Goal: Task Accomplishment & Management: Manage account settings

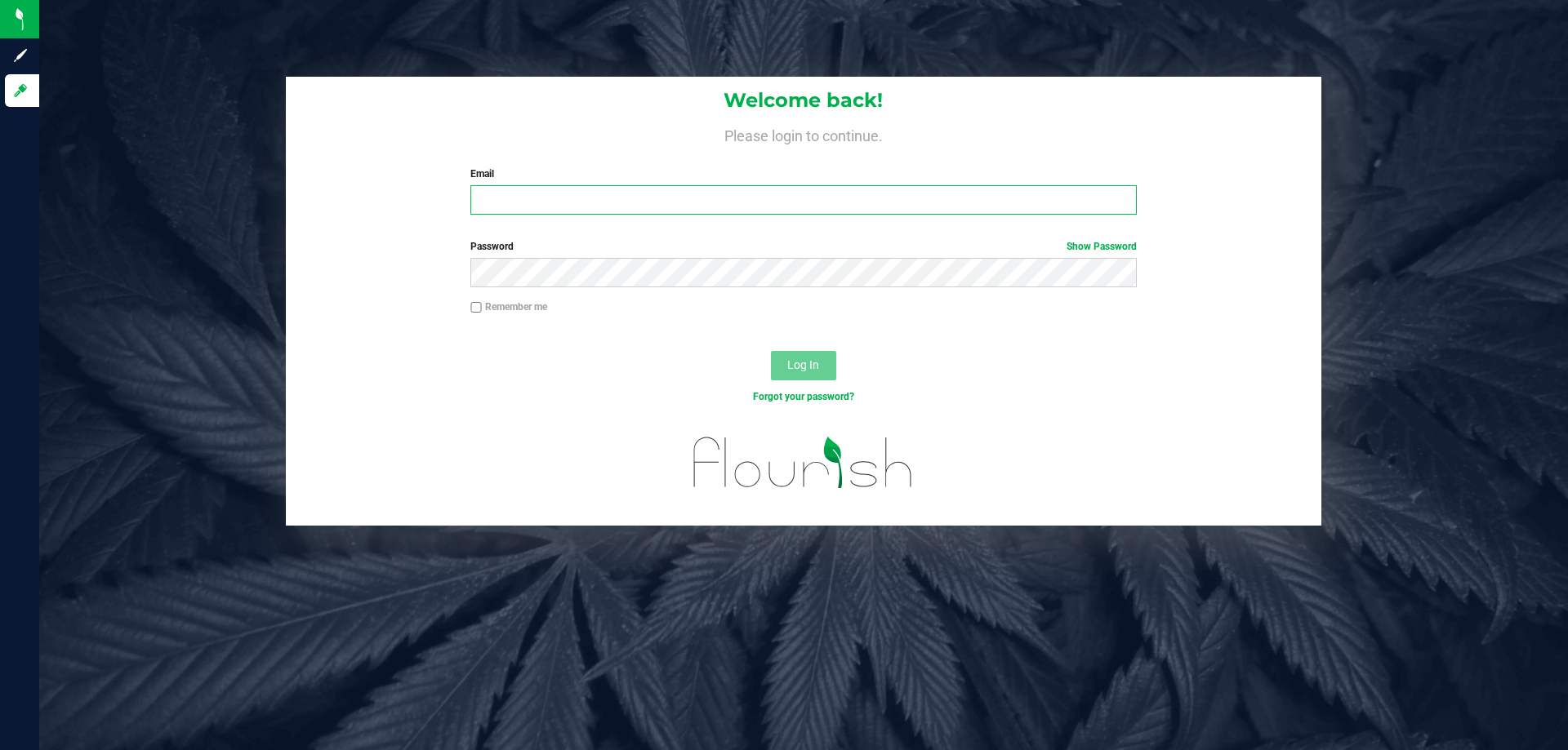
click at [771, 201] on input "Email" at bounding box center [803, 199] width 665 height 29
type input "[EMAIL_ADDRESS][DOMAIN_NAME]"
click at [771, 351] on button "Log In" at bounding box center [803, 365] width 66 height 29
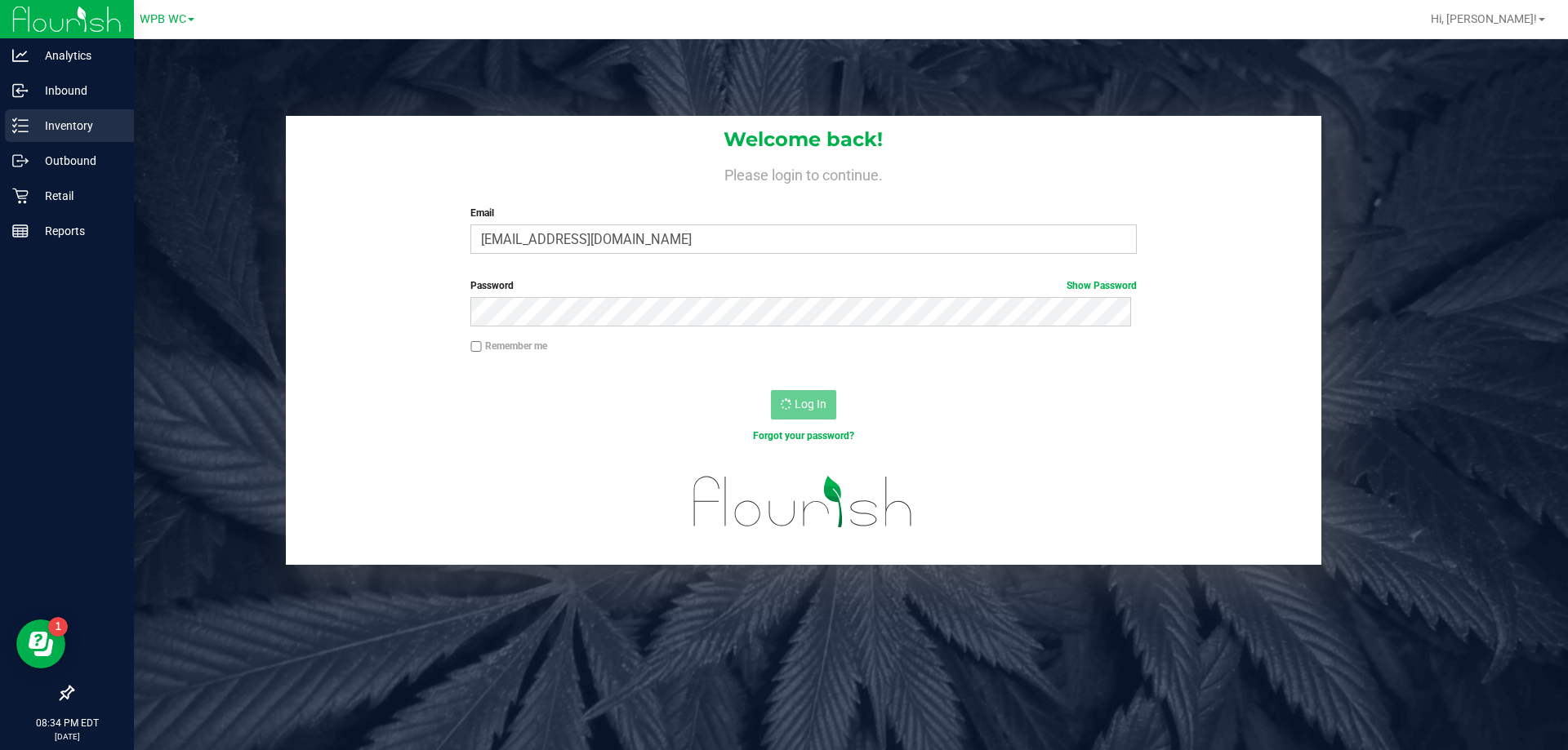
click at [61, 134] on p "Inventory" at bounding box center [77, 125] width 98 height 19
click at [63, 124] on p "Inventory" at bounding box center [77, 125] width 98 height 19
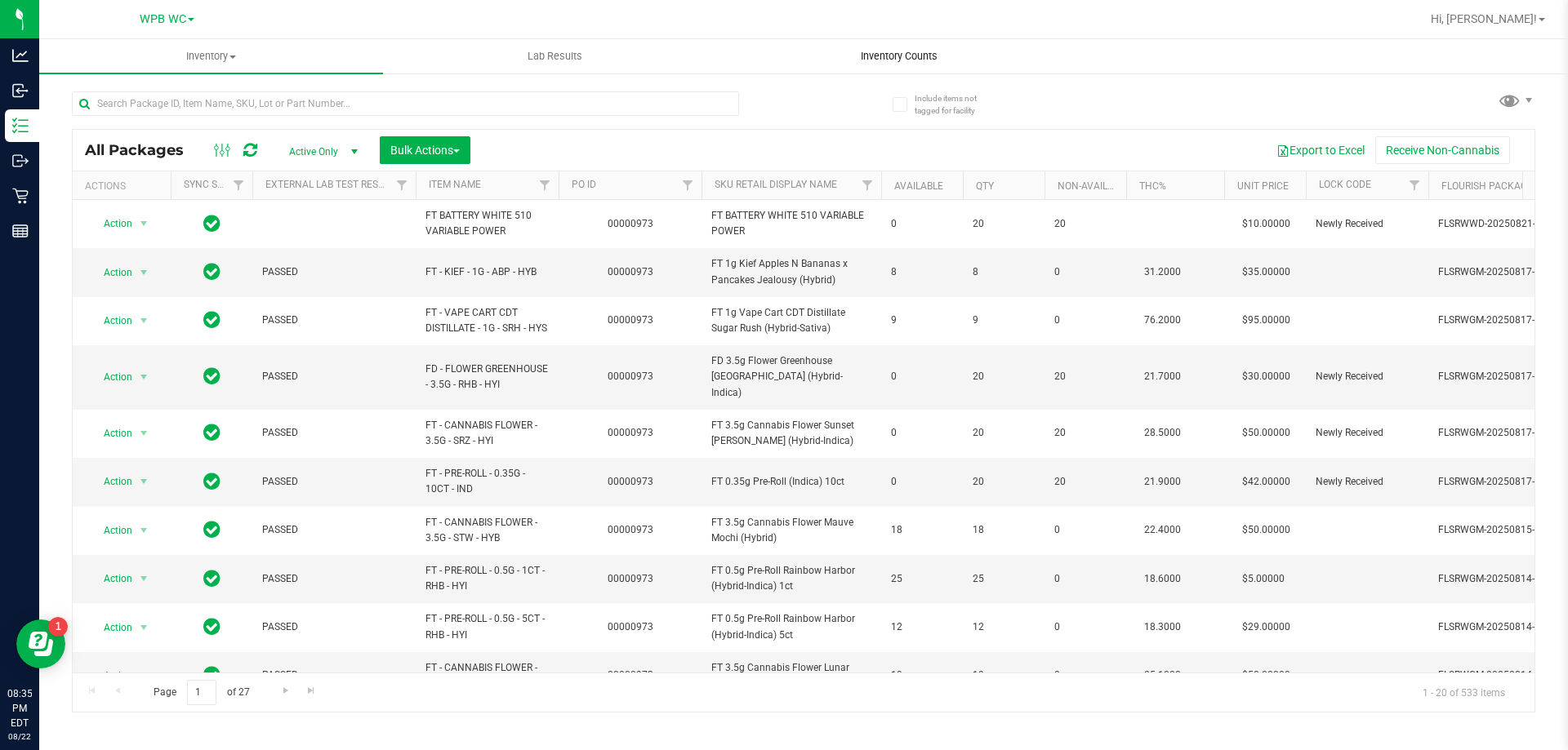
click at [879, 54] on span "Inventory Counts" at bounding box center [899, 55] width 121 height 14
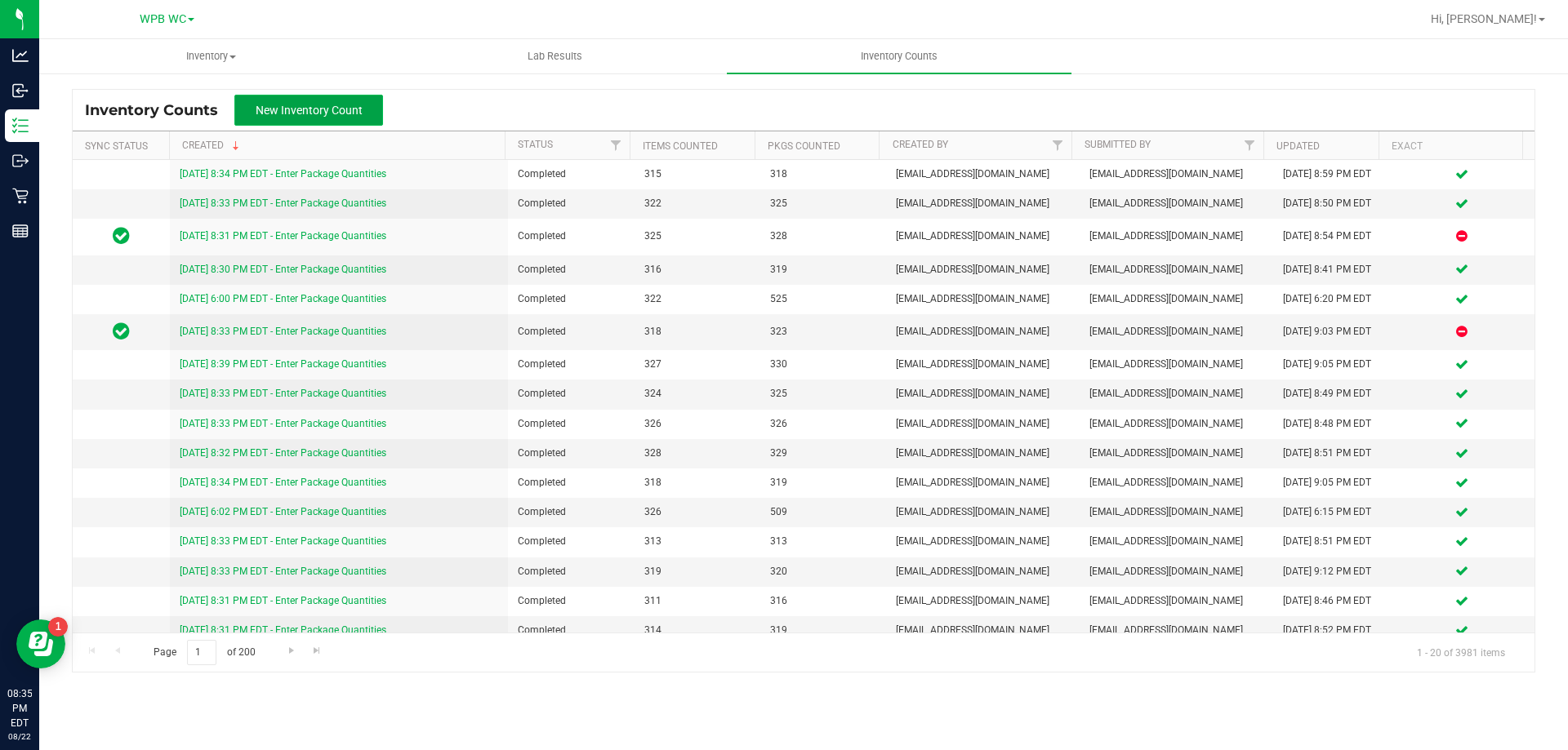
click at [366, 115] on button "New Inventory Count" at bounding box center [309, 110] width 149 height 31
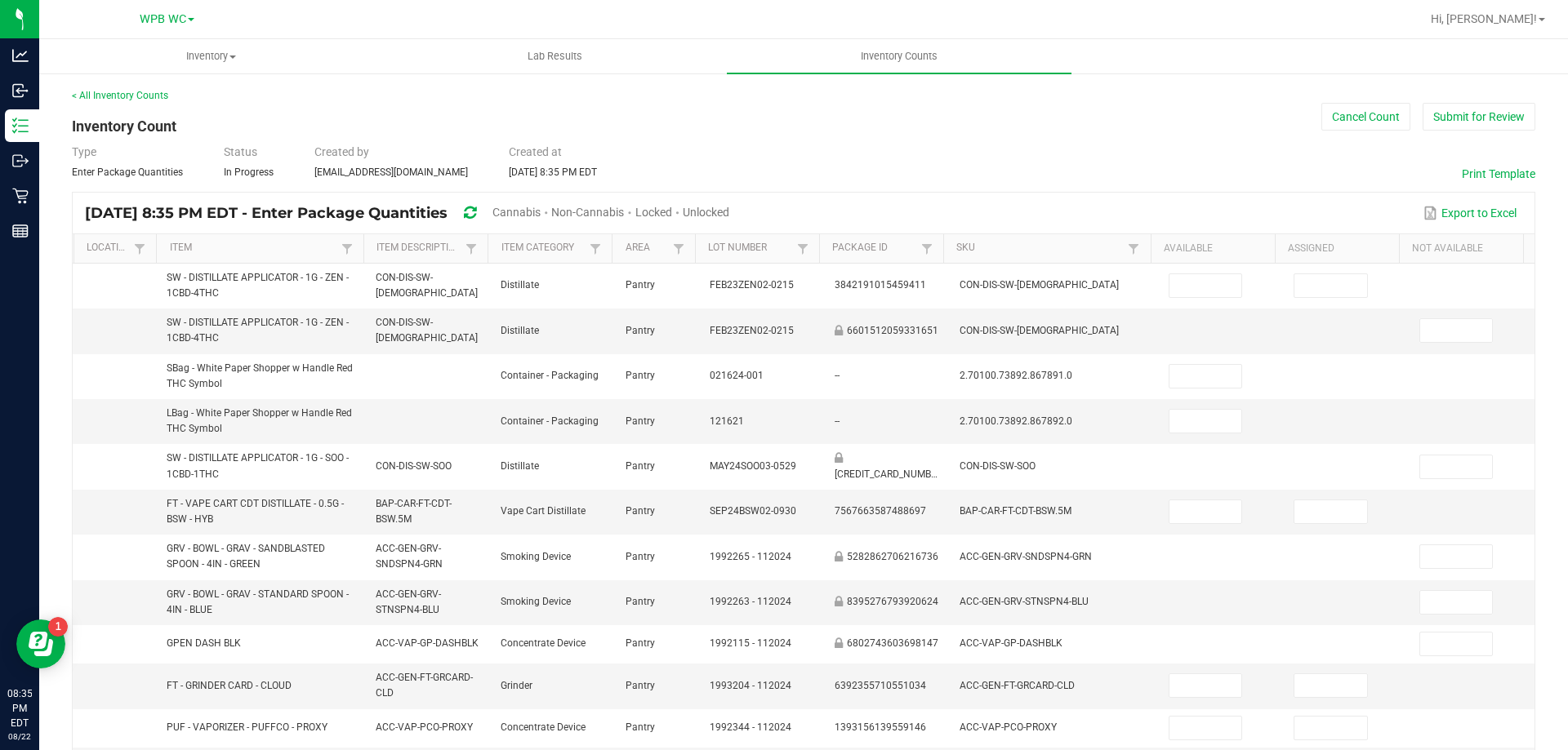
click at [729, 208] on span "Unlocked" at bounding box center [706, 213] width 46 height 13
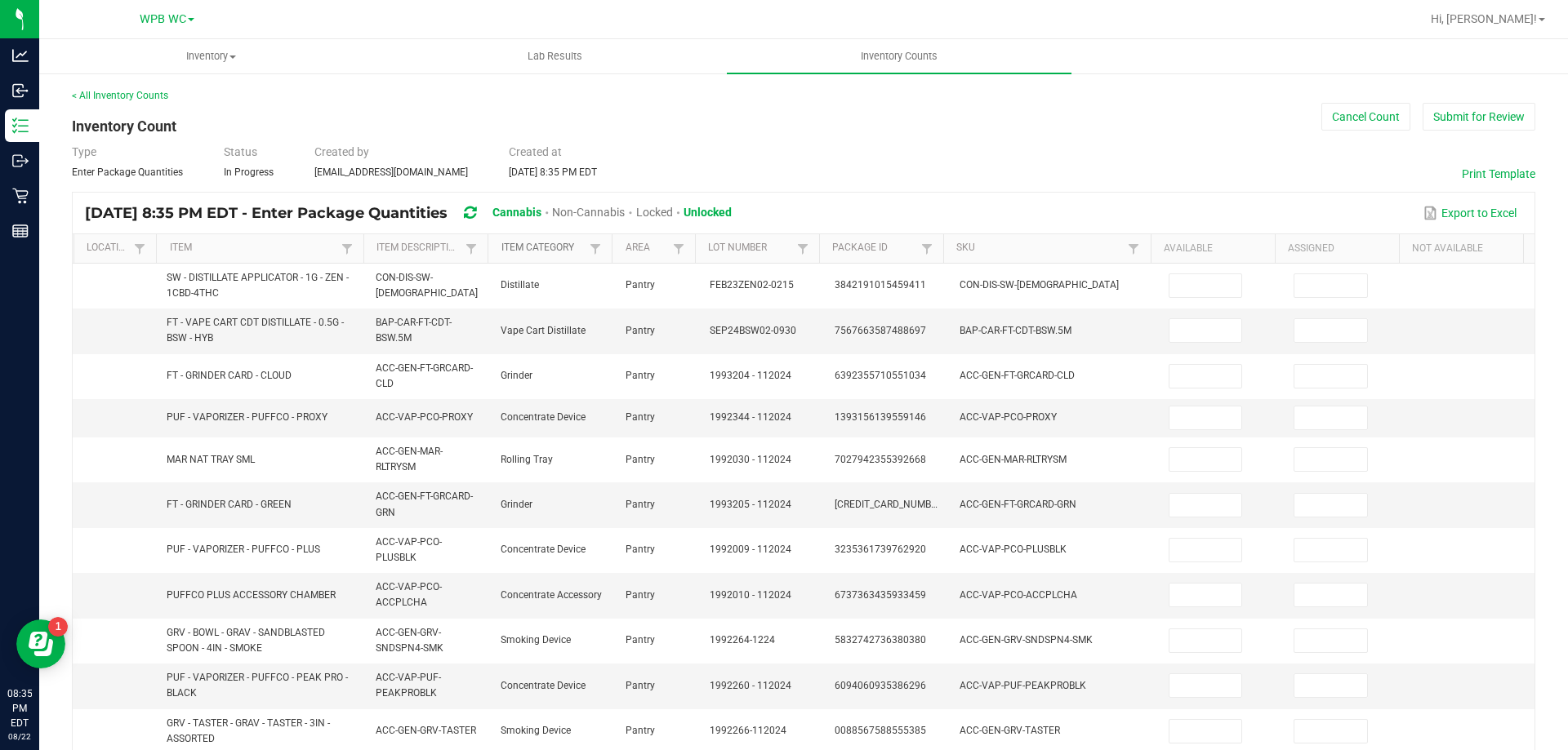
click at [539, 250] on link "Item Category" at bounding box center [543, 248] width 85 height 13
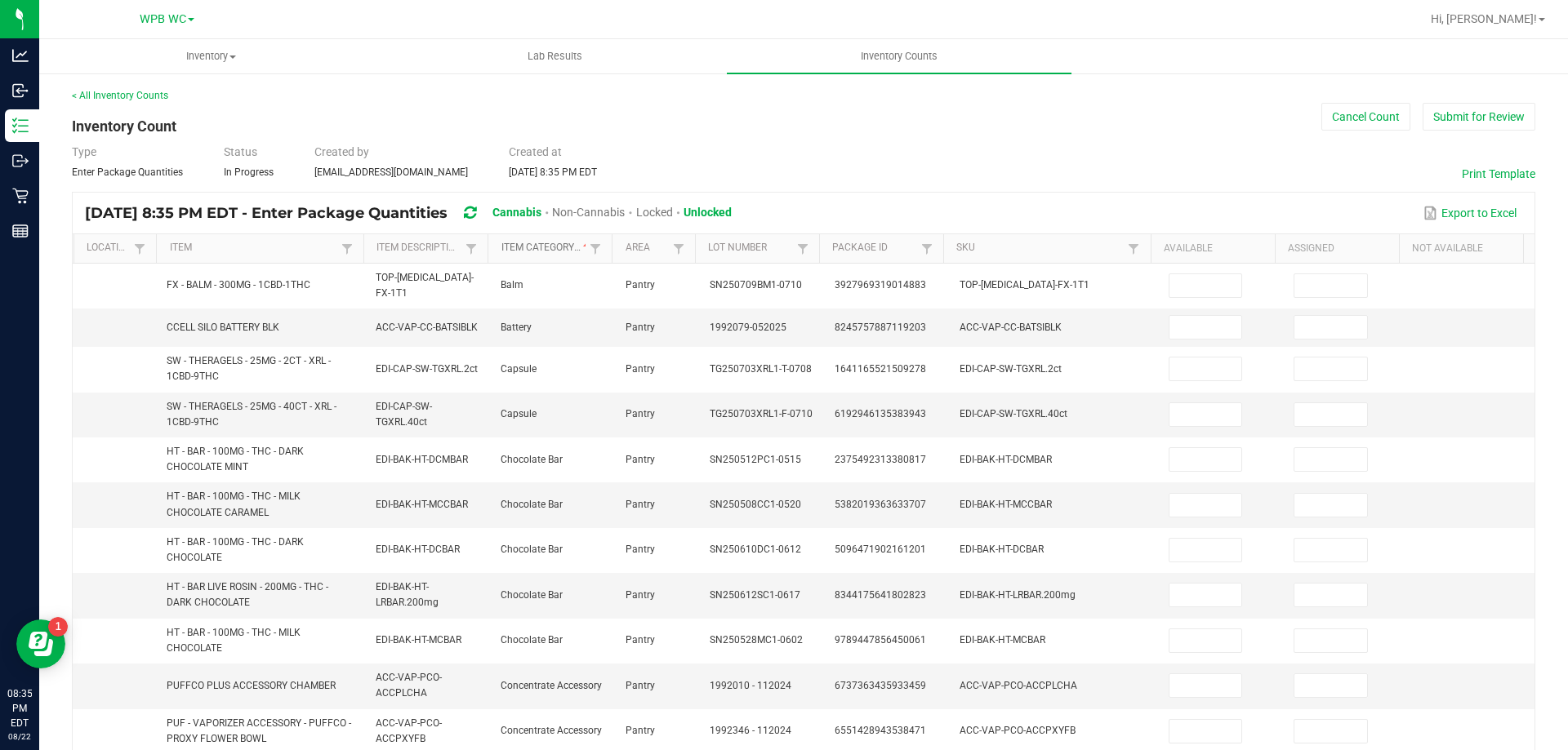
click at [539, 250] on link "Item Category" at bounding box center [543, 248] width 85 height 13
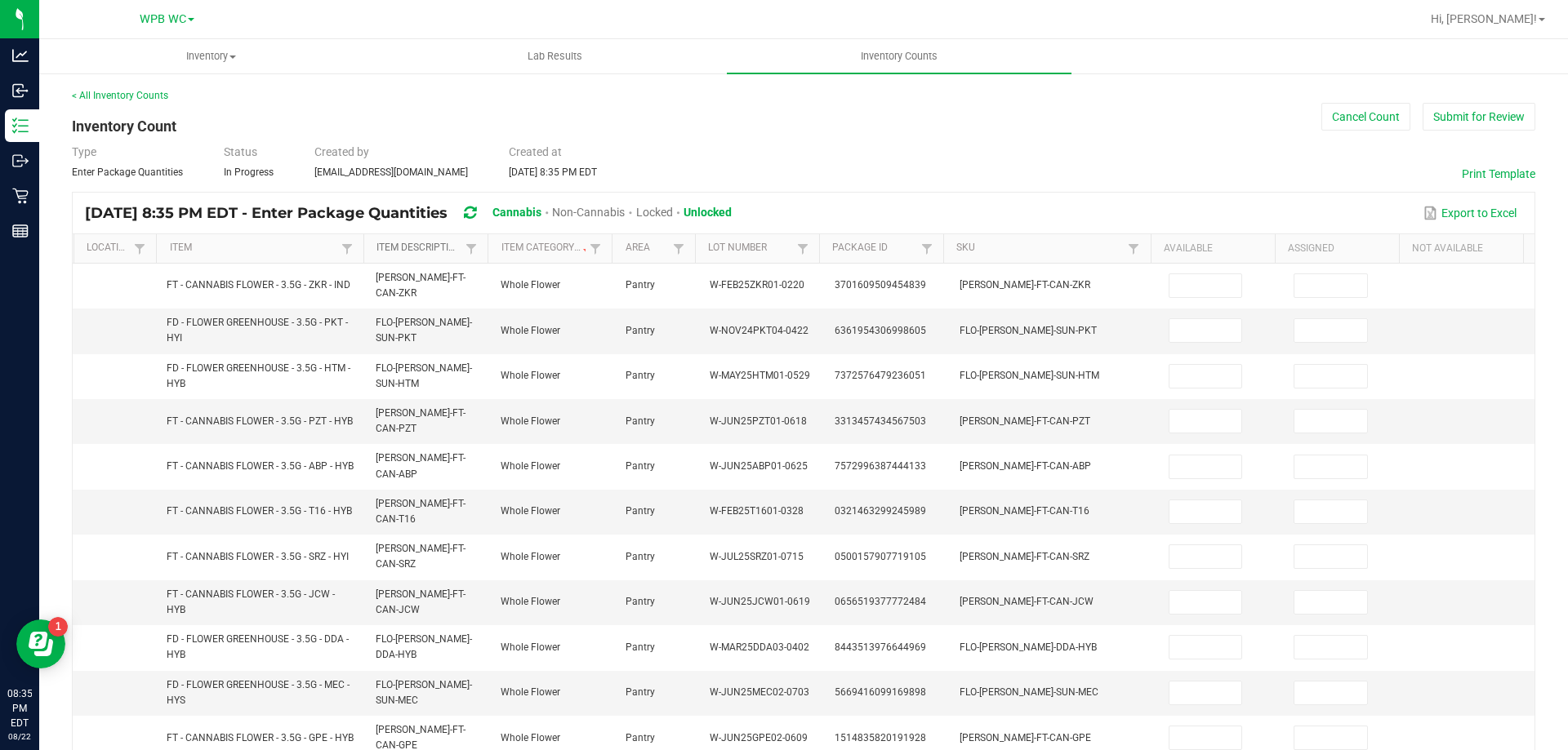
click at [432, 245] on link "Item Description" at bounding box center [418, 248] width 85 height 13
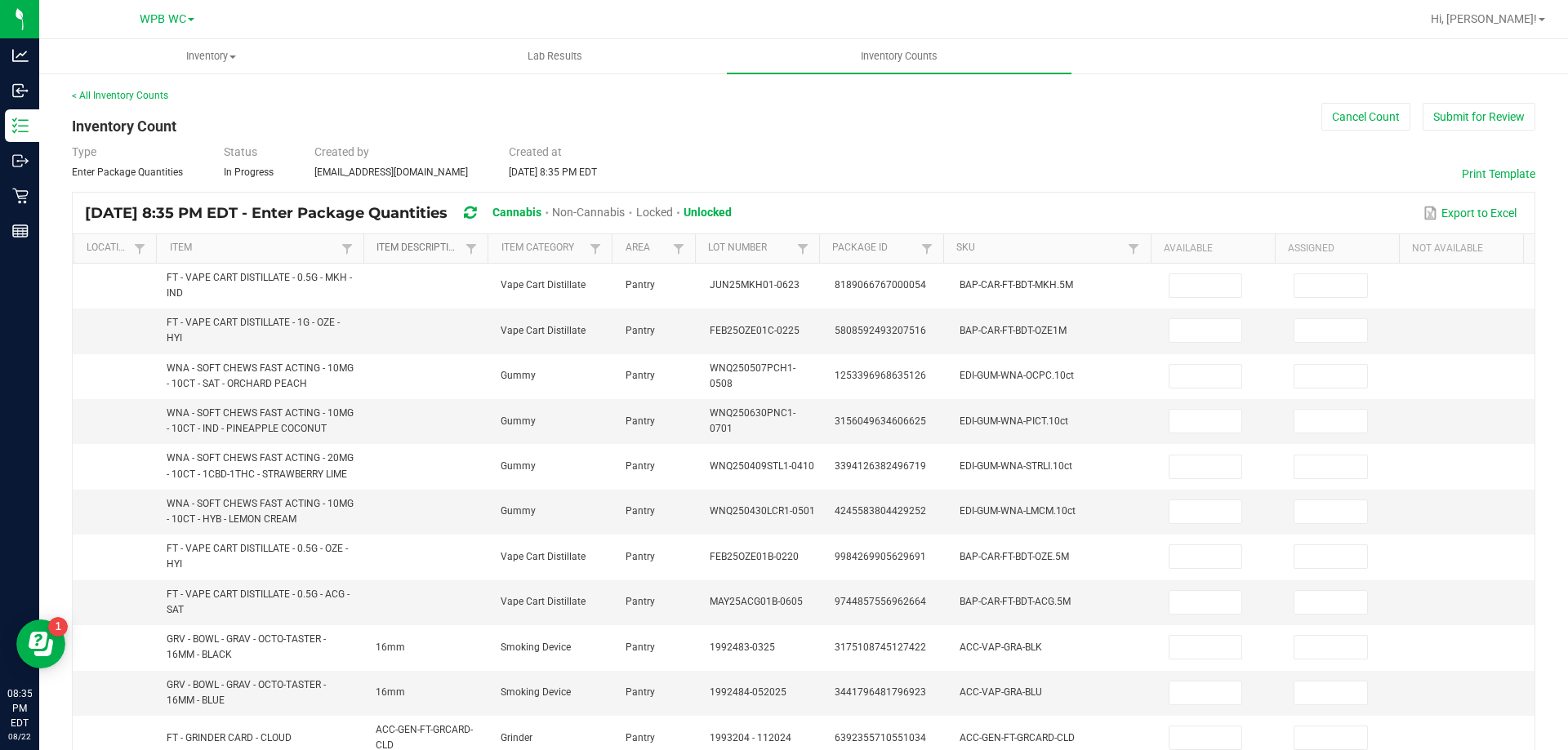
click at [430, 245] on link "Item Description" at bounding box center [418, 248] width 85 height 13
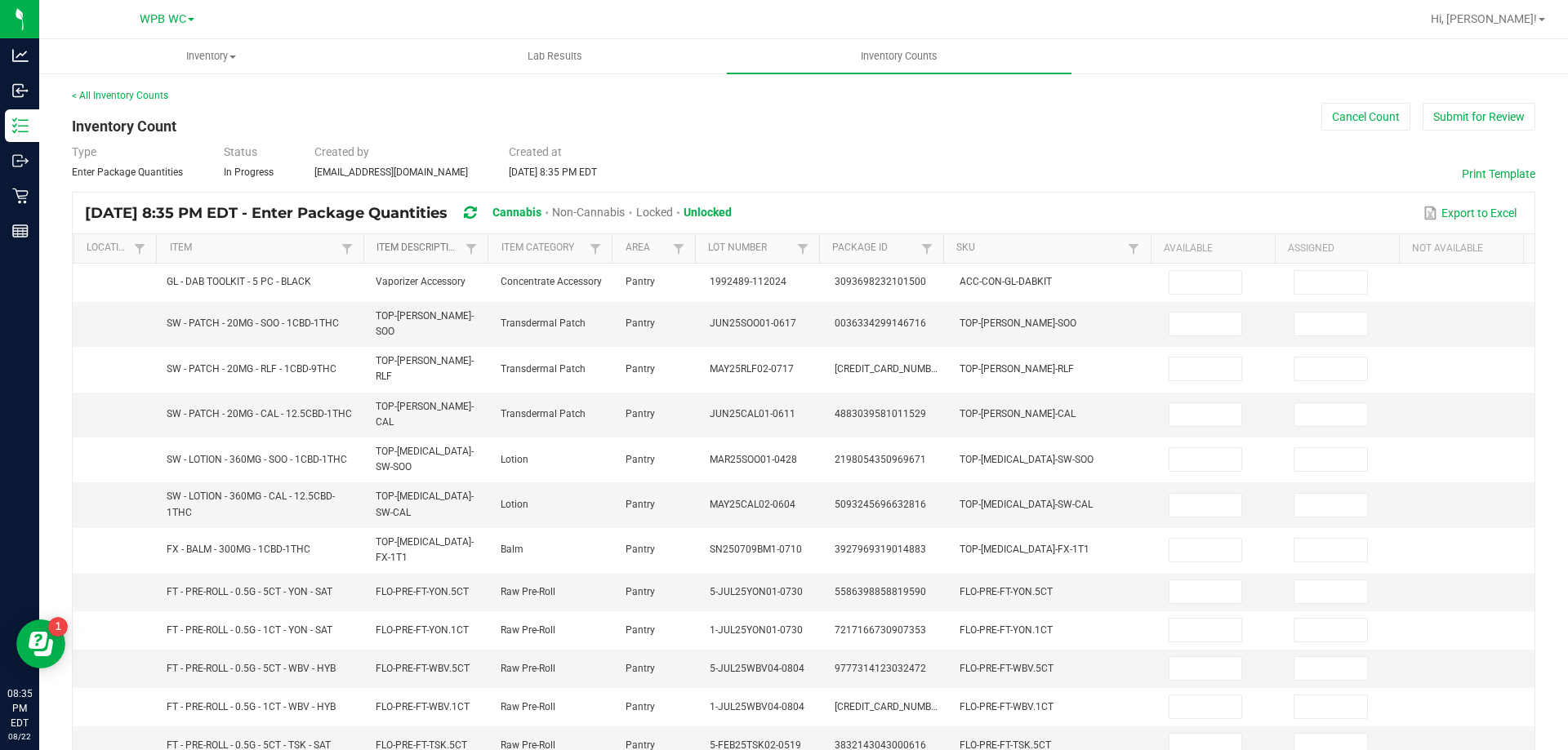
click at [432, 244] on link "Item Description" at bounding box center [418, 248] width 85 height 13
click at [432, 244] on link "Item Description" at bounding box center [418, 248] width 85 height 13
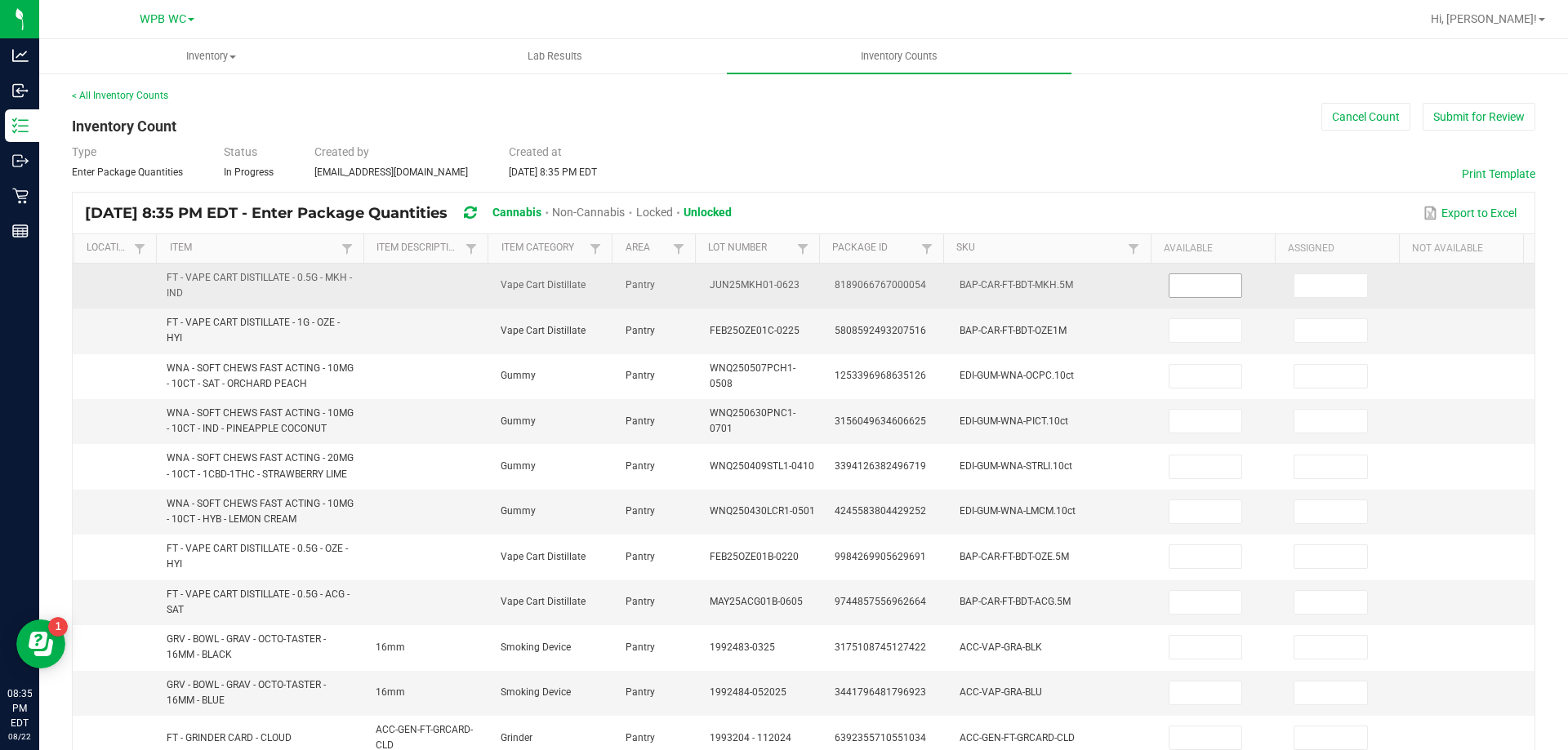
click at [1194, 279] on input at bounding box center [1205, 285] width 72 height 23
type input "3"
type input "11"
type input "22"
type input "27"
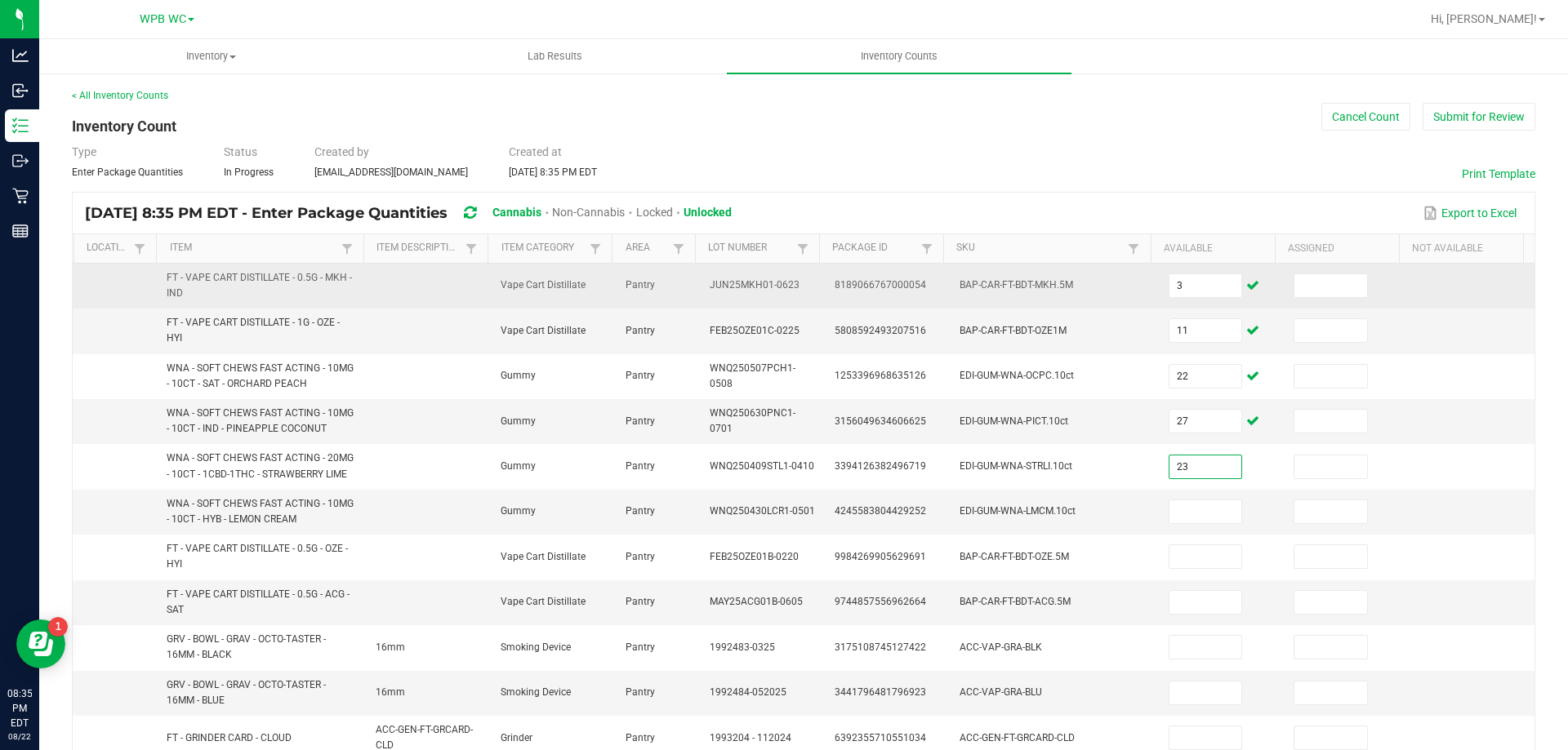
type input "23"
type input "14"
type input "10"
type input "11"
type input "2"
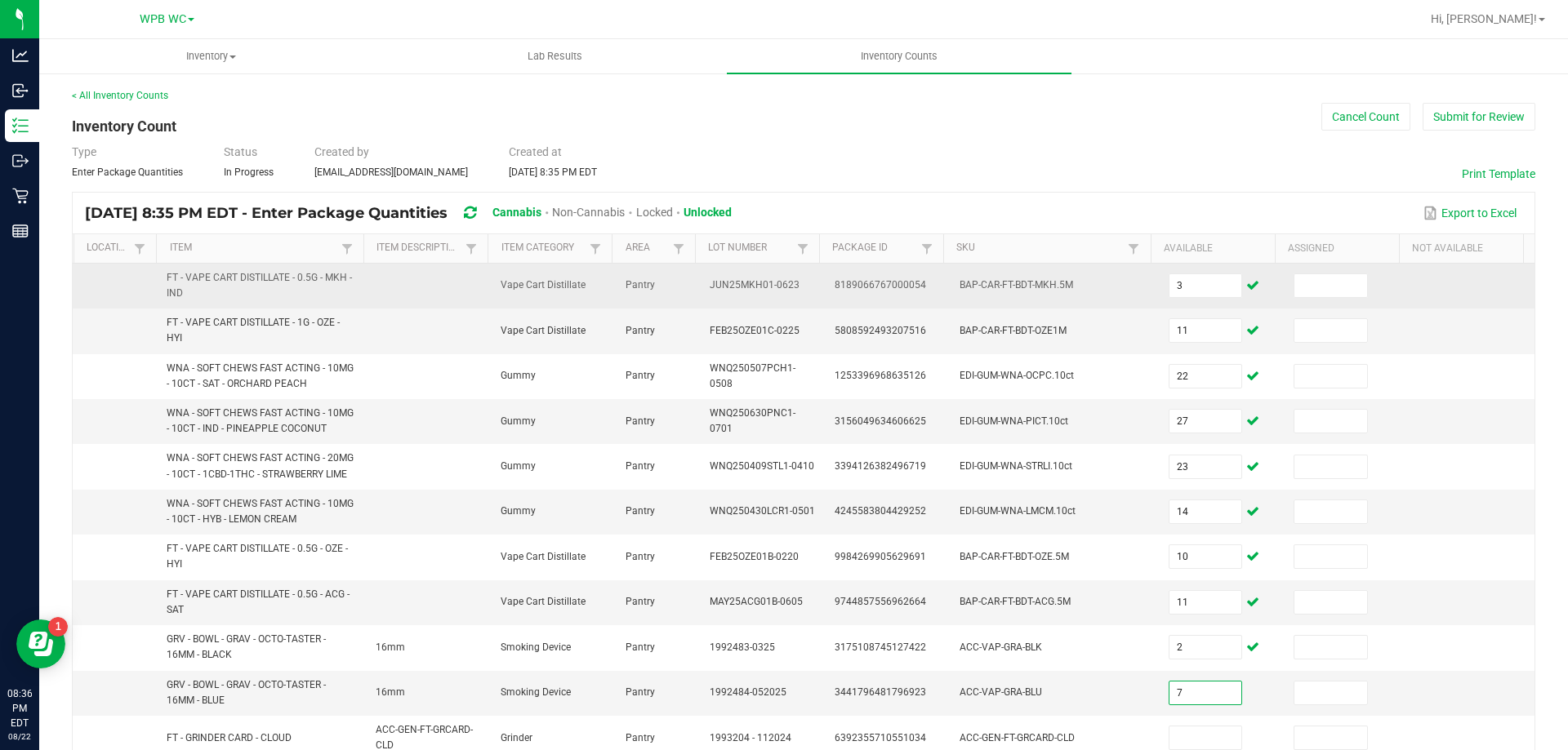
type input "7"
type input "1"
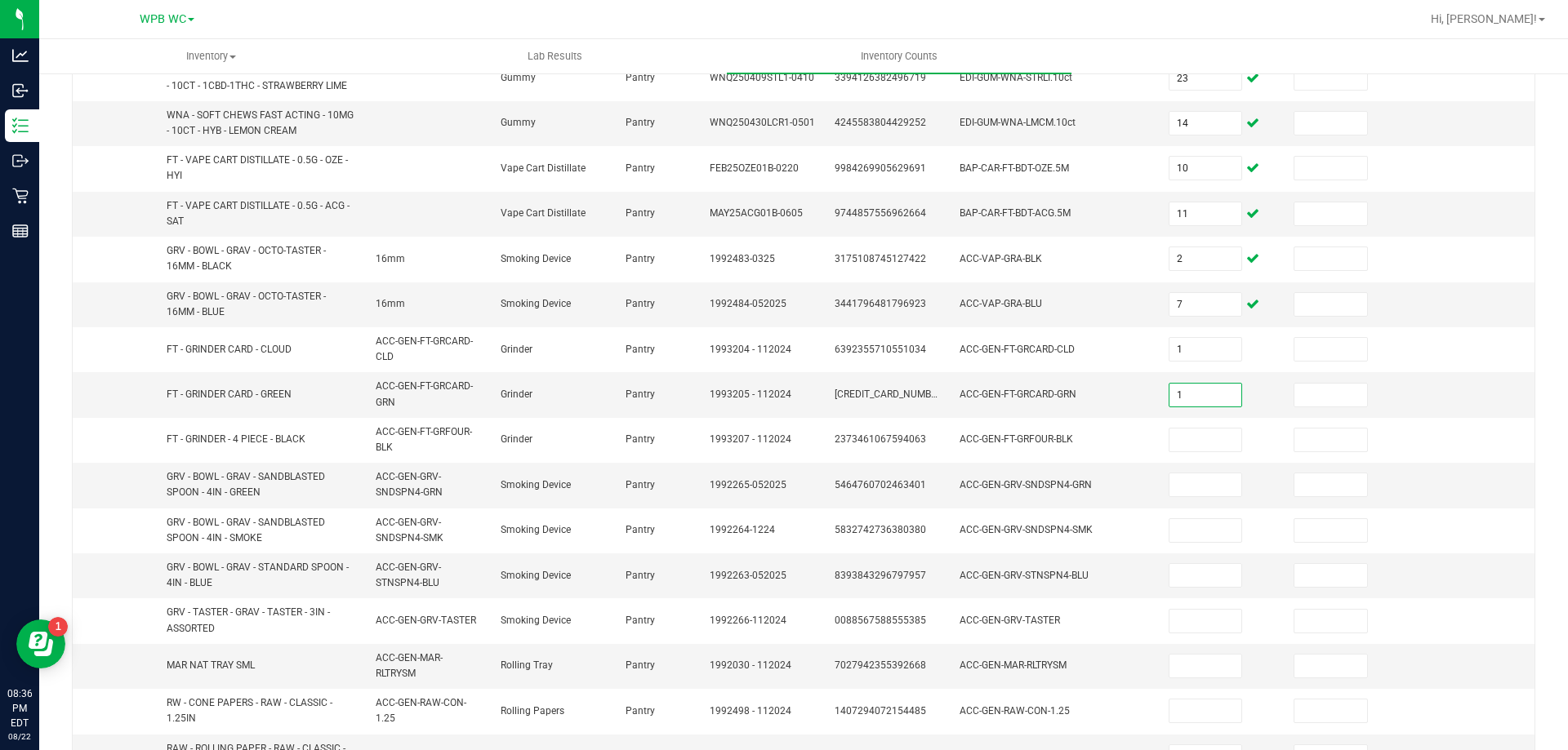
type input "1"
type input "4"
type input "16"
type input "20"
type input "1"
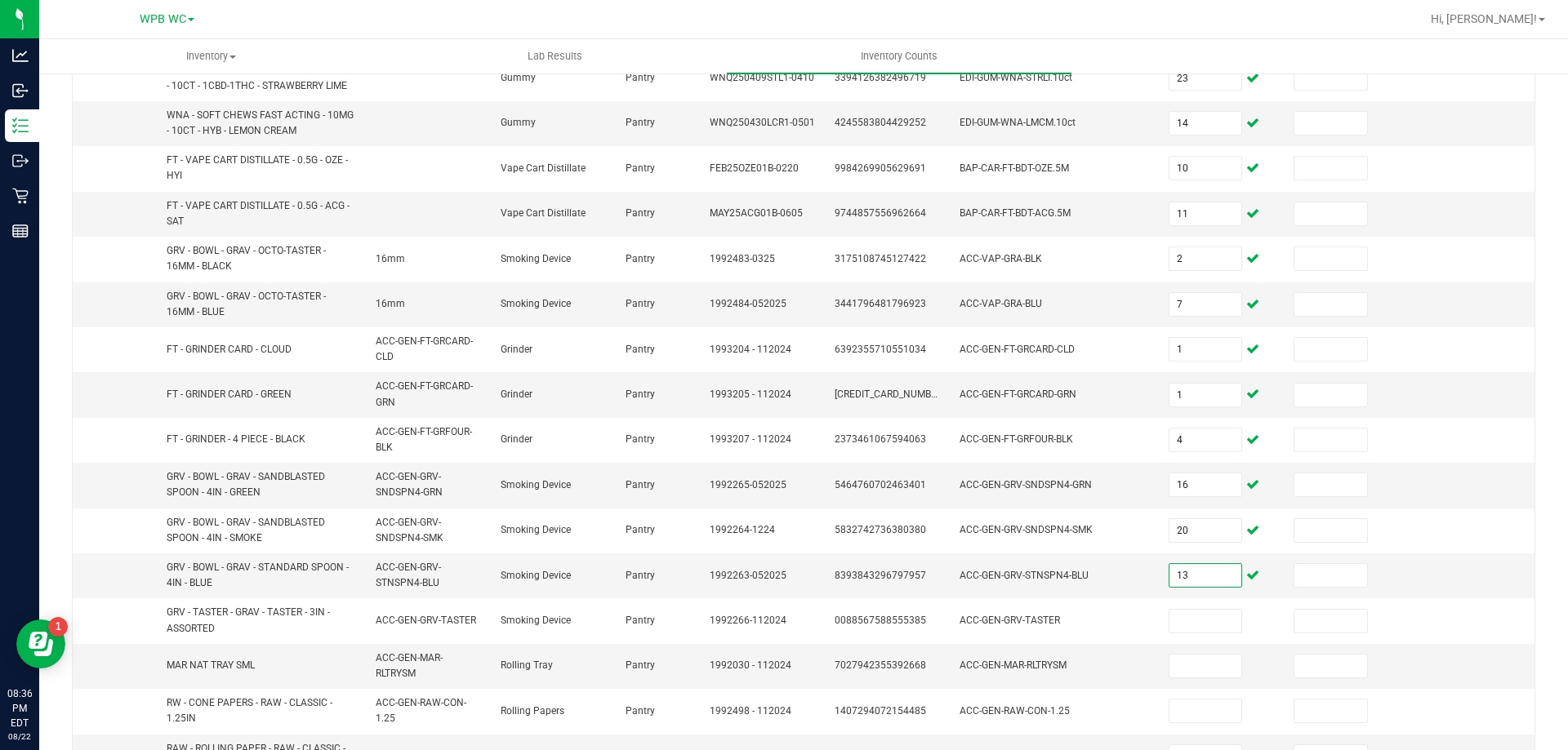
type input "13"
type input "1"
type input "3"
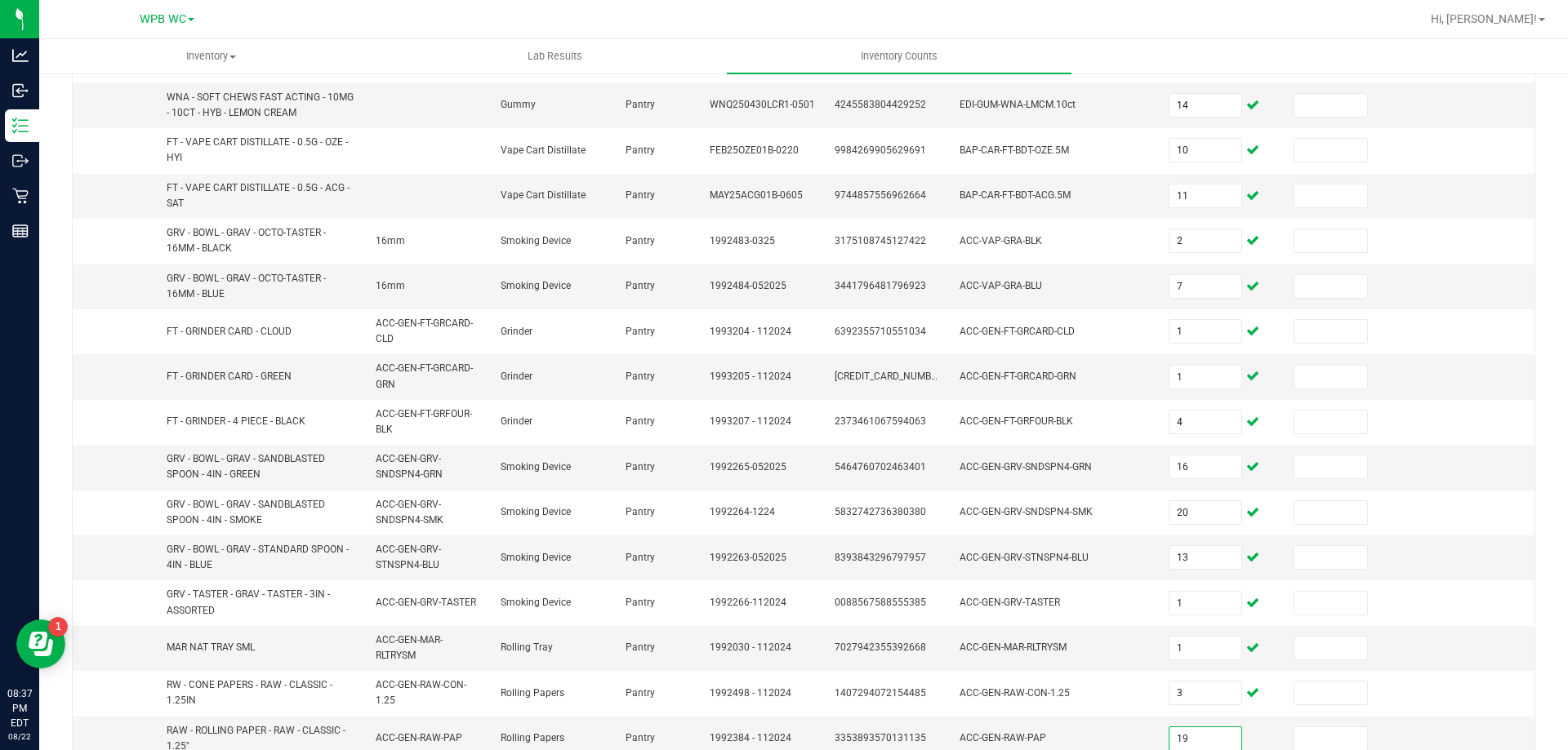
type input "19"
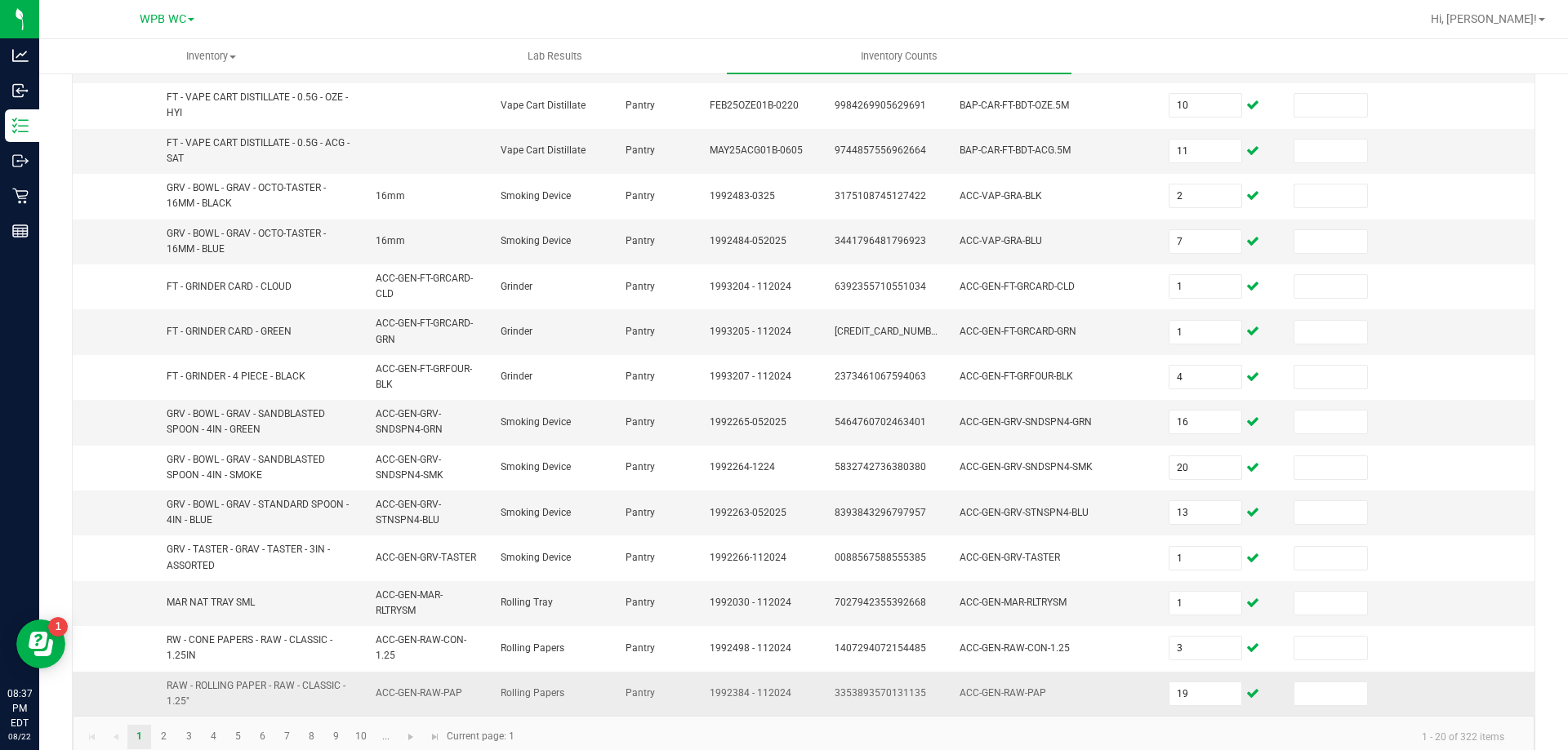
scroll to position [476, 0]
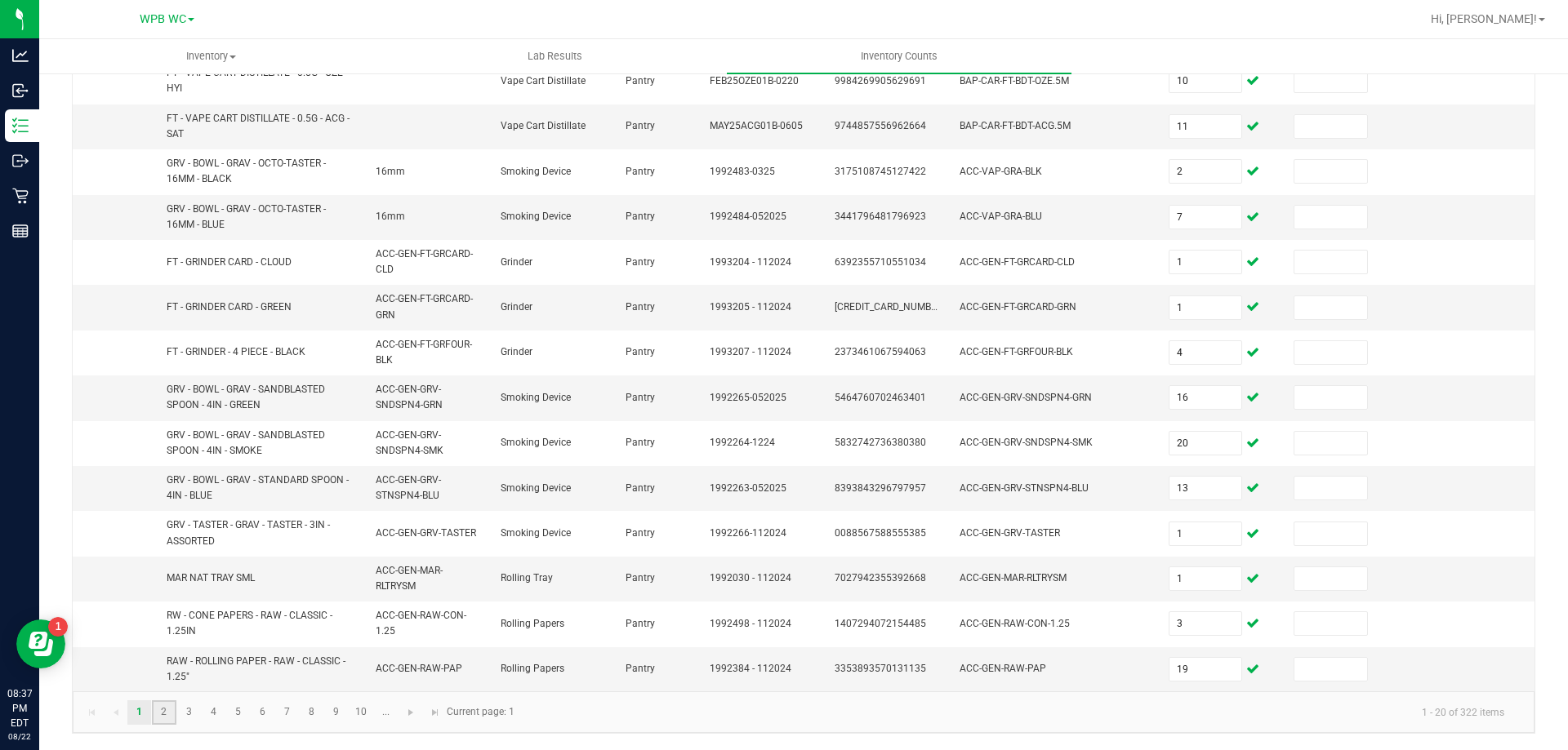
click at [168, 710] on link "2" at bounding box center [164, 712] width 24 height 24
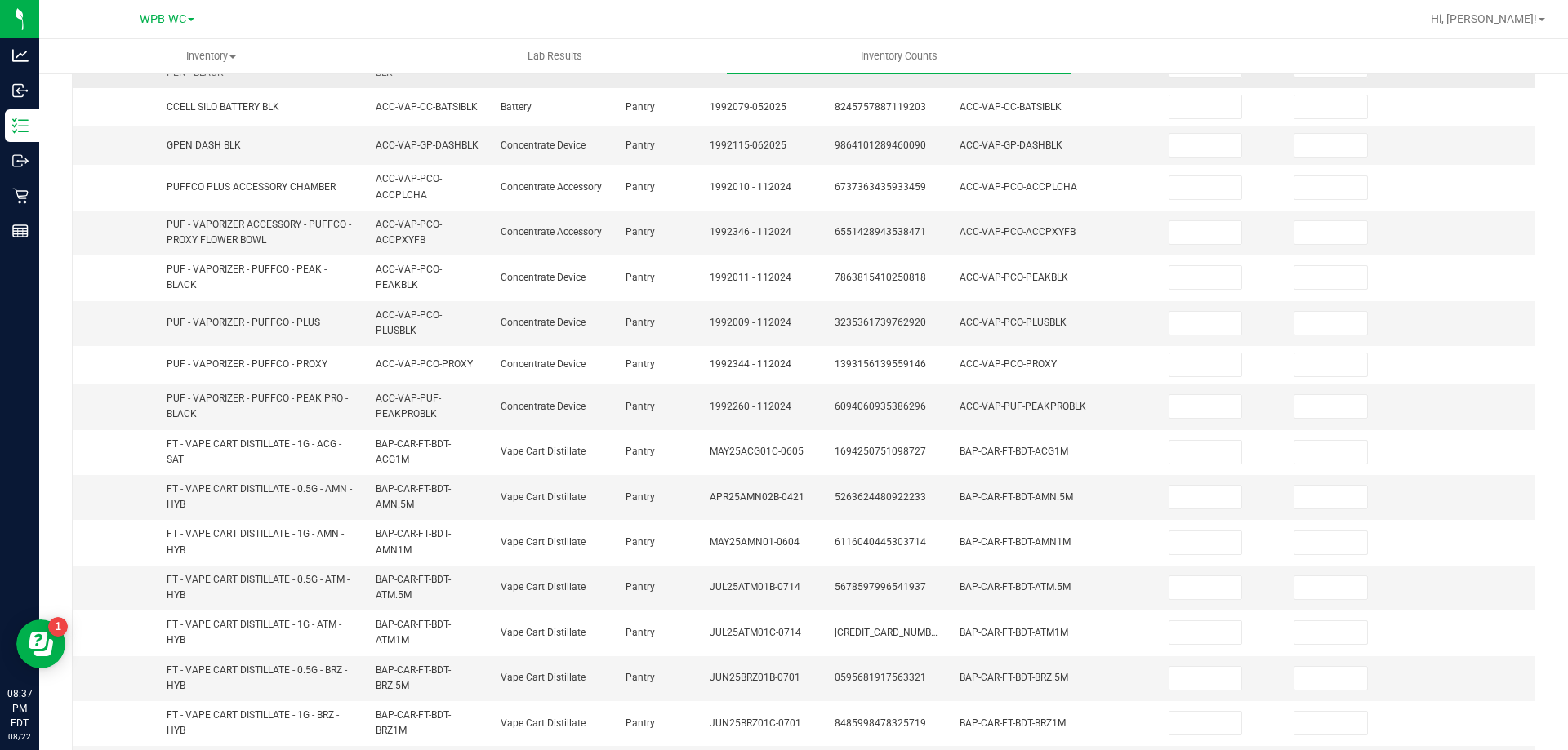
scroll to position [0, 0]
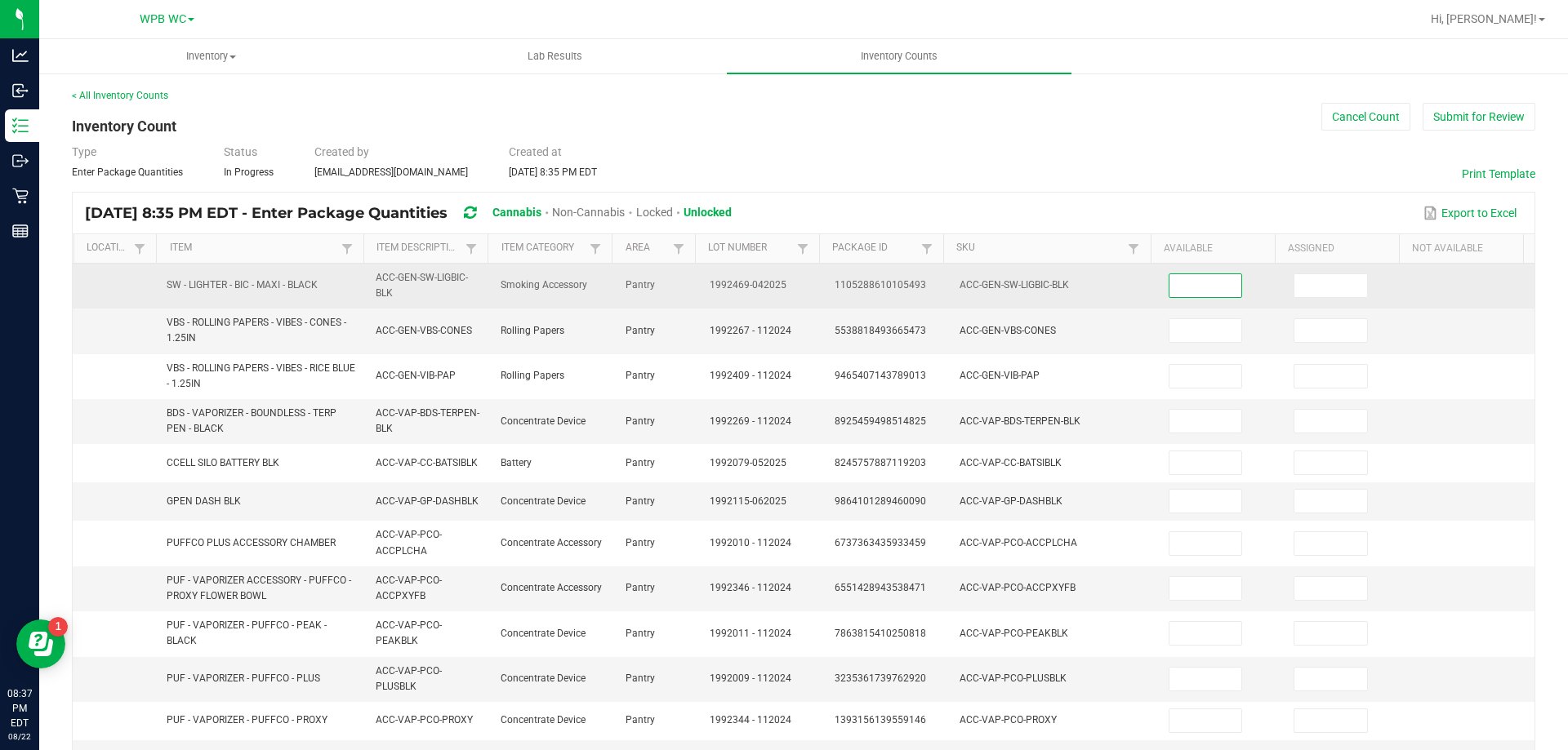
click at [1169, 279] on input at bounding box center [1205, 285] width 72 height 23
type input "36"
type input "2"
type input "35"
type input "7"
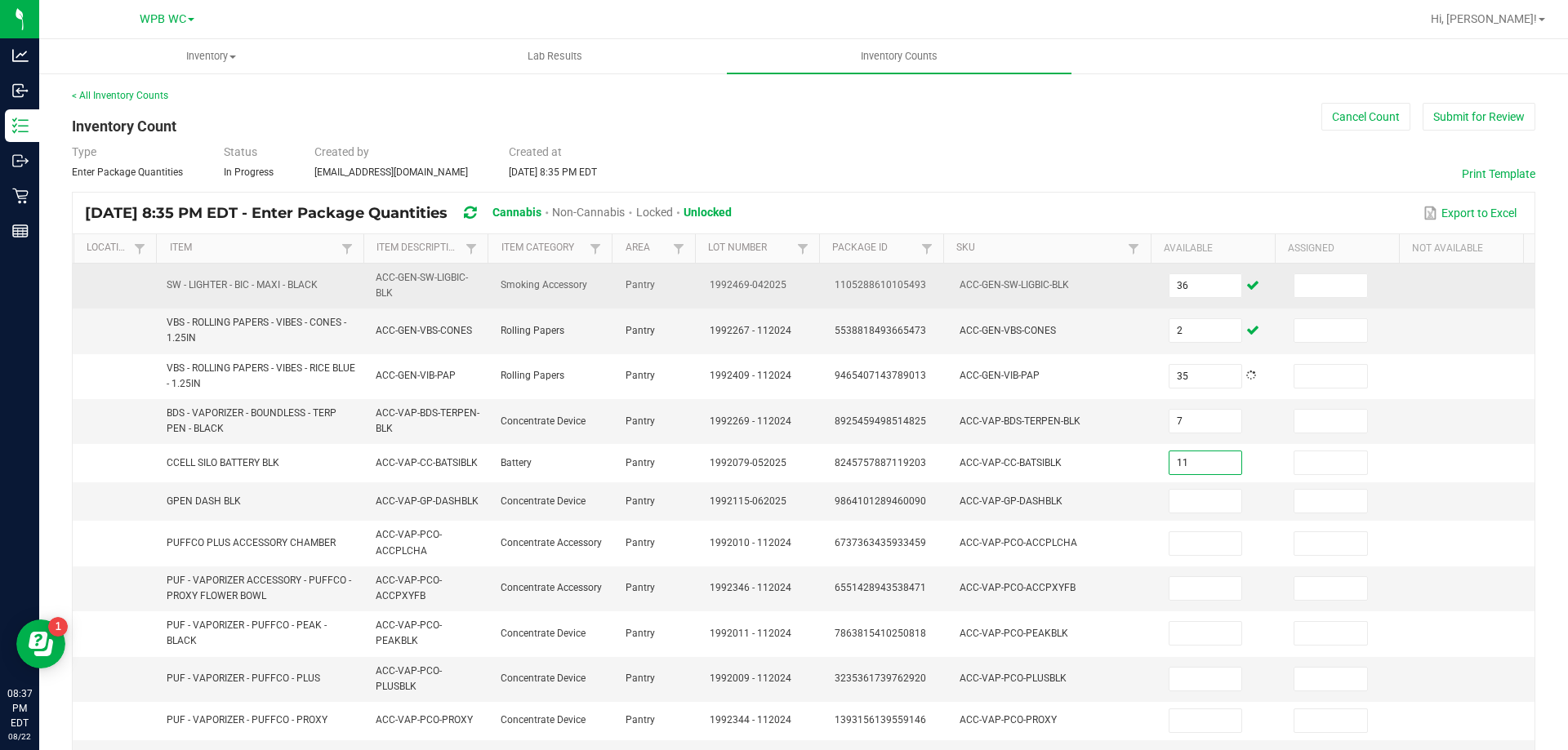
type input "11"
type input "2"
type input "4"
type input "1"
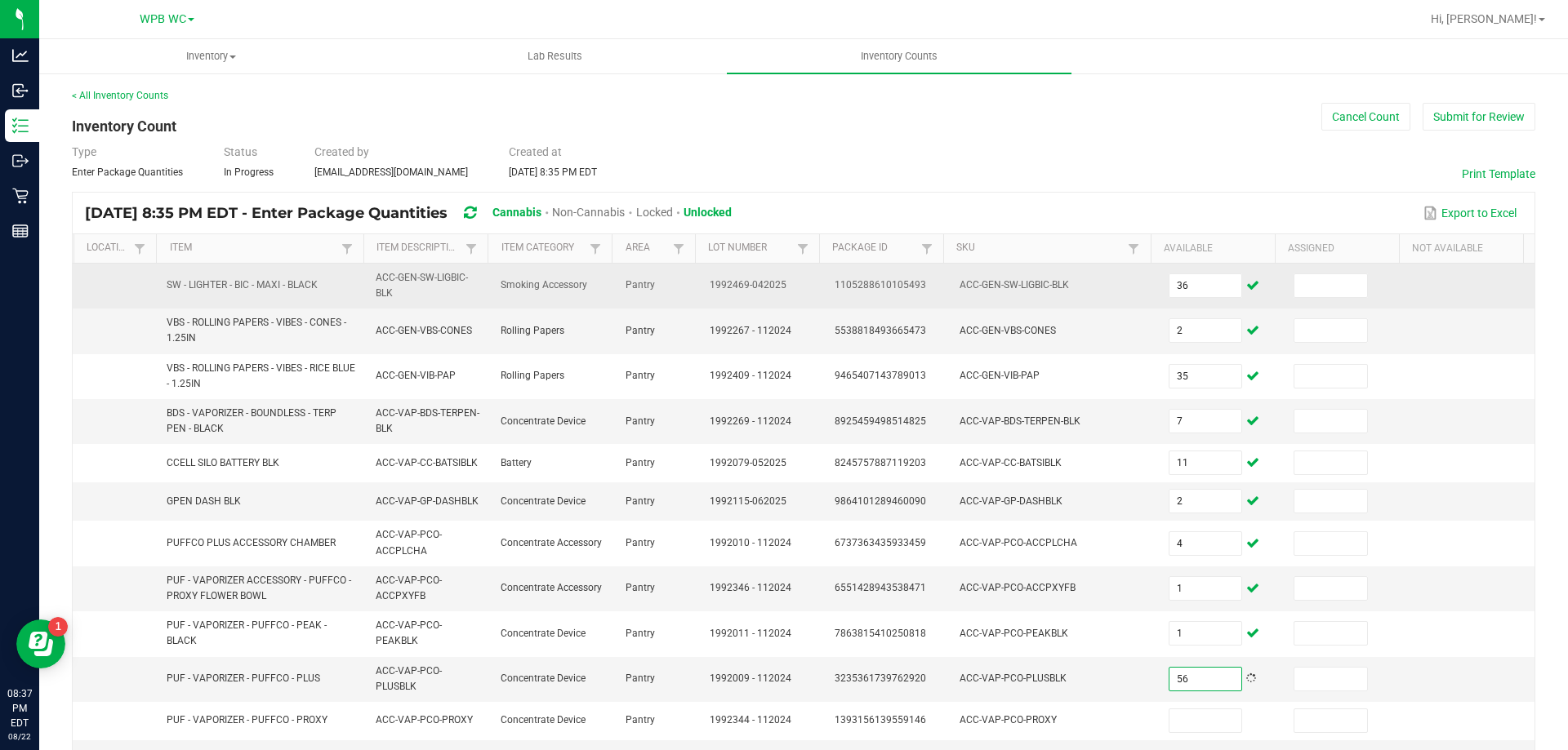
type input "5"
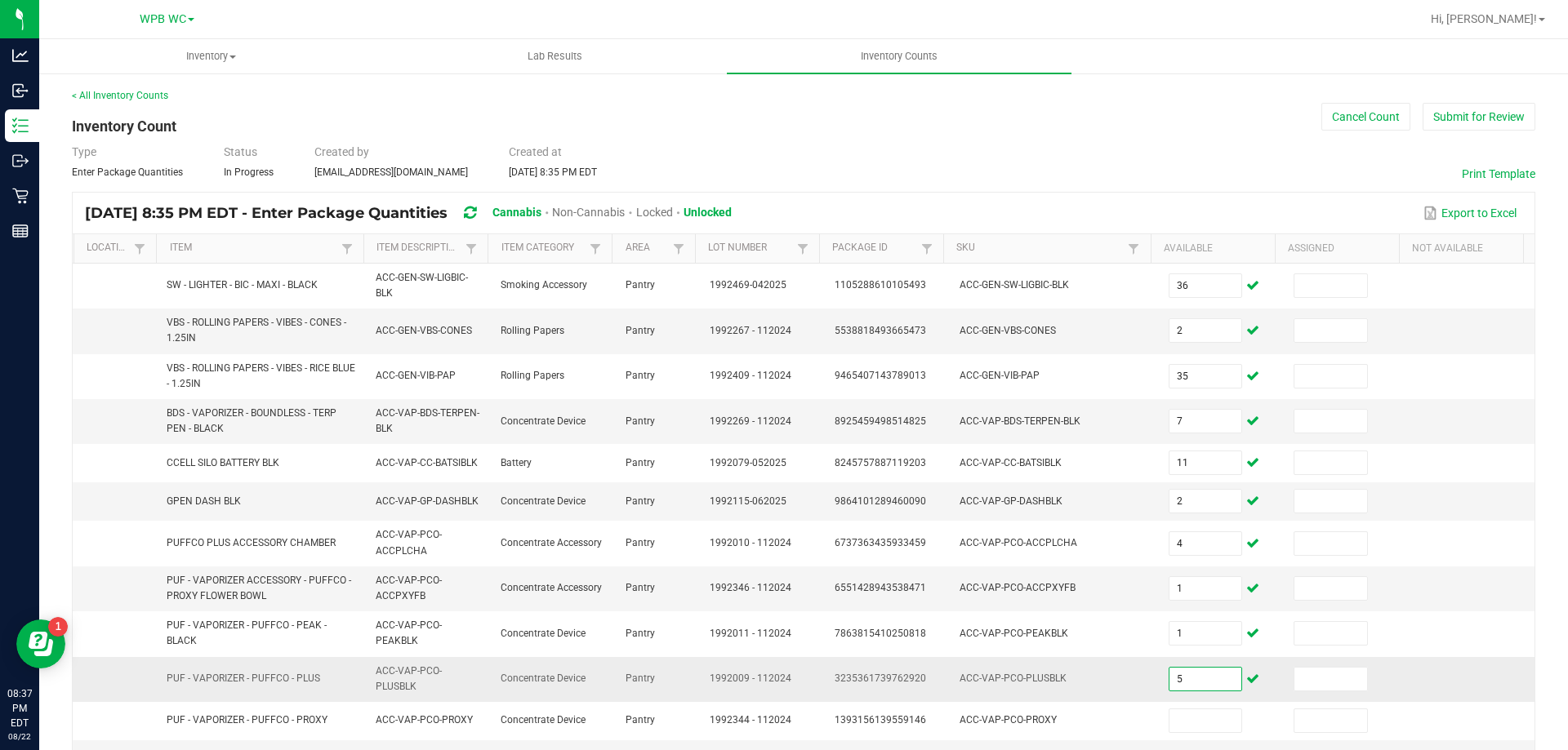
click at [1180, 680] on input "5" at bounding box center [1205, 679] width 72 height 23
type input "3"
type input "4"
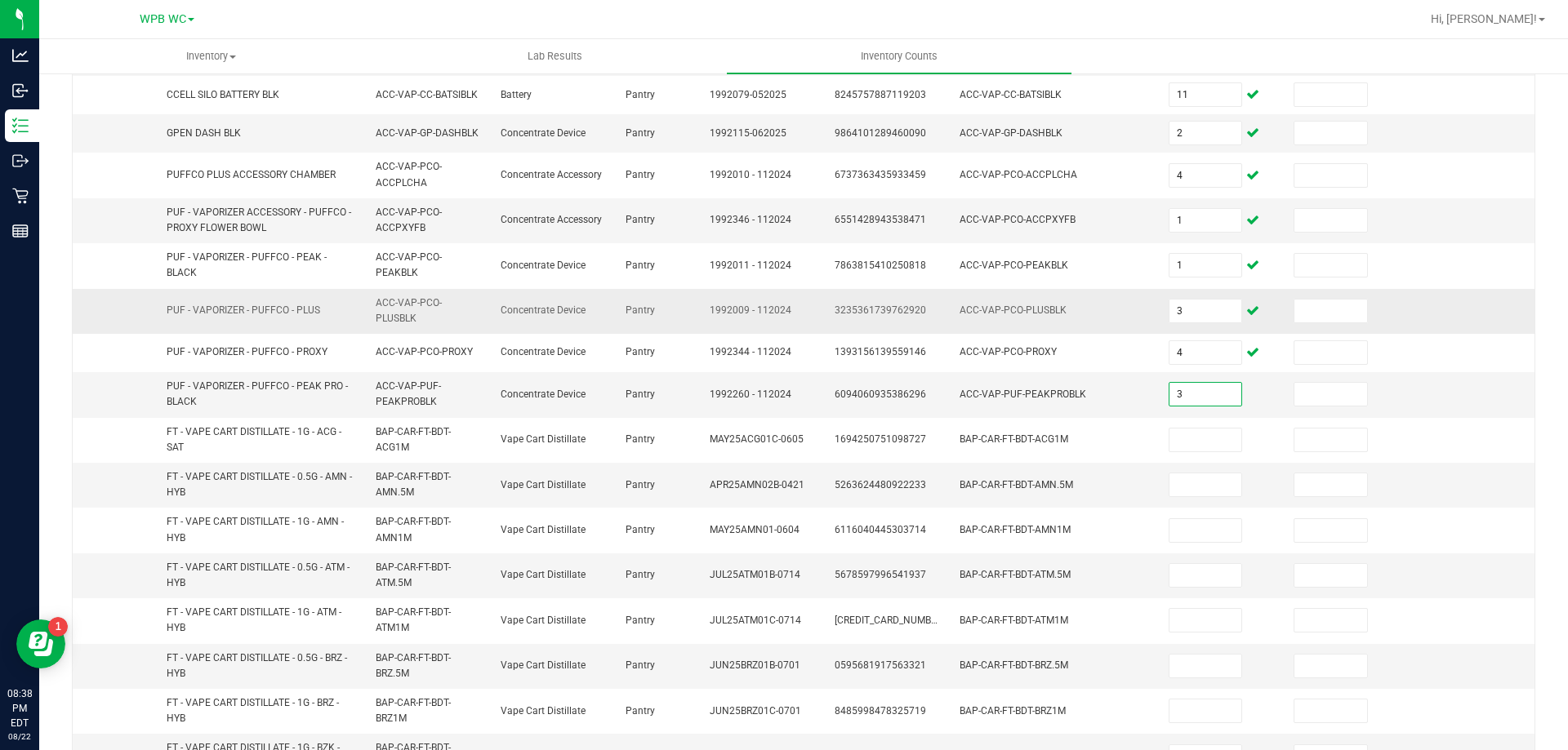
type input "3"
type input "4"
type input "6"
type input "1"
type input "11"
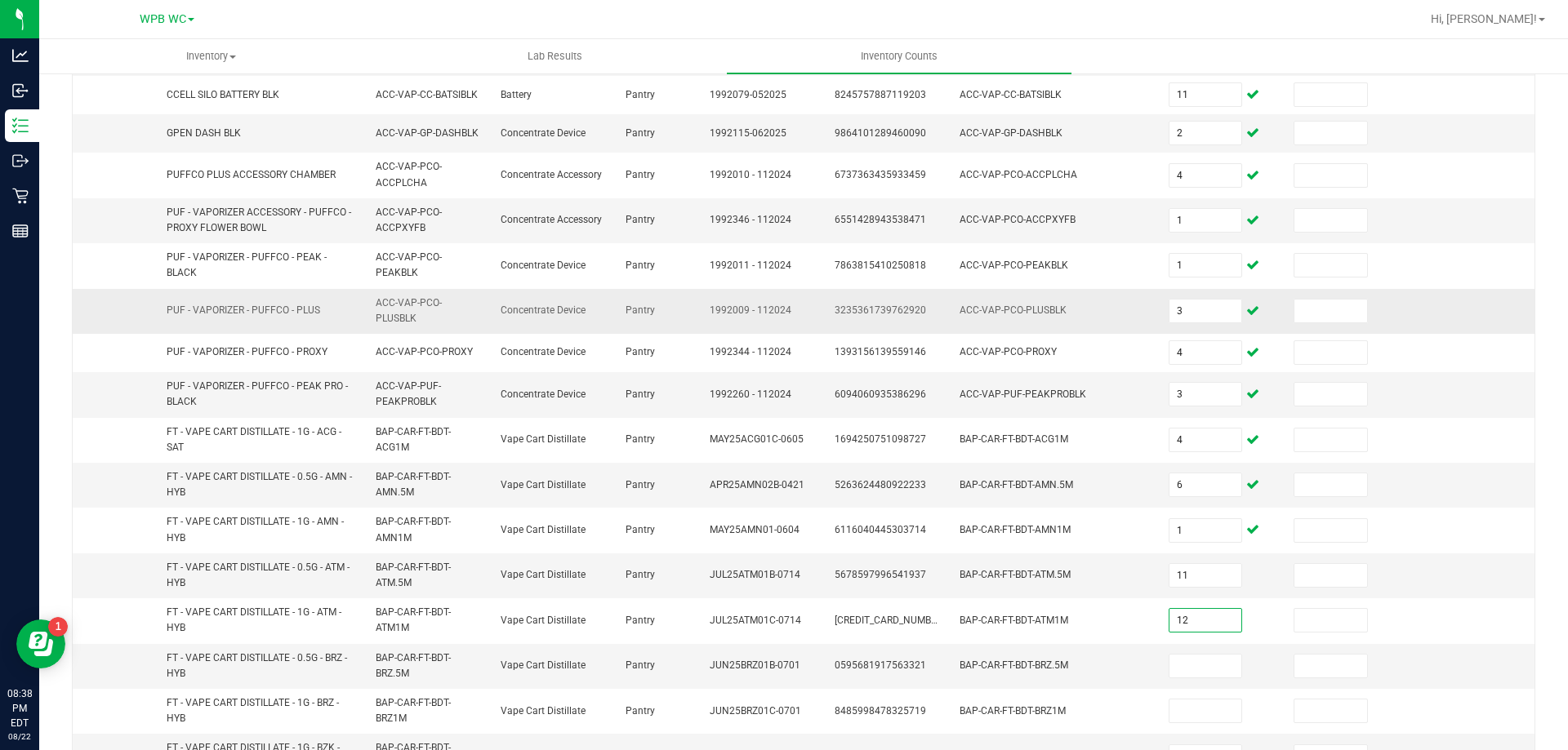
type input "12"
type input "9"
type input "6"
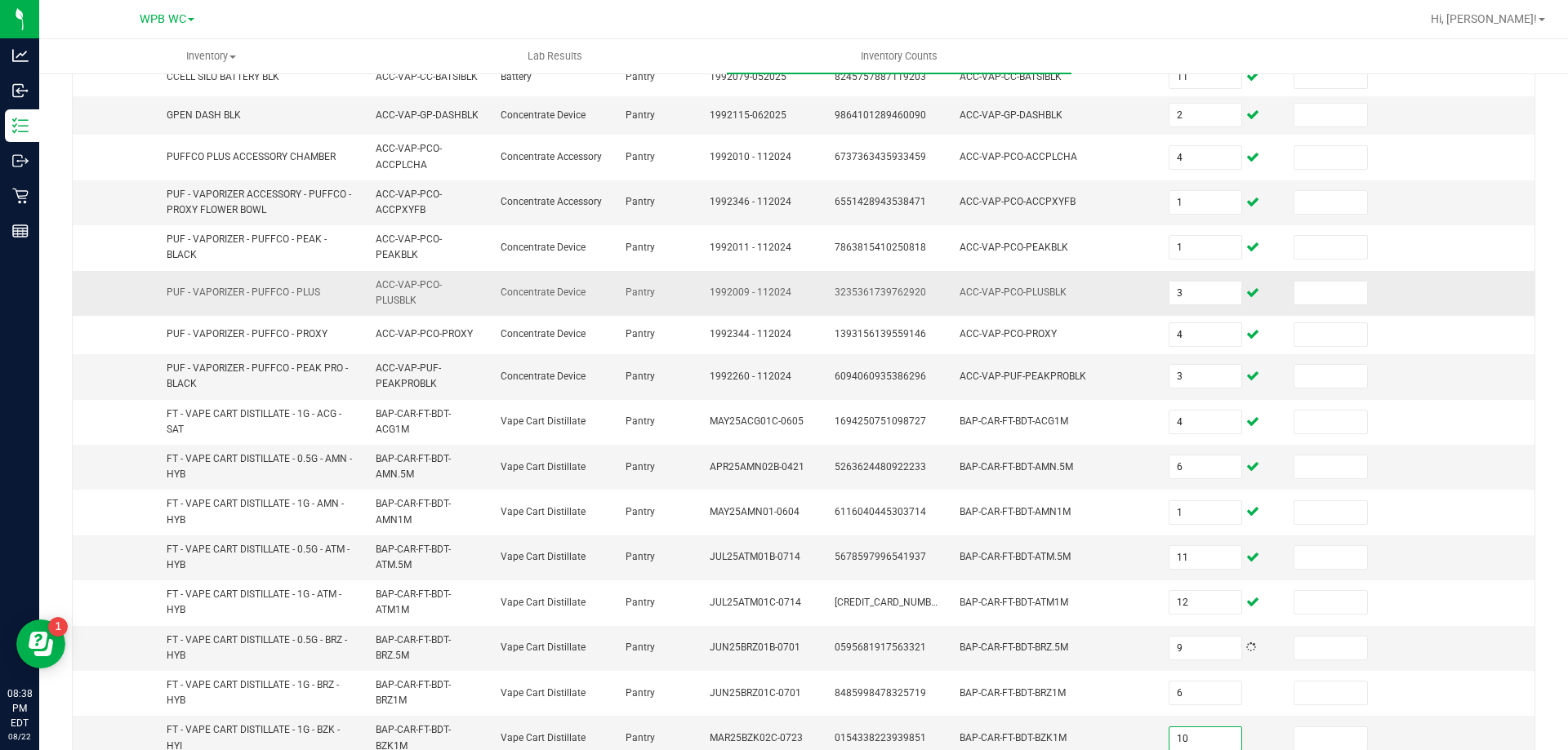
type input "10"
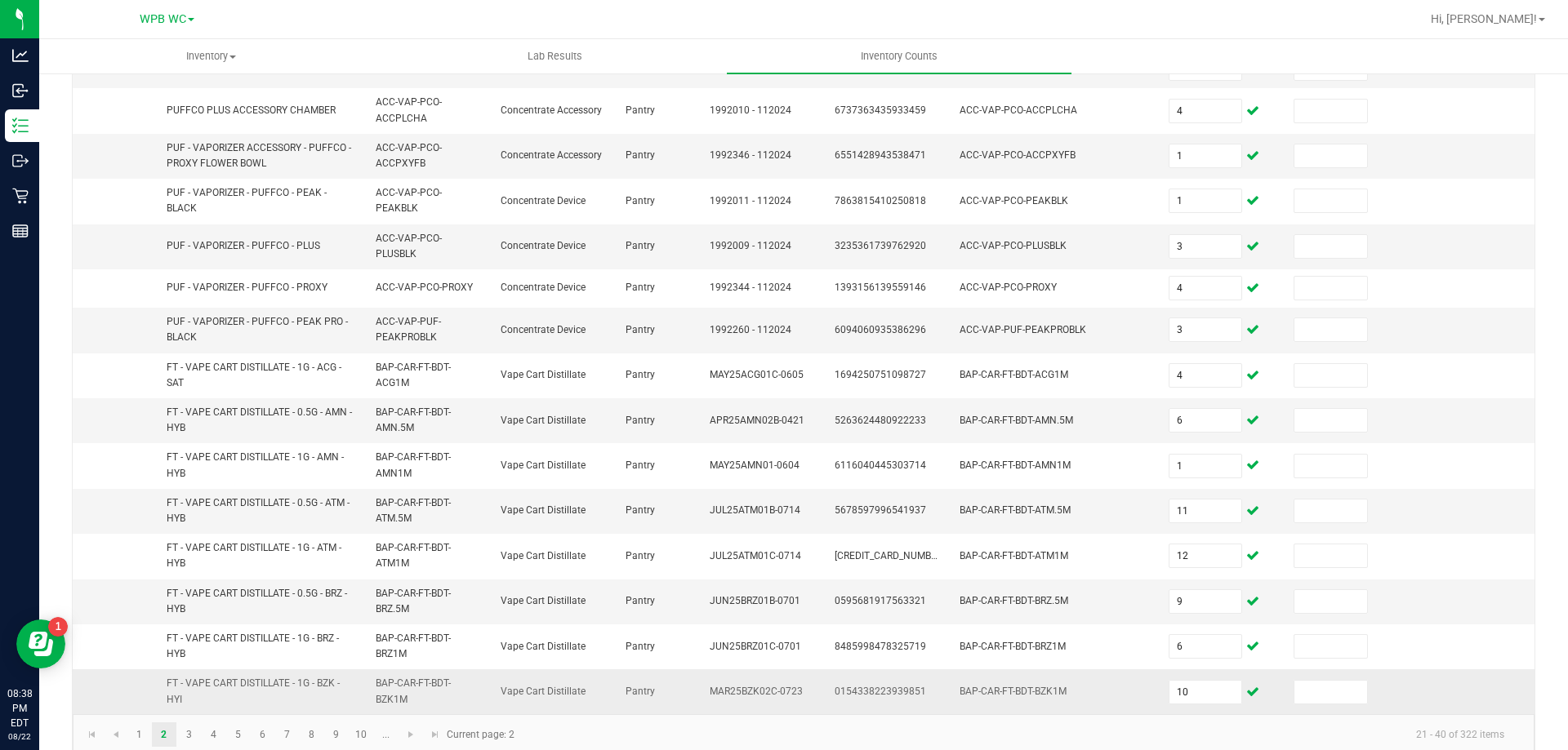
scroll to position [456, 0]
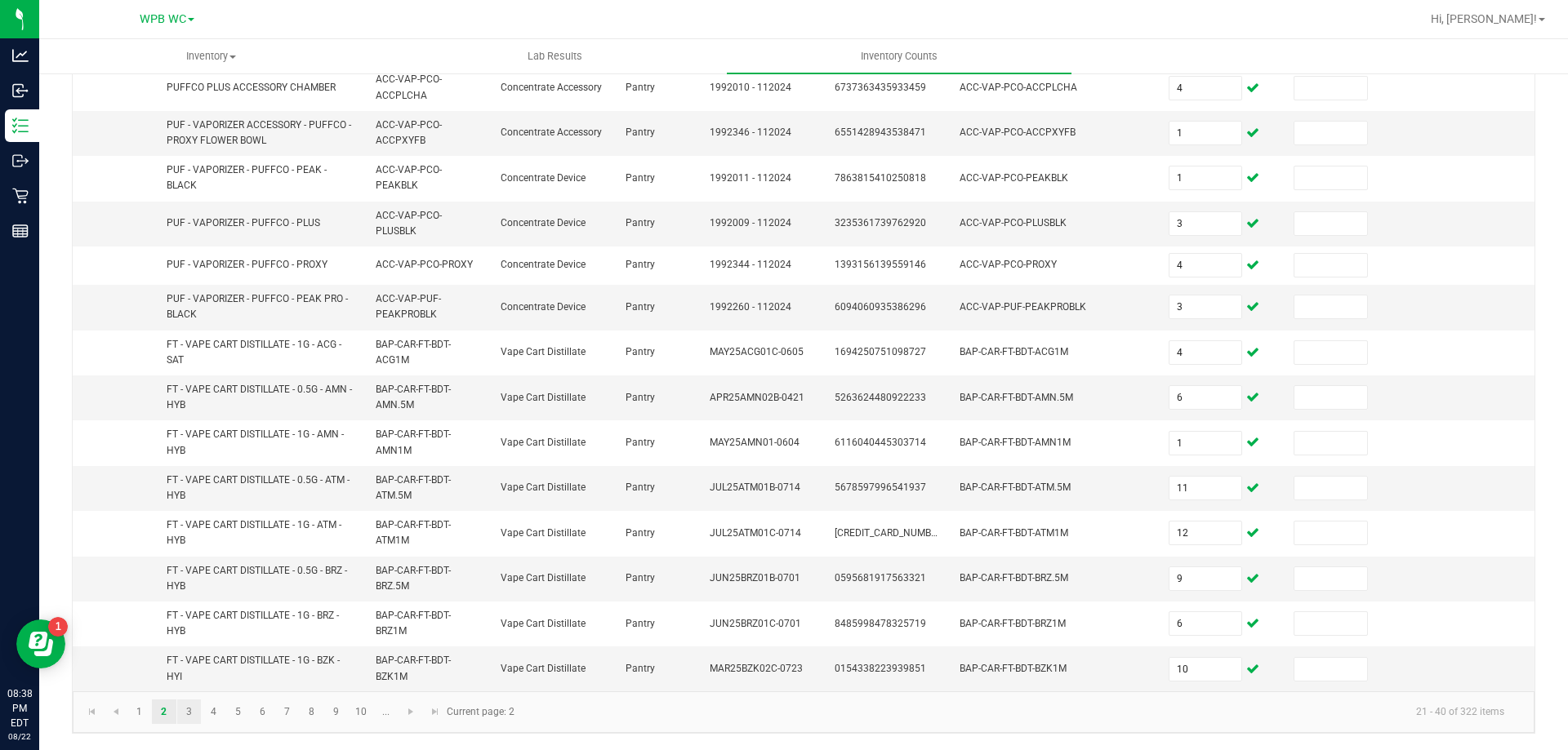
click at [195, 715] on link "3" at bounding box center [189, 711] width 24 height 24
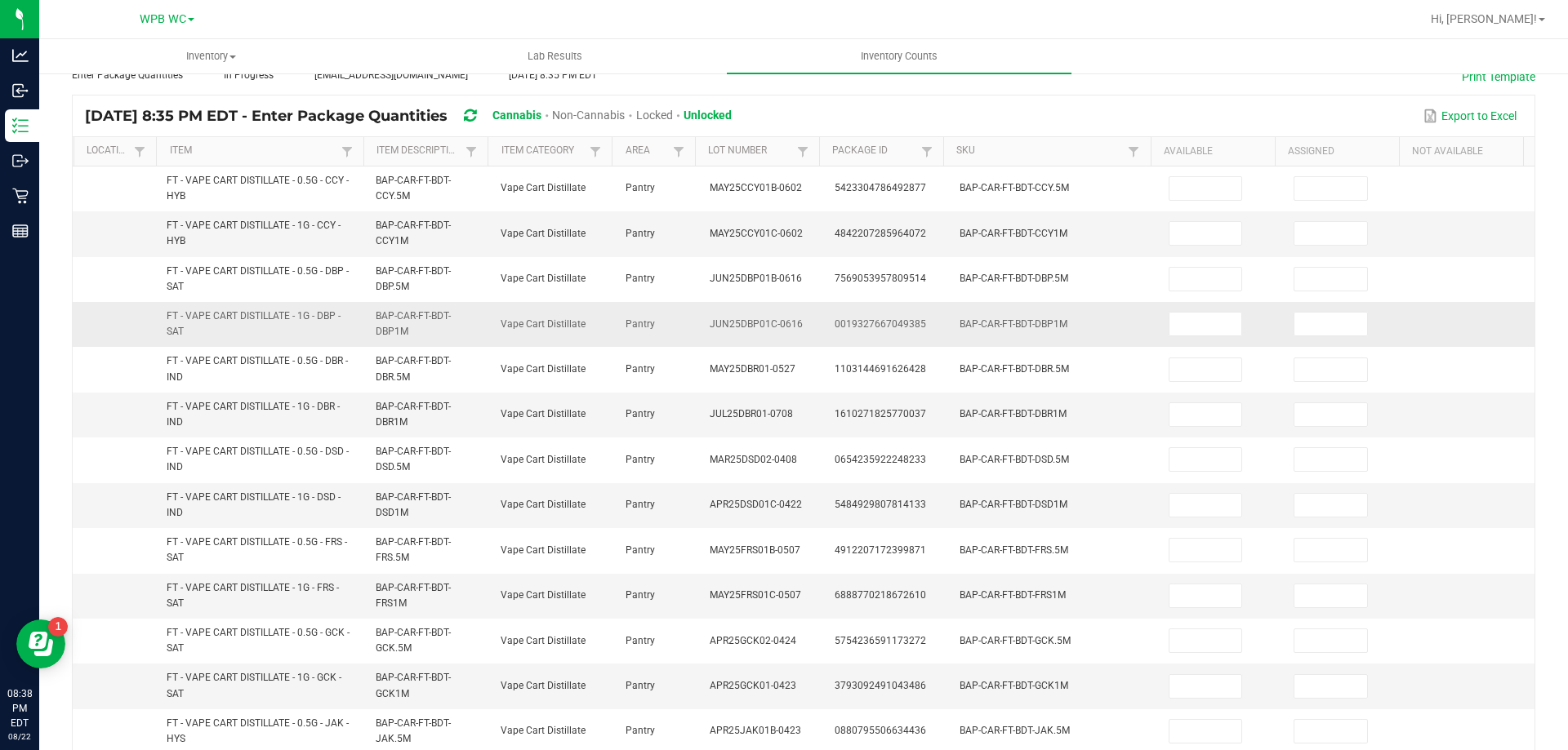
scroll to position [0, 0]
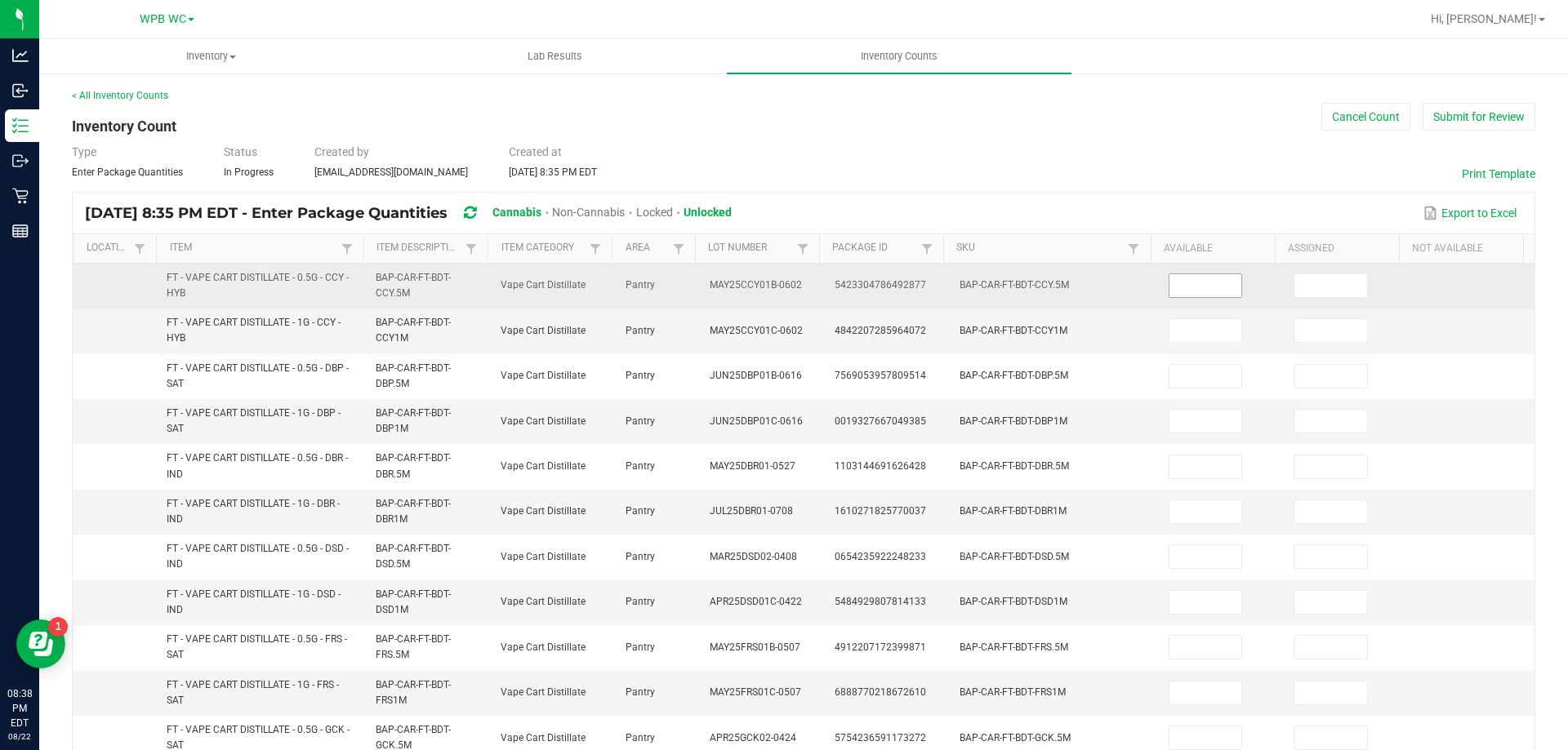
click at [1173, 290] on input at bounding box center [1205, 285] width 72 height 23
type input "6"
type input "11"
type input "6"
type input "7"
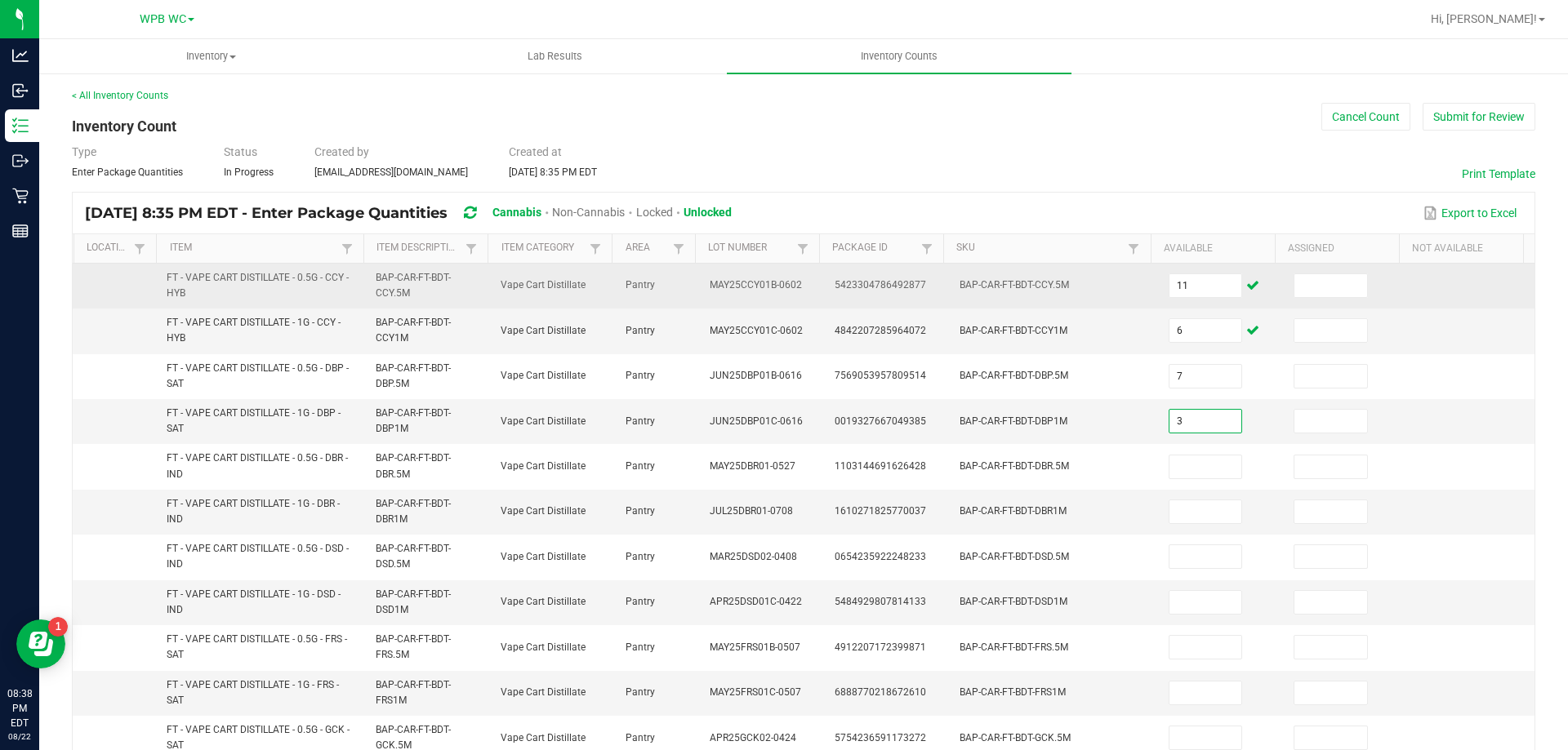
type input "3"
type input "7"
type input "9"
type input "12"
type input "5"
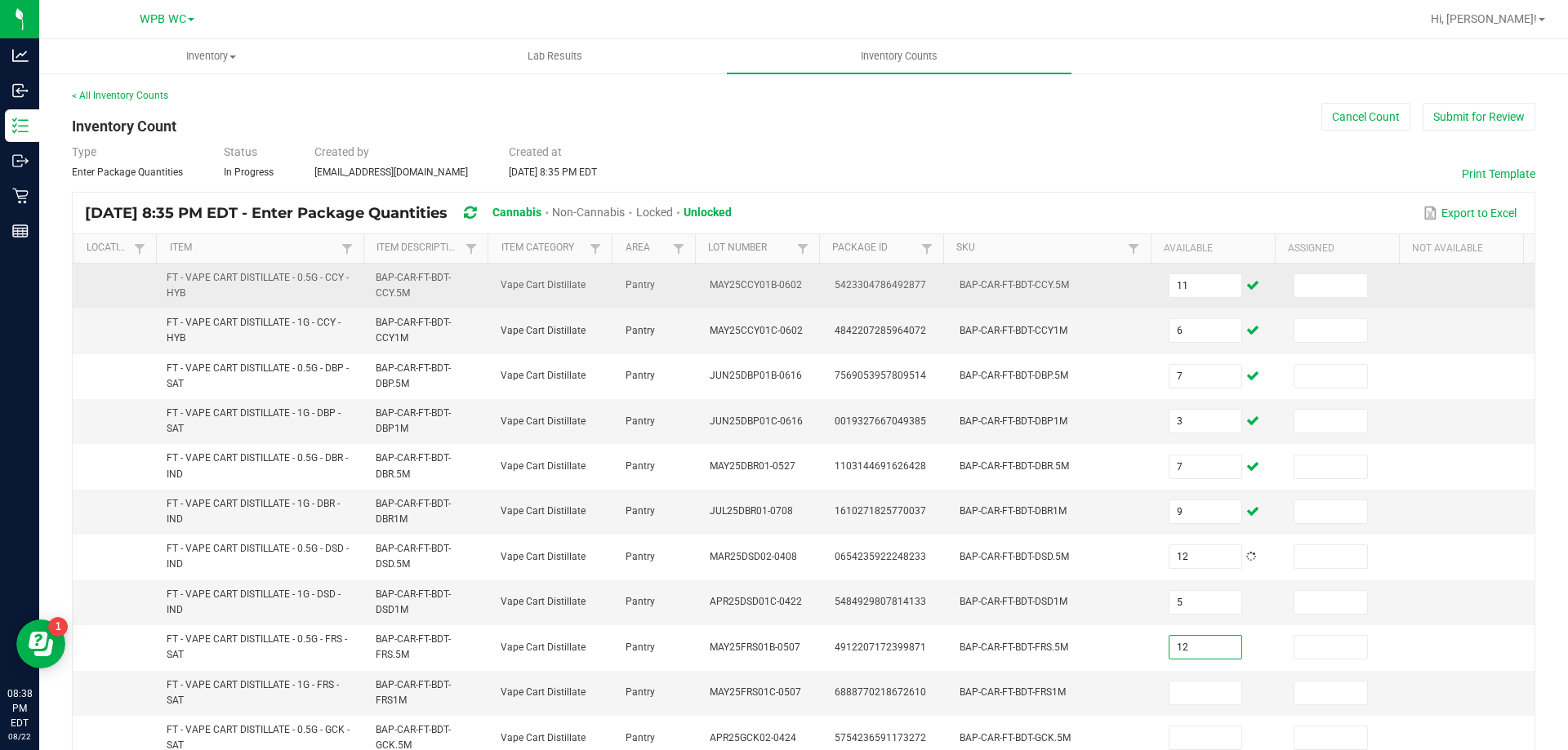
type input "12"
type input "3"
type input "4"
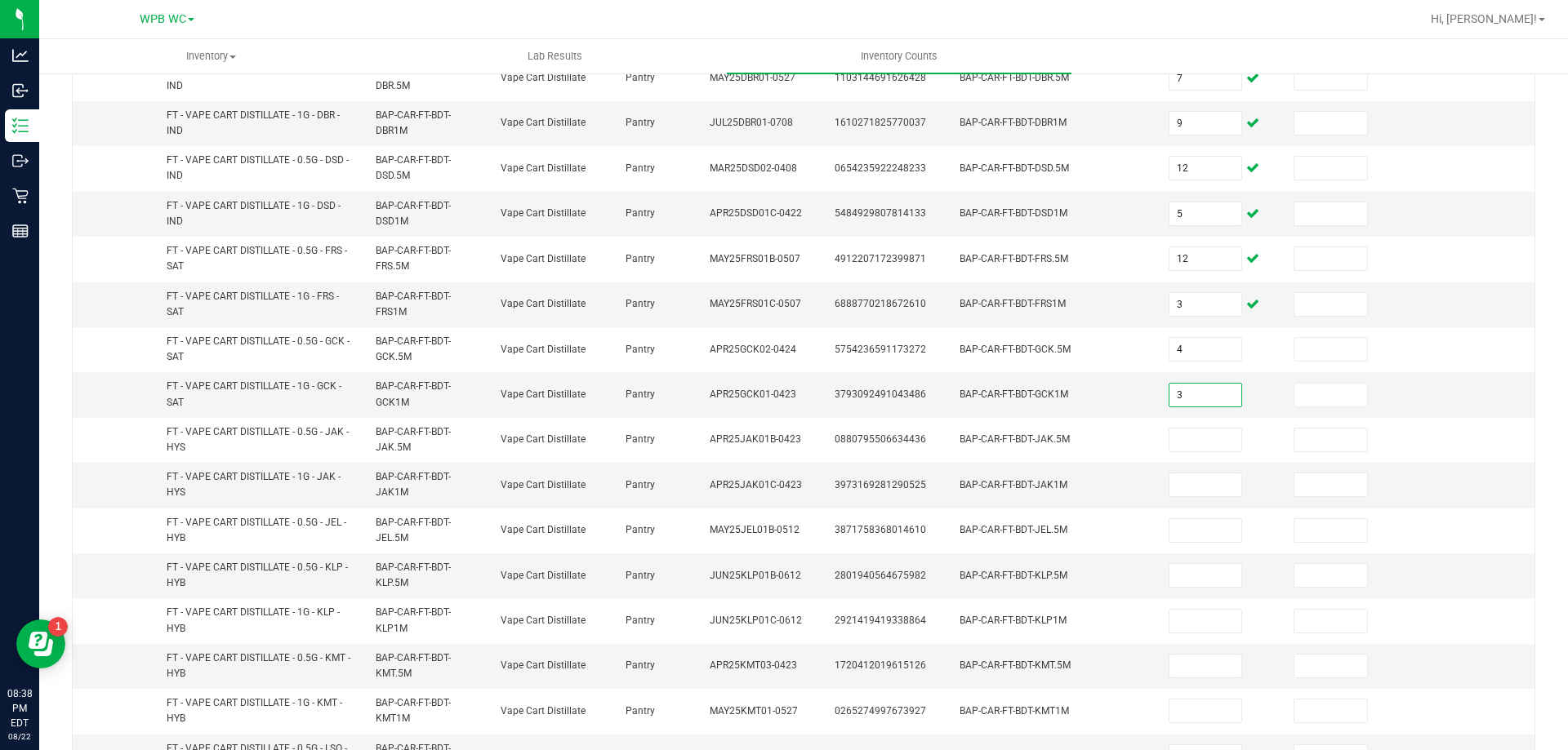
type input "3"
type input "2"
type input "5"
type input "7"
type input "9"
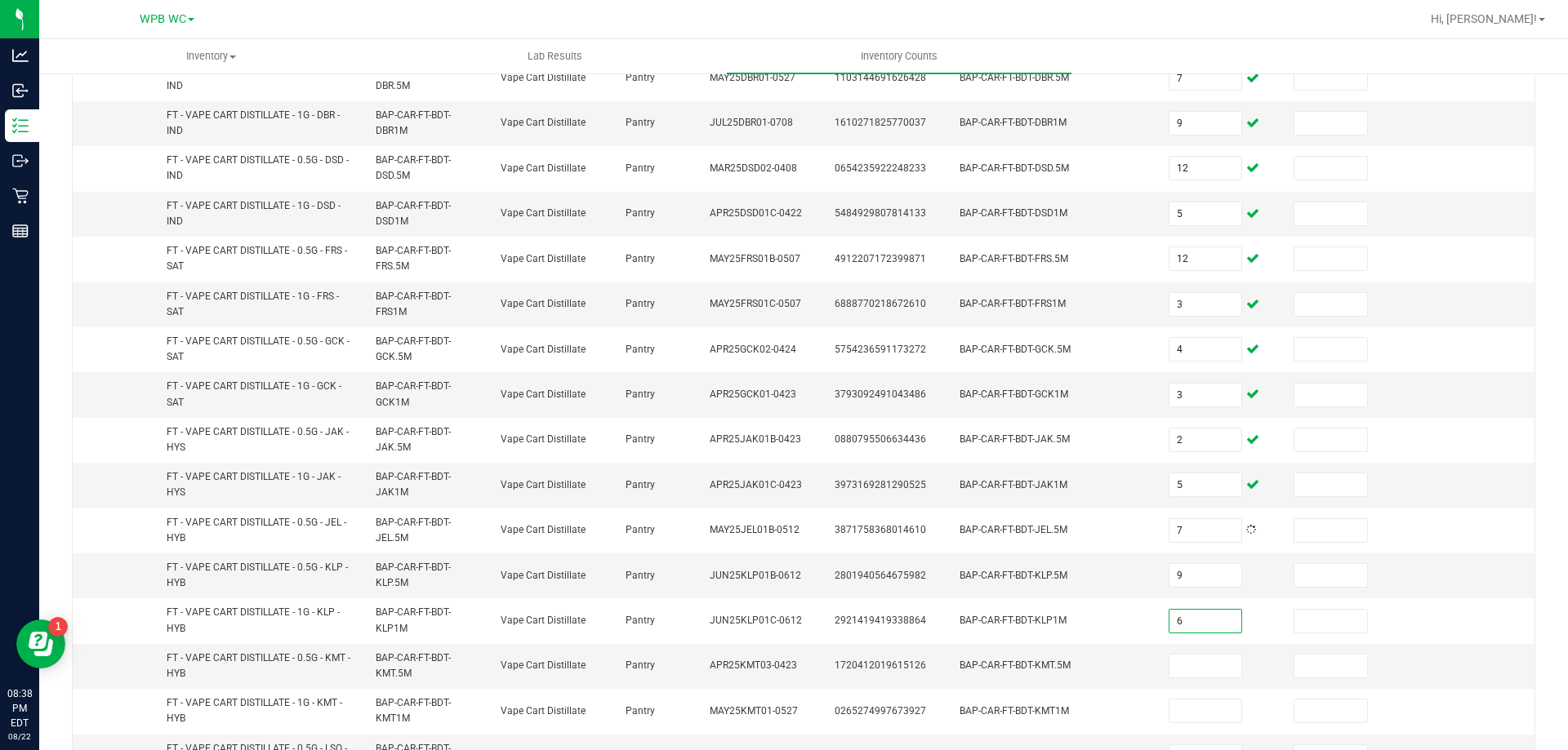
type input "6"
type input "1"
type input "10"
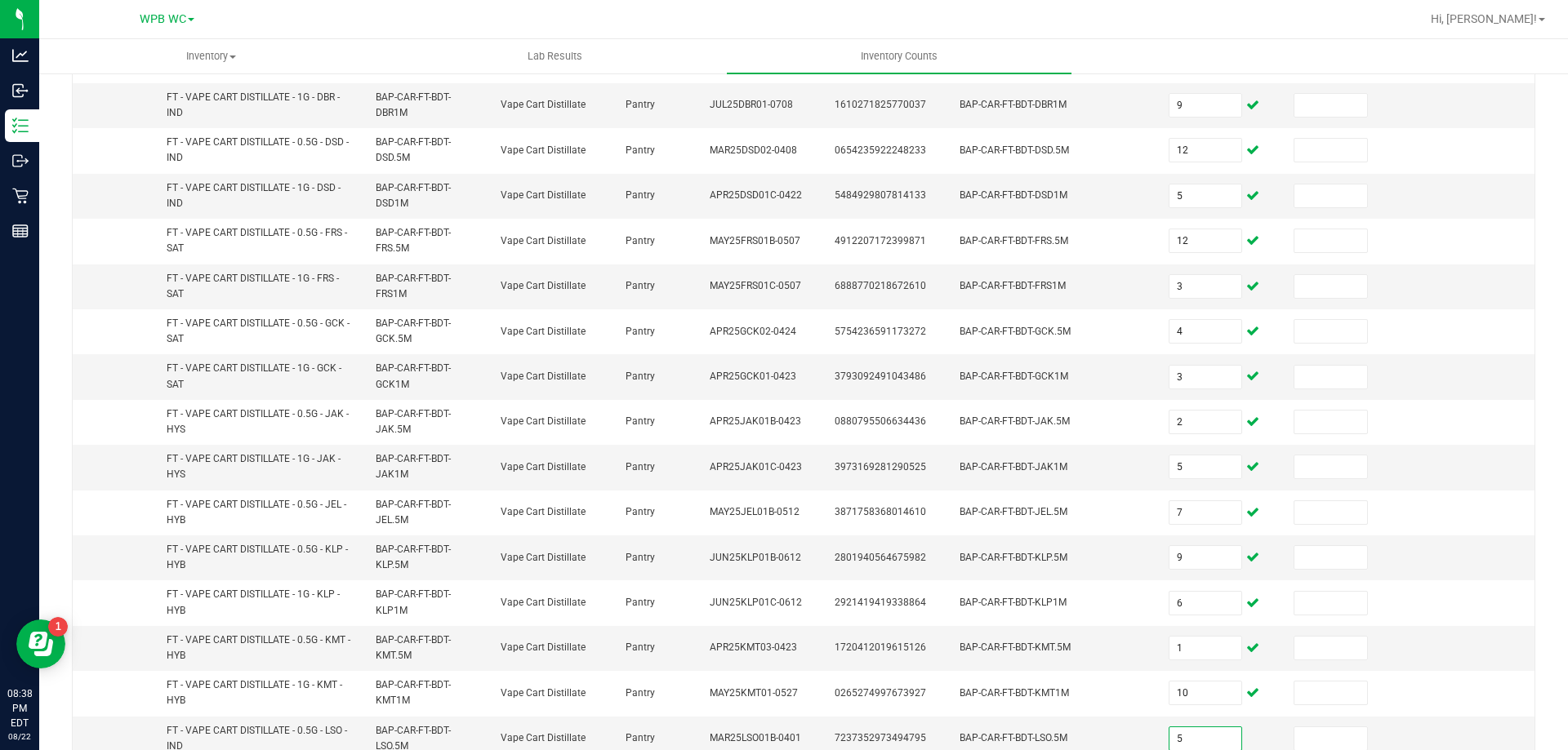
type input "5"
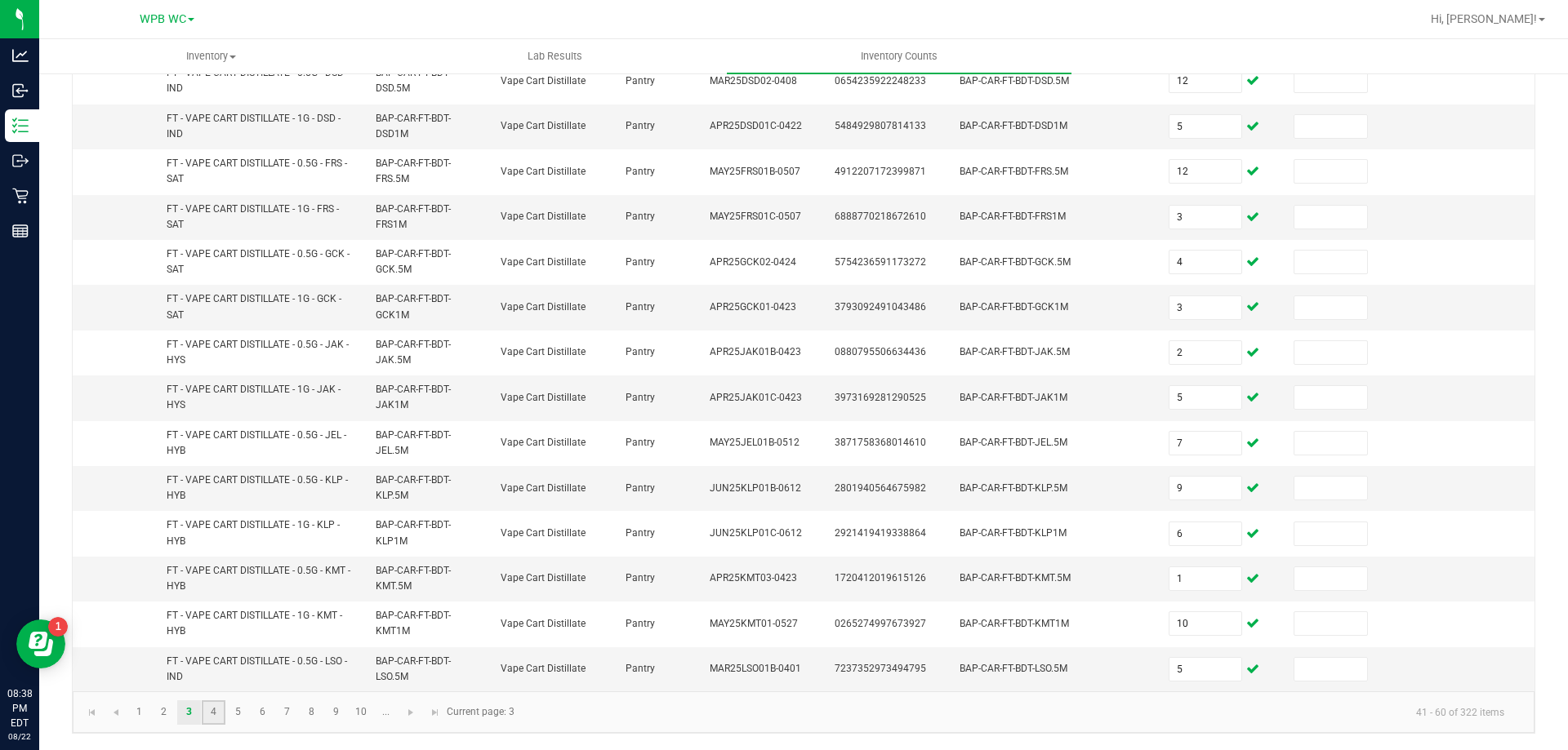
click at [223, 716] on link "4" at bounding box center [214, 712] width 24 height 24
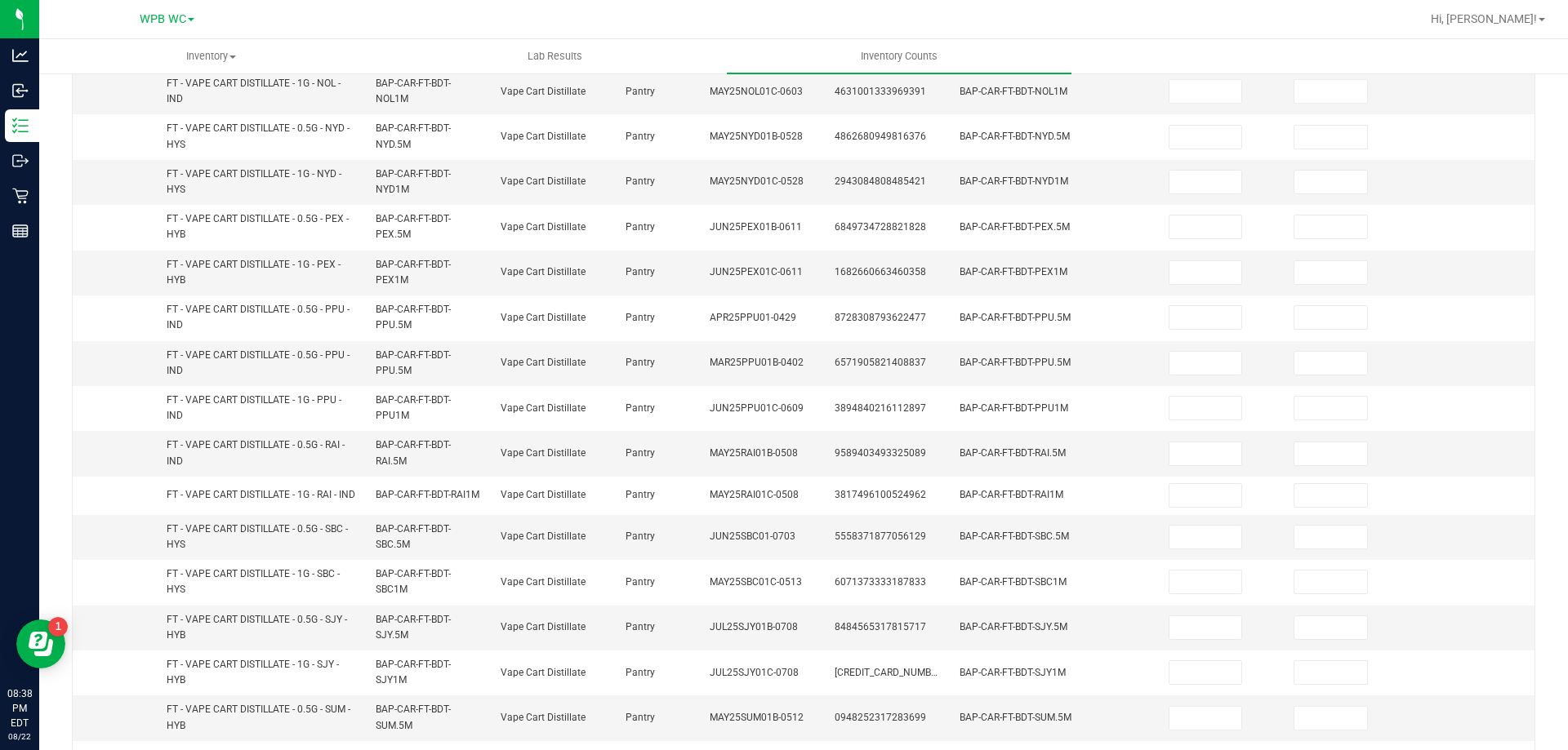
scroll to position [68, 0]
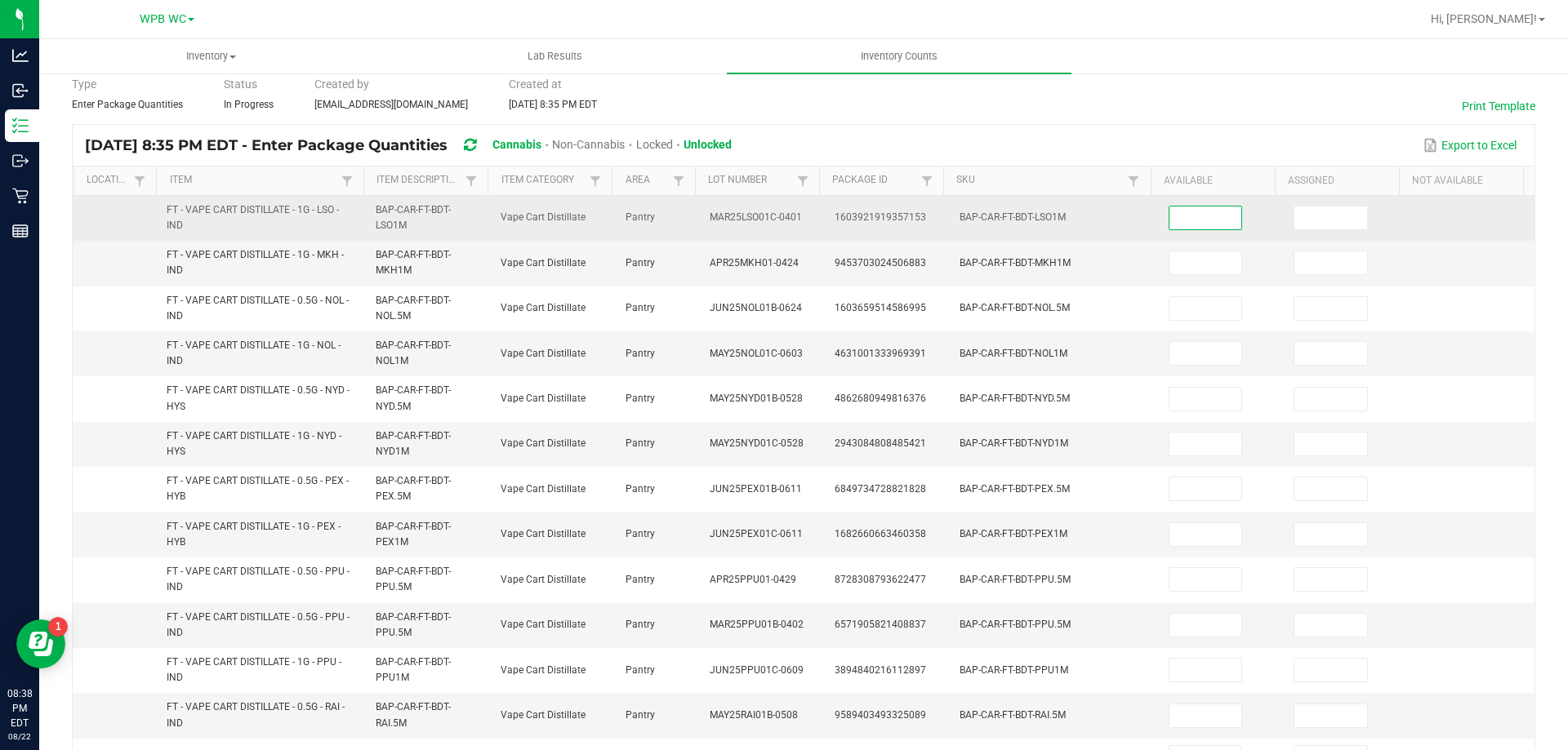
click at [1169, 212] on input at bounding box center [1205, 218] width 72 height 23
type input "1"
type input "4"
type input "7"
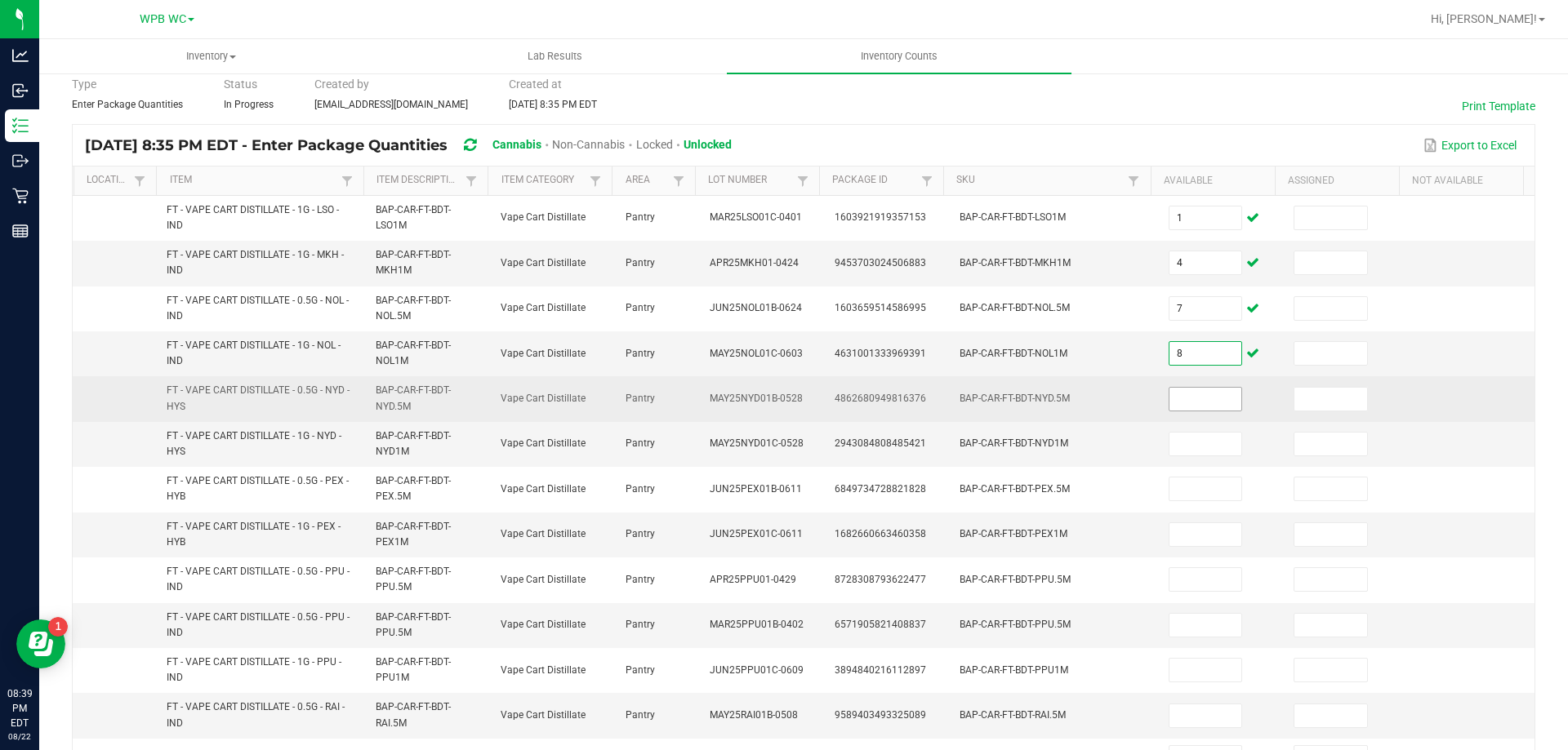
type input "8"
click at [1177, 398] on input at bounding box center [1205, 399] width 72 height 23
type input "1"
type input "11"
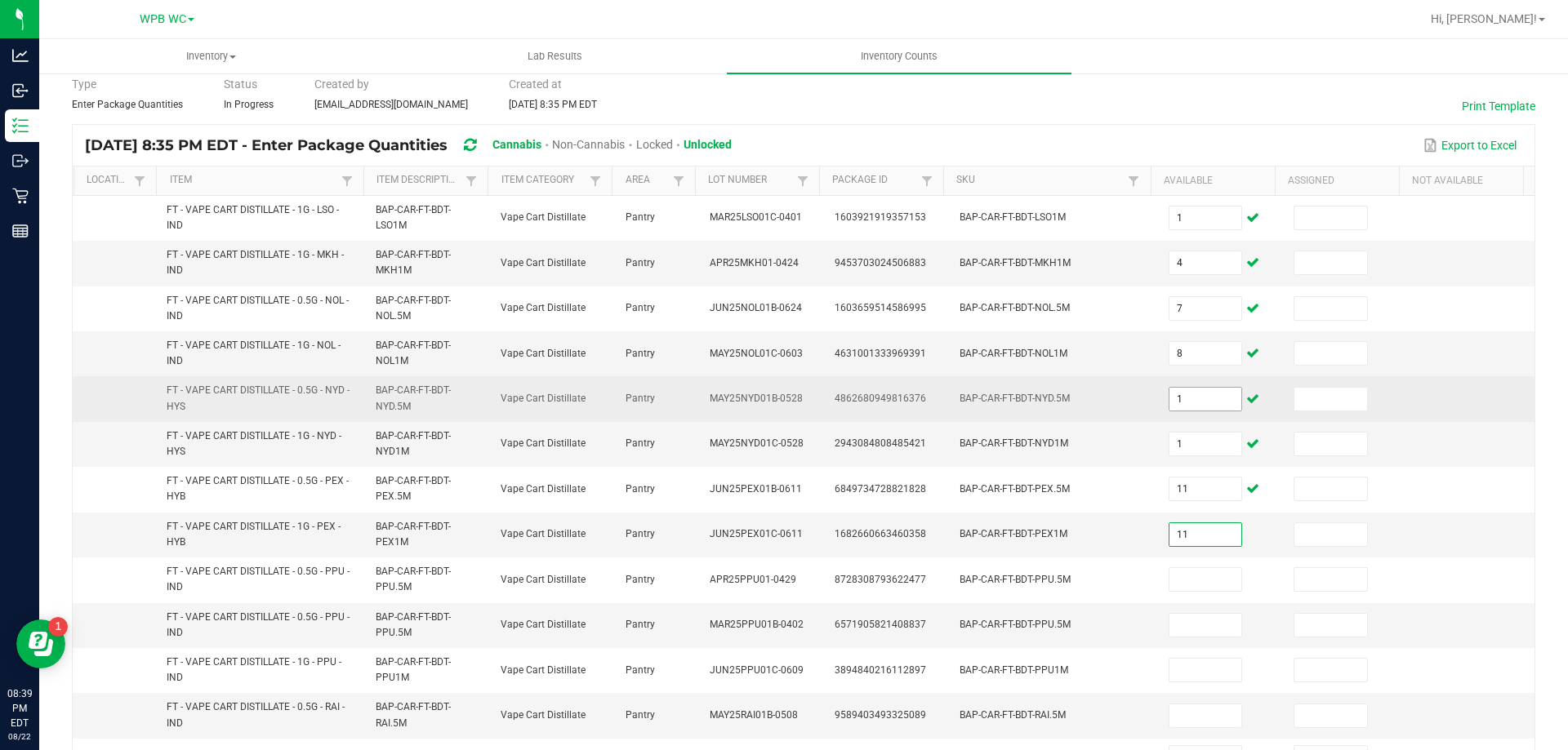
type input "11"
type input "12"
type input "0"
type input "6"
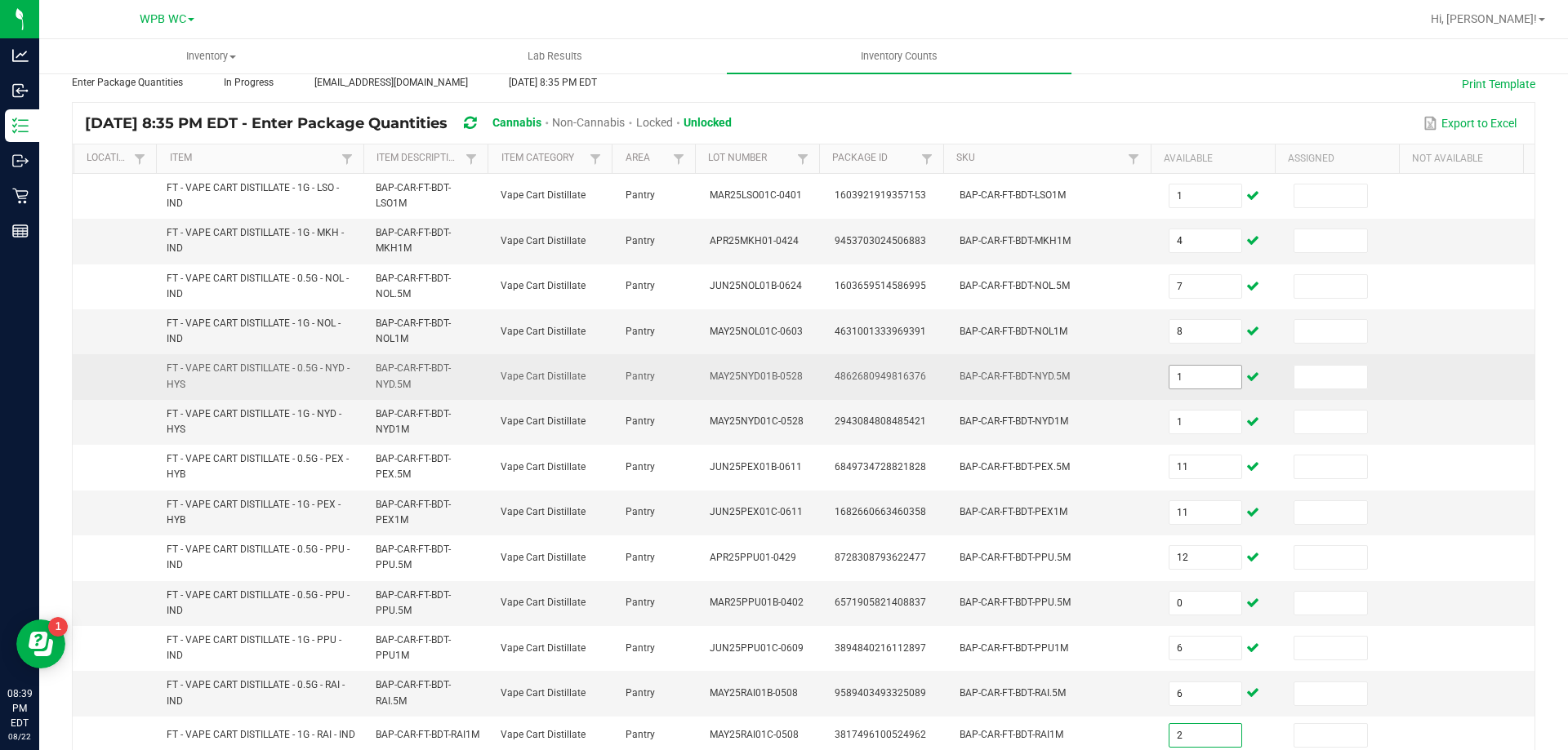
type input "2"
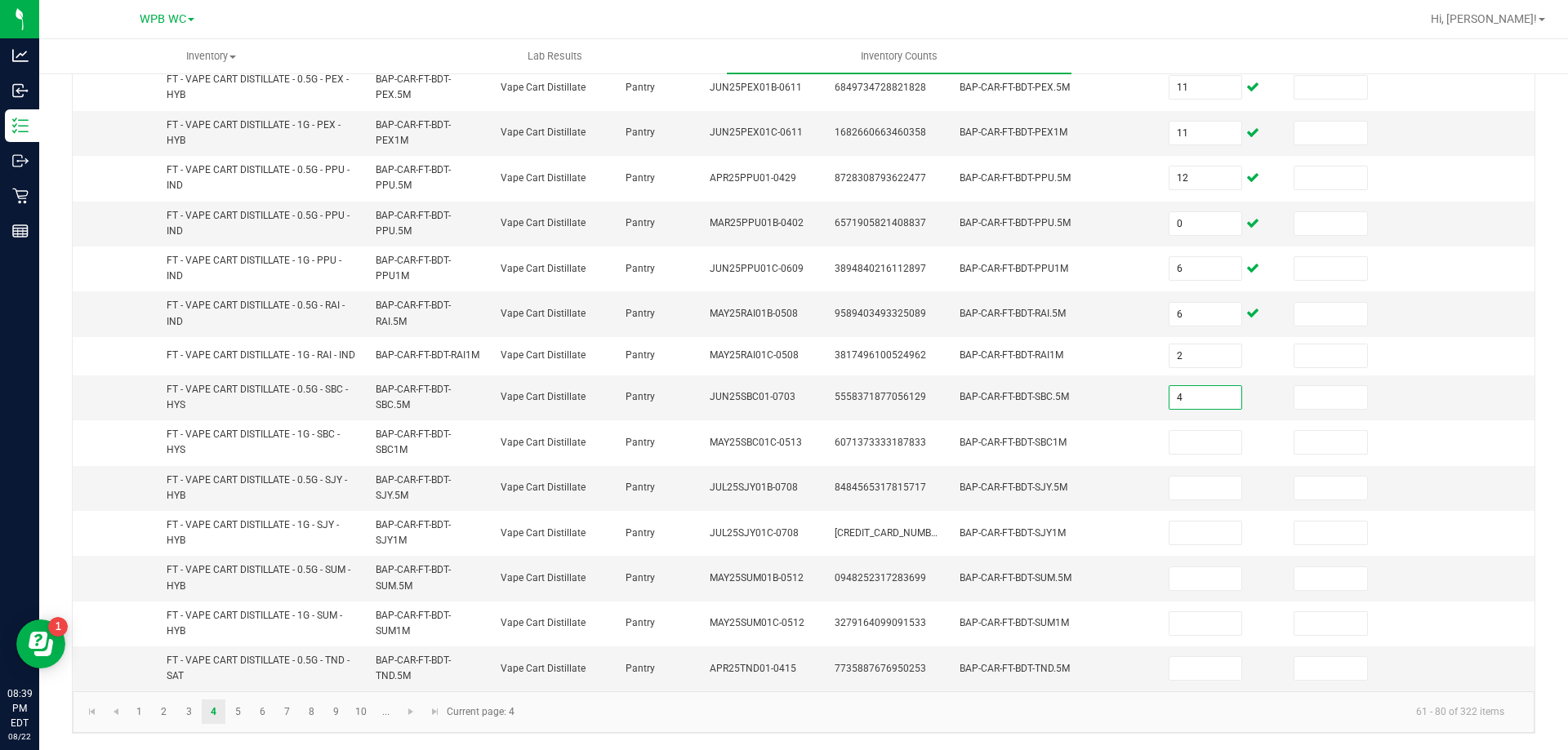
type input "4"
type input "12"
type input "3"
type input "5"
type input "1"
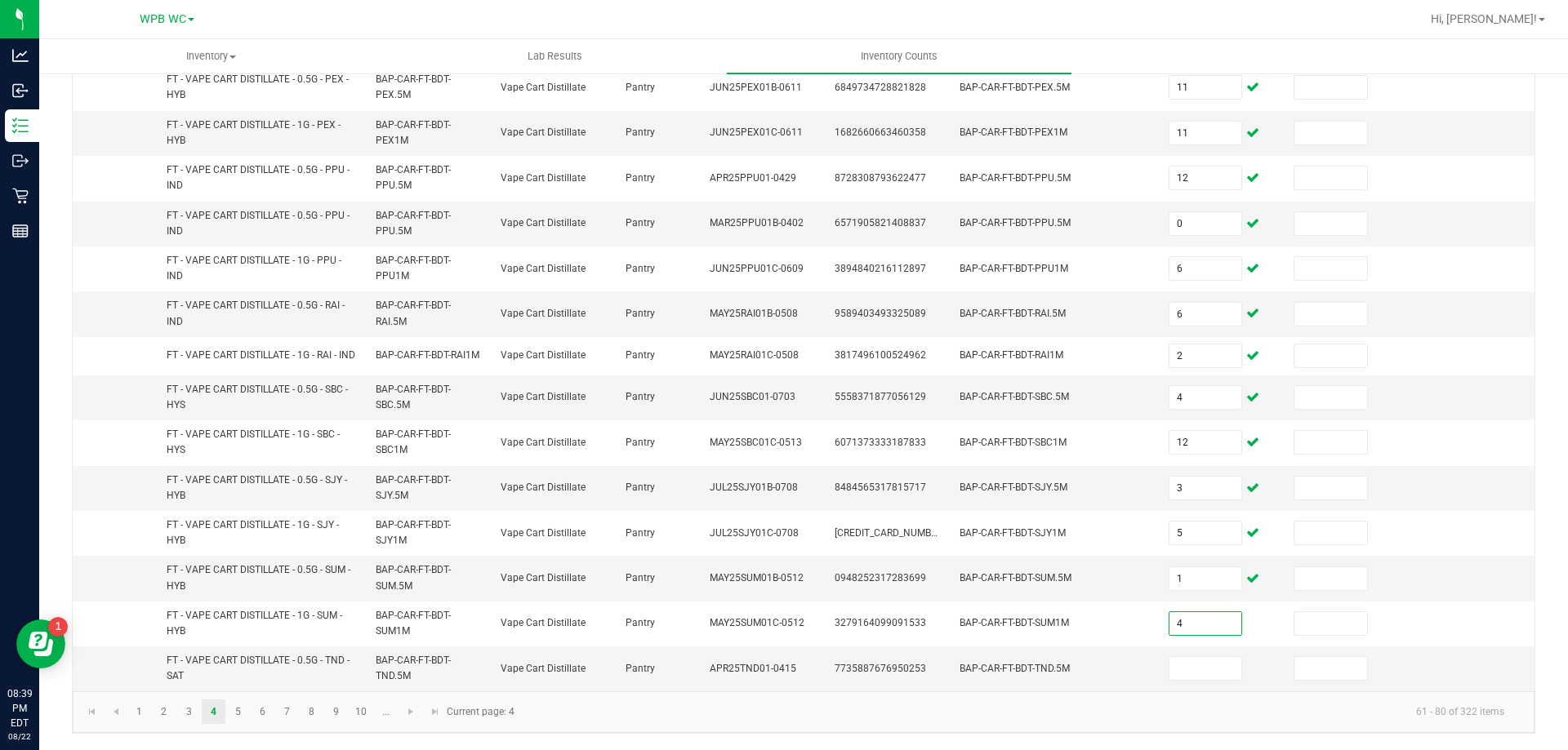
type input "4"
type input "2"
click at [235, 710] on link "5" at bounding box center [238, 711] width 24 height 24
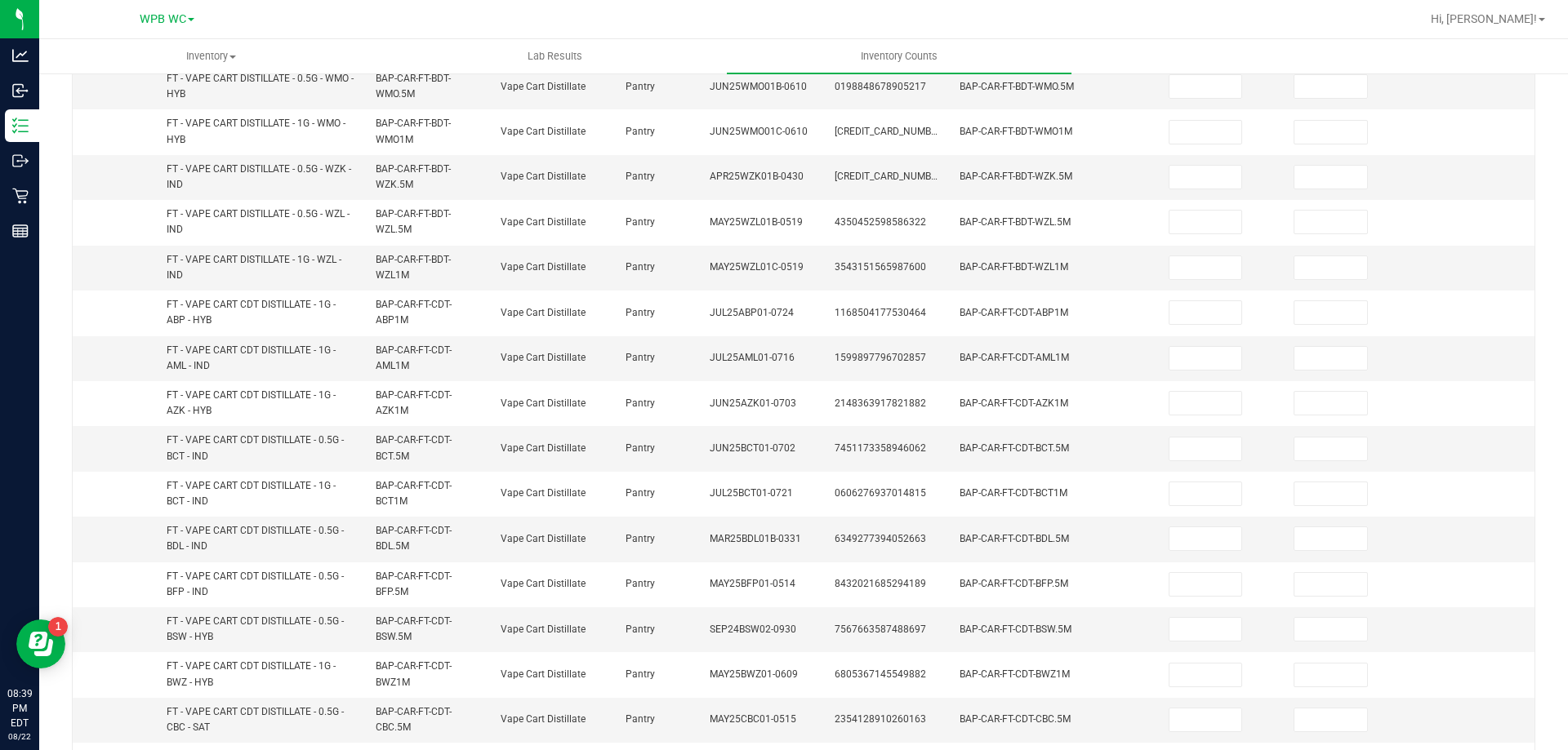
scroll to position [0, 0]
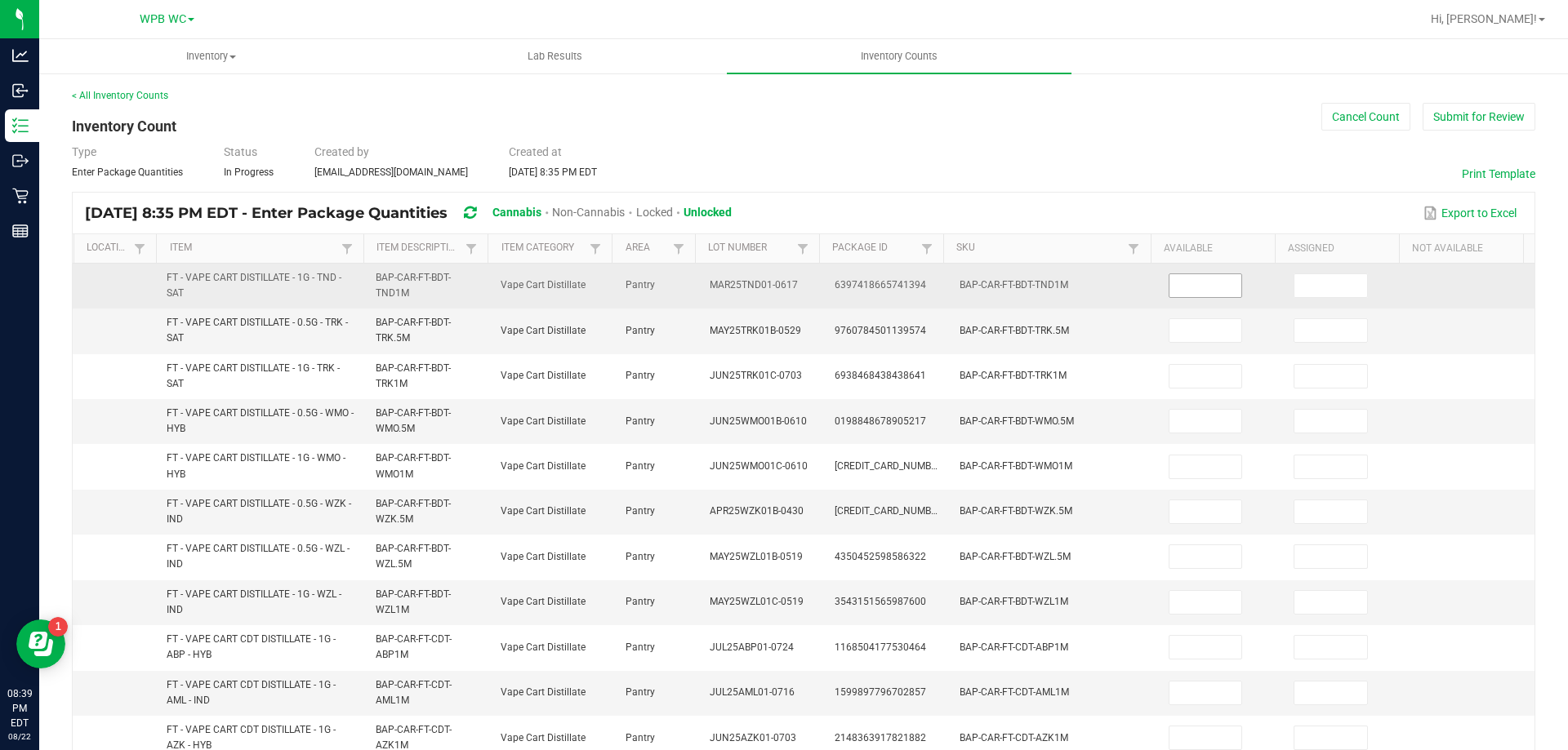
click at [1169, 295] on input at bounding box center [1205, 285] width 72 height 23
type input "12"
type input "5"
type input "11"
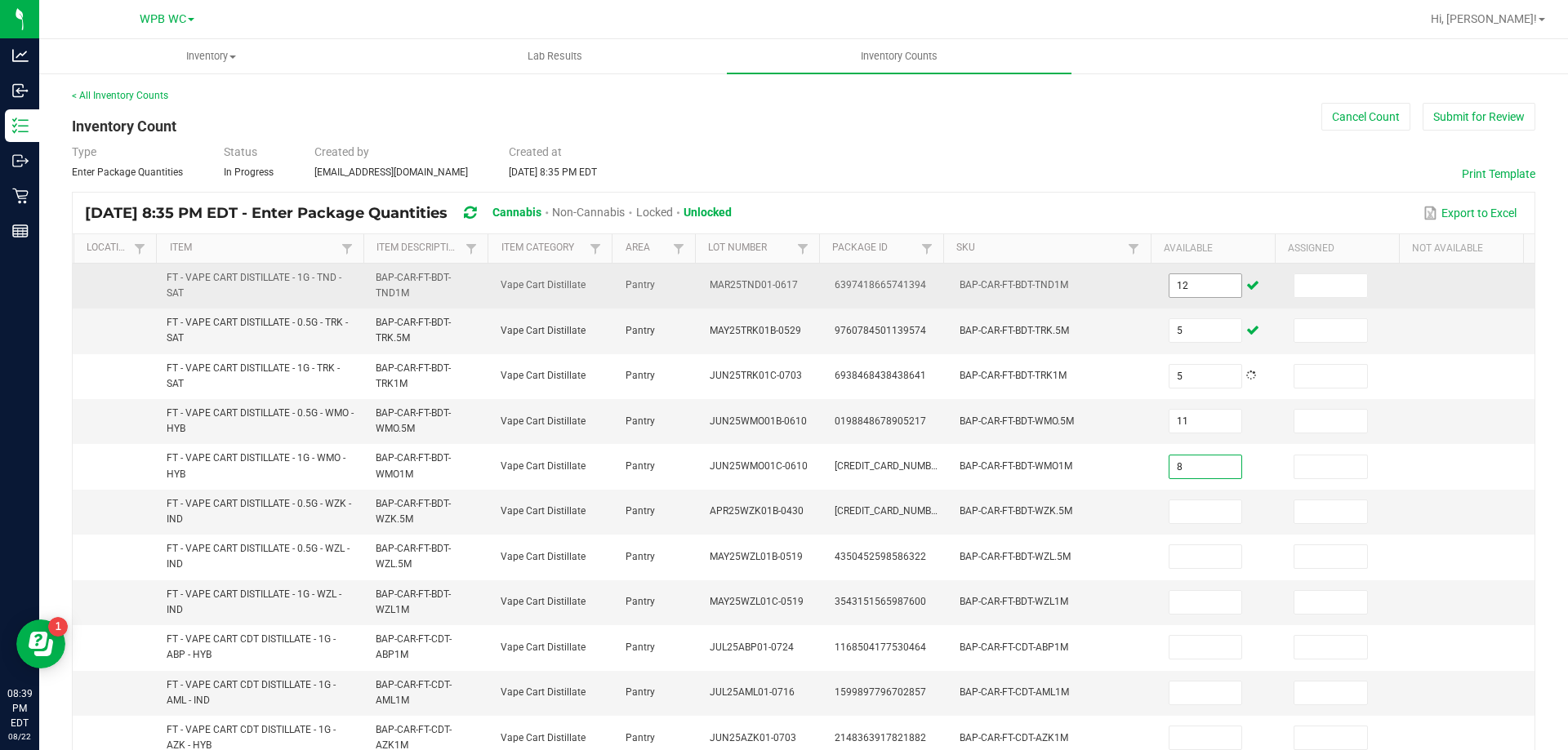
type input "8"
type input "7"
type input "5"
type input "11"
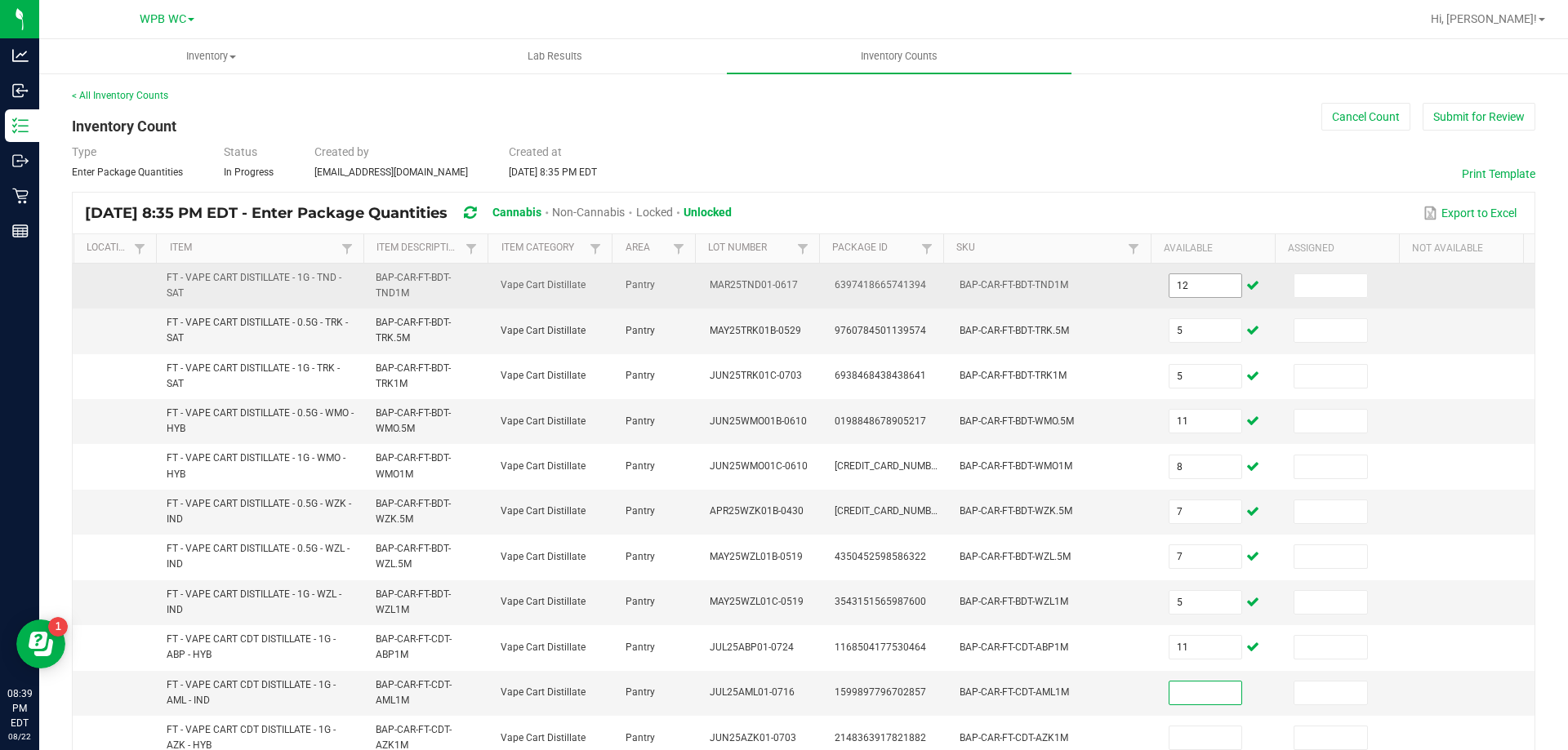
type input "0"
type input "10"
type input "3"
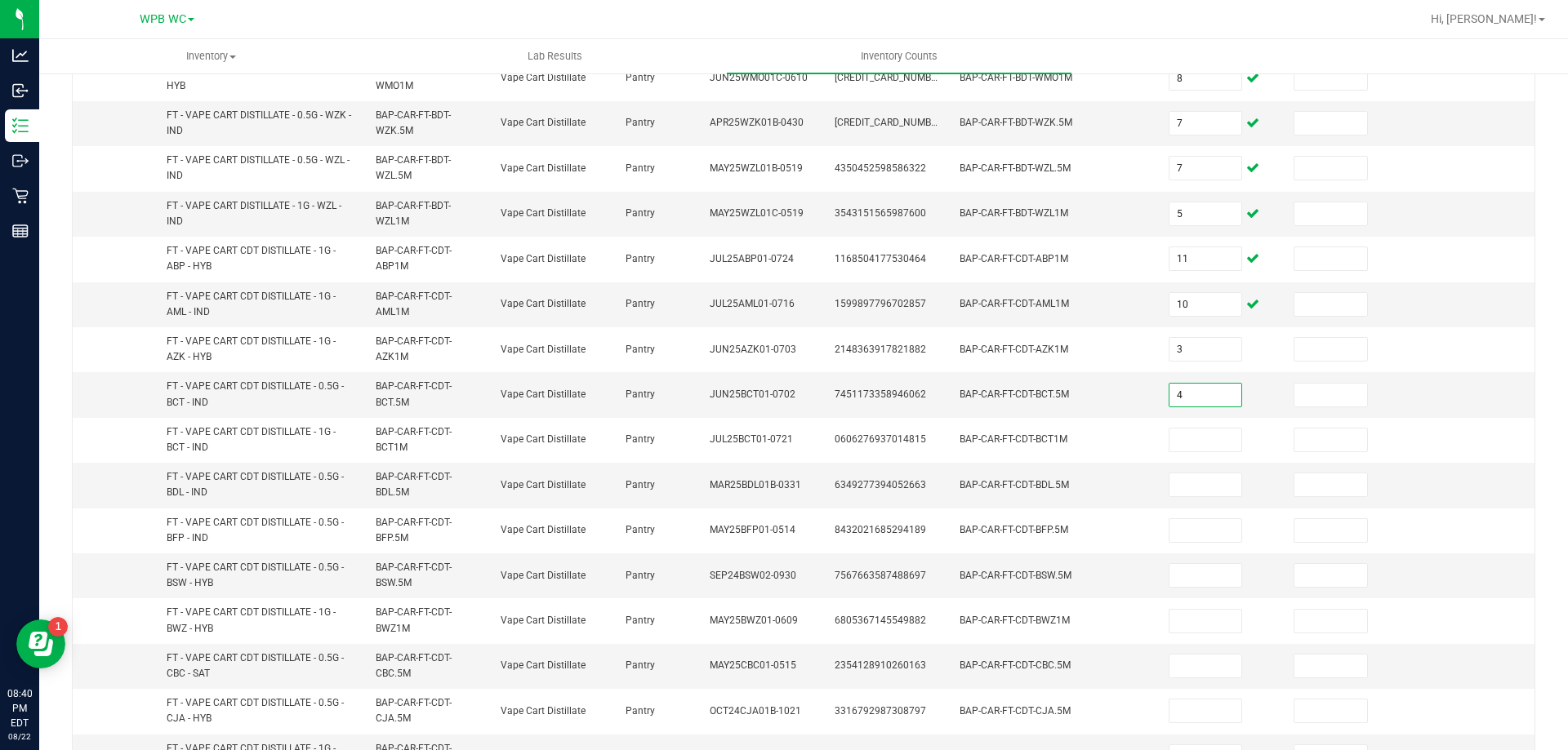
type input "4"
type input "10"
type input "5"
type input "10"
type input "4"
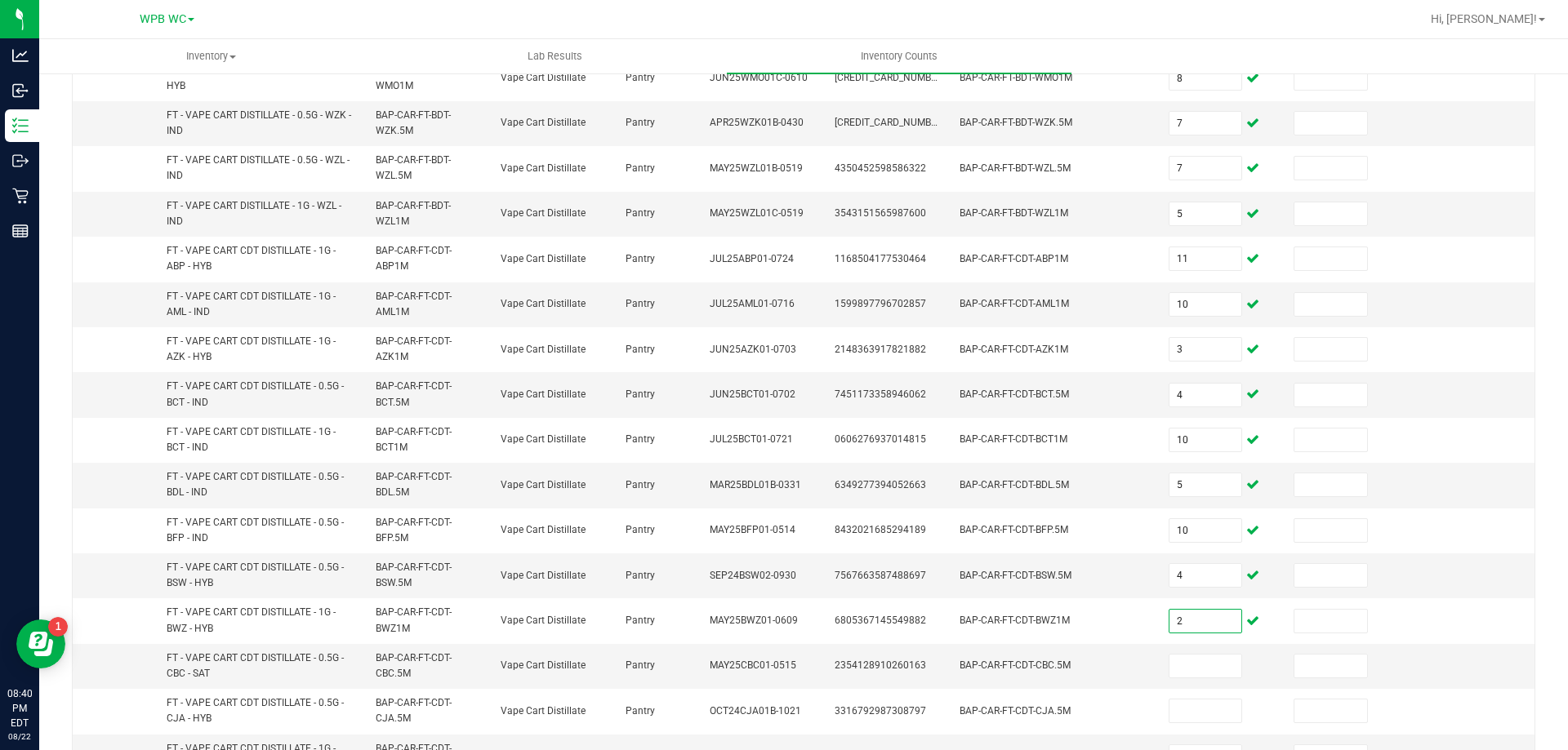
type input "2"
type input "1"
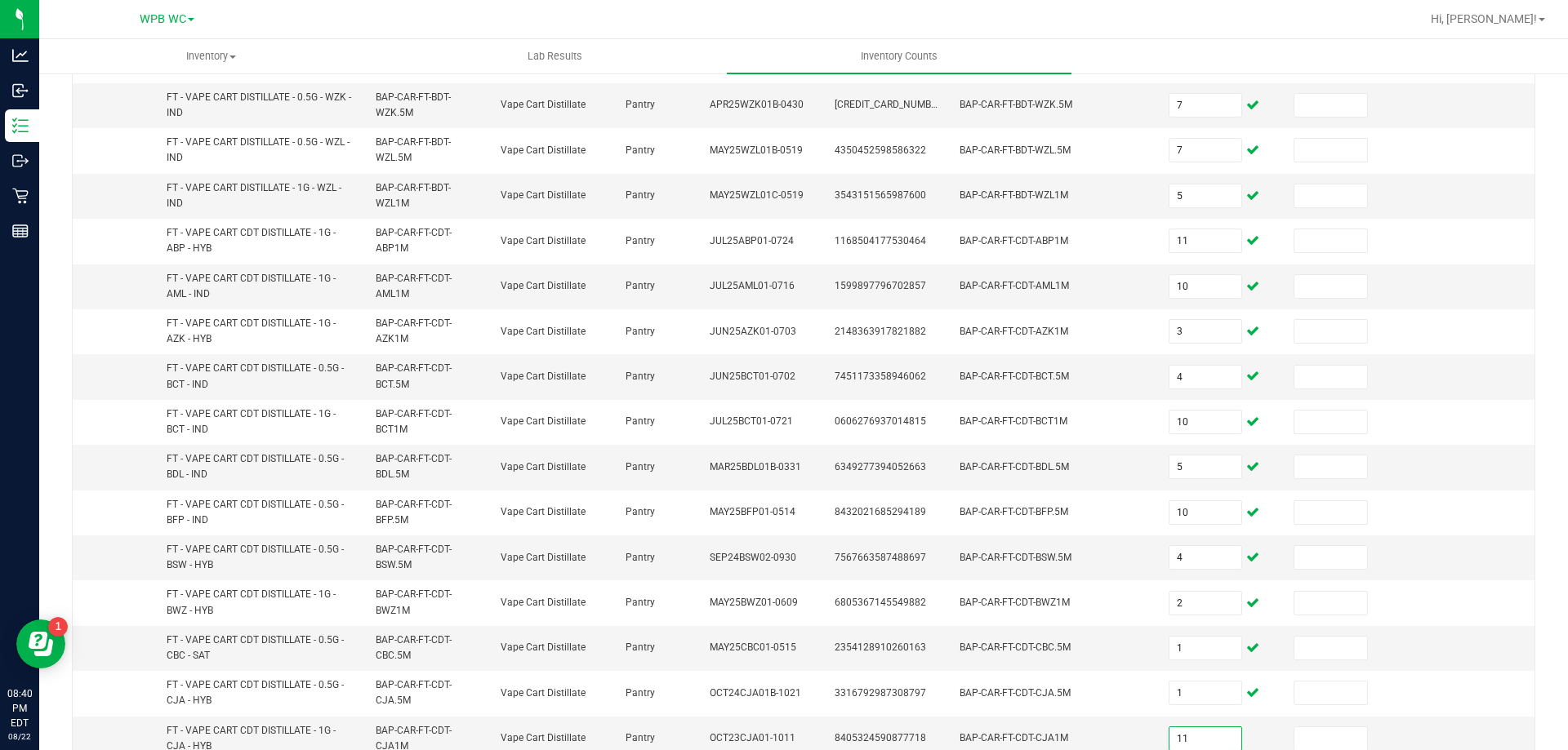
type input "11"
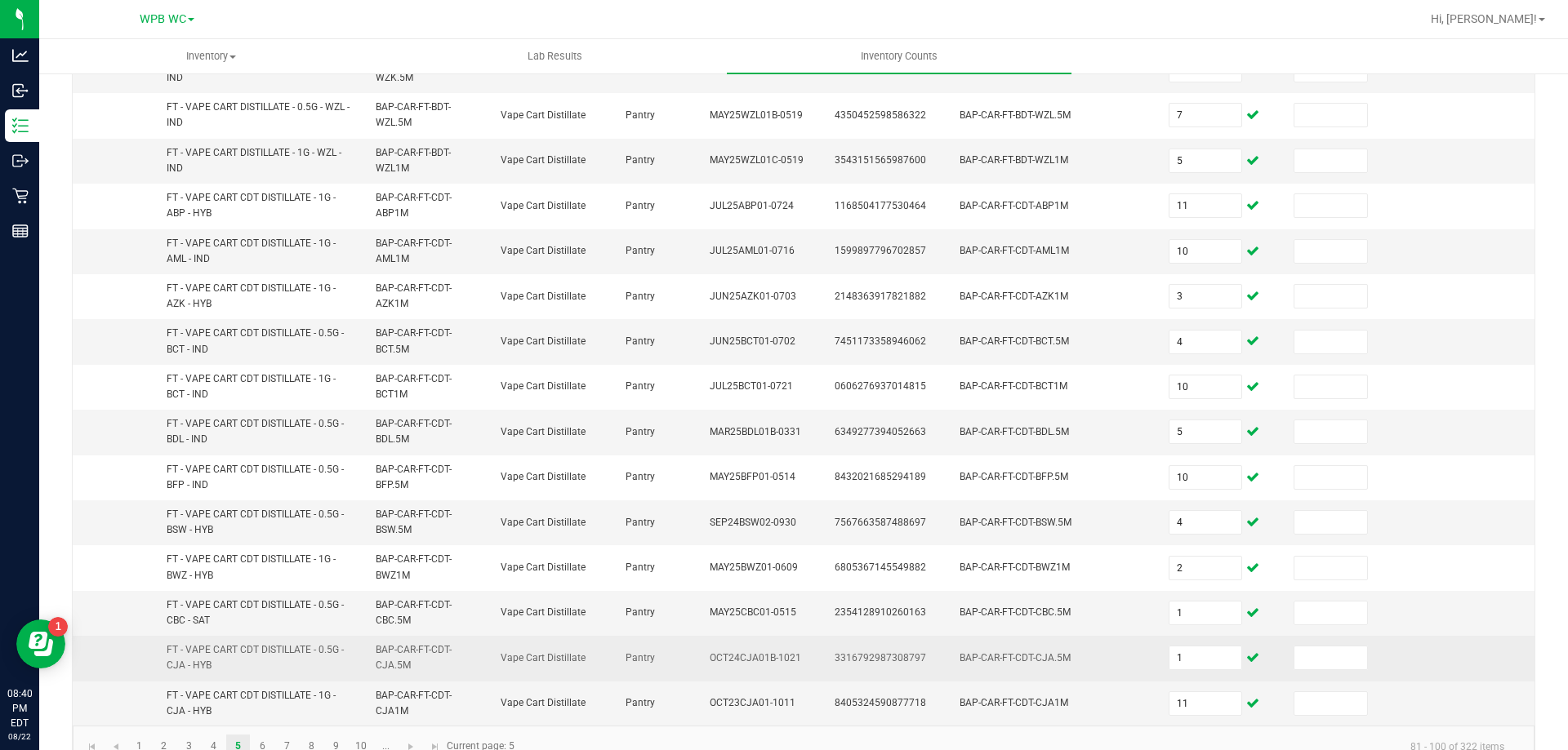
scroll to position [476, 0]
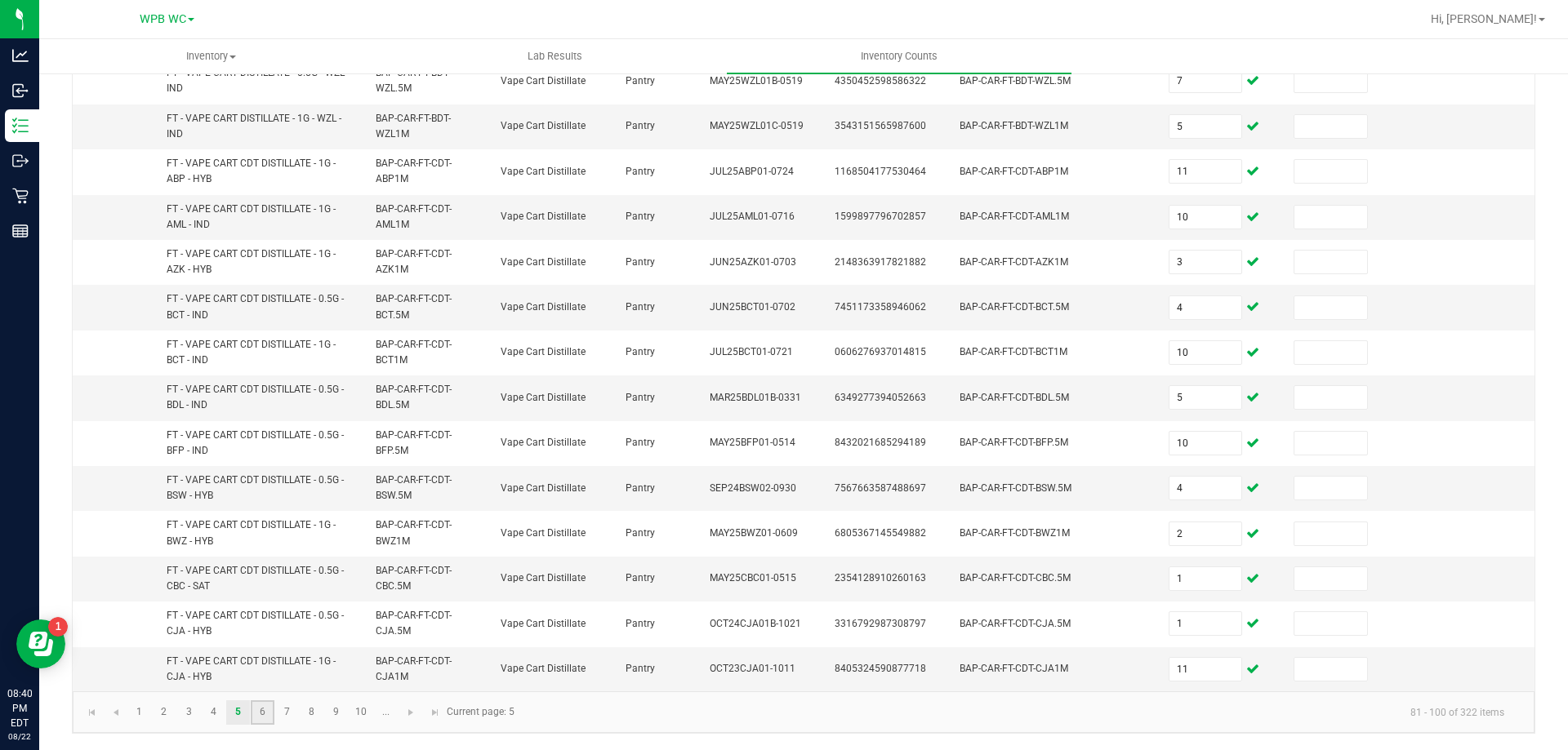
click at [270, 711] on link "6" at bounding box center [262, 712] width 24 height 24
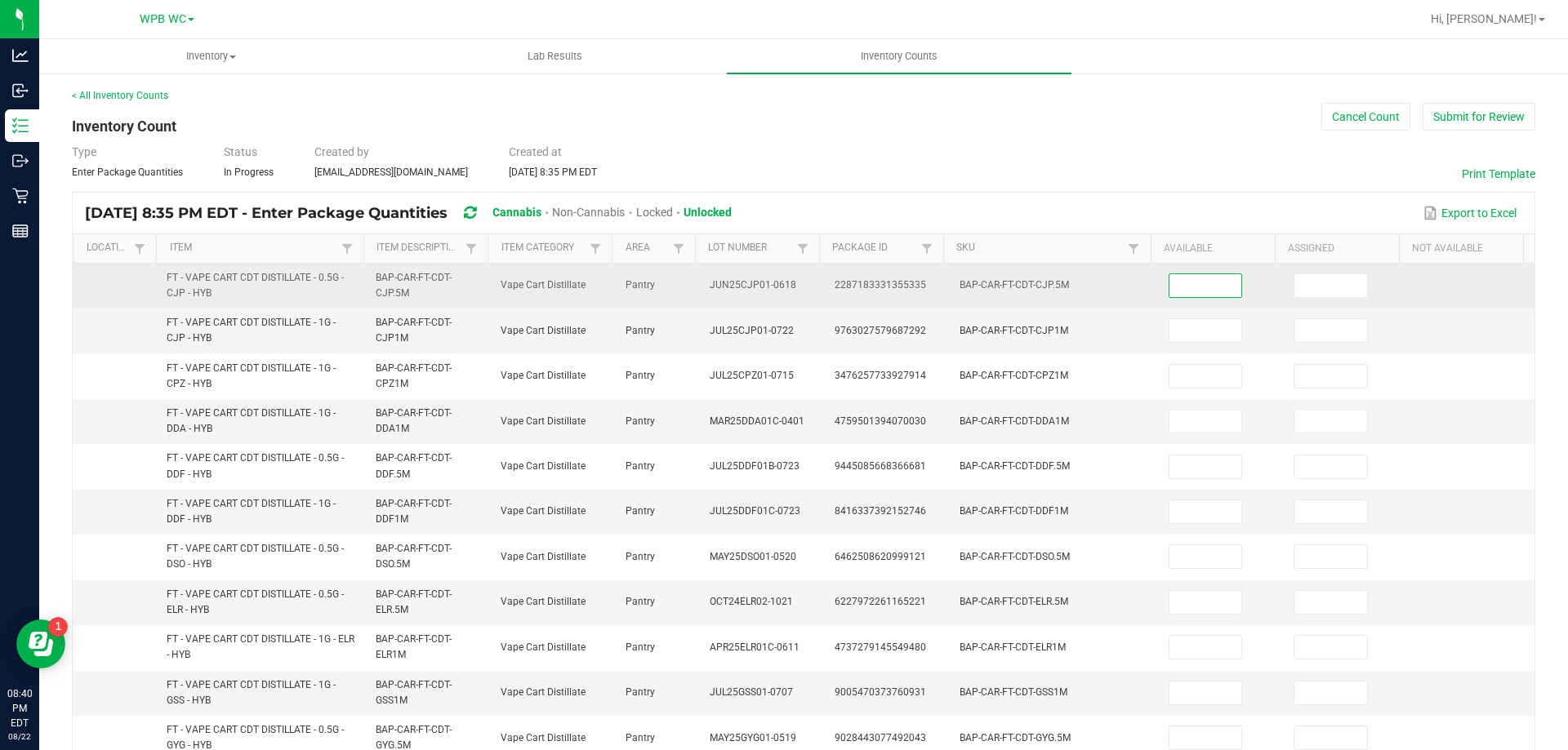
click at [1189, 292] on input at bounding box center [1205, 285] width 72 height 23
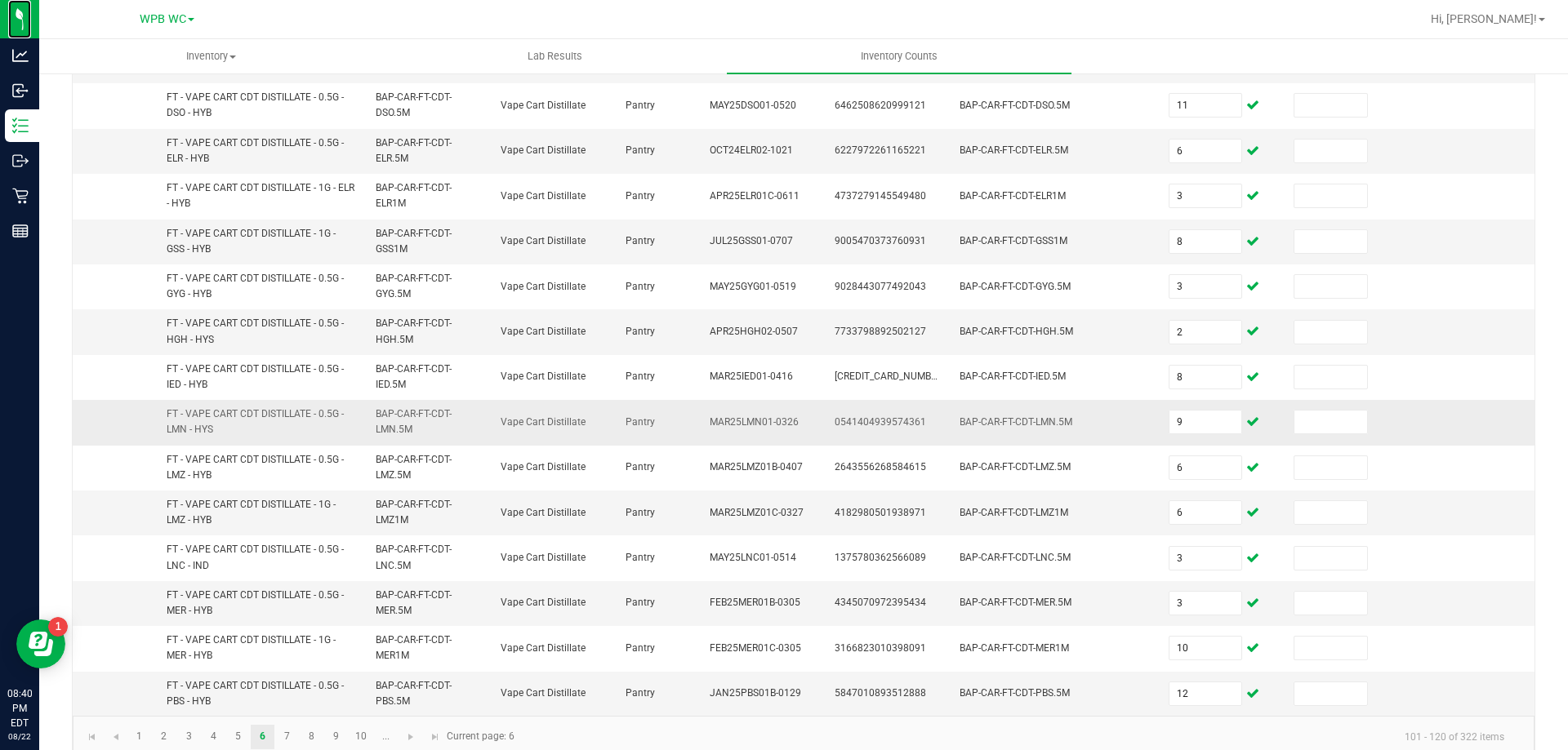
scroll to position [476, 0]
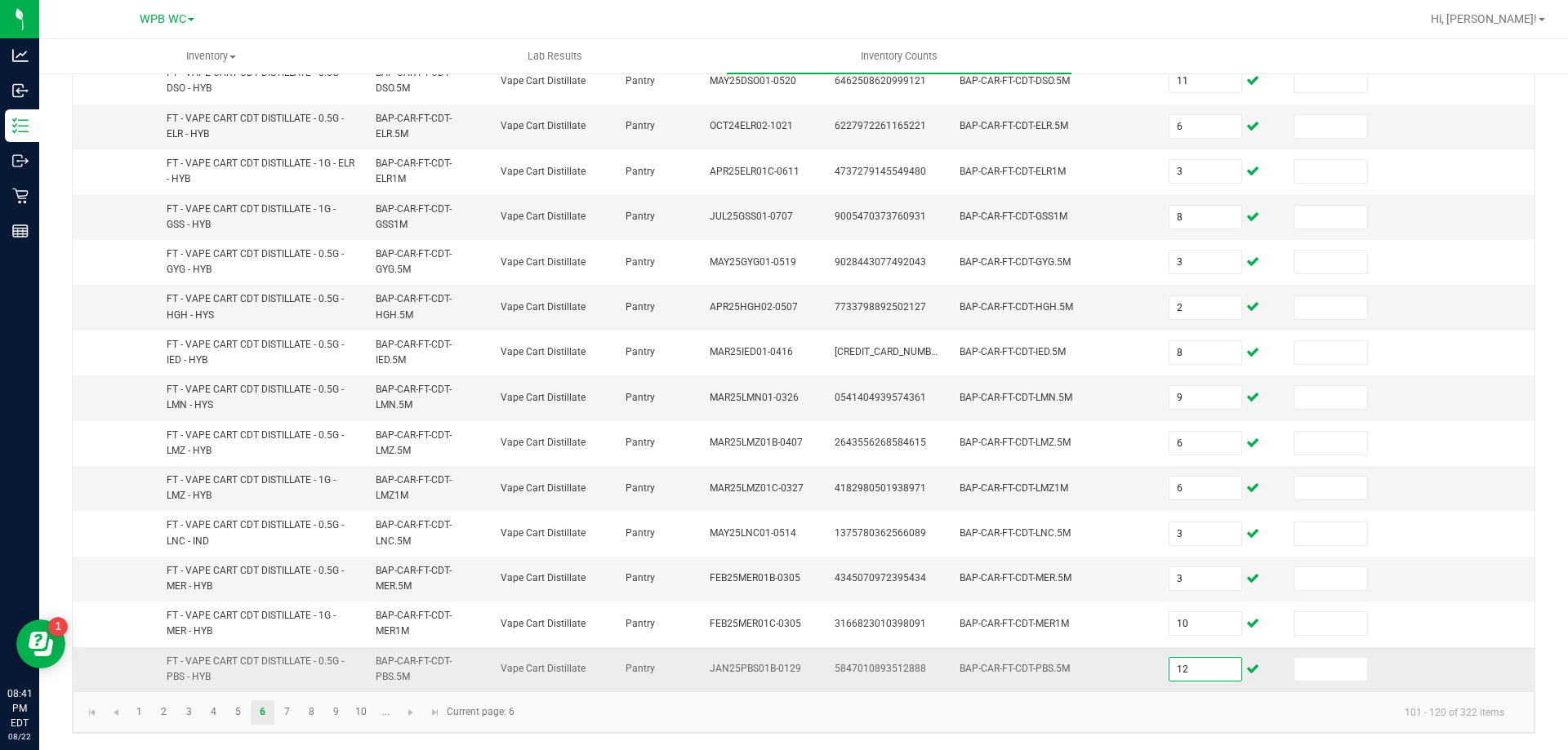
click at [1189, 671] on input "12" at bounding box center [1205, 668] width 72 height 23
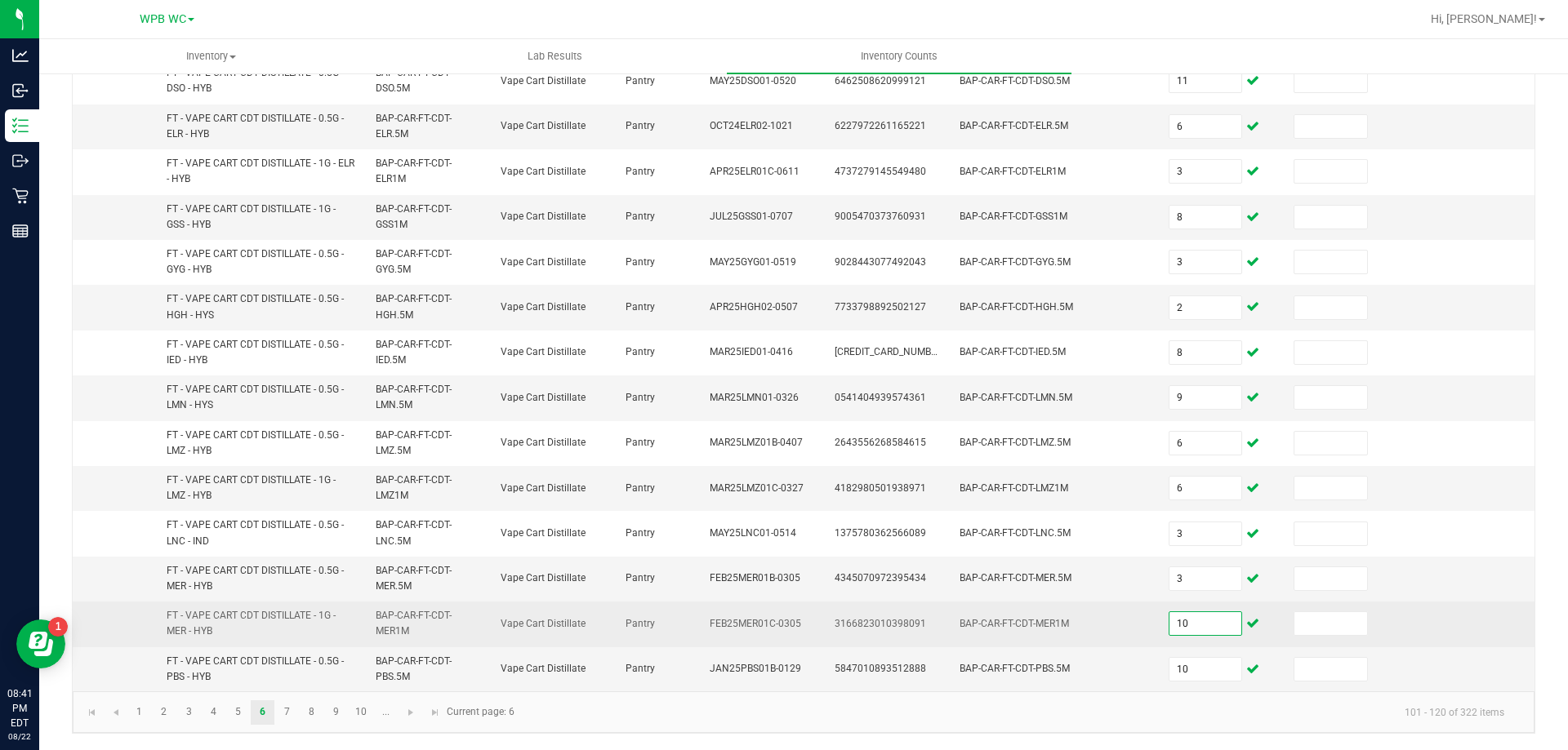
click at [1200, 618] on input "10" at bounding box center [1205, 623] width 72 height 23
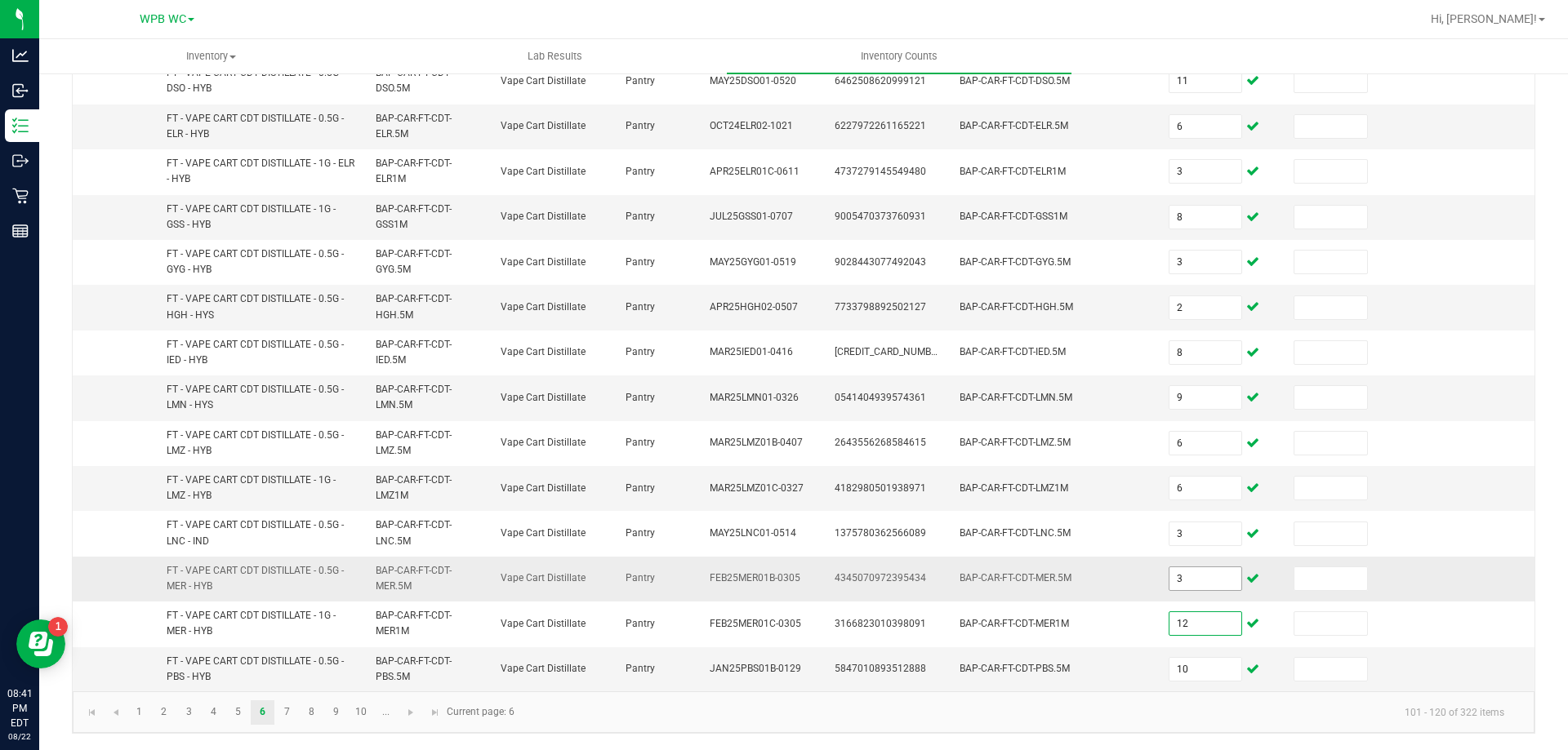
click at [1189, 584] on input "3" at bounding box center [1205, 578] width 72 height 23
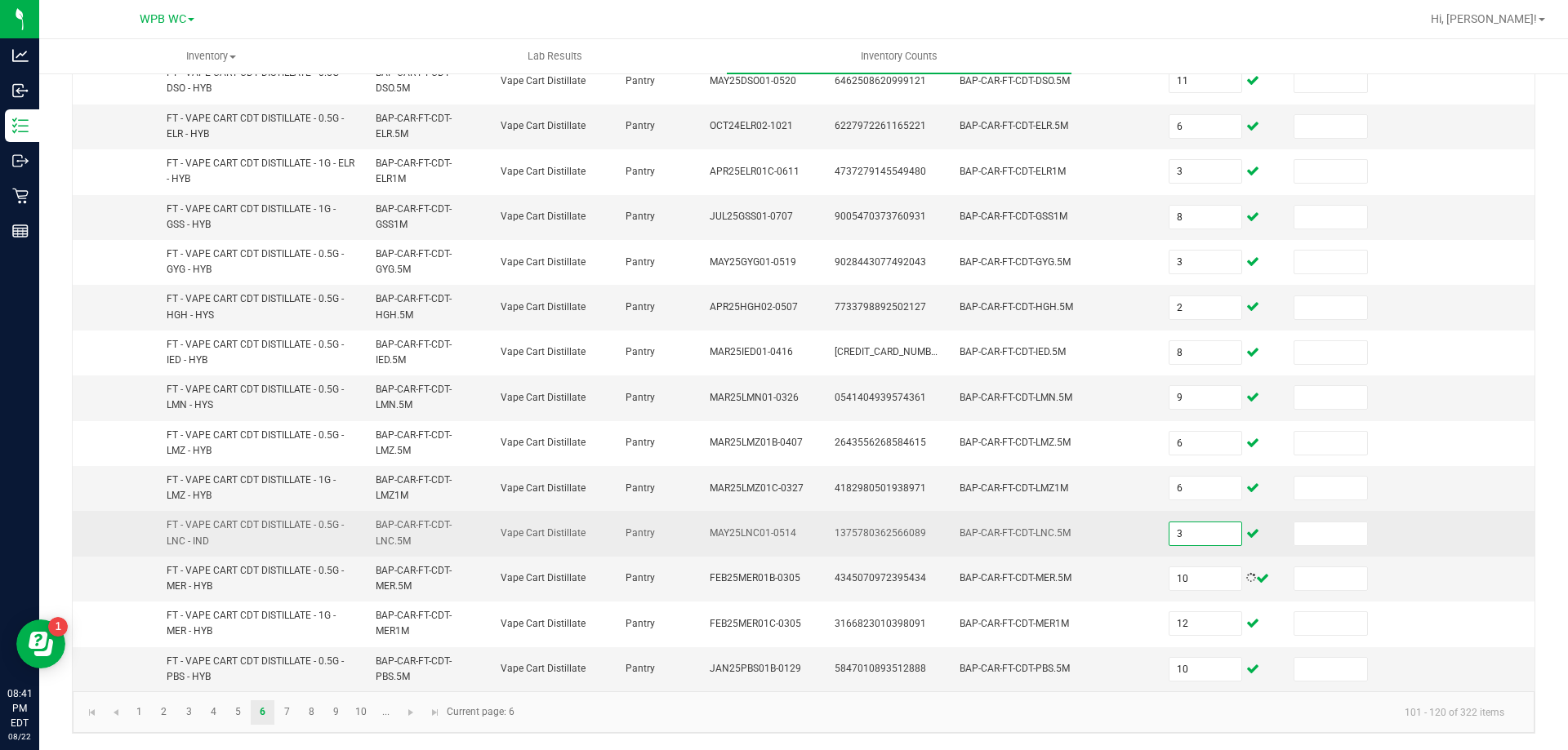
click at [1182, 525] on input "3" at bounding box center [1205, 533] width 72 height 23
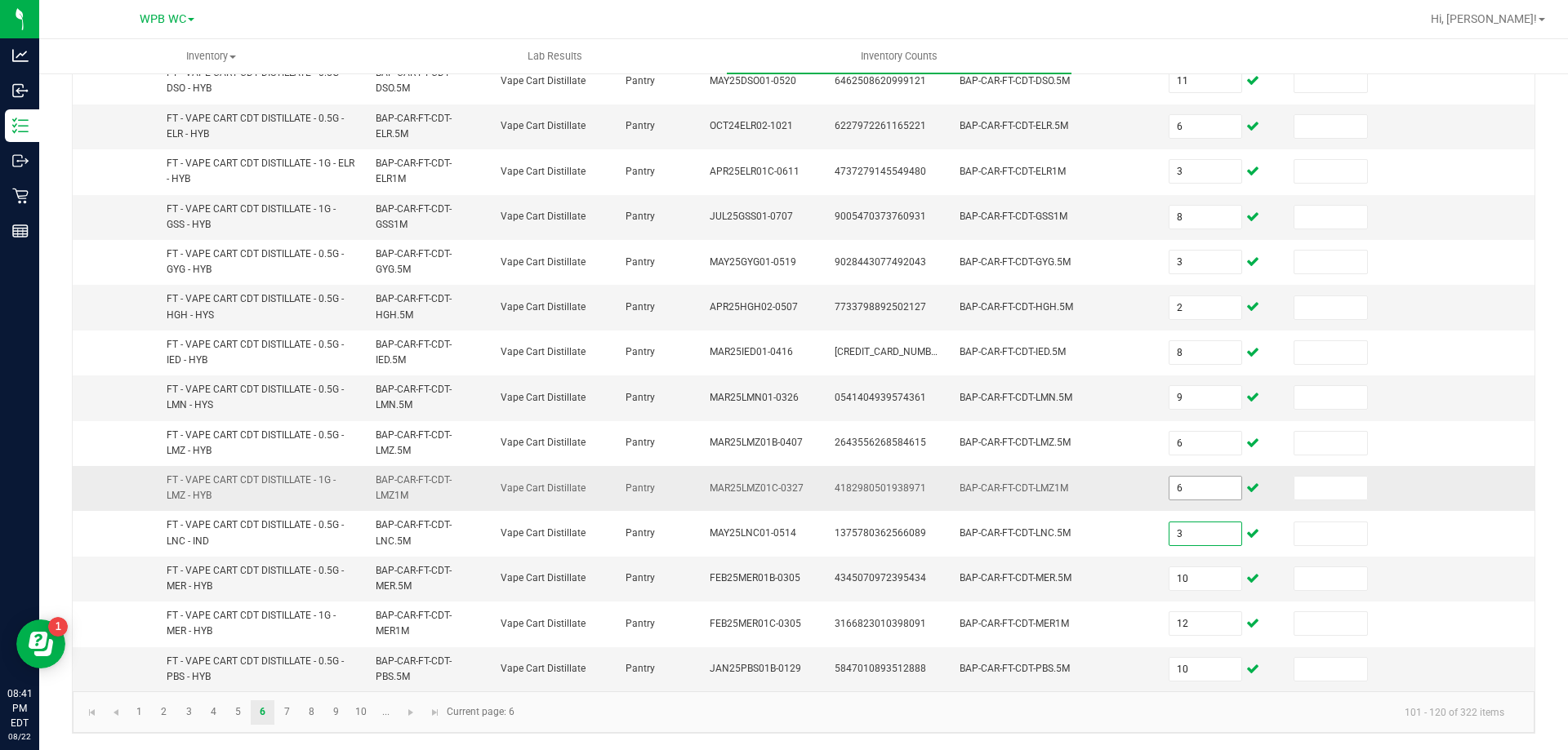
click at [1180, 484] on input "6" at bounding box center [1205, 488] width 72 height 23
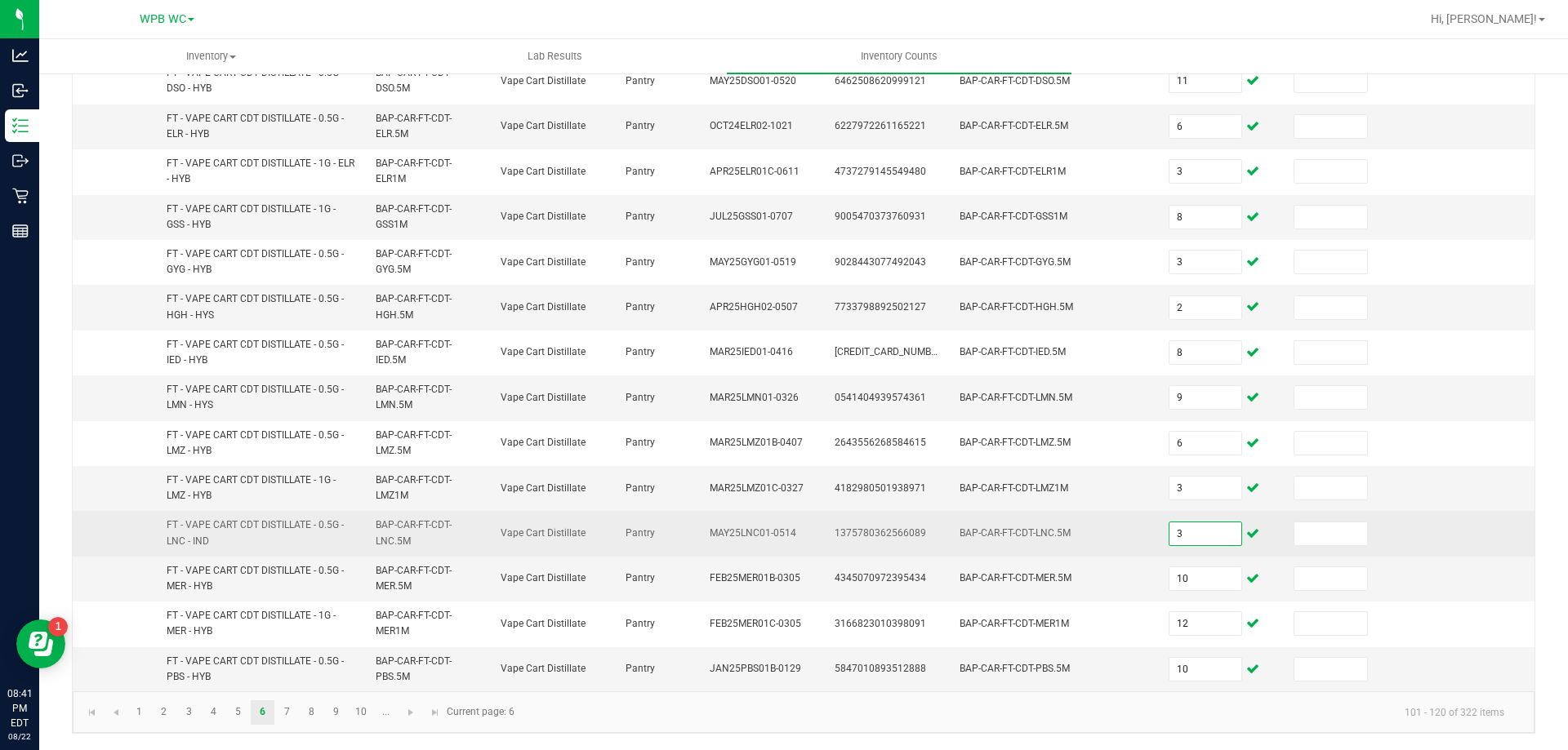
click at [1175, 531] on input "3" at bounding box center [1205, 533] width 72 height 23
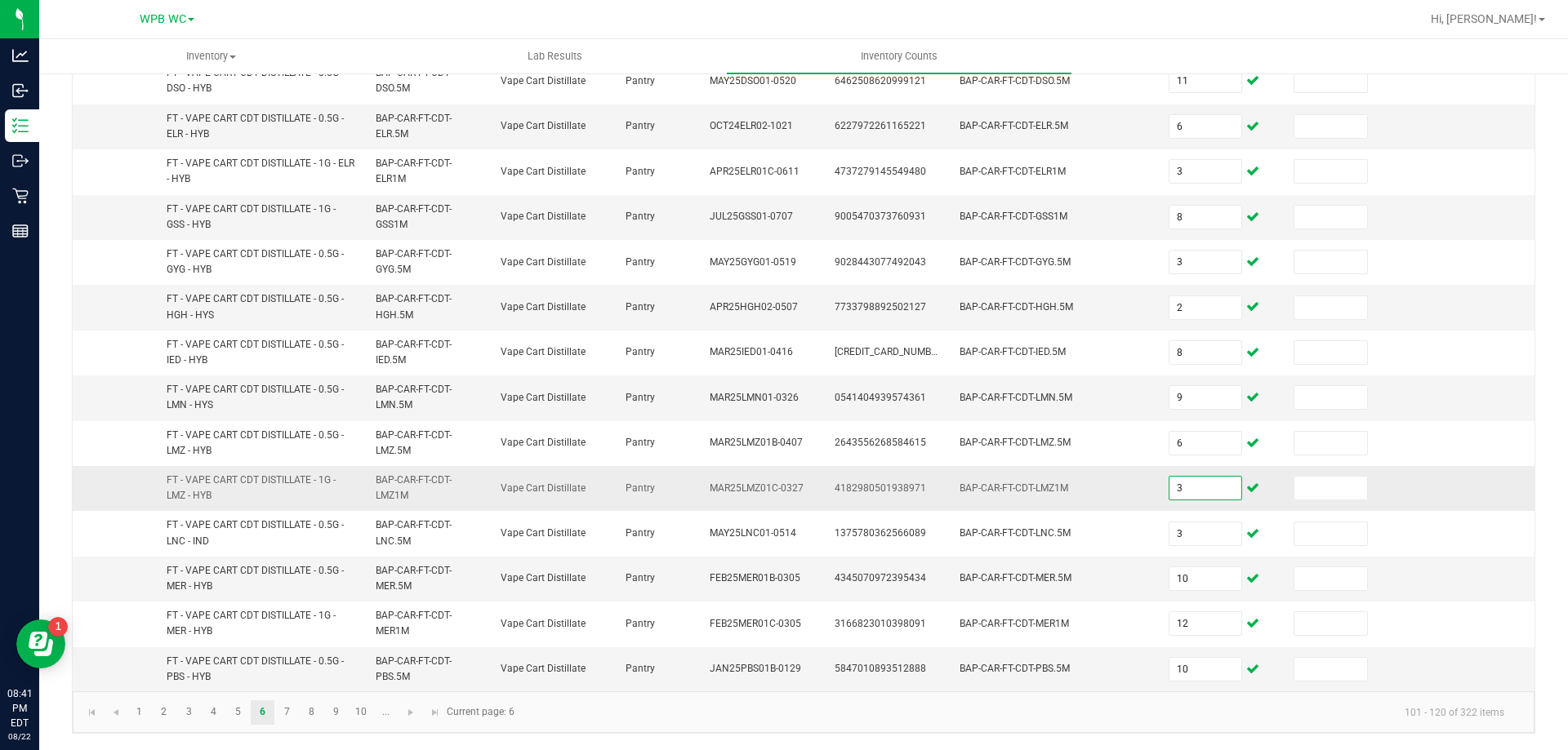
click at [1179, 493] on input "3" at bounding box center [1205, 488] width 72 height 23
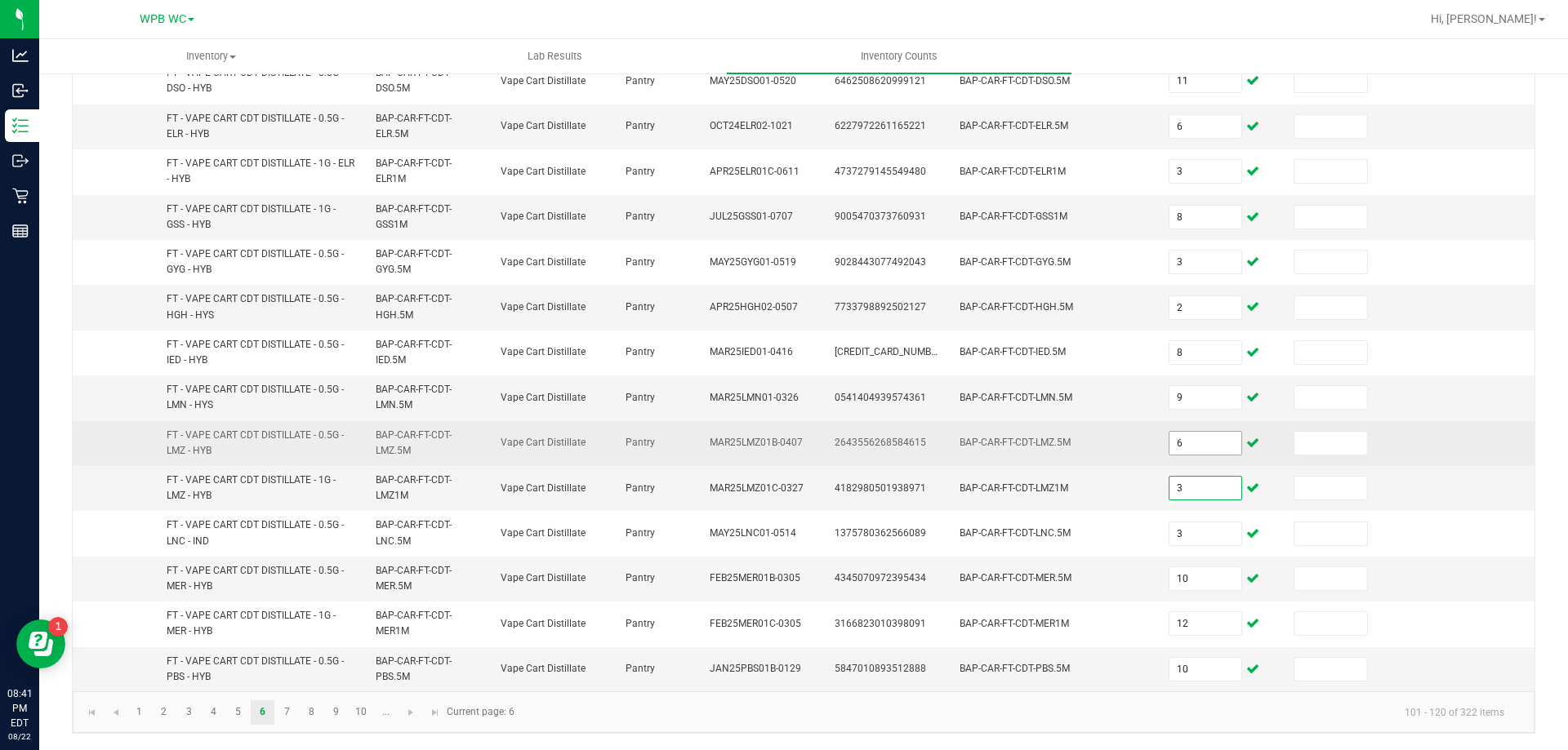
click at [1197, 445] on input "6" at bounding box center [1205, 442] width 72 height 23
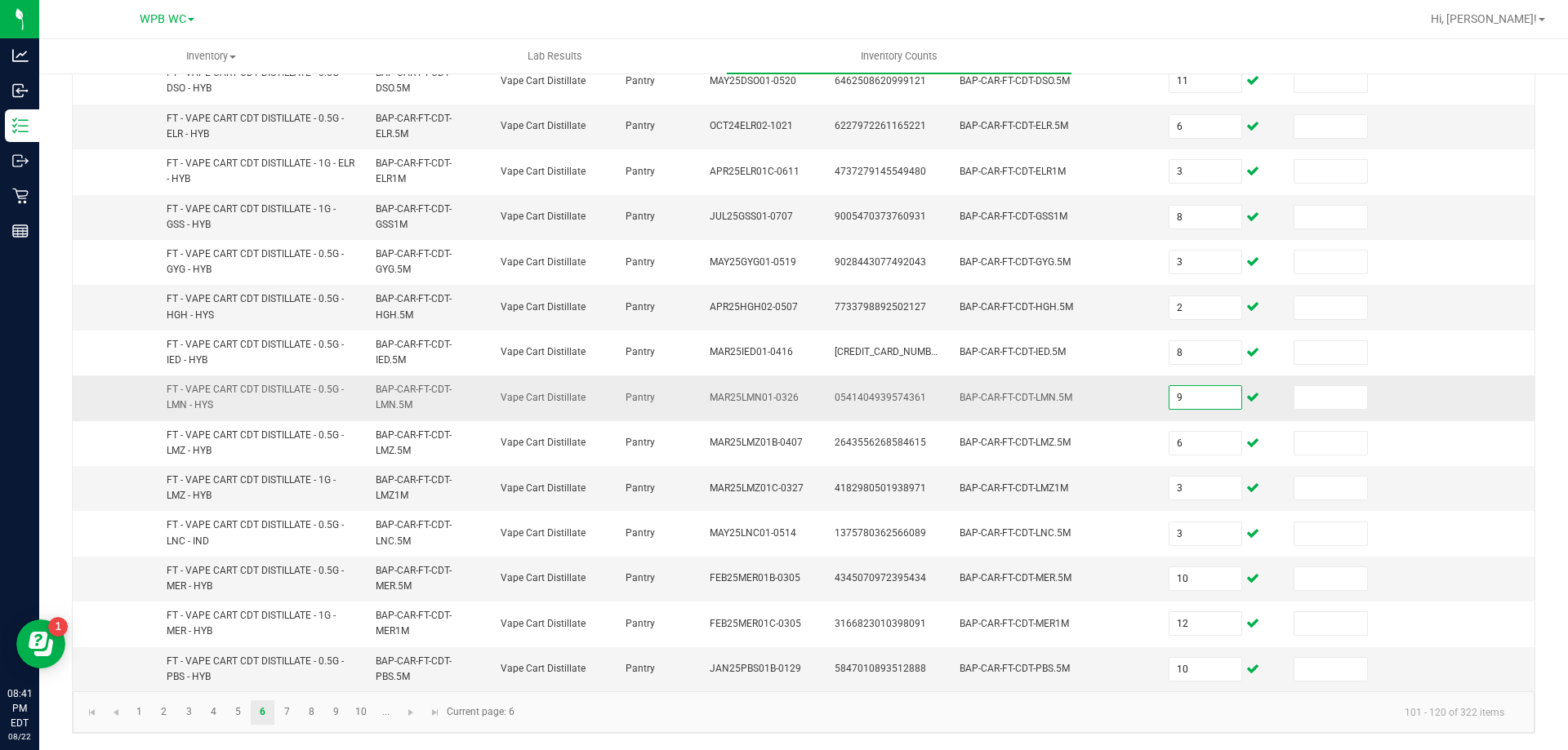
click at [1184, 400] on input "9" at bounding box center [1205, 397] width 72 height 23
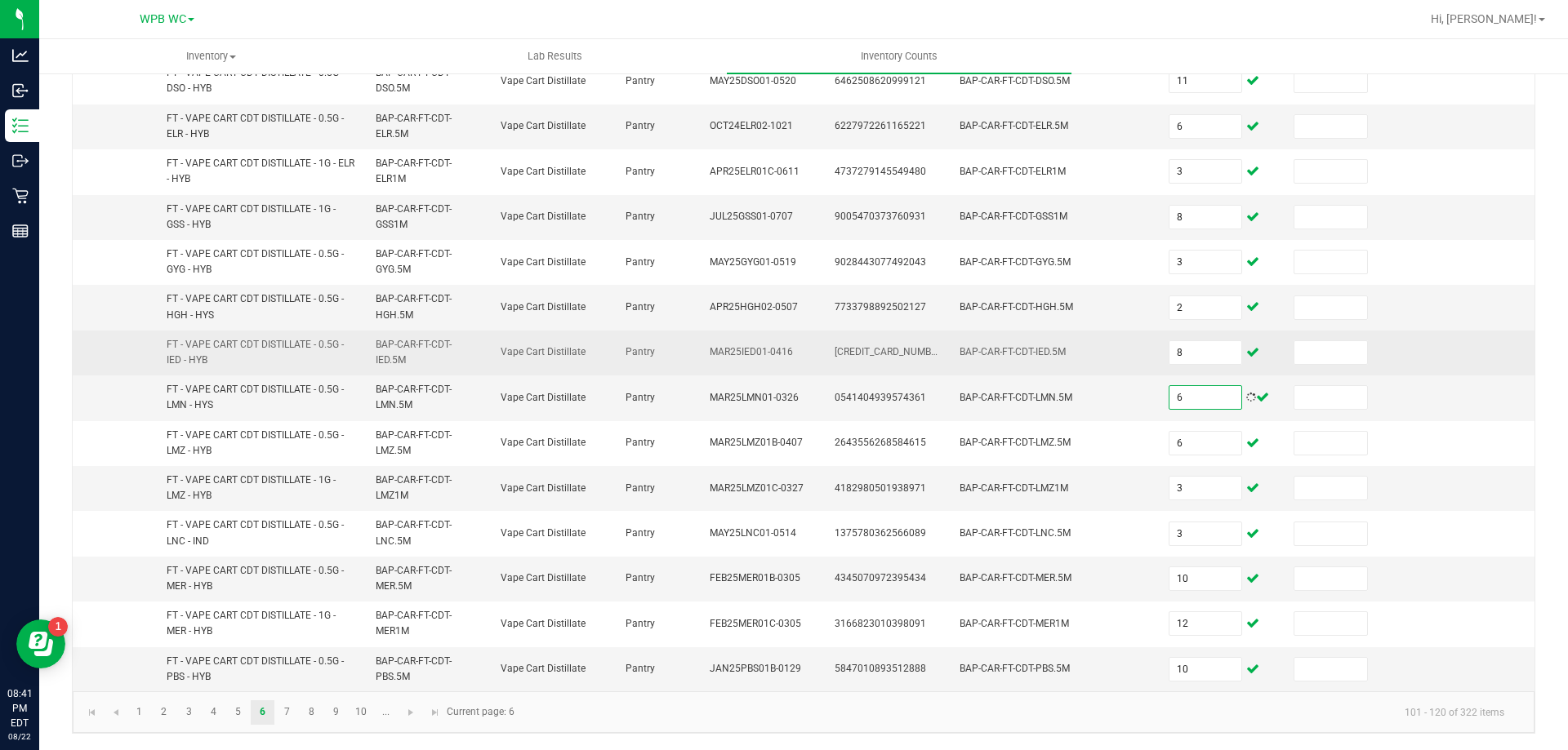
click at [1158, 338] on td "8" at bounding box center [1221, 352] width 125 height 45
click at [1183, 346] on input "8" at bounding box center [1205, 352] width 72 height 23
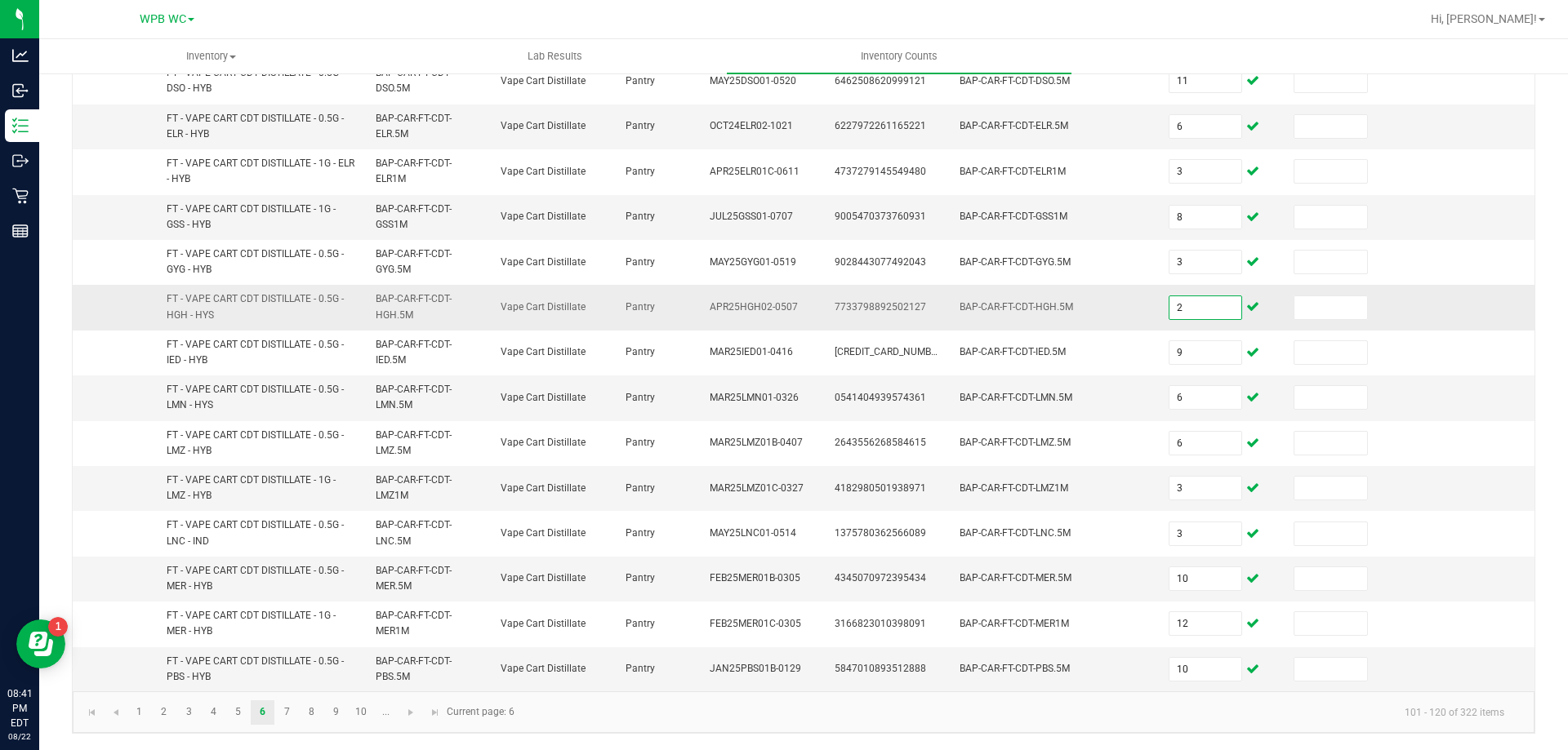
click at [1191, 300] on input "2" at bounding box center [1205, 307] width 72 height 23
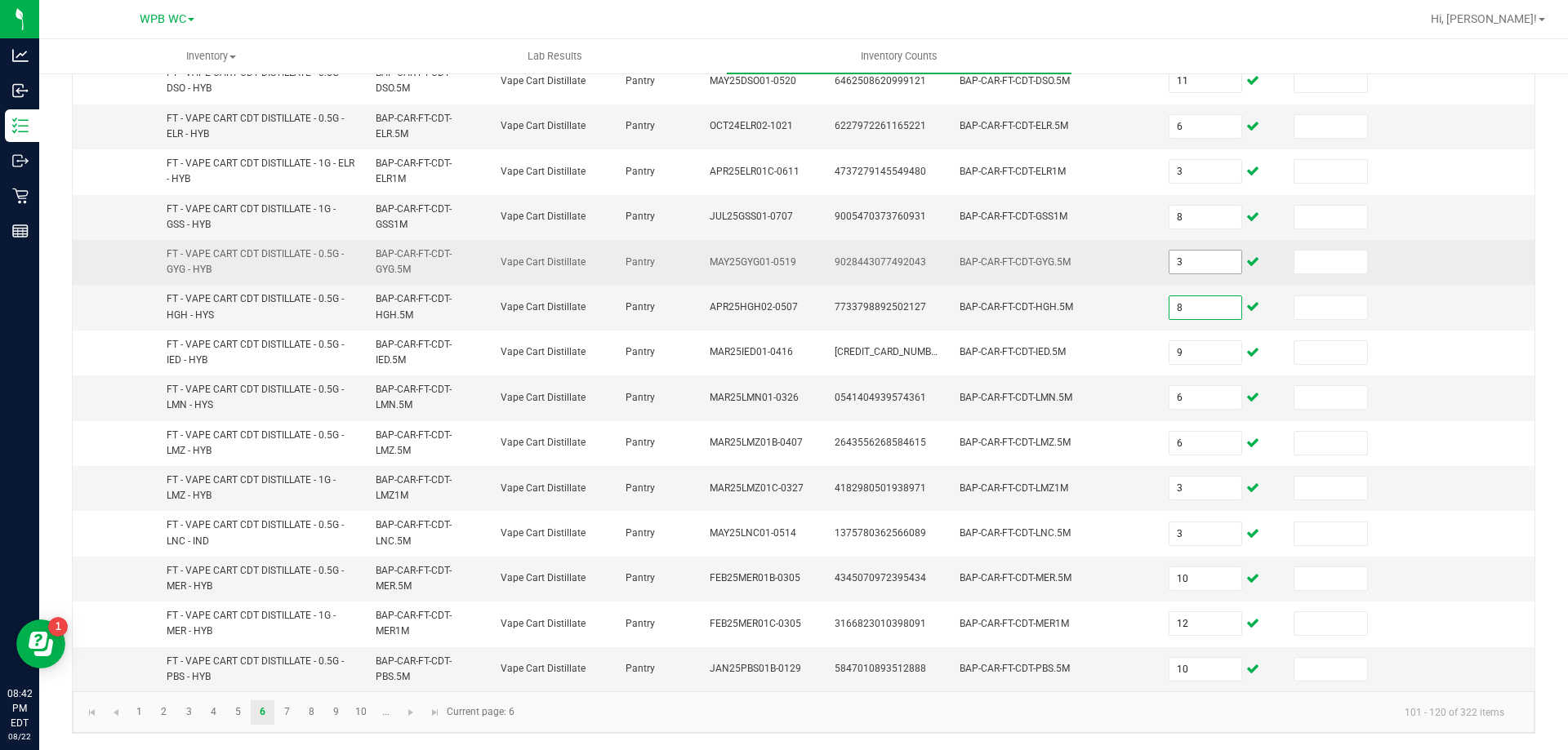
click at [1177, 256] on input "3" at bounding box center [1205, 261] width 72 height 23
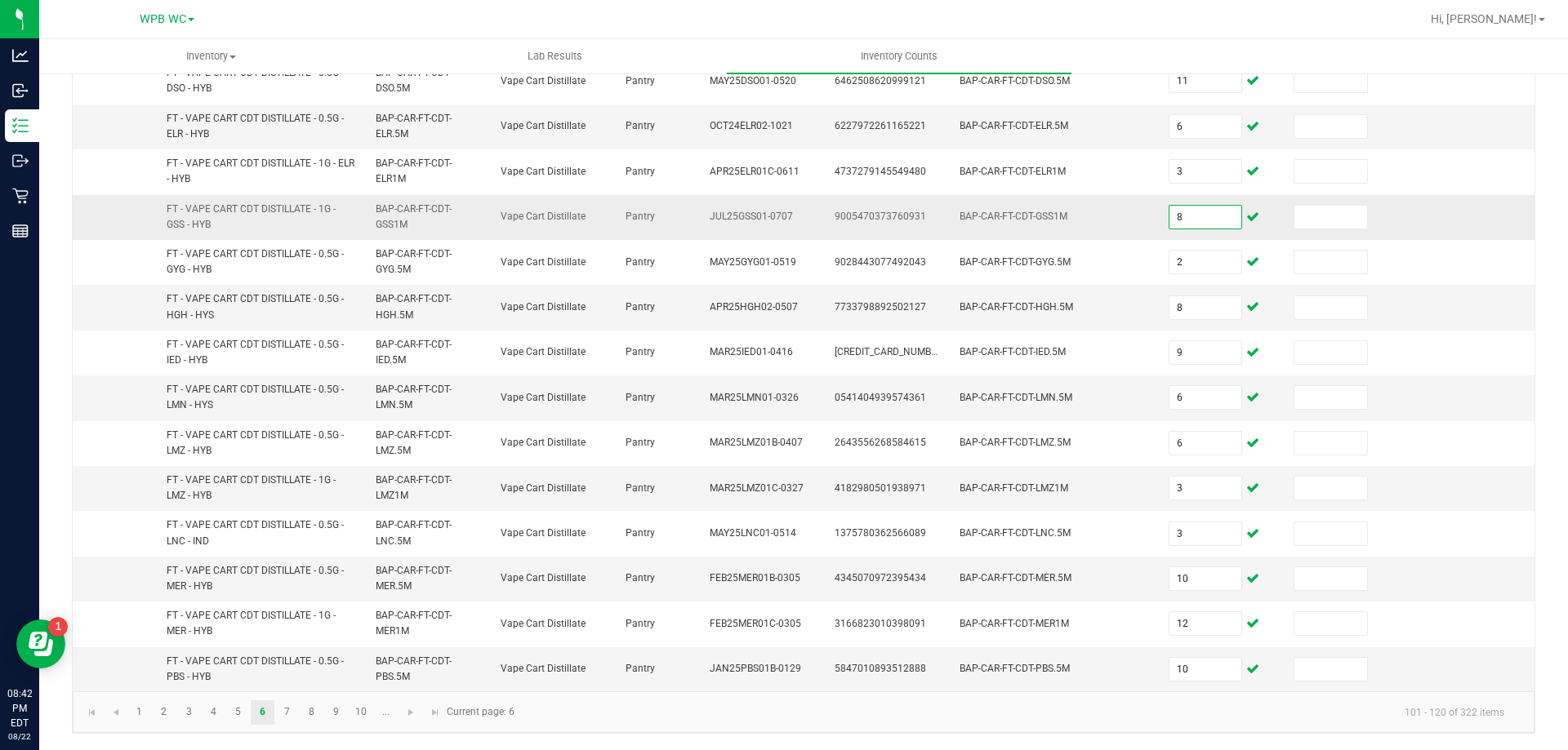
click at [1174, 217] on input "8" at bounding box center [1205, 217] width 72 height 23
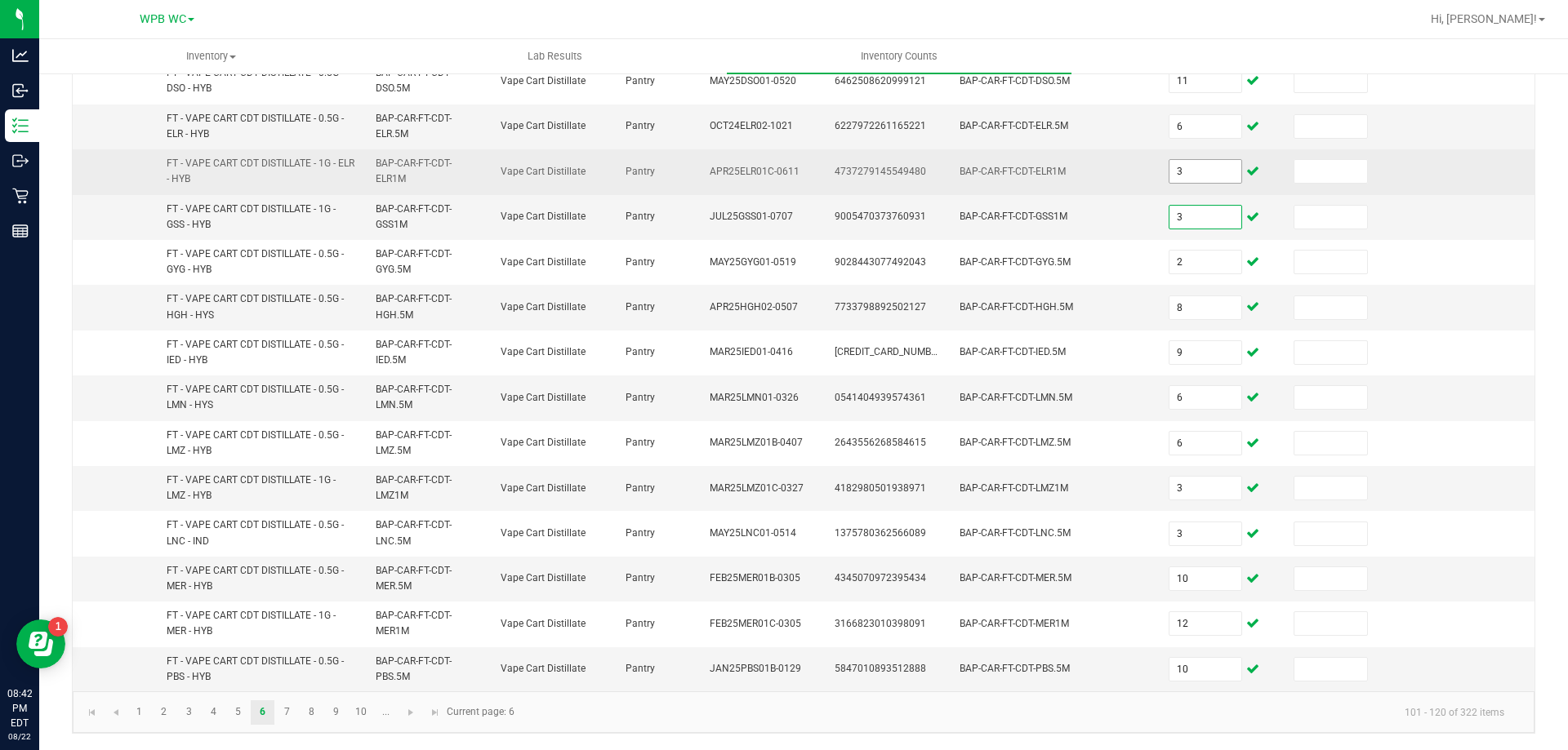
click at [1185, 181] on input "3" at bounding box center [1205, 171] width 72 height 23
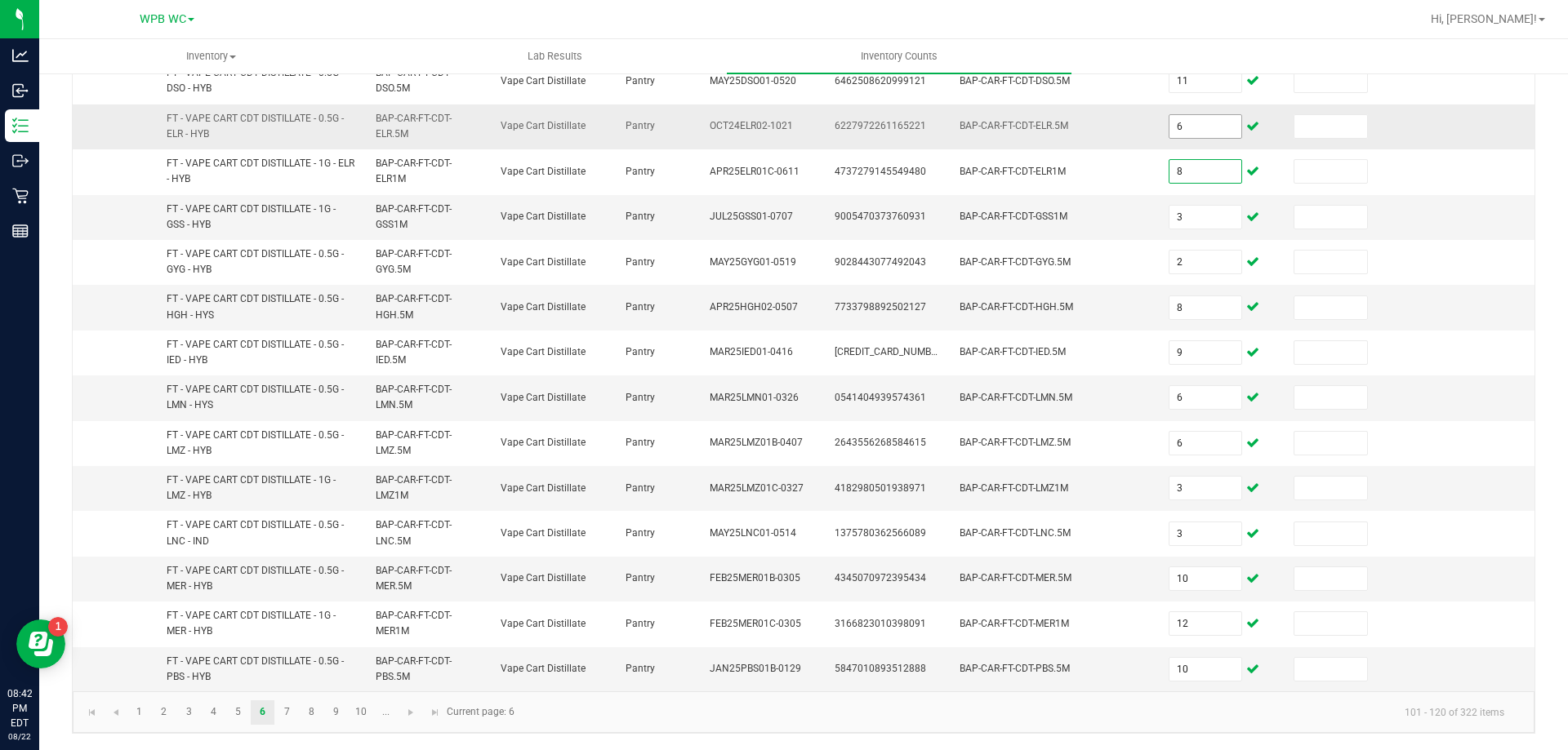
click at [1173, 129] on input "6" at bounding box center [1205, 126] width 72 height 23
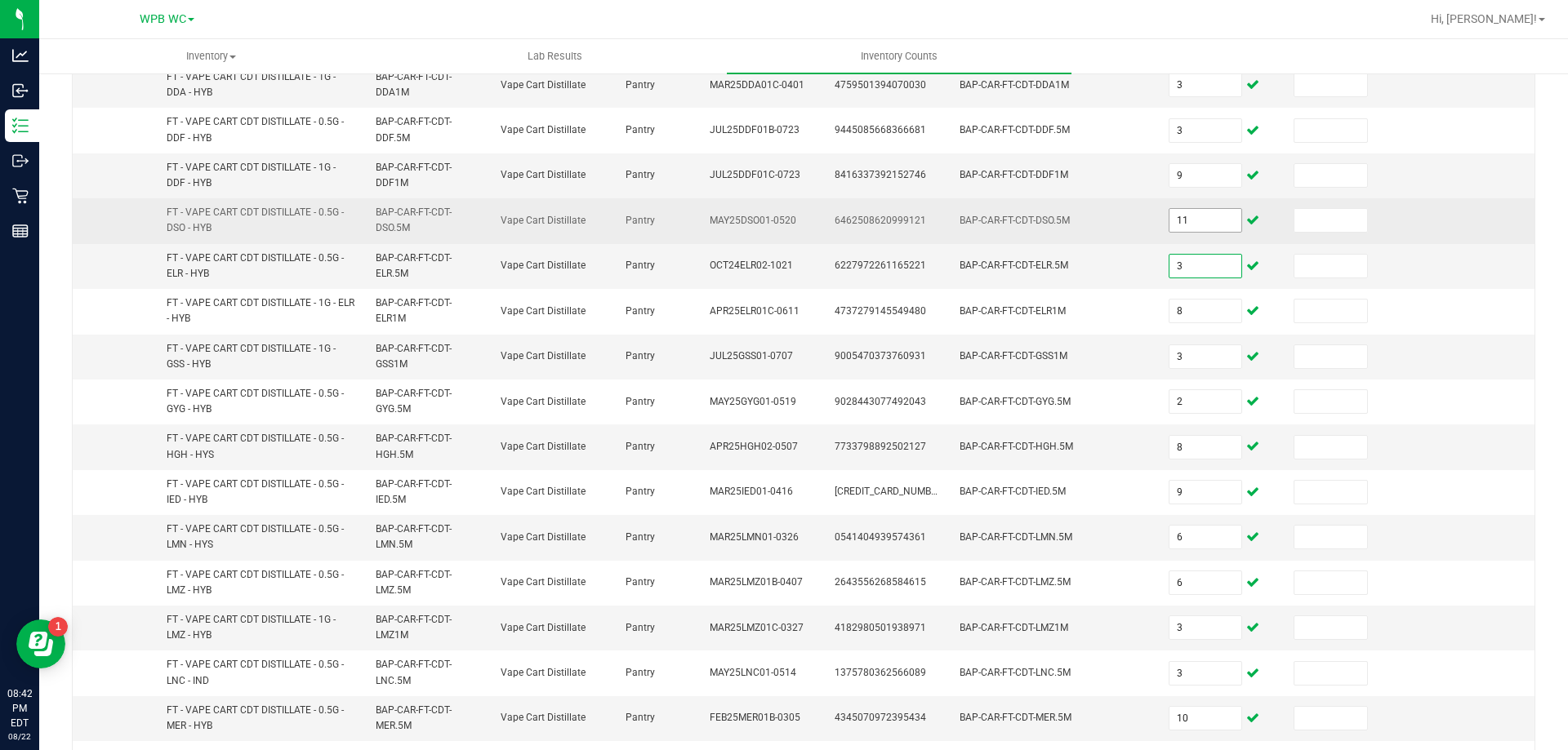
scroll to position [313, 0]
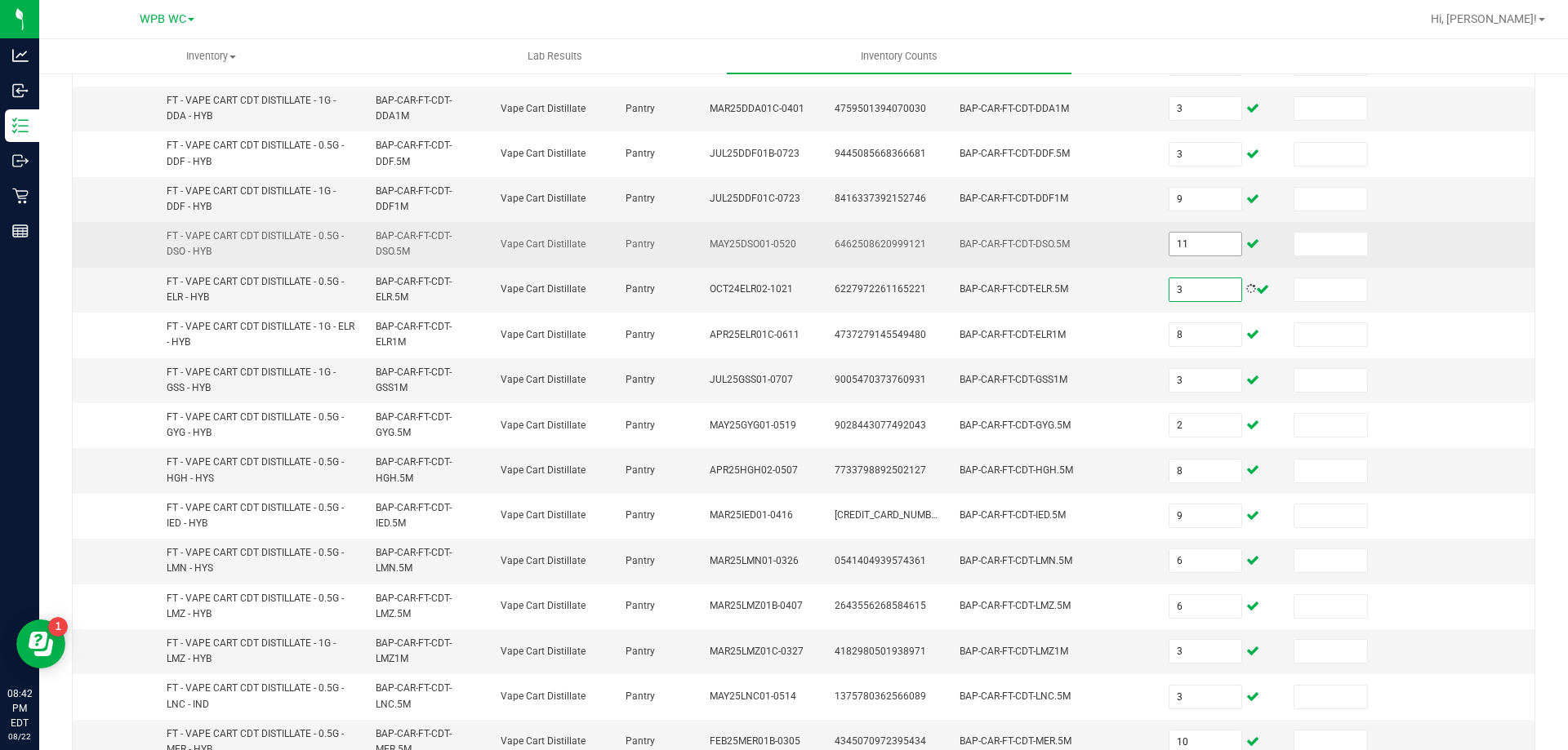
click at [1179, 245] on input "11" at bounding box center [1205, 244] width 72 height 23
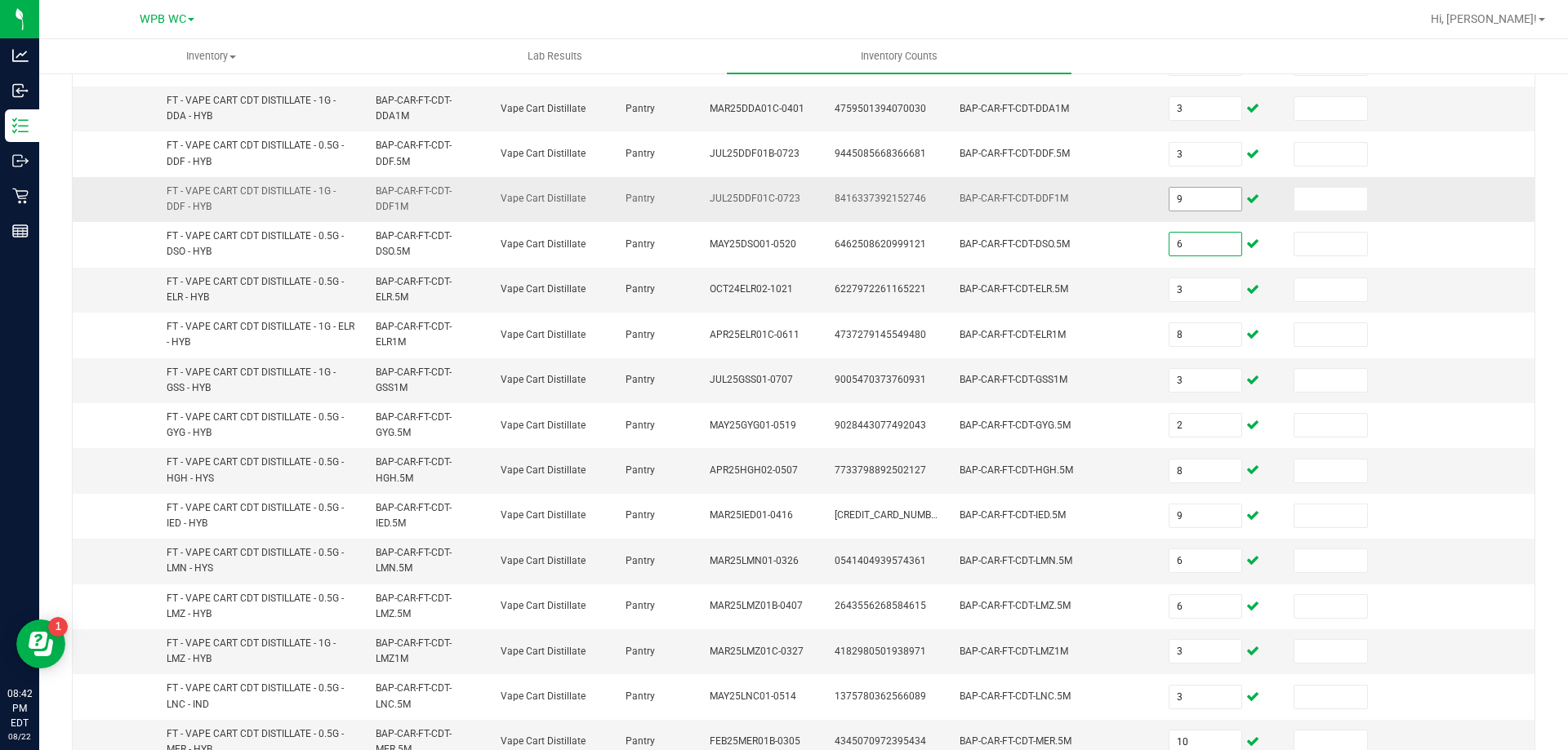
click at [1184, 200] on input "9" at bounding box center [1205, 198] width 72 height 23
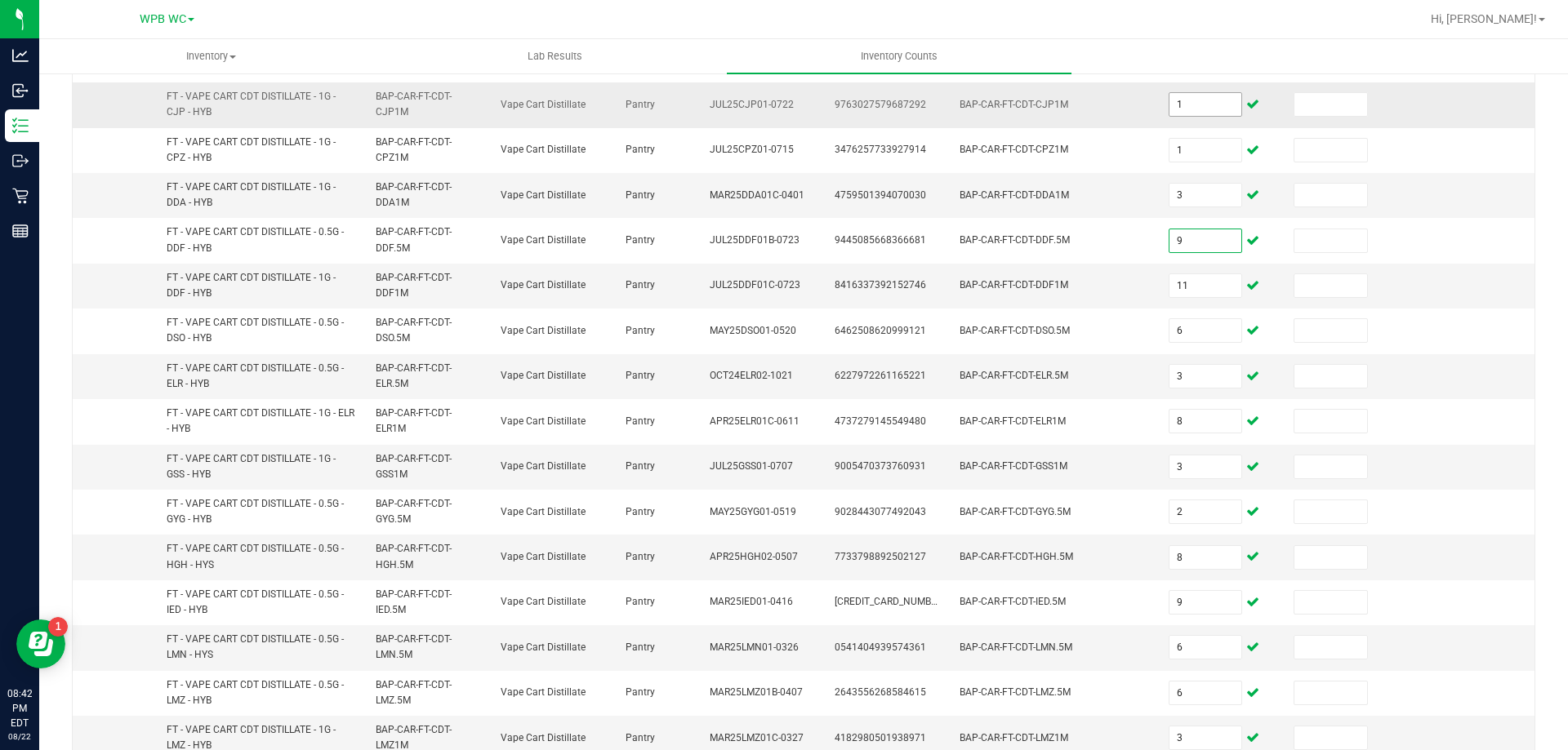
scroll to position [150, 0]
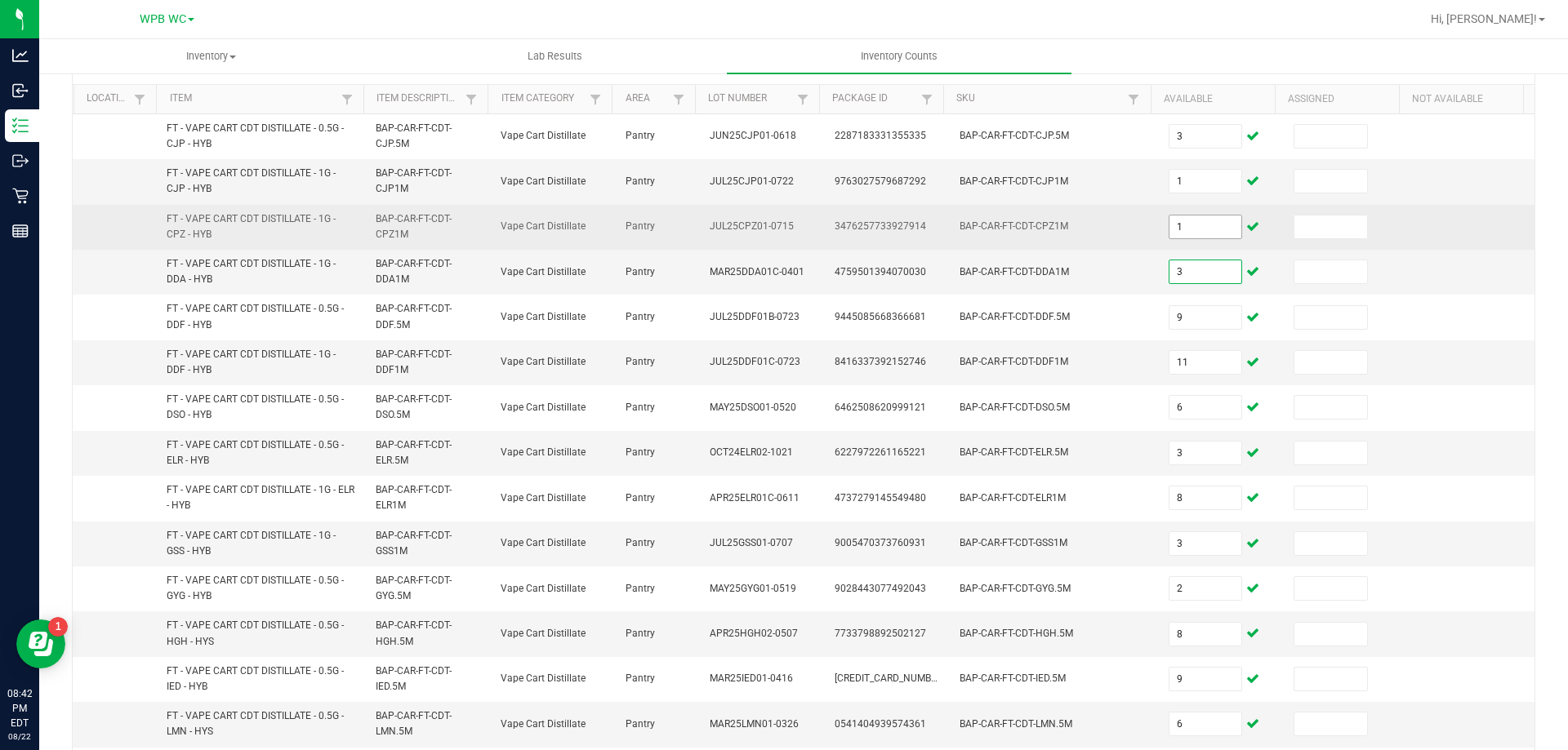
click at [1194, 230] on input "1" at bounding box center [1205, 226] width 72 height 23
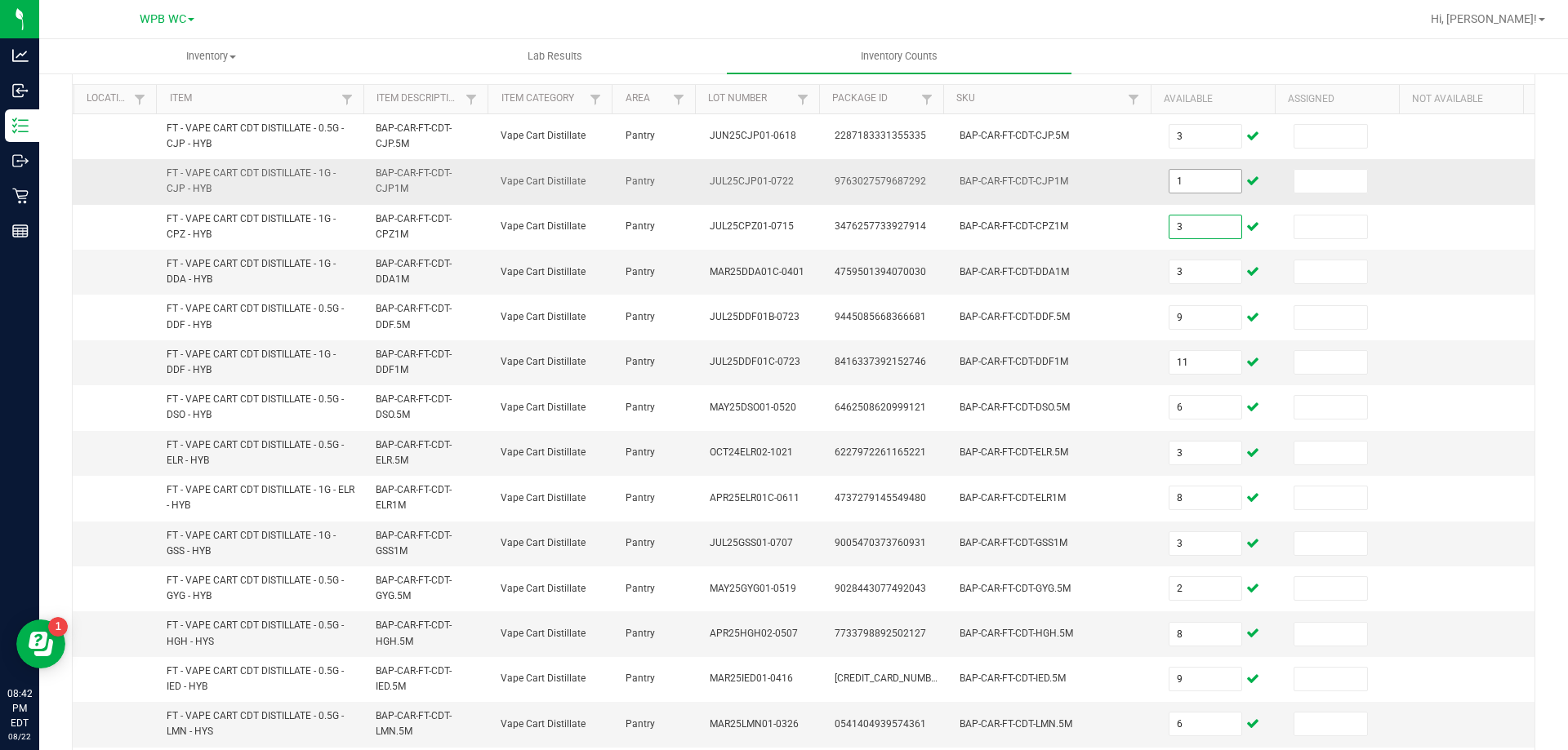
click at [1179, 177] on input "1" at bounding box center [1205, 181] width 72 height 23
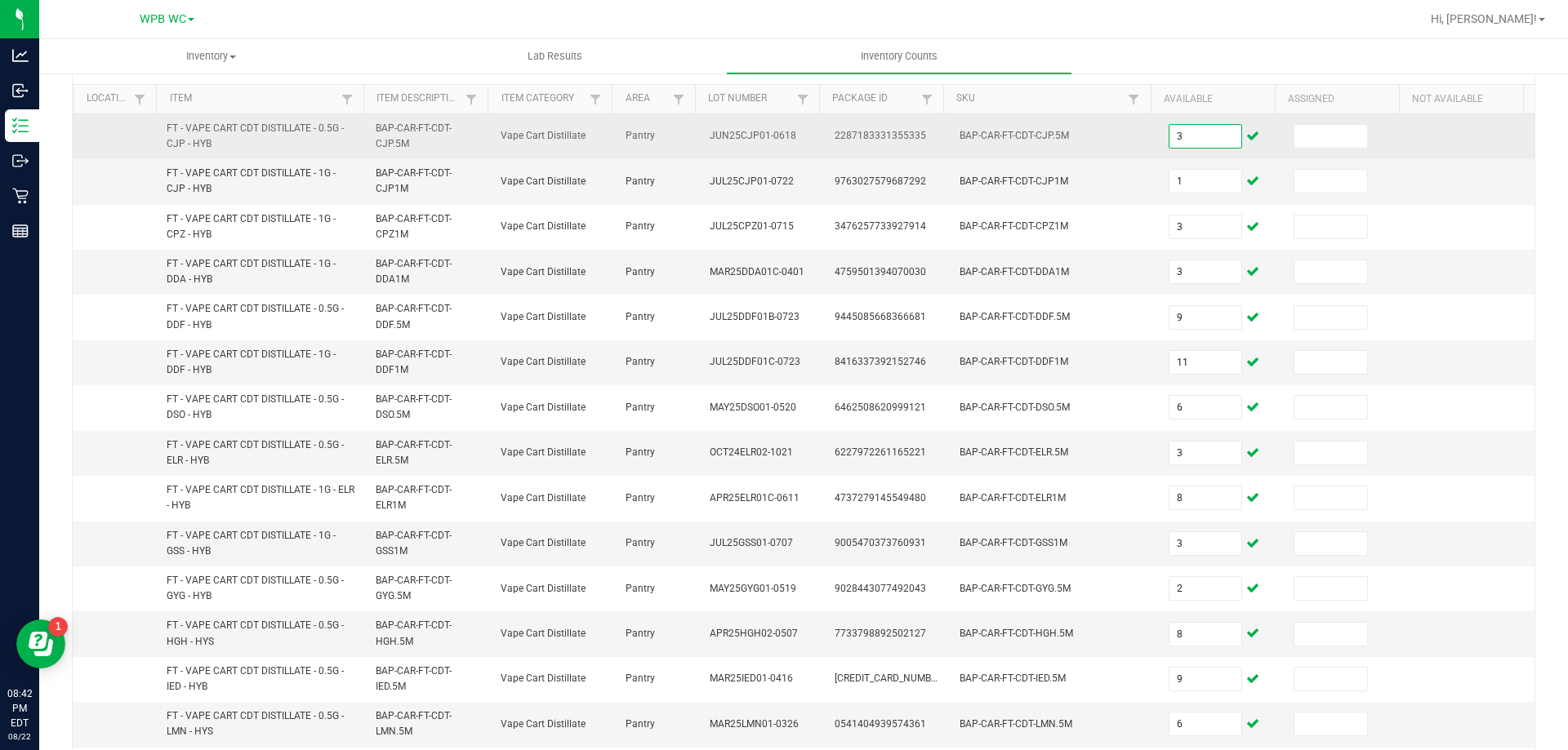
click at [1189, 144] on input "3" at bounding box center [1205, 136] width 72 height 23
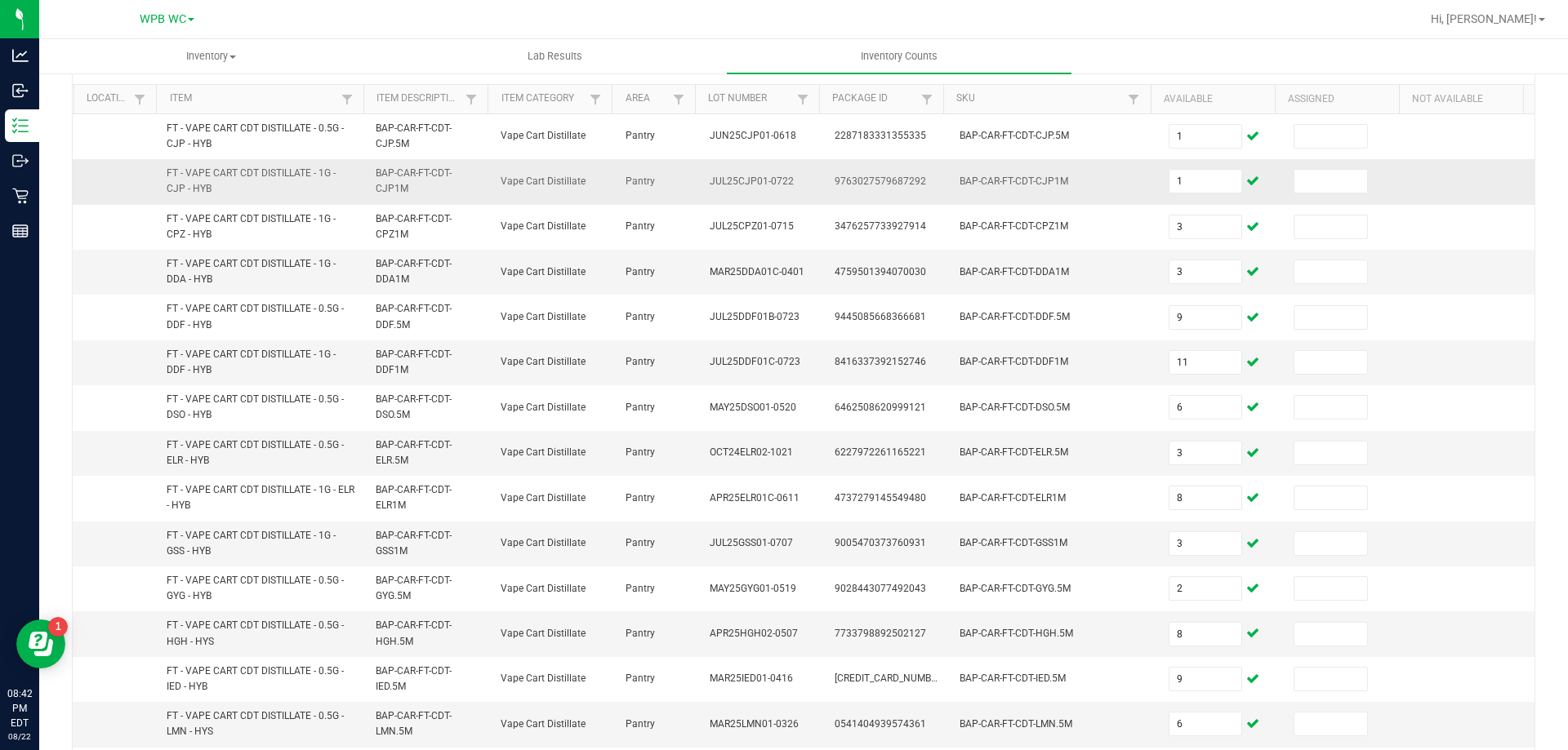
click at [1128, 193] on td "BAP-CAR-FT-CDT-CJP1M" at bounding box center [1054, 181] width 209 height 45
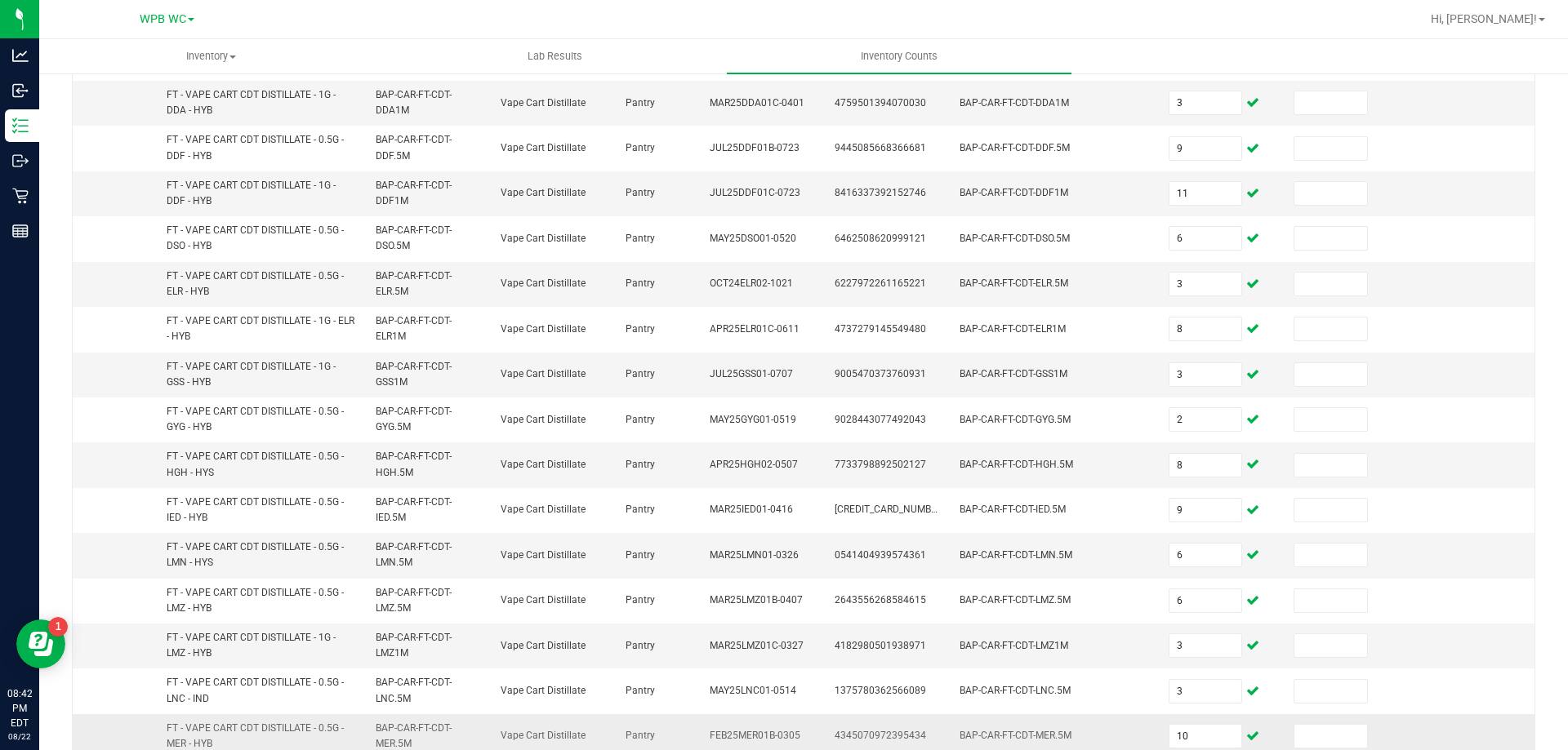
scroll to position [476, 0]
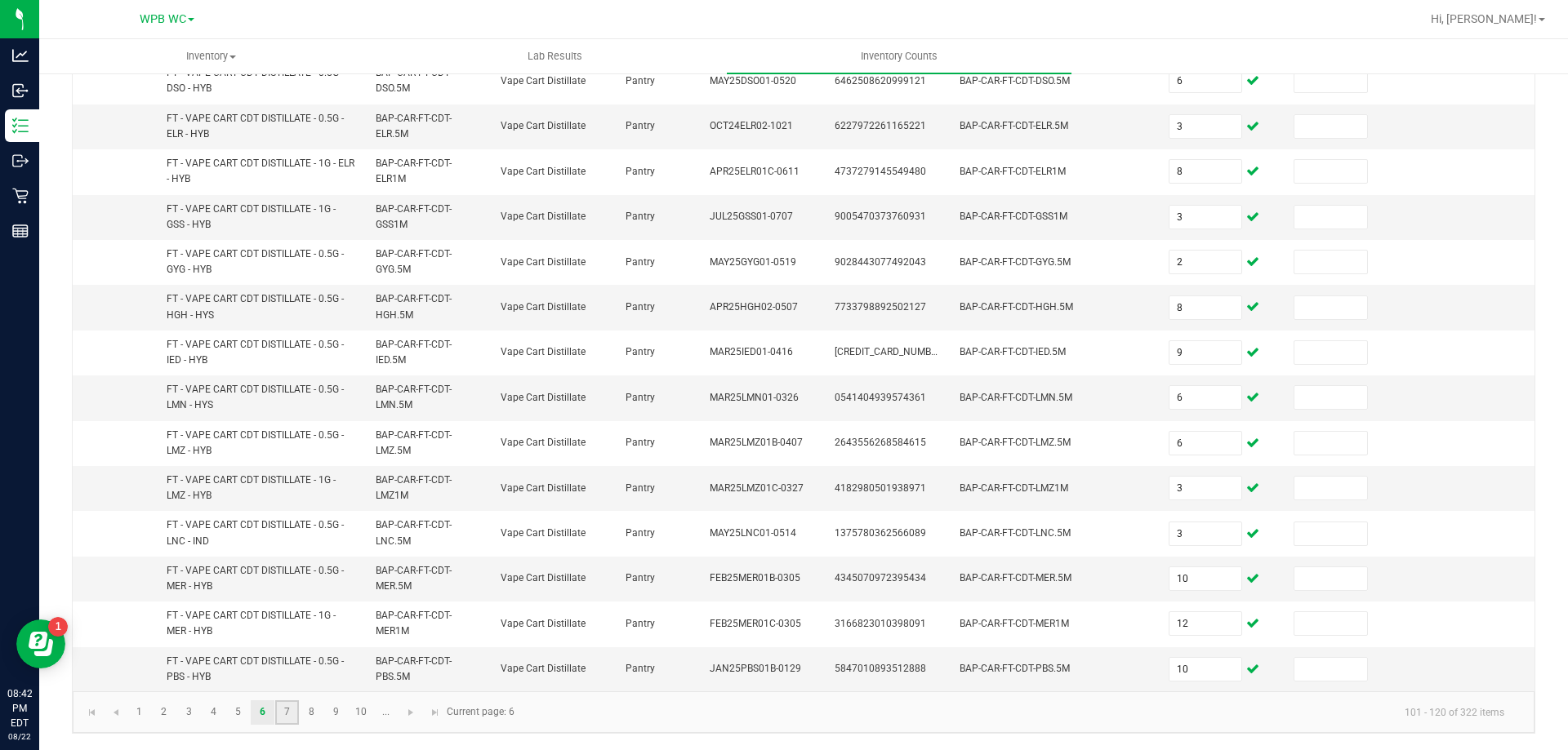
click at [284, 716] on link "7" at bounding box center [287, 712] width 24 height 24
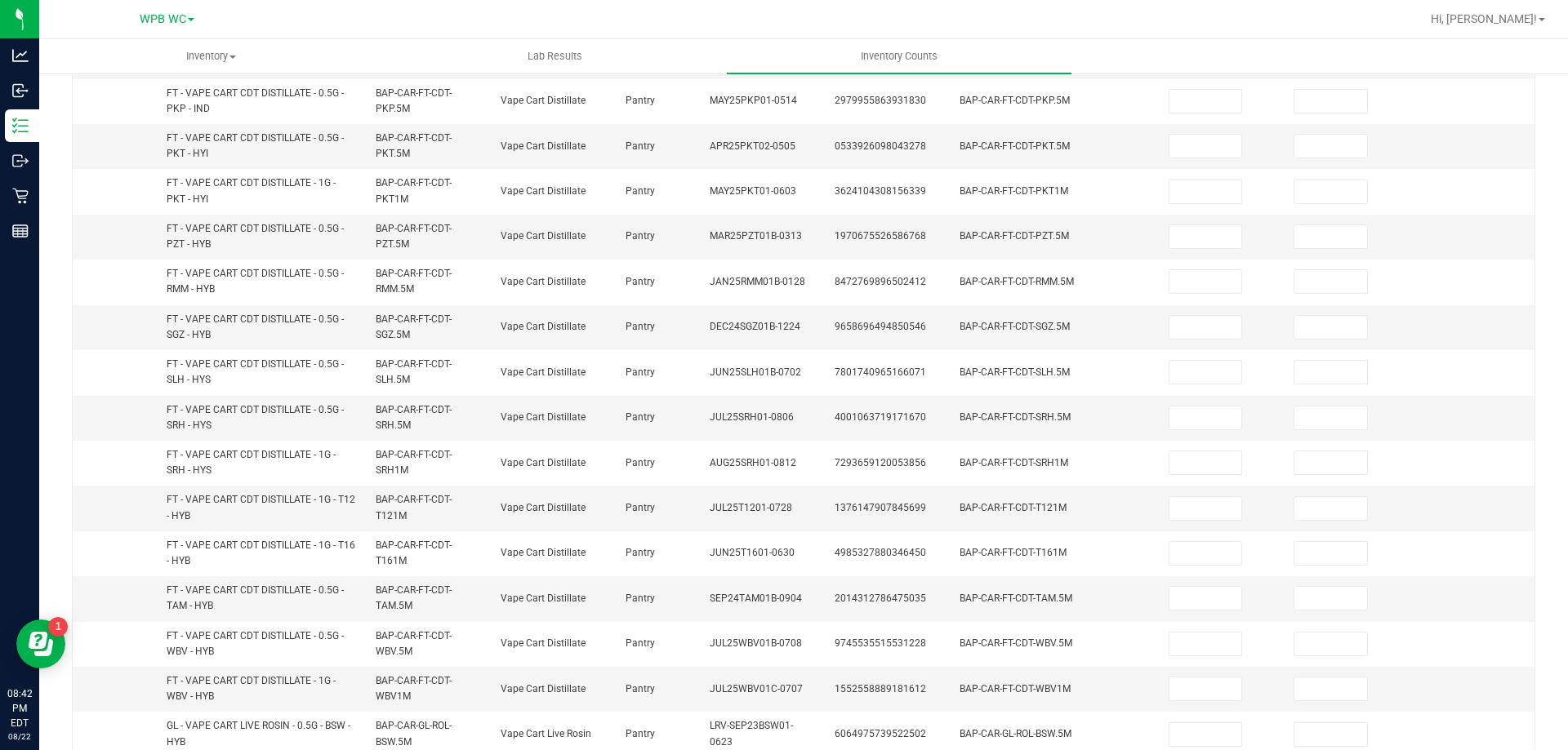
scroll to position [68, 0]
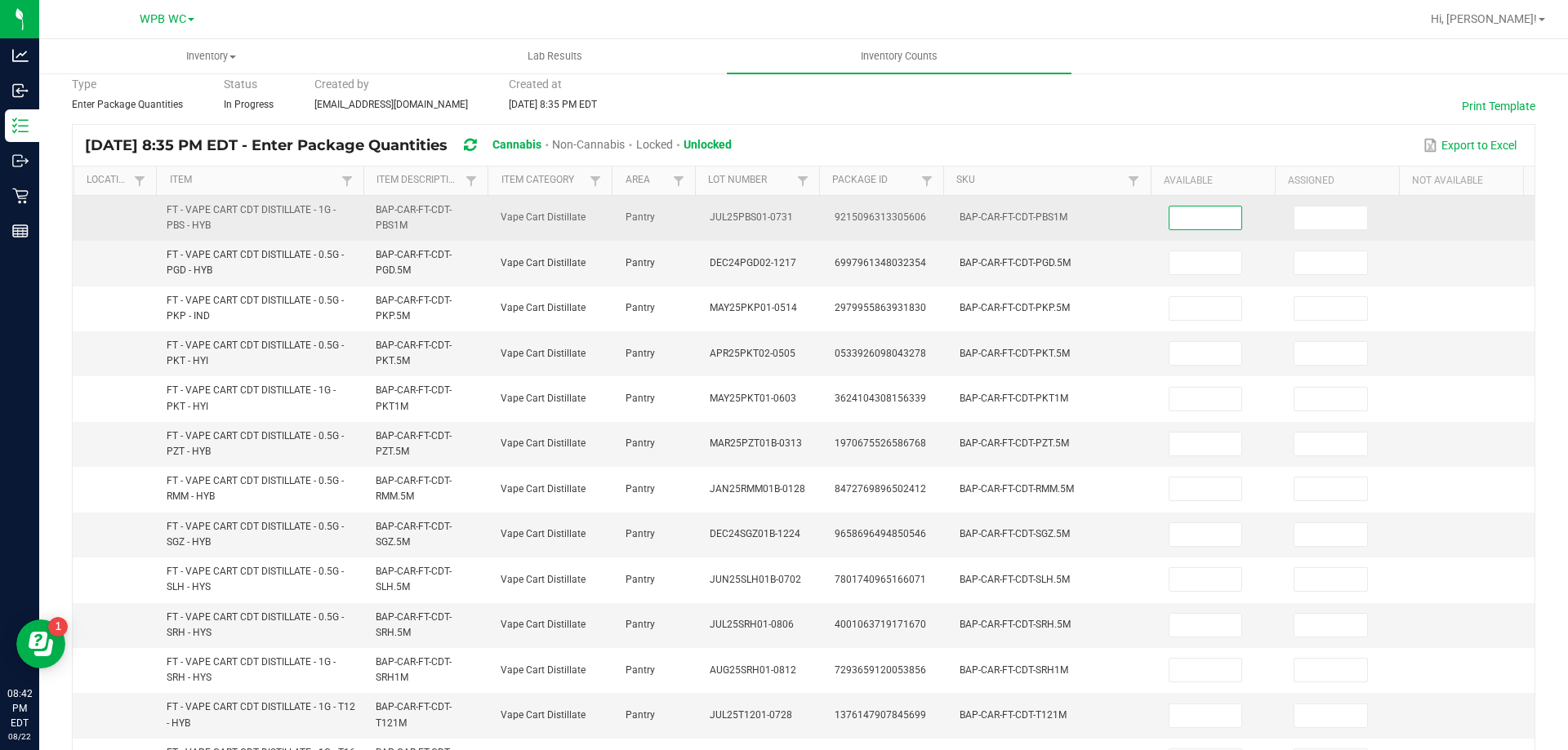
click at [1196, 208] on input at bounding box center [1205, 218] width 72 height 23
click at [1195, 214] on input at bounding box center [1205, 218] width 72 height 23
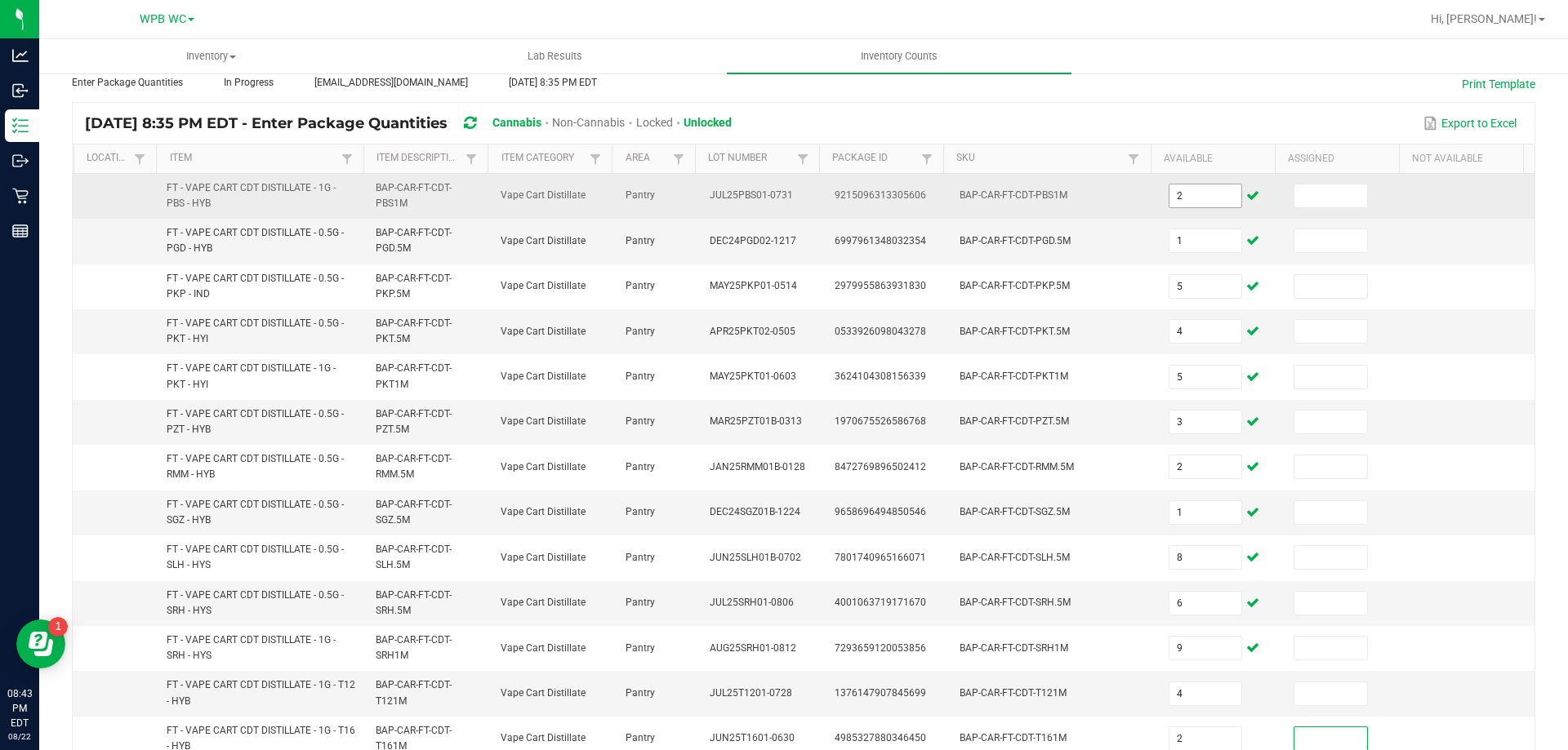
scroll to position [476, 0]
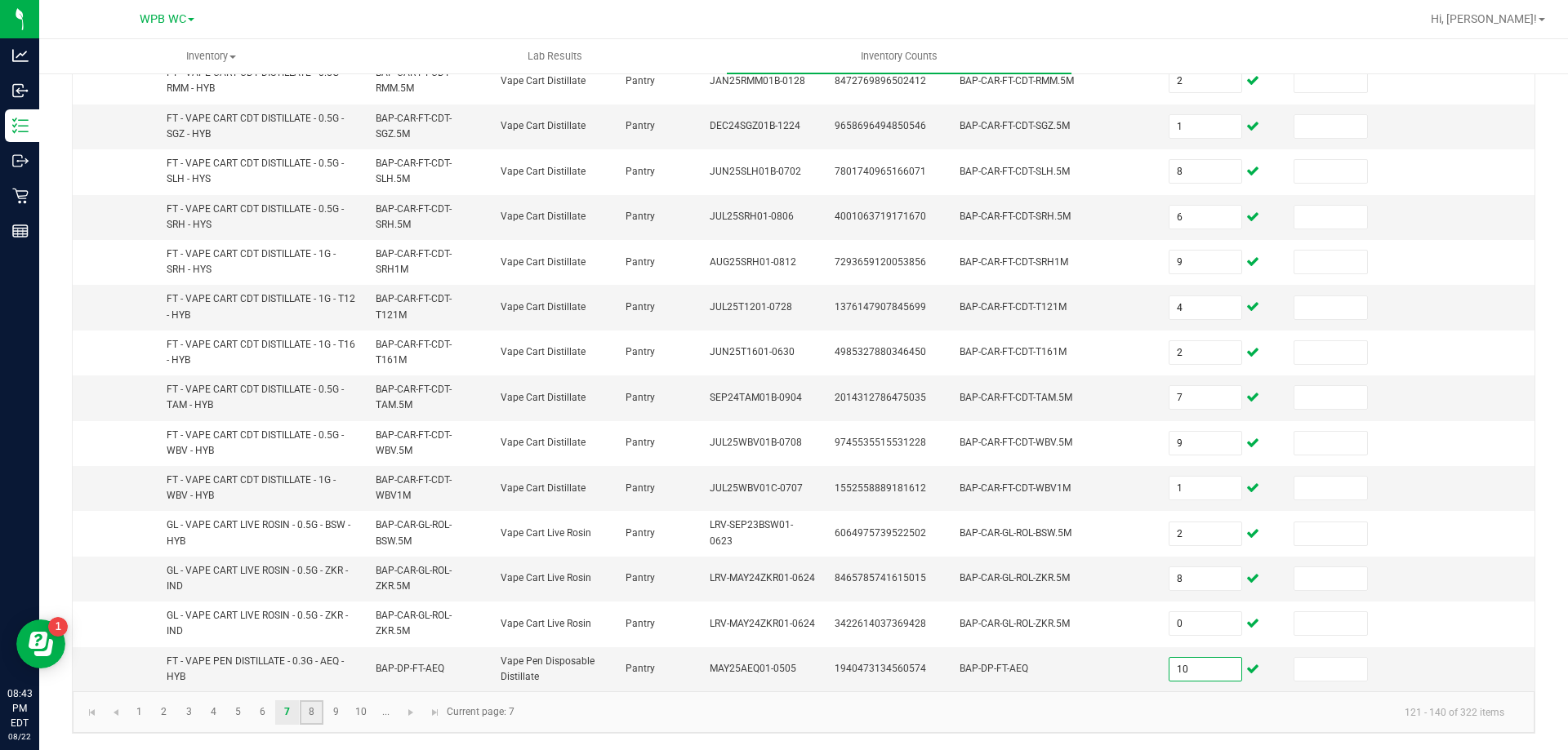
click at [310, 717] on link "8" at bounding box center [311, 712] width 24 height 24
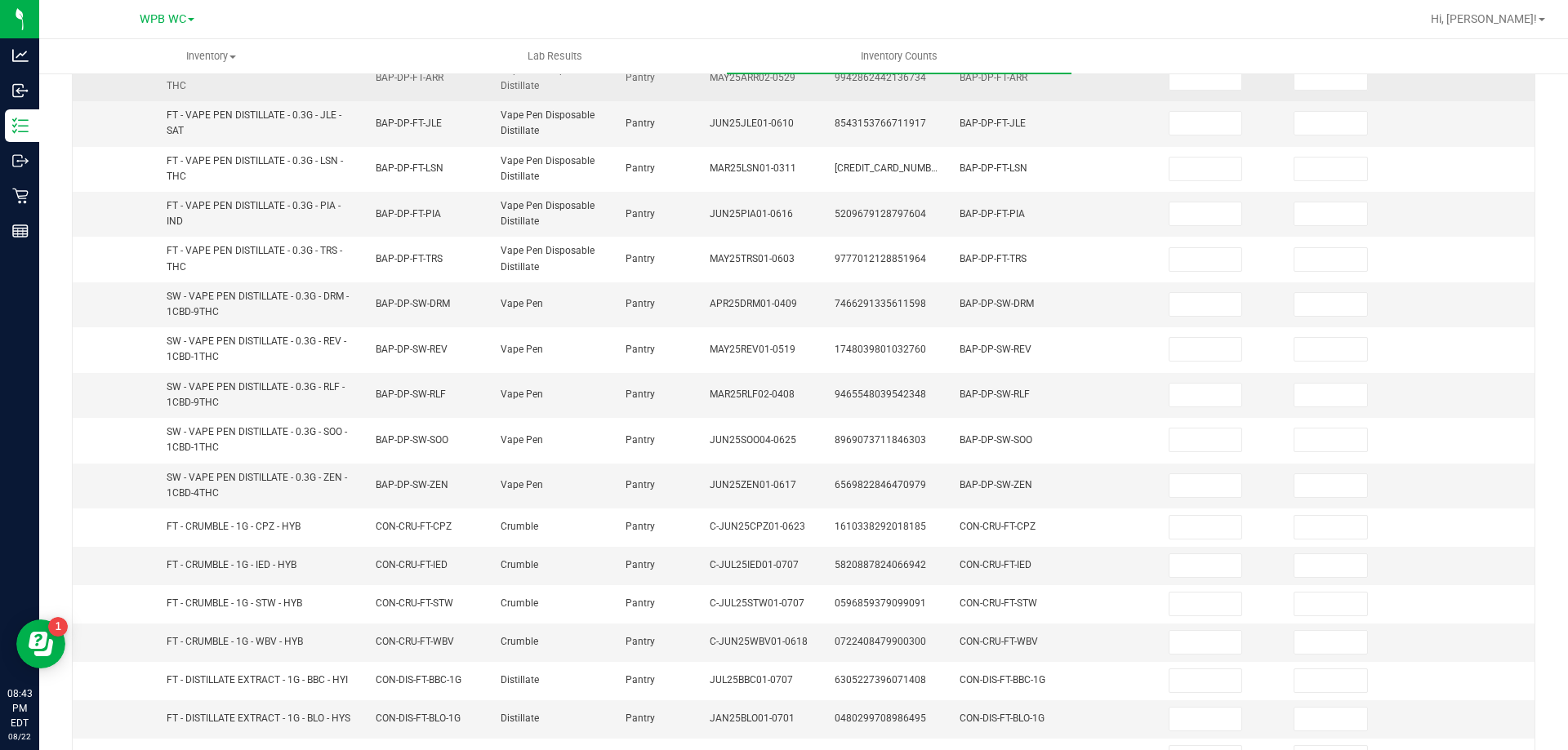
scroll to position [0, 0]
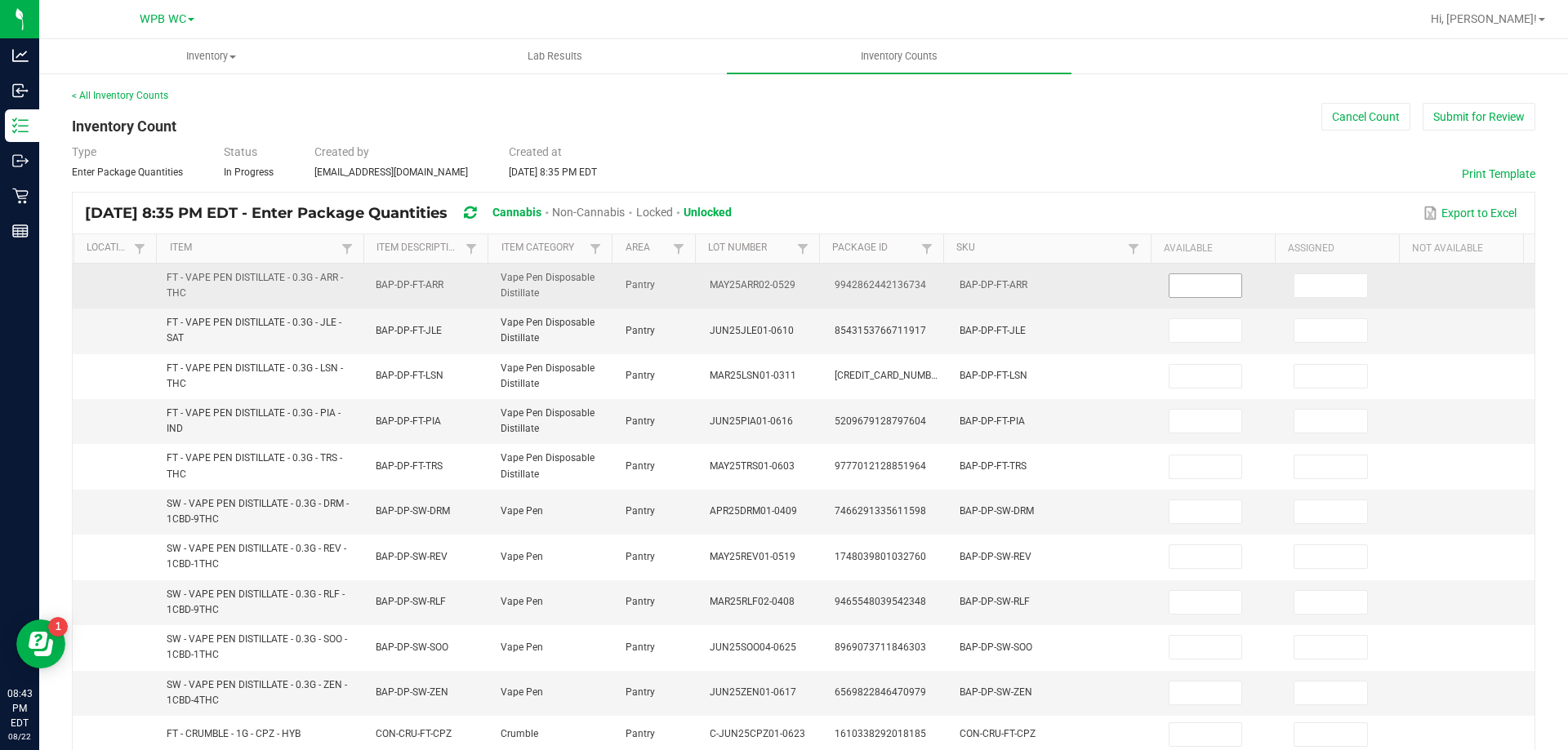
click at [1173, 294] on input at bounding box center [1205, 285] width 72 height 23
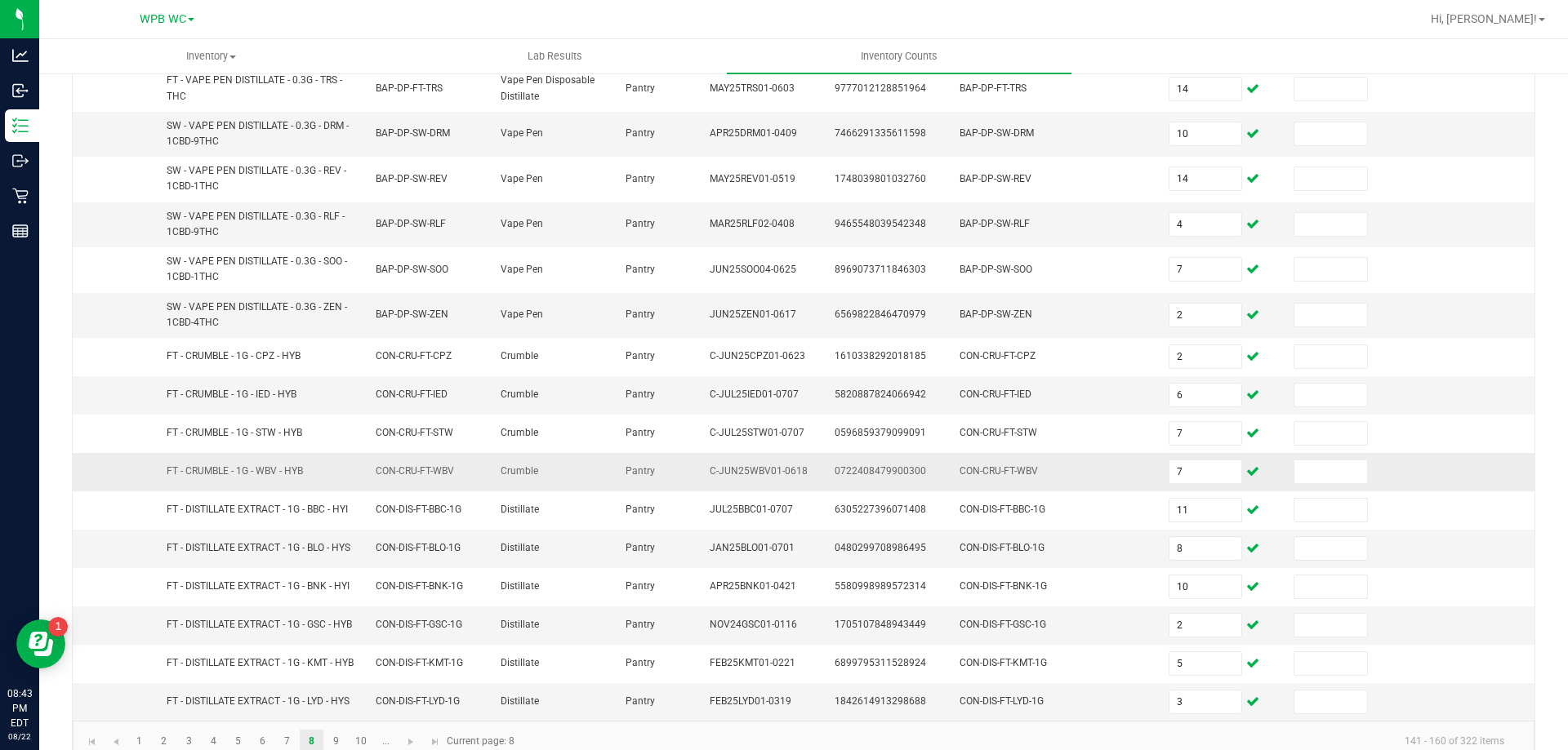
scroll to position [421, 0]
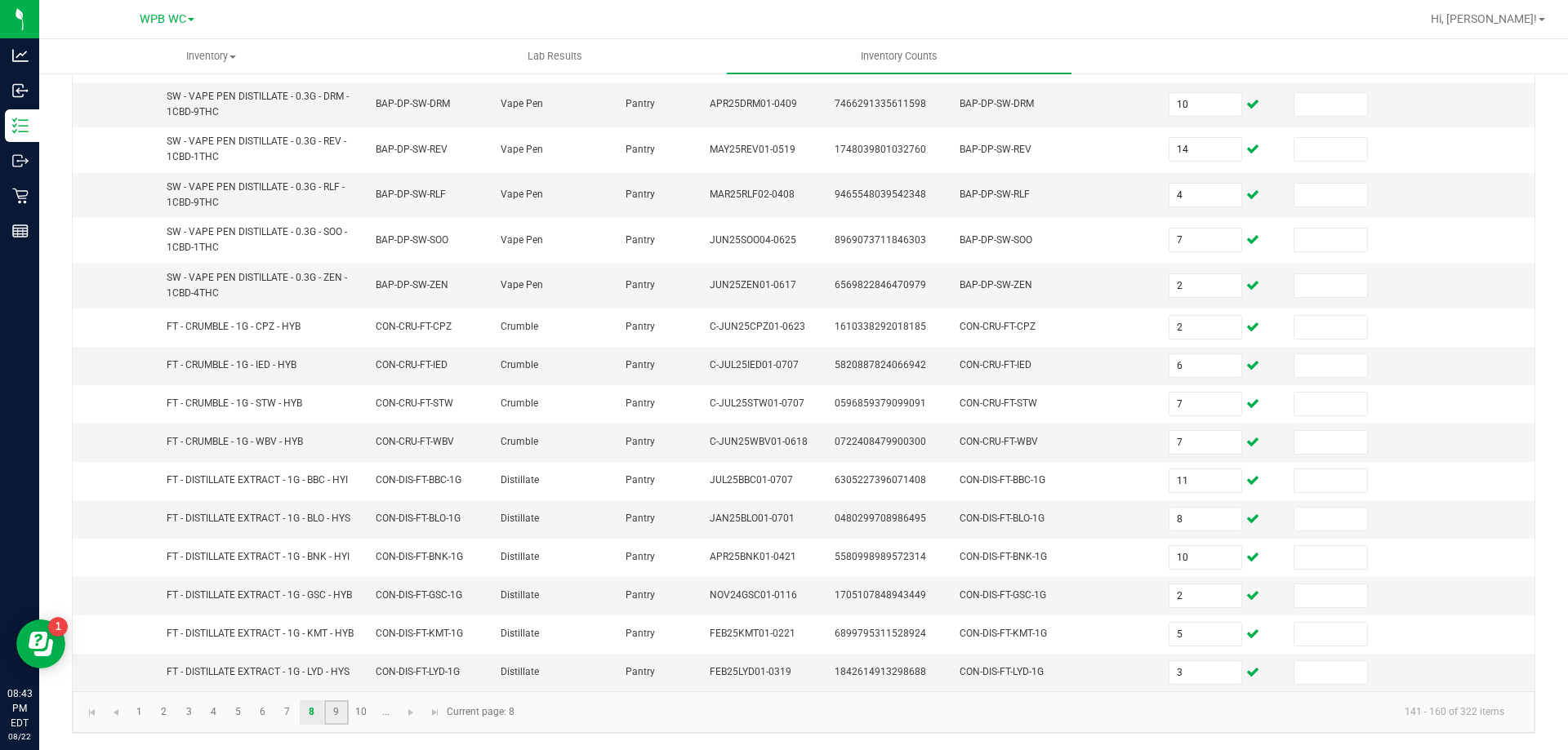
click at [334, 712] on link "9" at bounding box center [336, 712] width 24 height 24
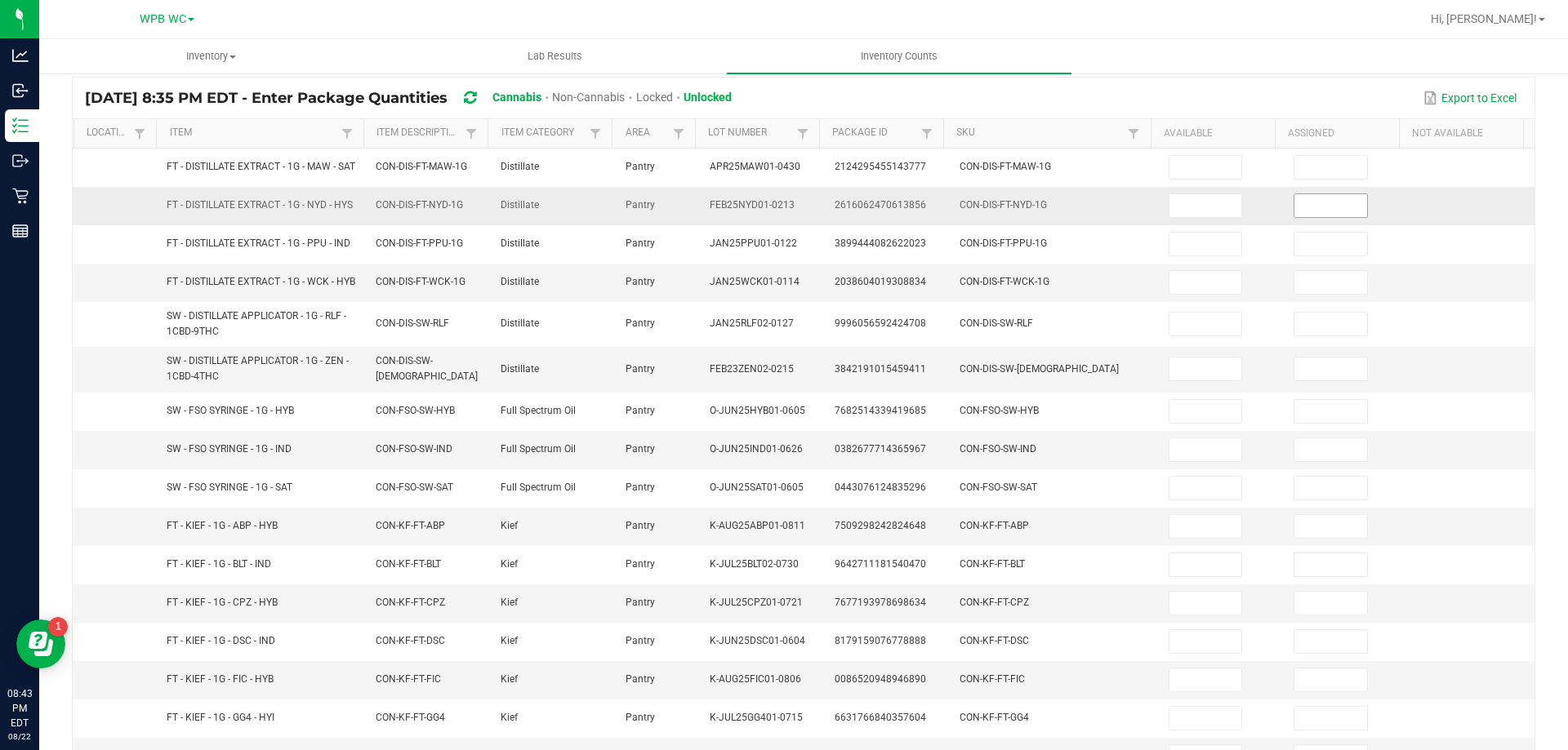
scroll to position [53, 0]
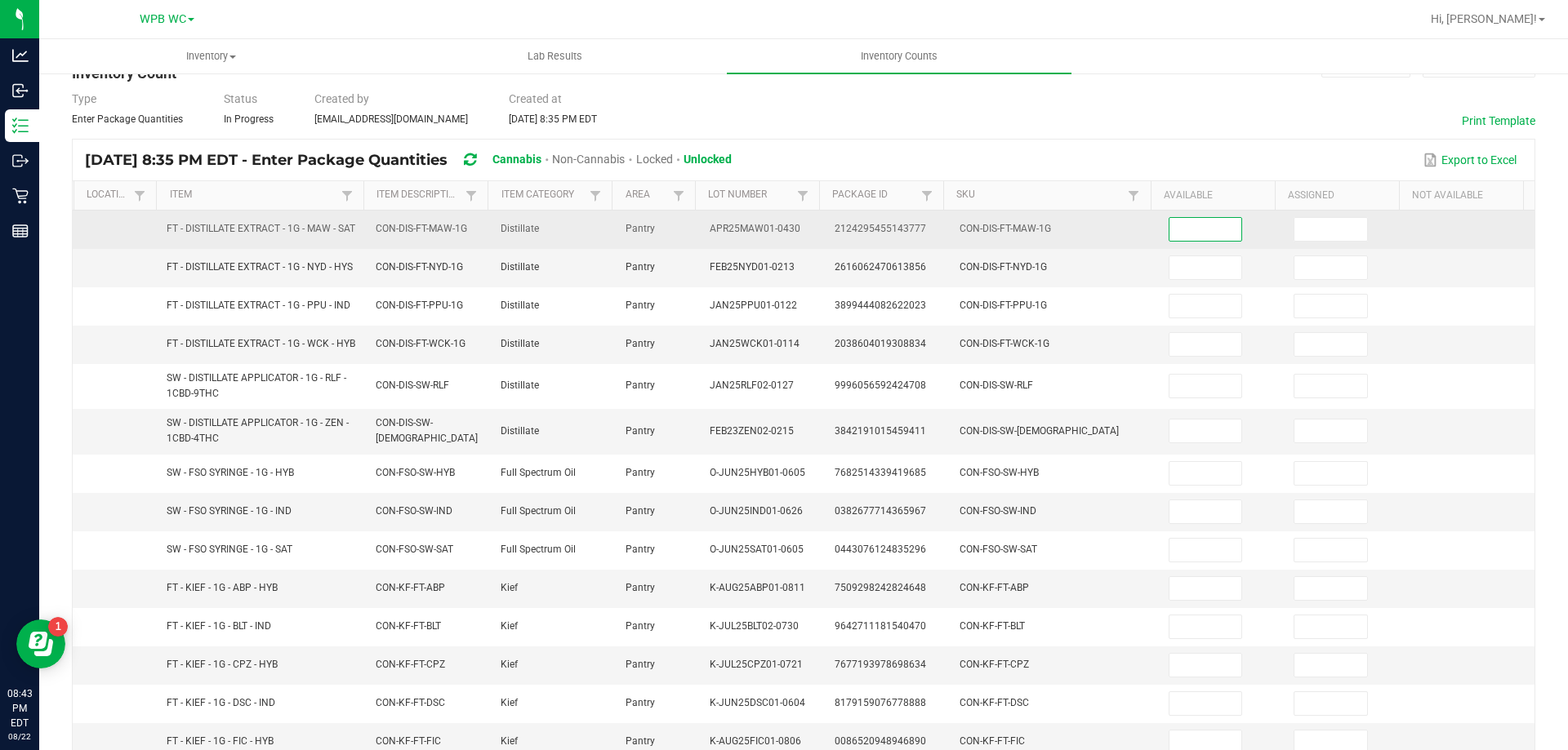
click at [1179, 230] on input at bounding box center [1205, 229] width 72 height 23
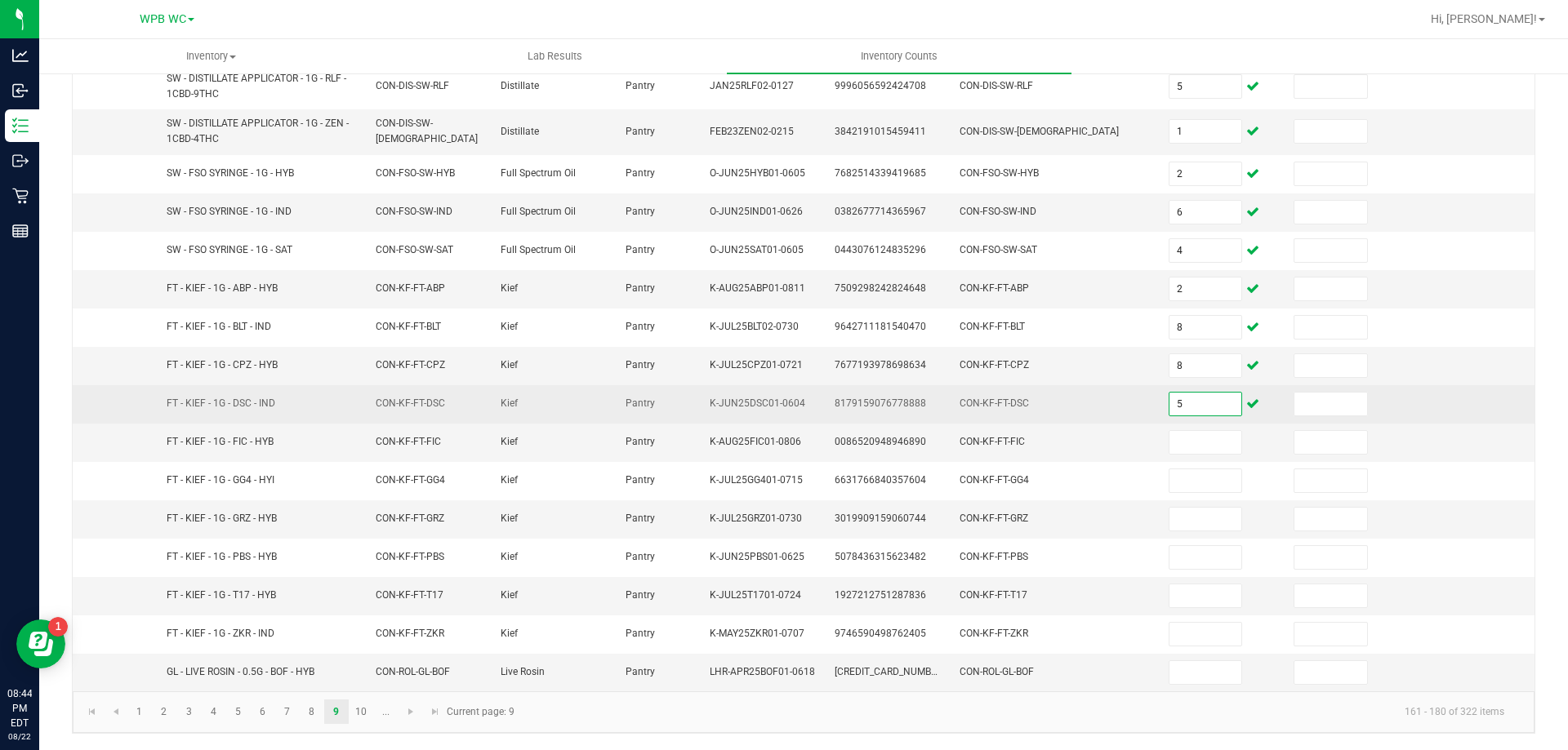
click at [1187, 399] on input "5" at bounding box center [1205, 404] width 72 height 23
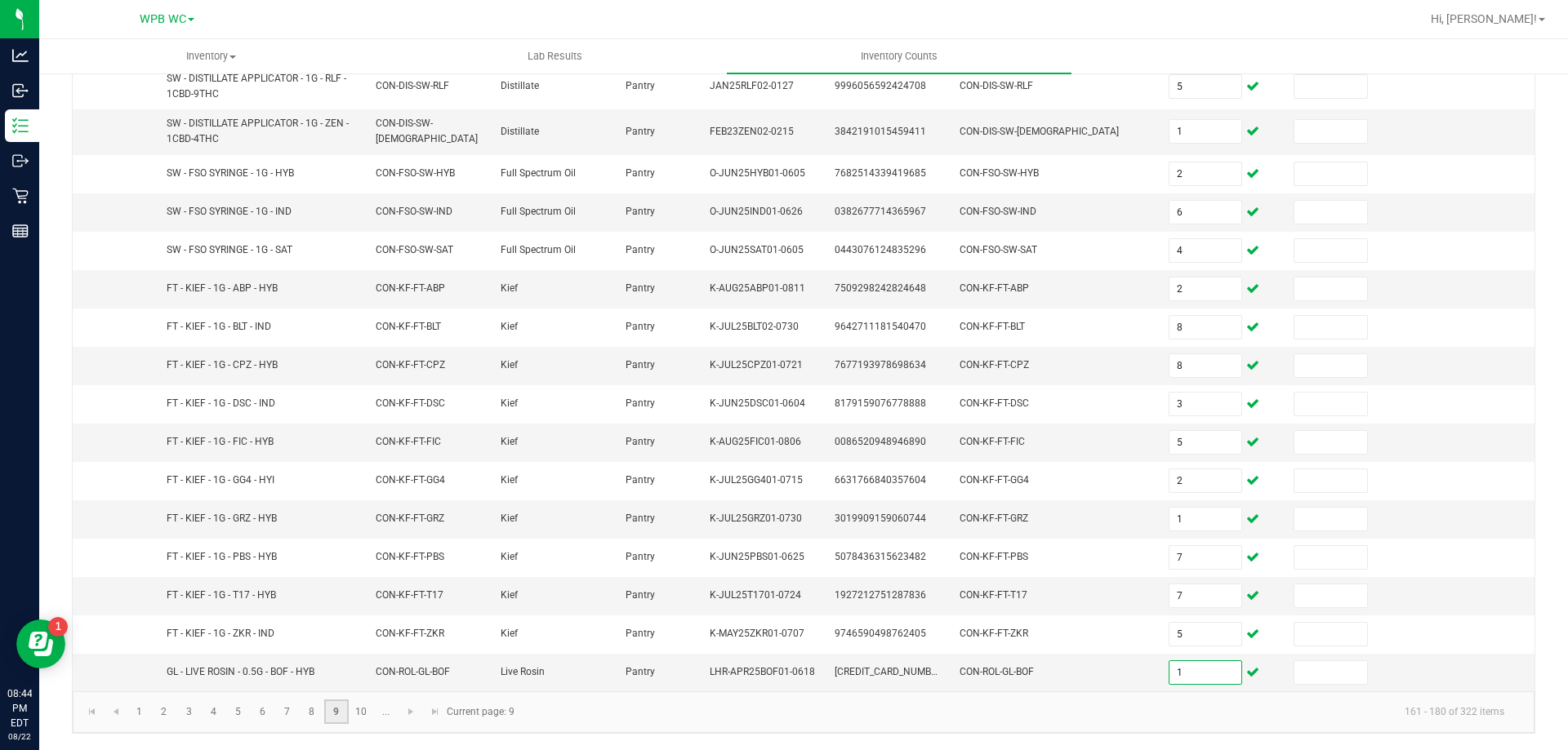
click at [347, 721] on link "9" at bounding box center [336, 711] width 24 height 24
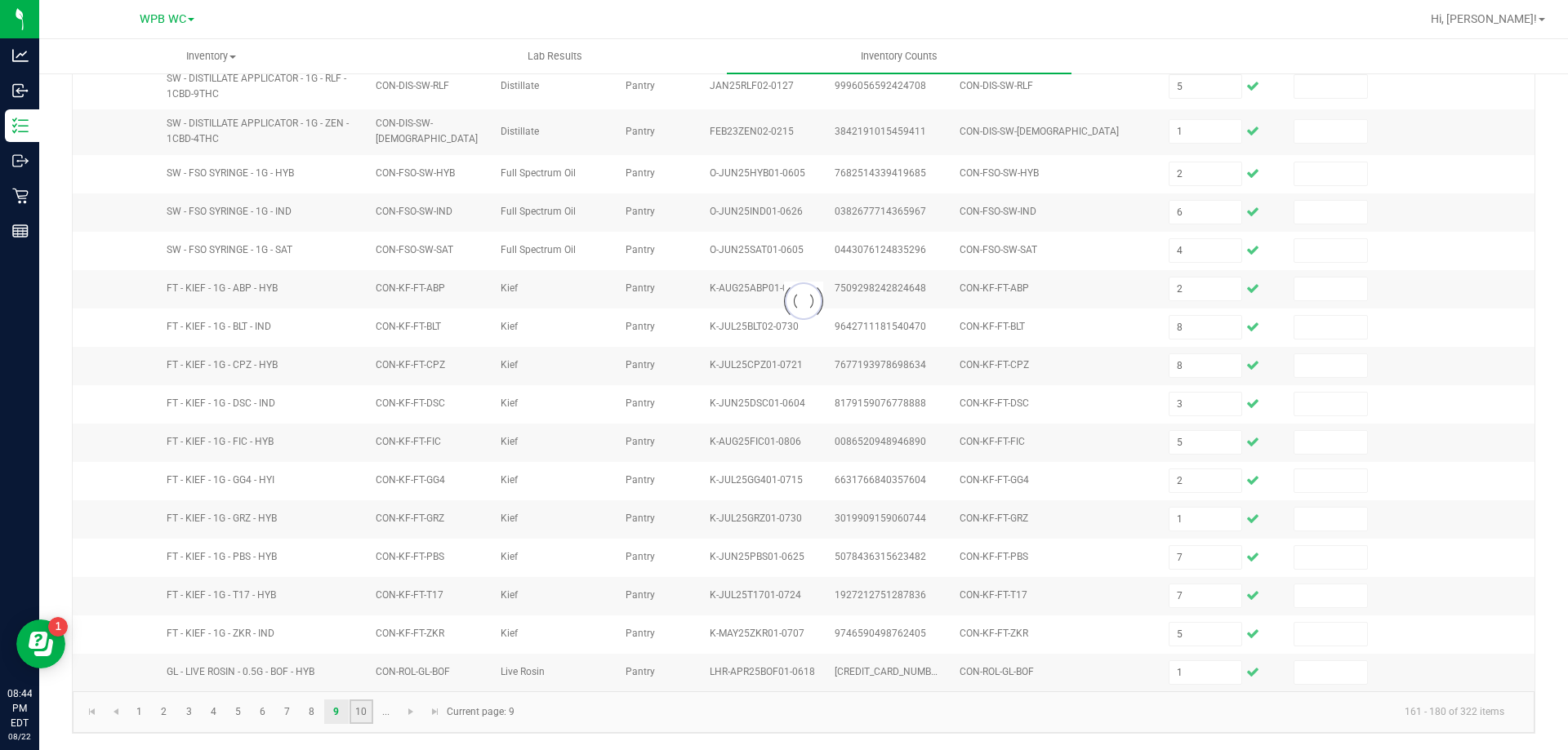
click at [354, 715] on link "10" at bounding box center [361, 711] width 24 height 24
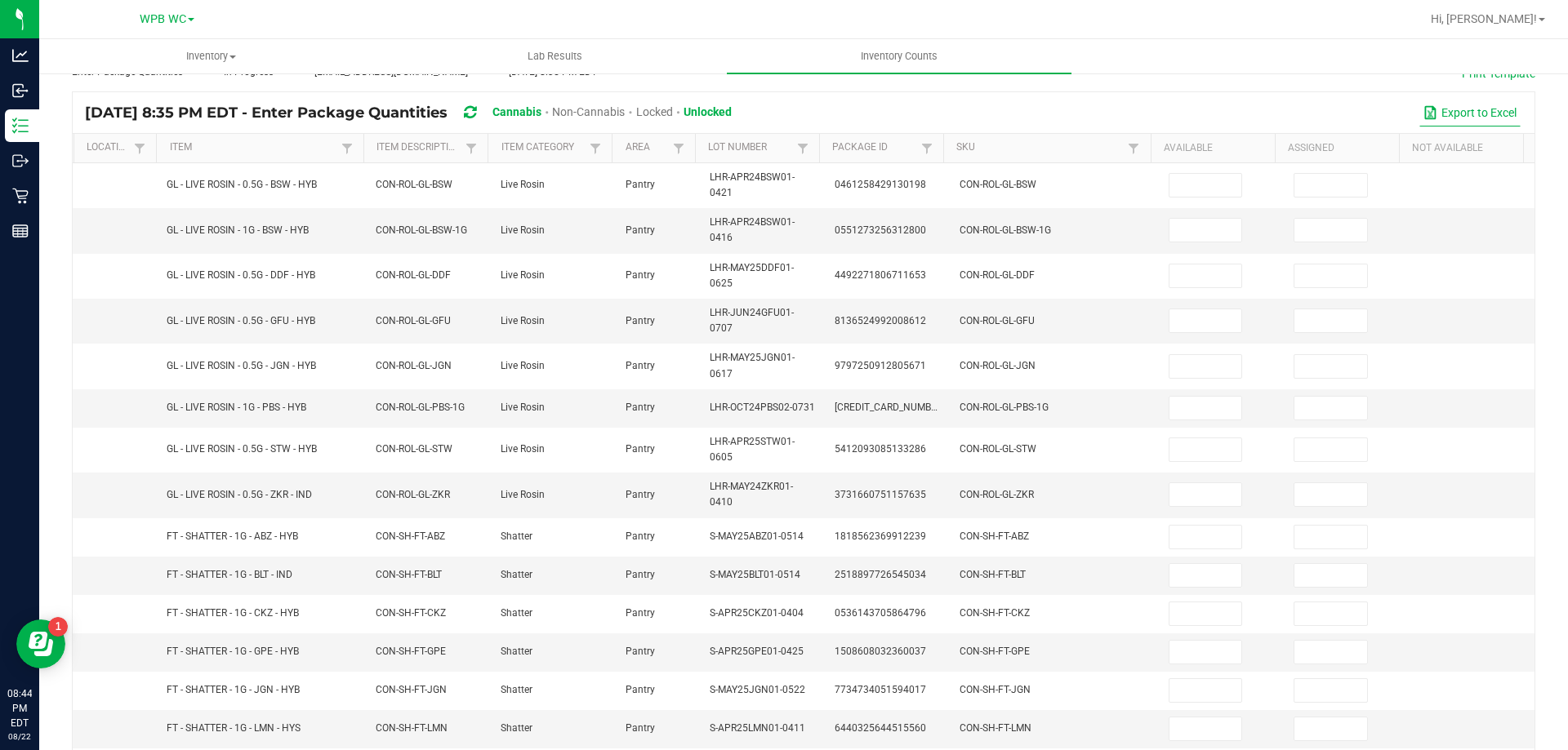
scroll to position [0, 0]
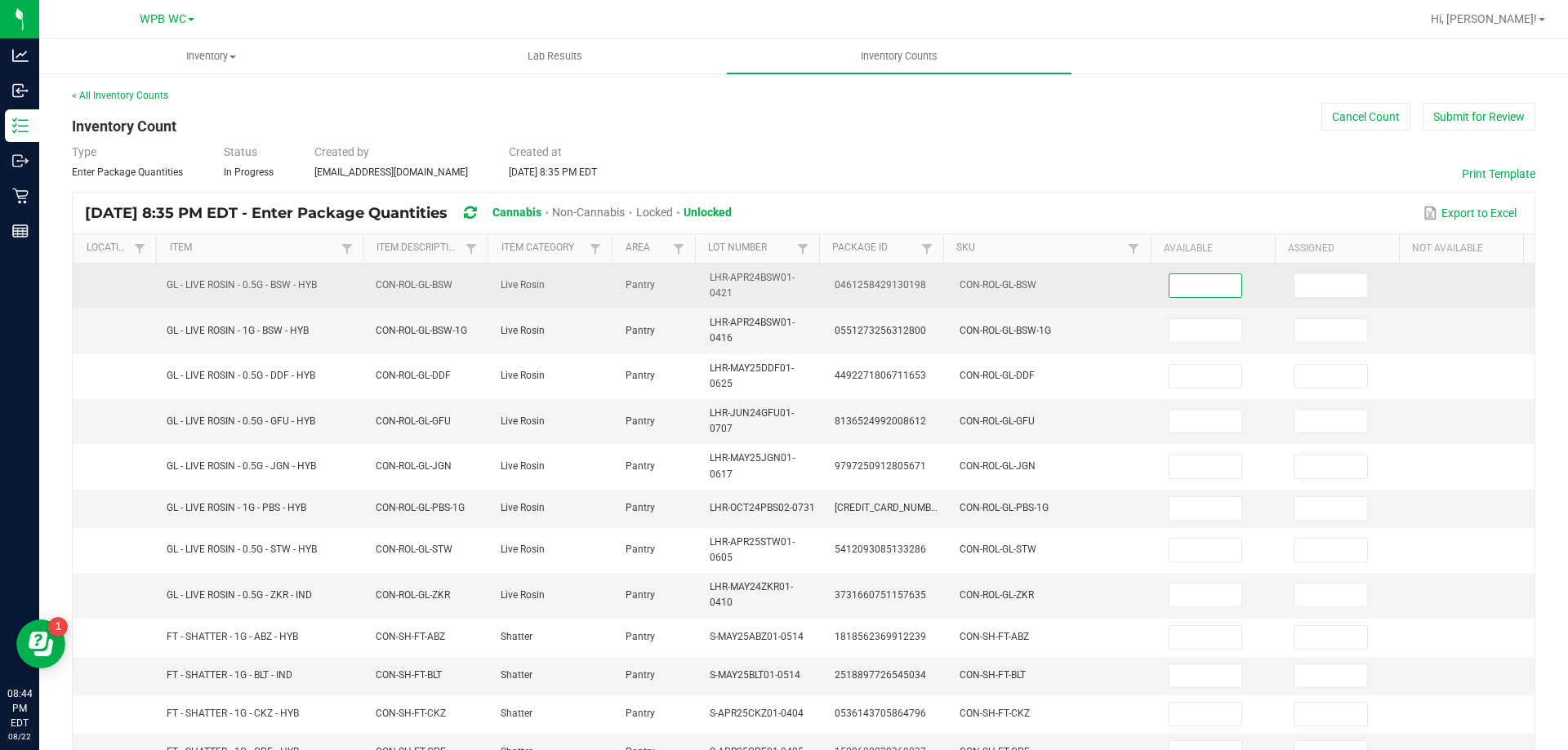
click at [1184, 286] on input at bounding box center [1205, 285] width 72 height 23
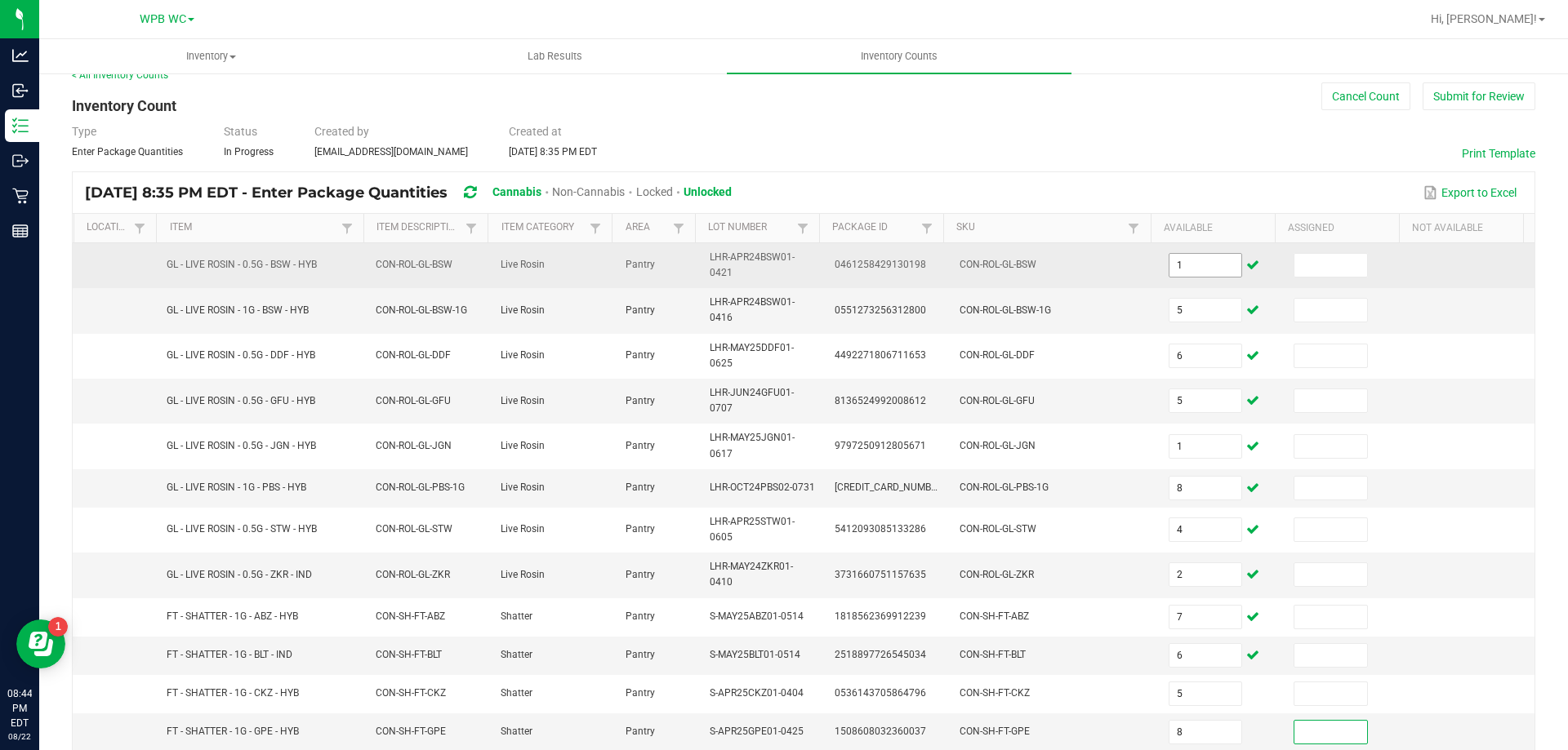
scroll to position [394, 0]
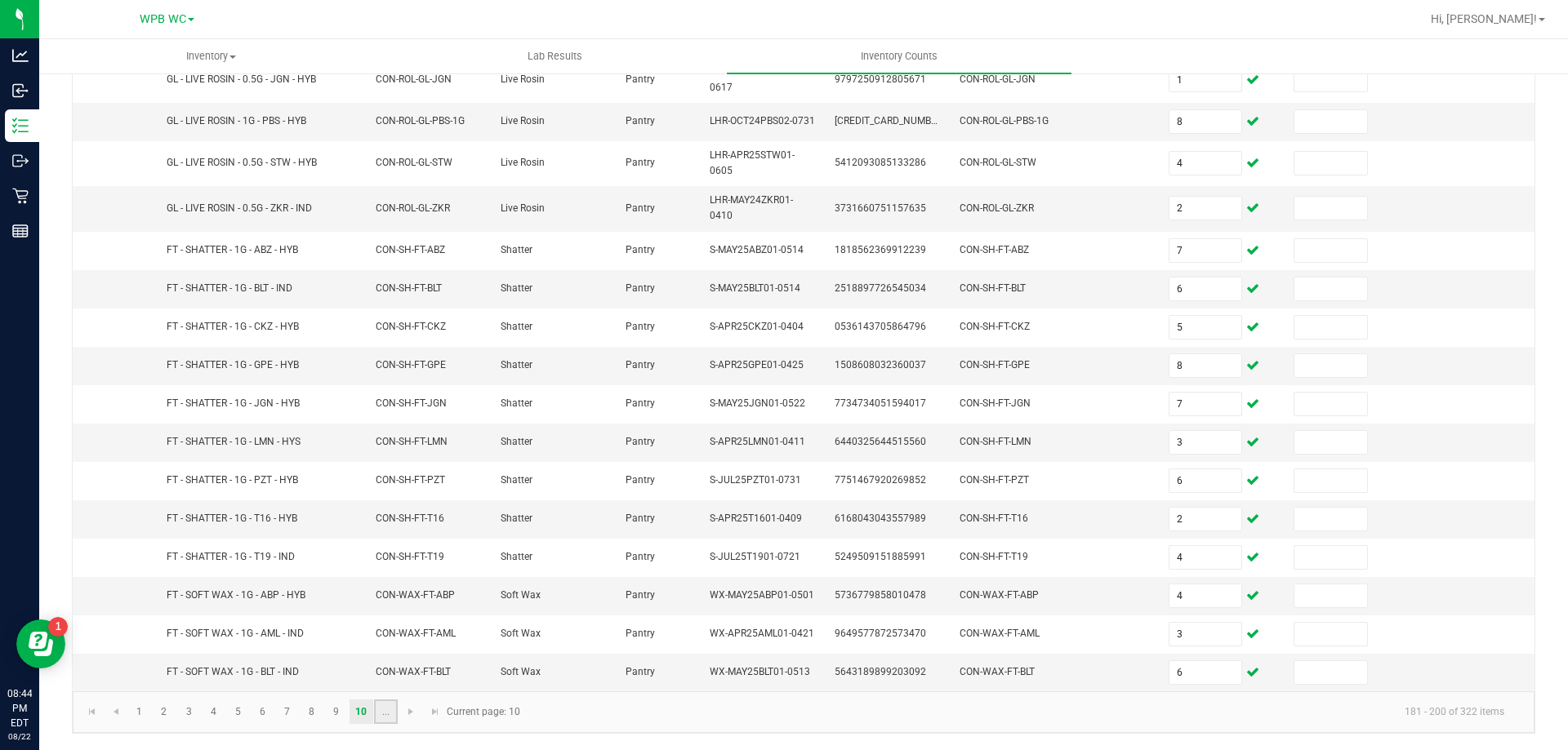
click at [384, 713] on link "..." at bounding box center [386, 711] width 24 height 24
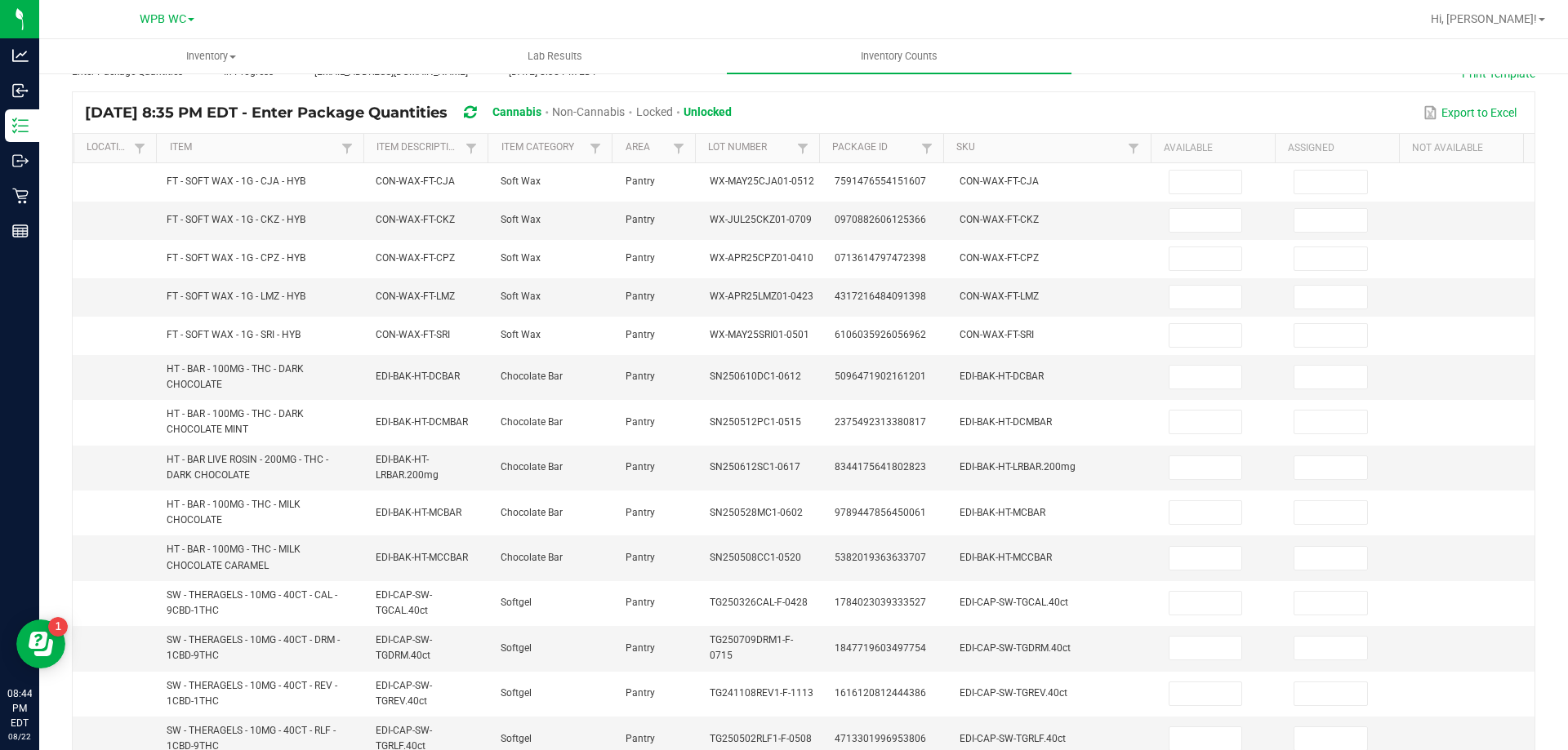
scroll to position [68, 0]
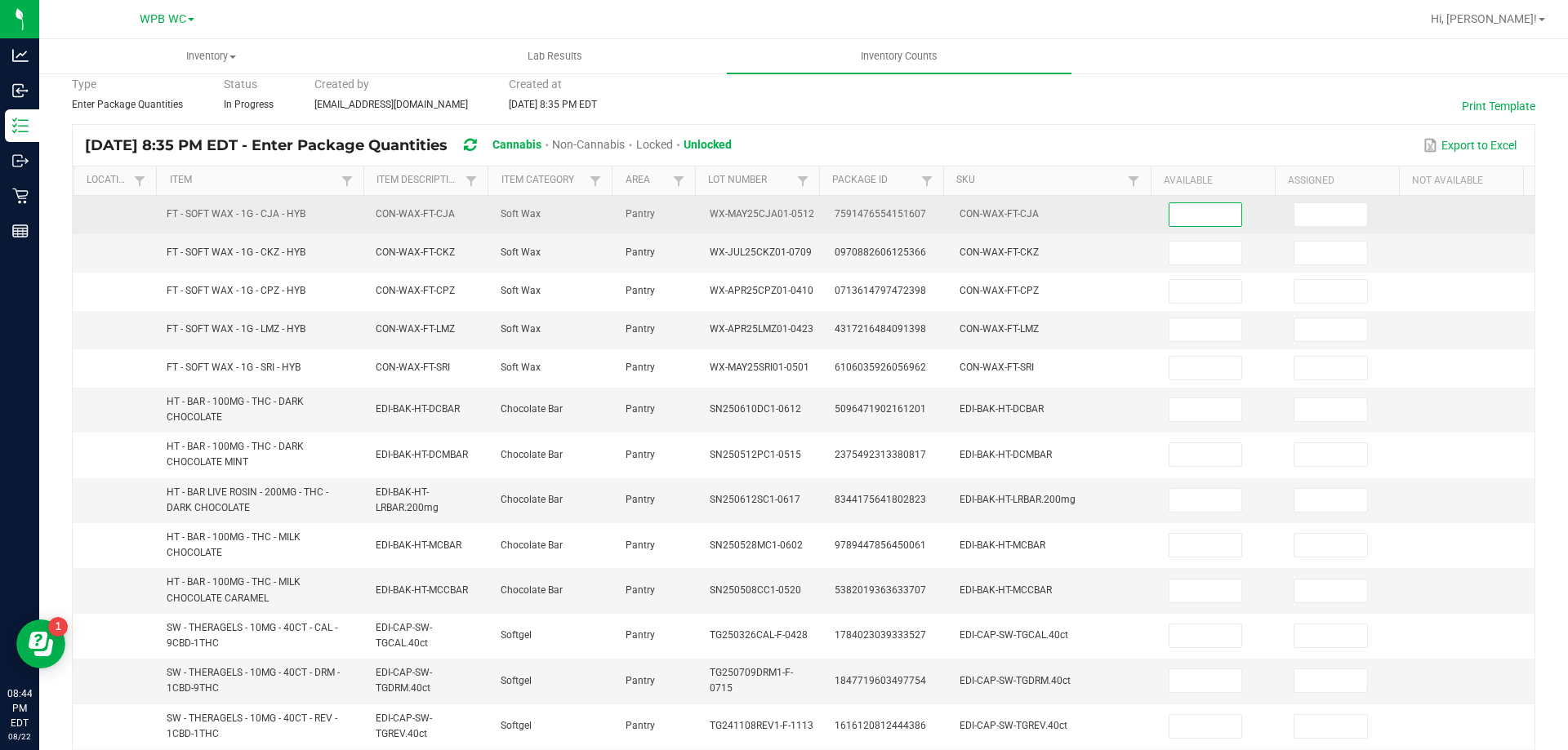
click at [1185, 216] on input at bounding box center [1205, 214] width 72 height 23
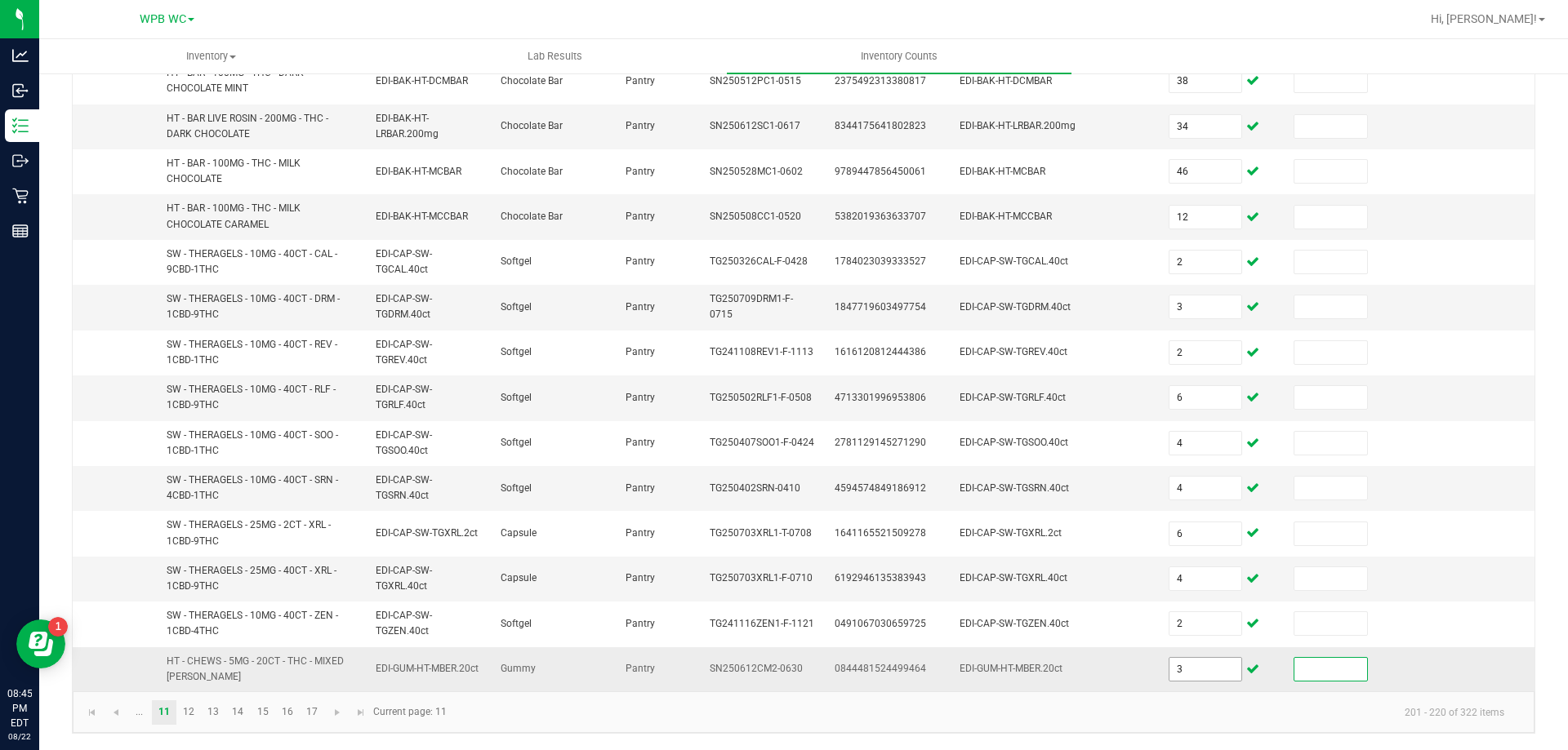
click at [1185, 658] on input "3" at bounding box center [1205, 668] width 72 height 23
click at [182, 709] on link "12" at bounding box center [189, 712] width 24 height 24
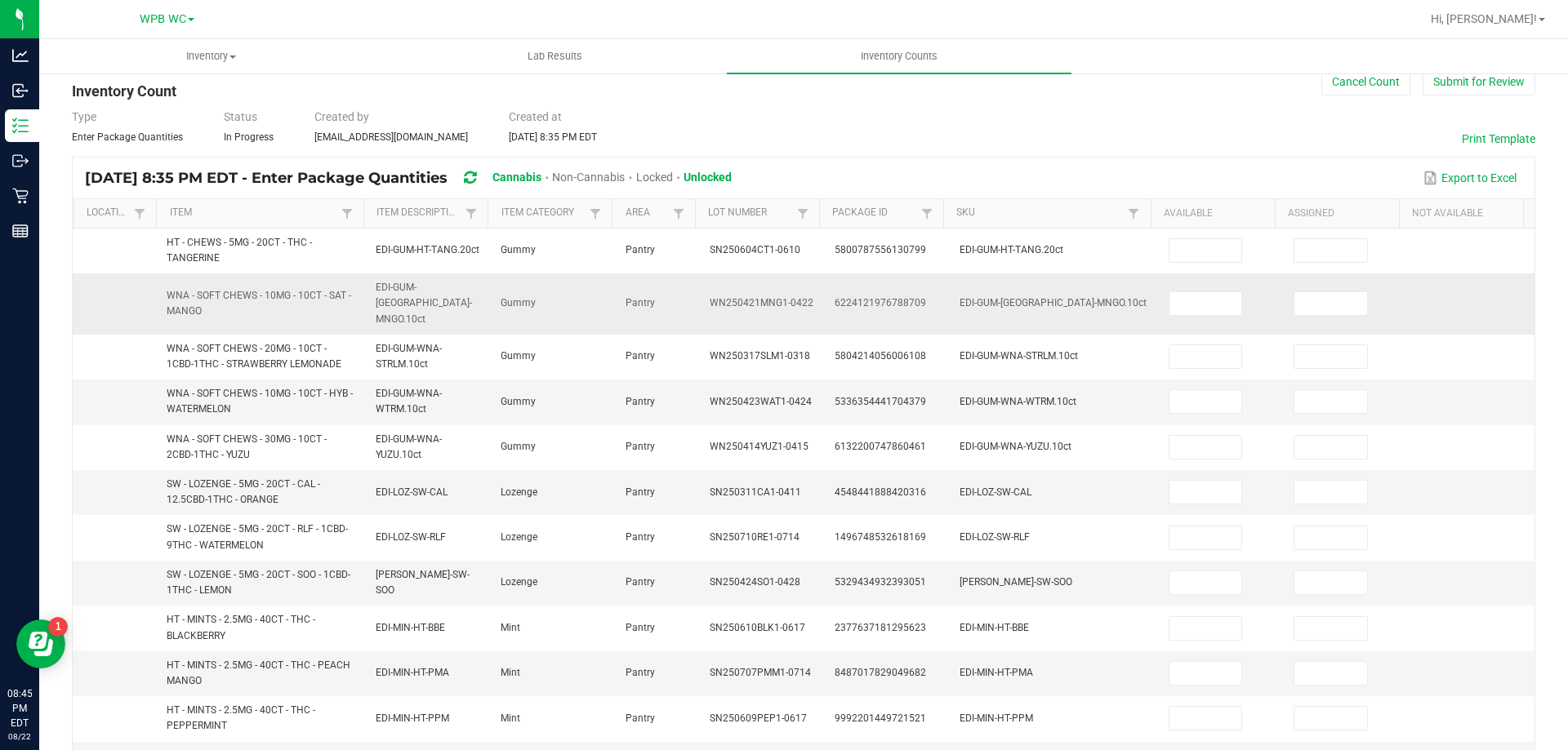
scroll to position [34, 0]
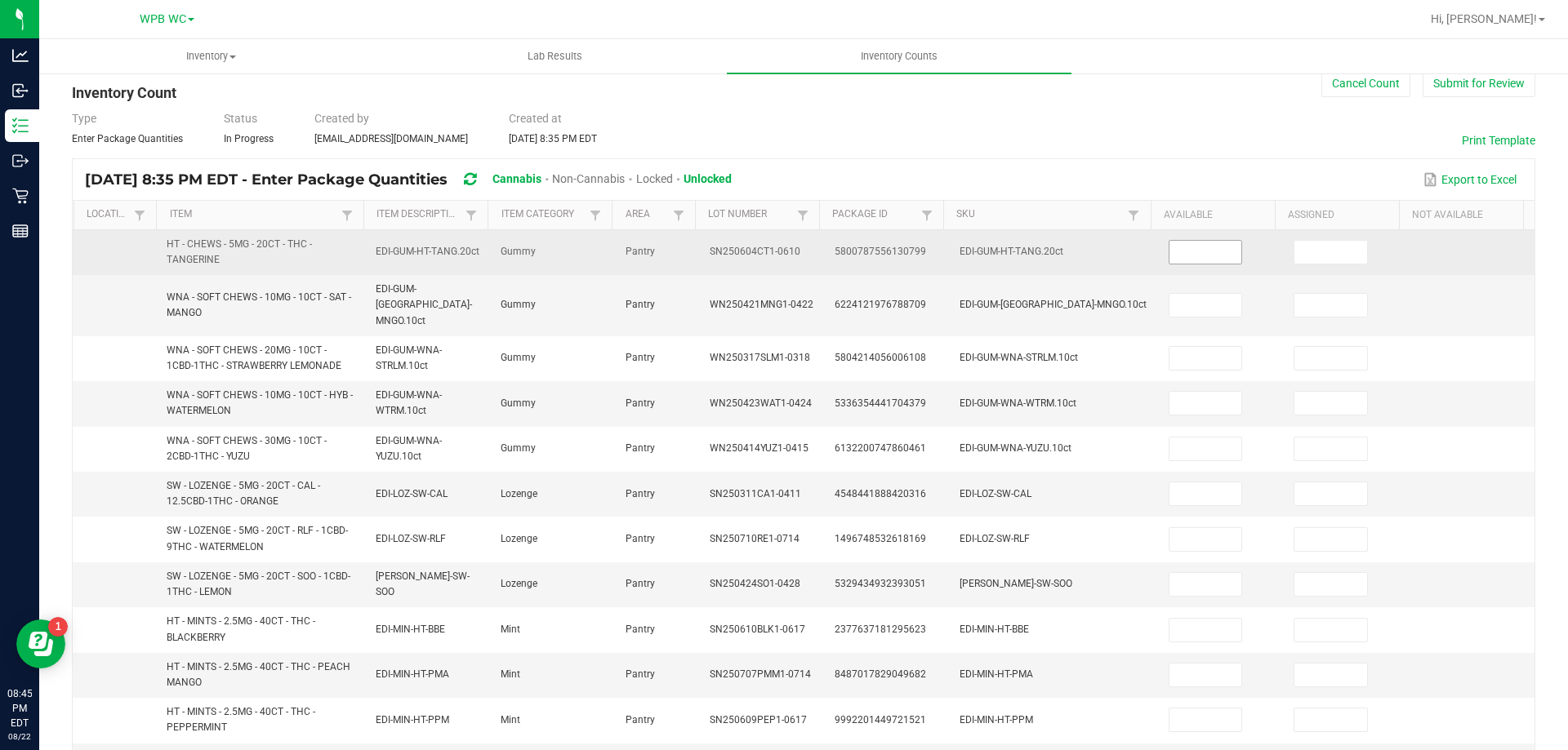
click at [1169, 251] on input at bounding box center [1205, 251] width 72 height 23
click at [1190, 247] on input "3" at bounding box center [1205, 251] width 72 height 23
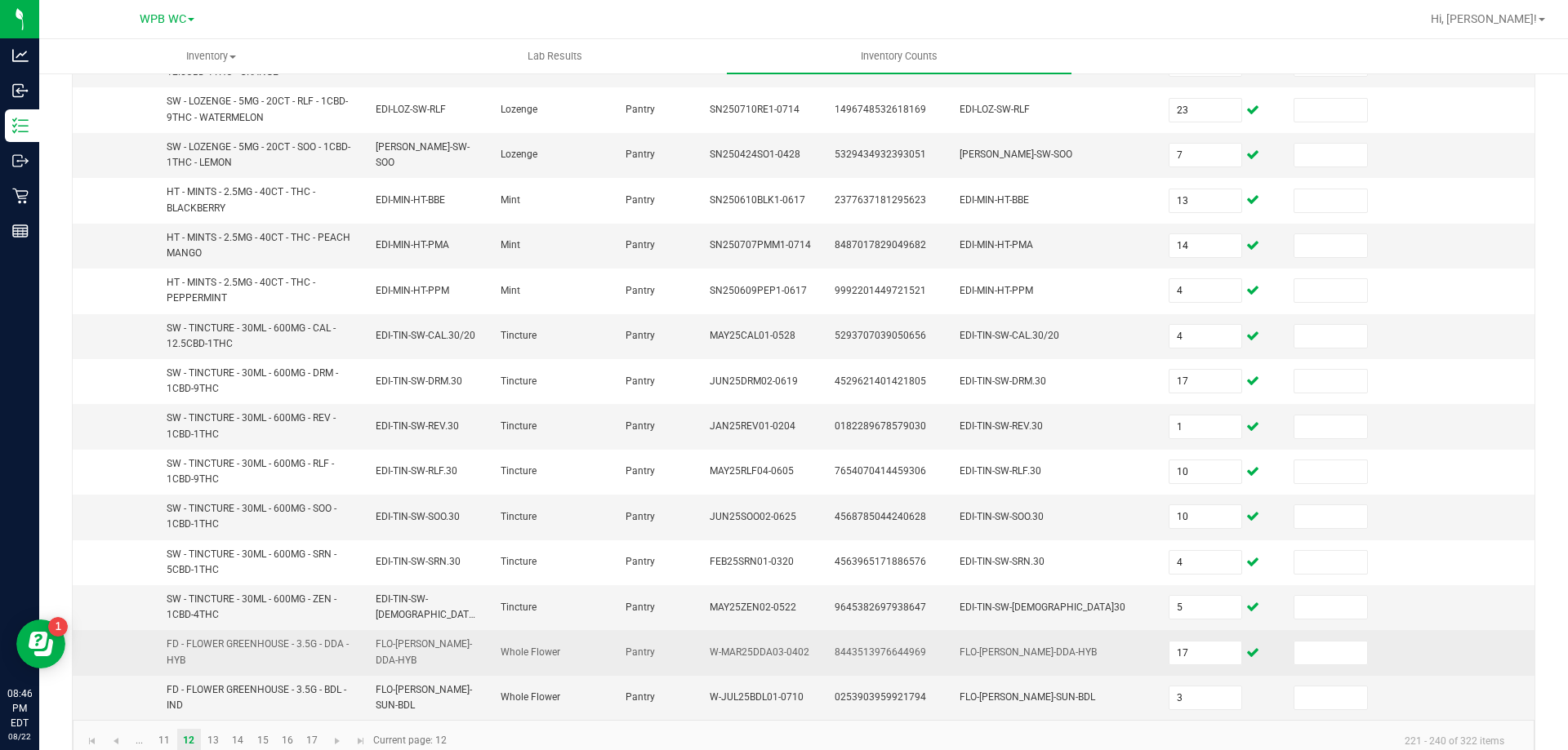
scroll to position [476, 0]
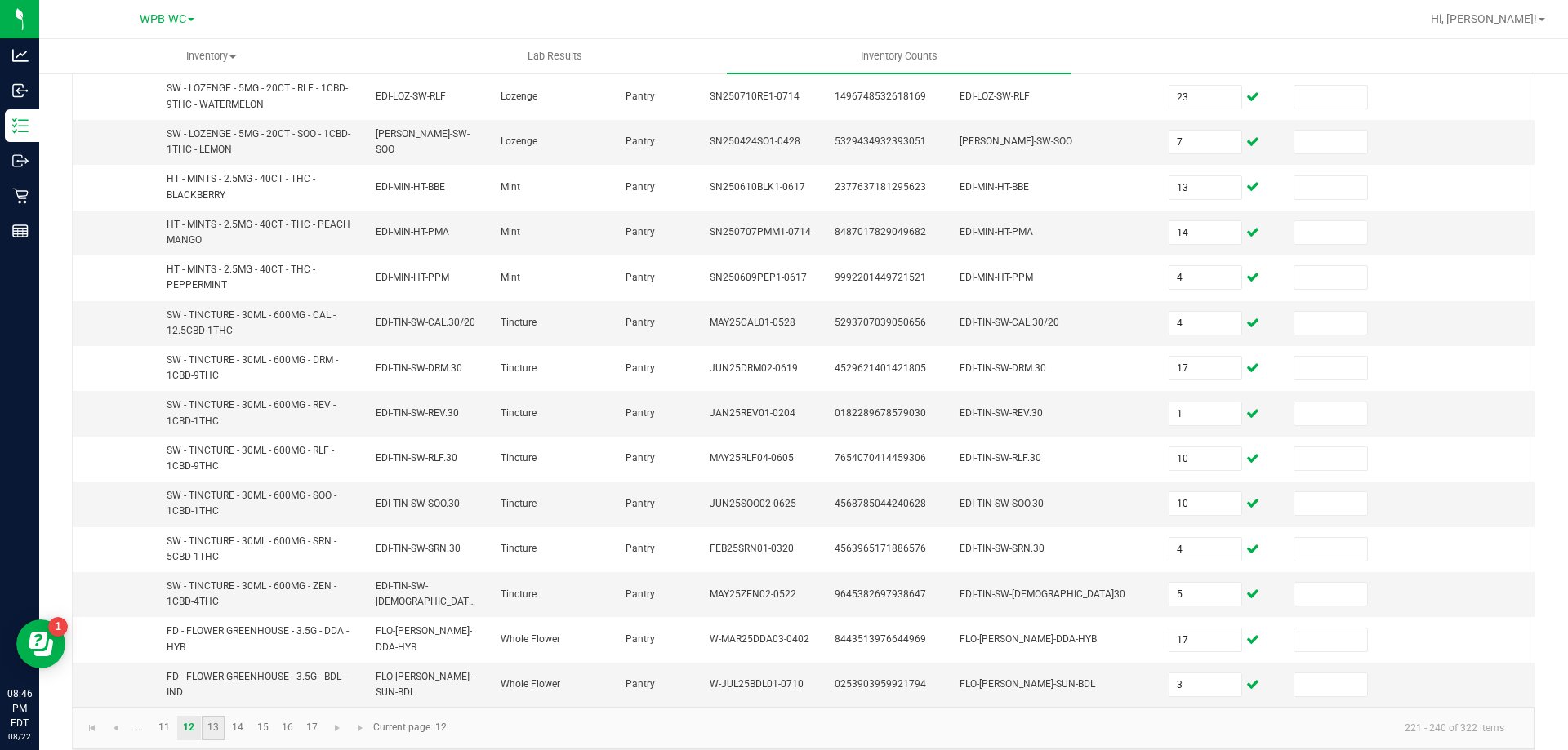
click at [219, 721] on link "13" at bounding box center [214, 727] width 24 height 24
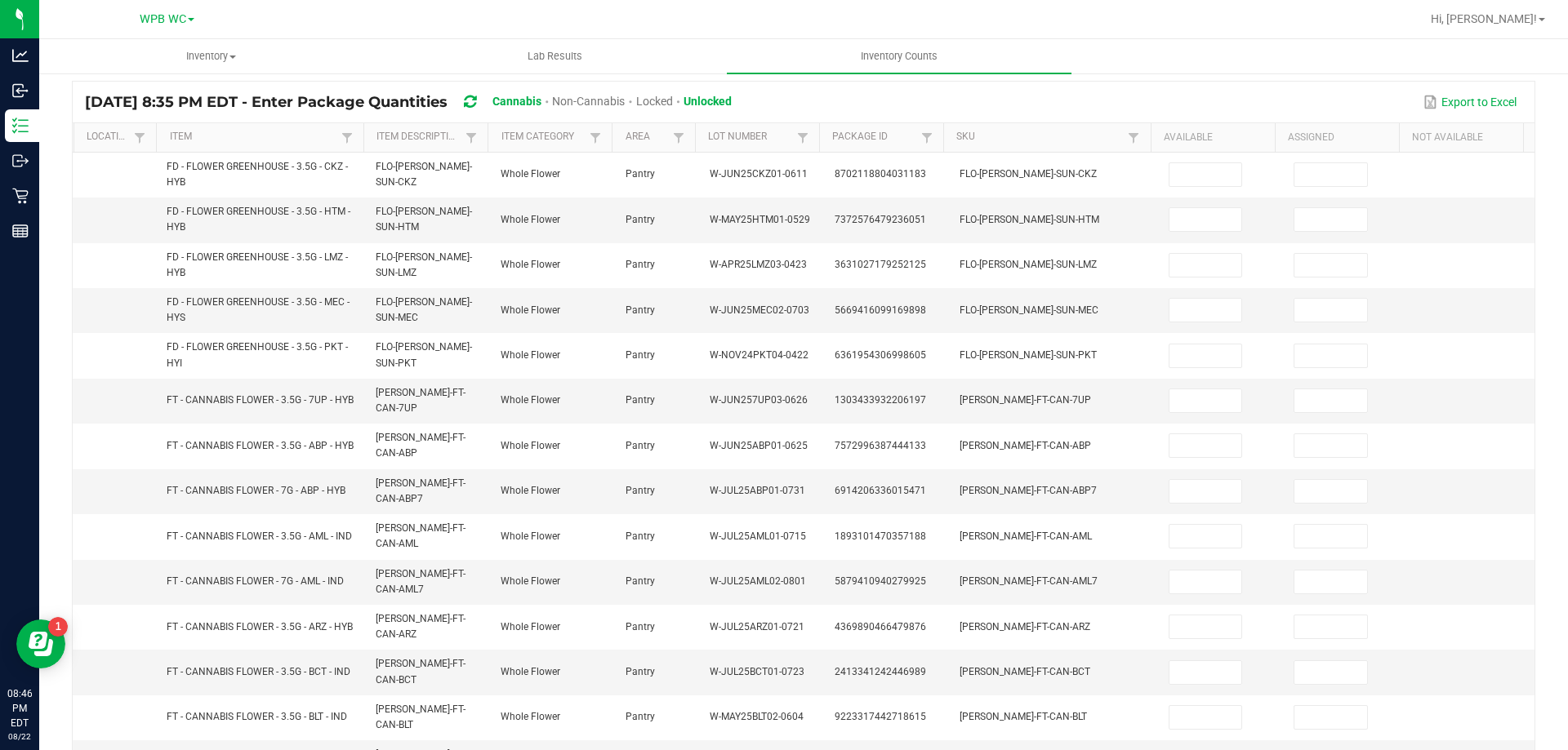
scroll to position [13, 0]
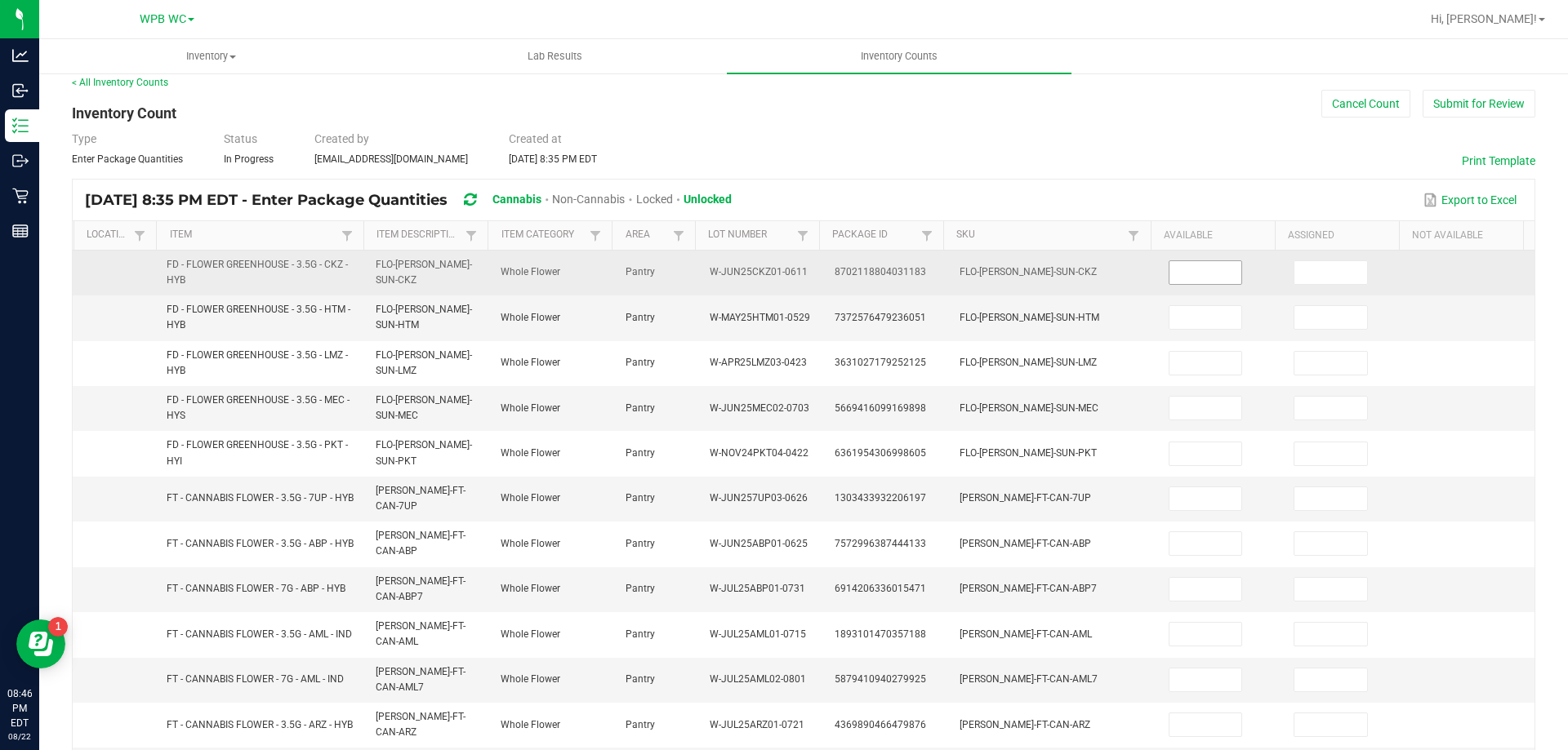
click at [1196, 277] on input at bounding box center [1205, 272] width 72 height 23
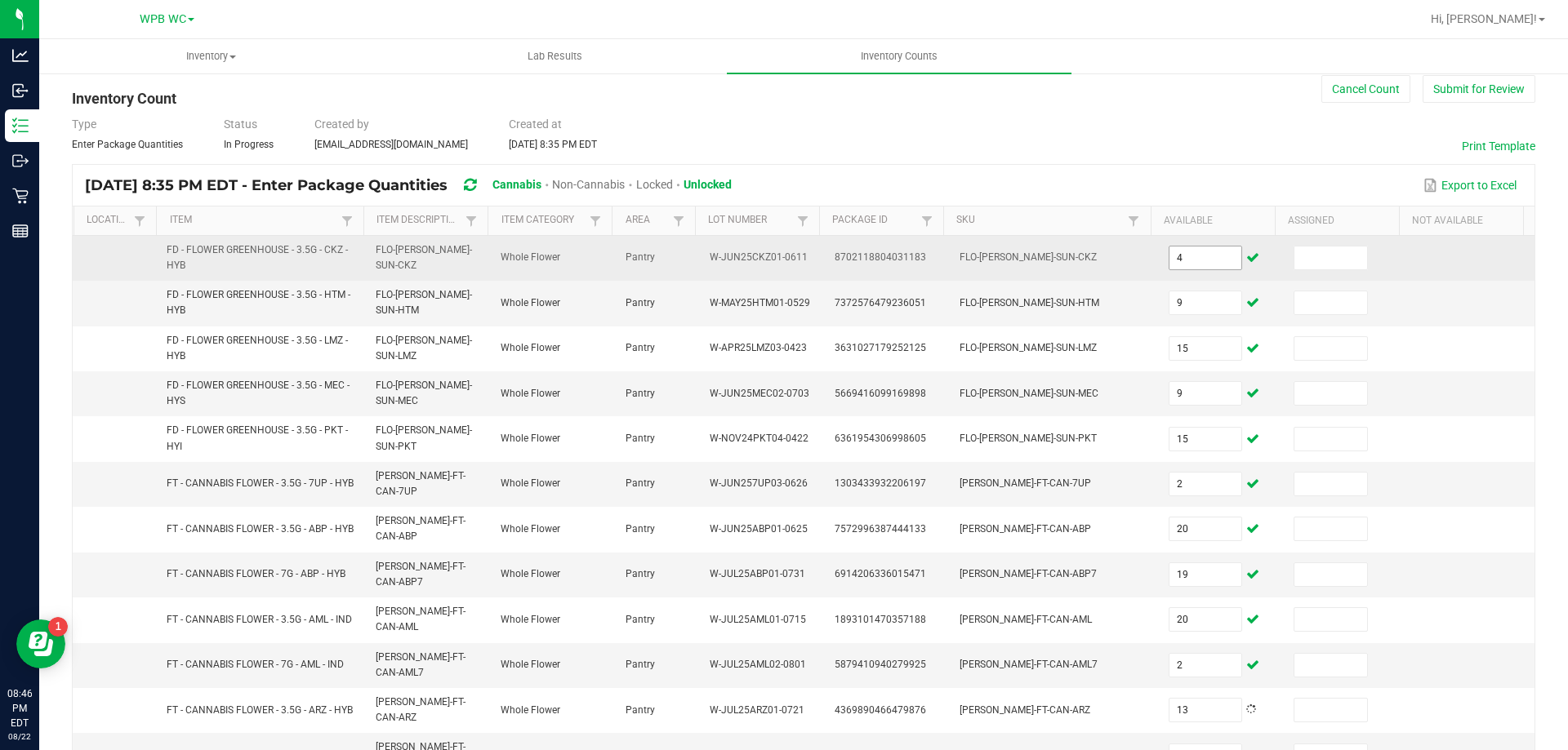
scroll to position [409, 0]
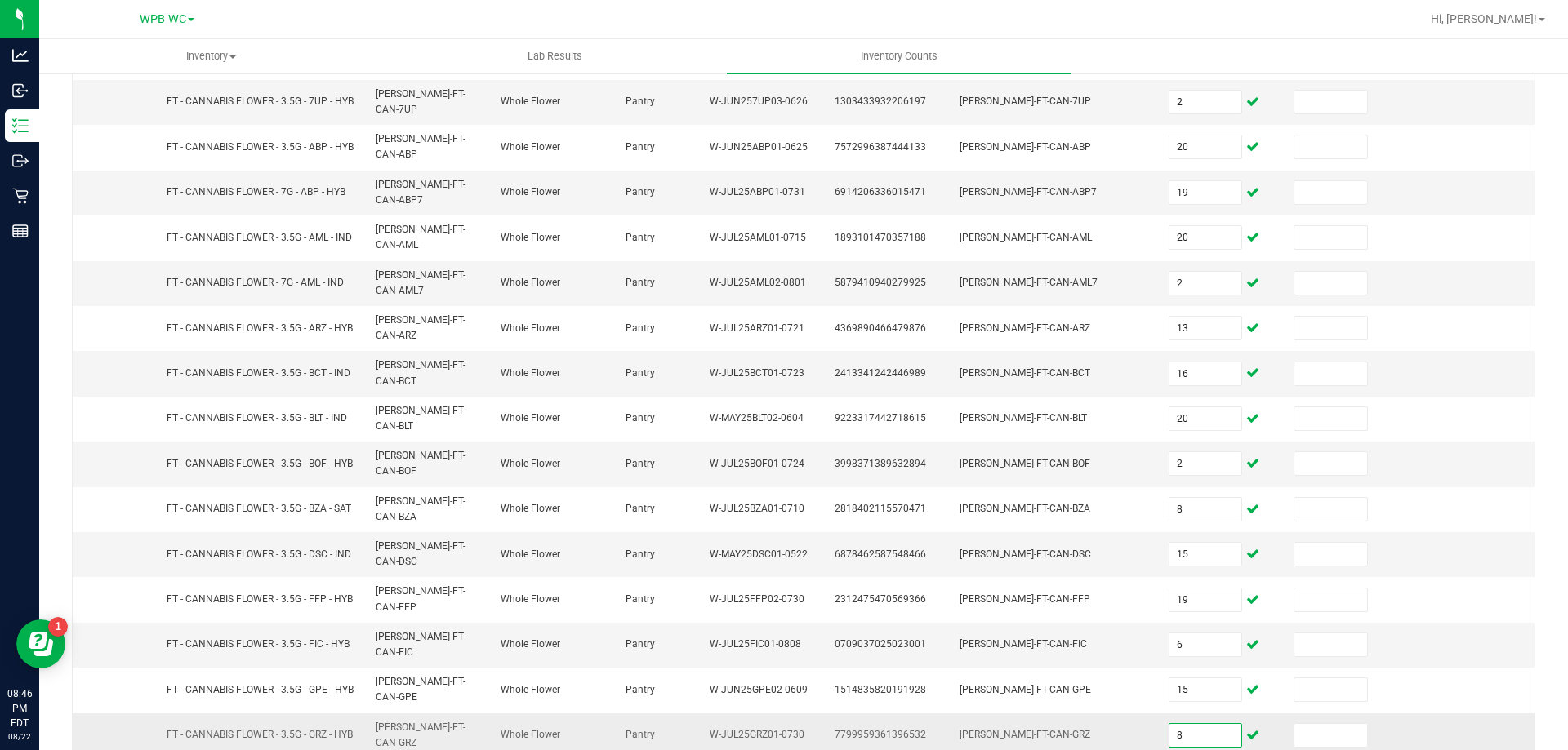
click at [1201, 724] on input "8" at bounding box center [1205, 735] width 72 height 23
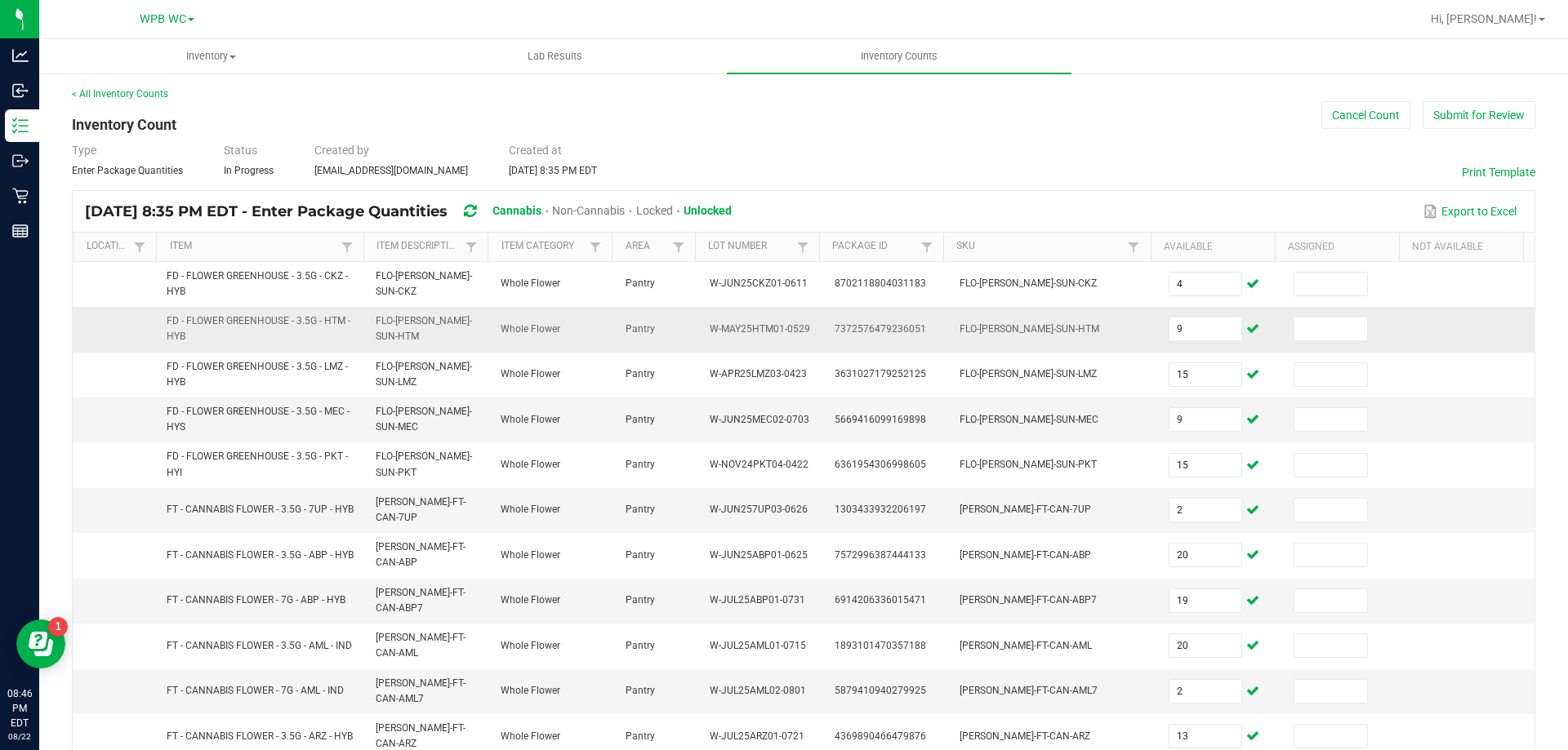
scroll to position [0, 0]
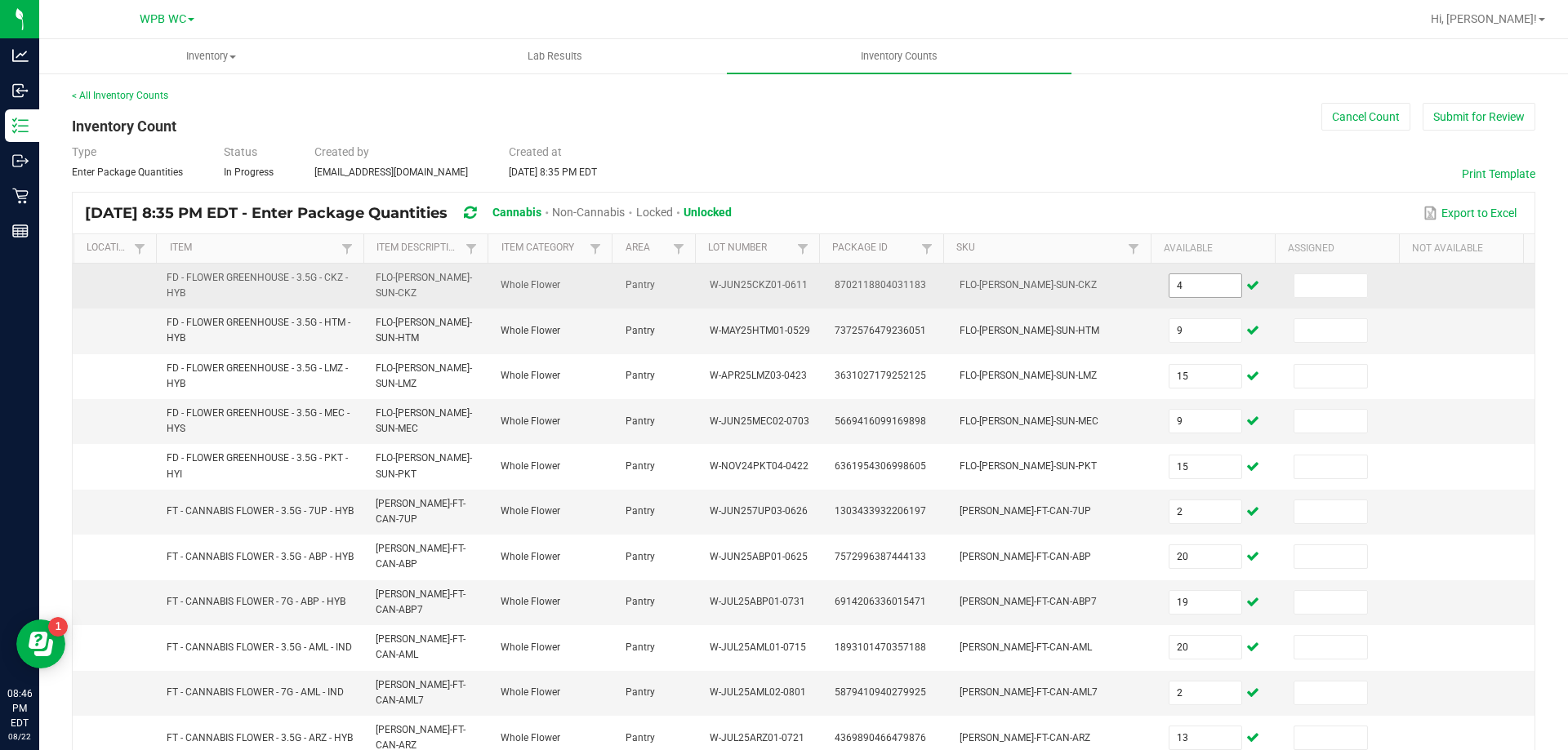
click at [1185, 288] on input "4" at bounding box center [1205, 285] width 72 height 23
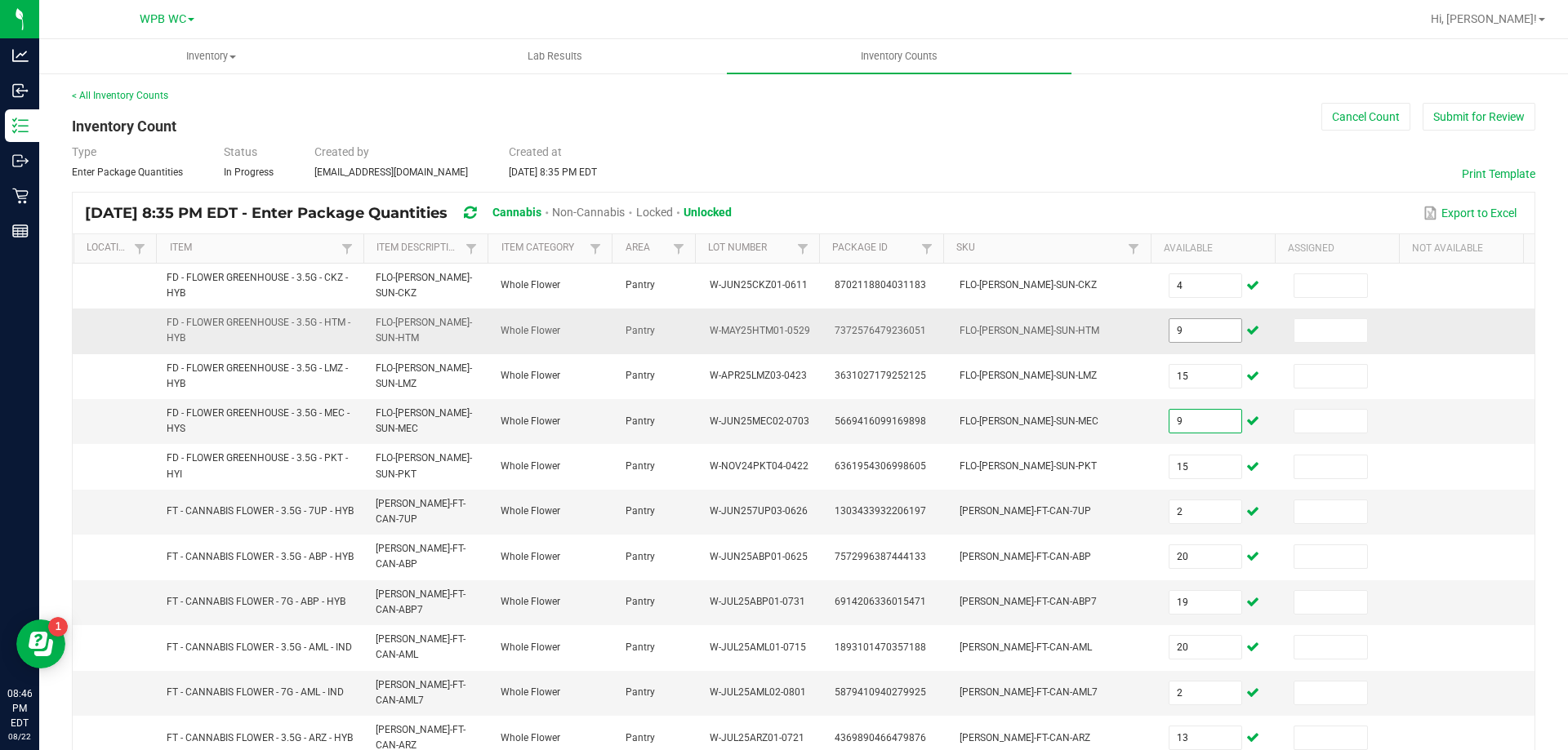
click at [1219, 341] on input "9" at bounding box center [1205, 330] width 72 height 23
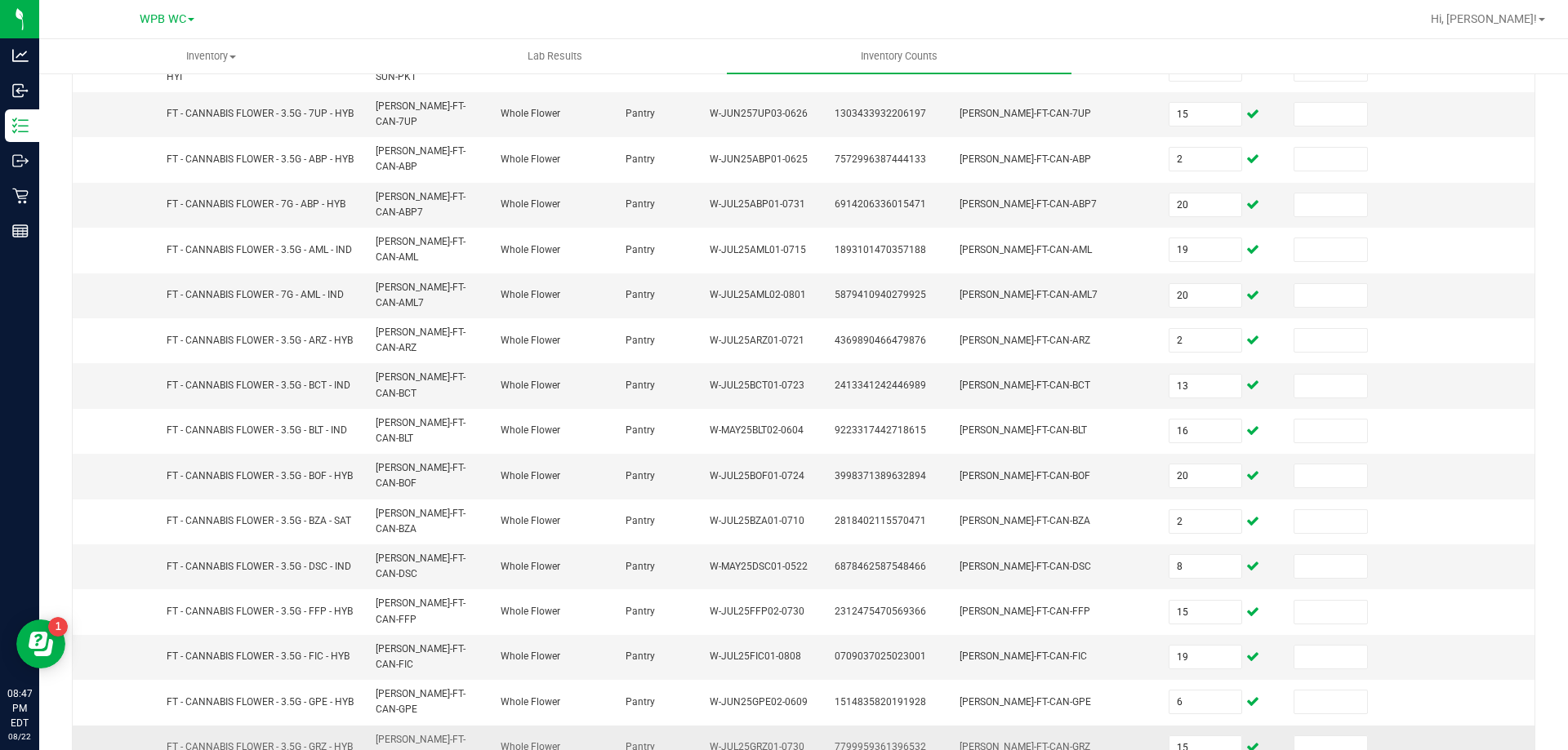
scroll to position [421, 0]
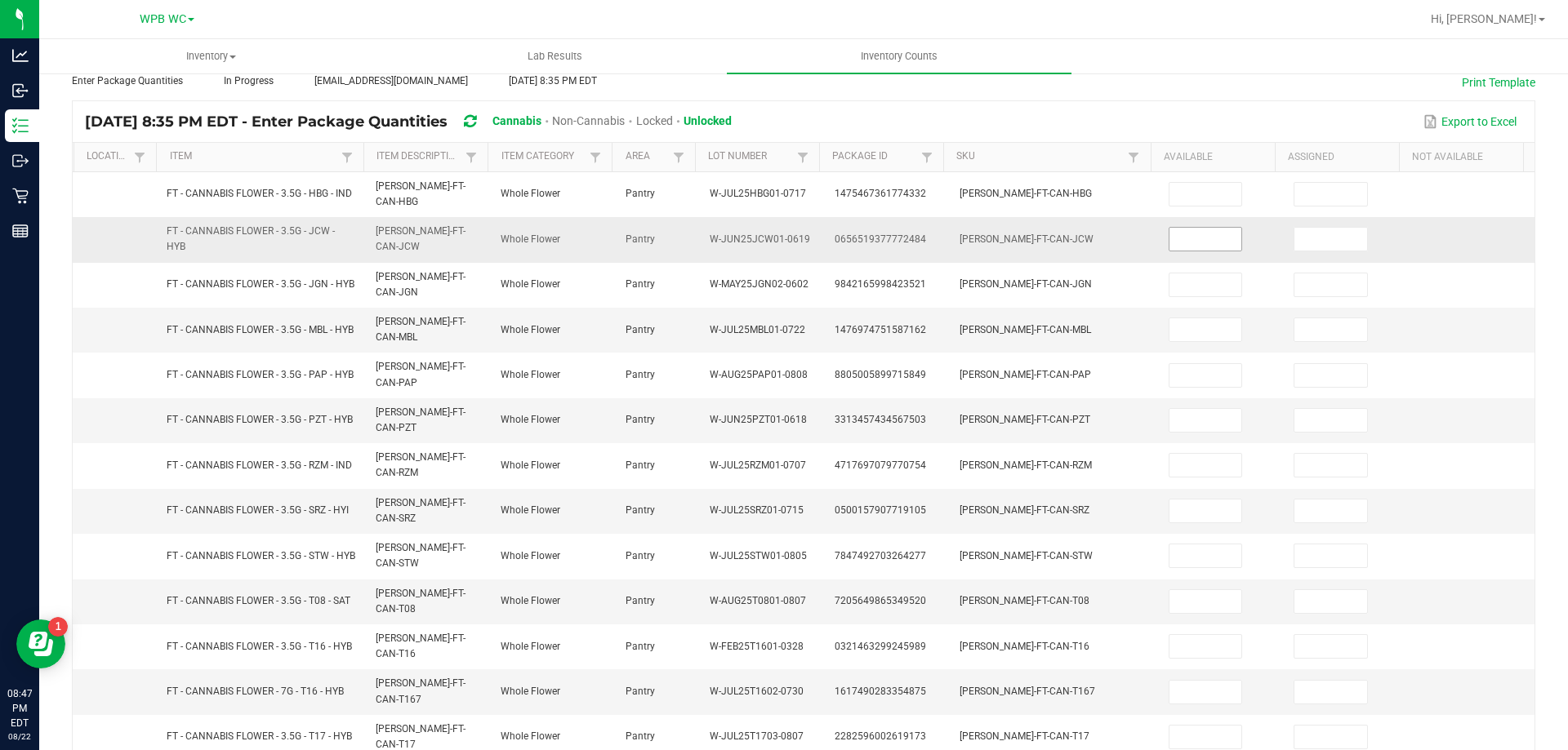
scroll to position [0, 0]
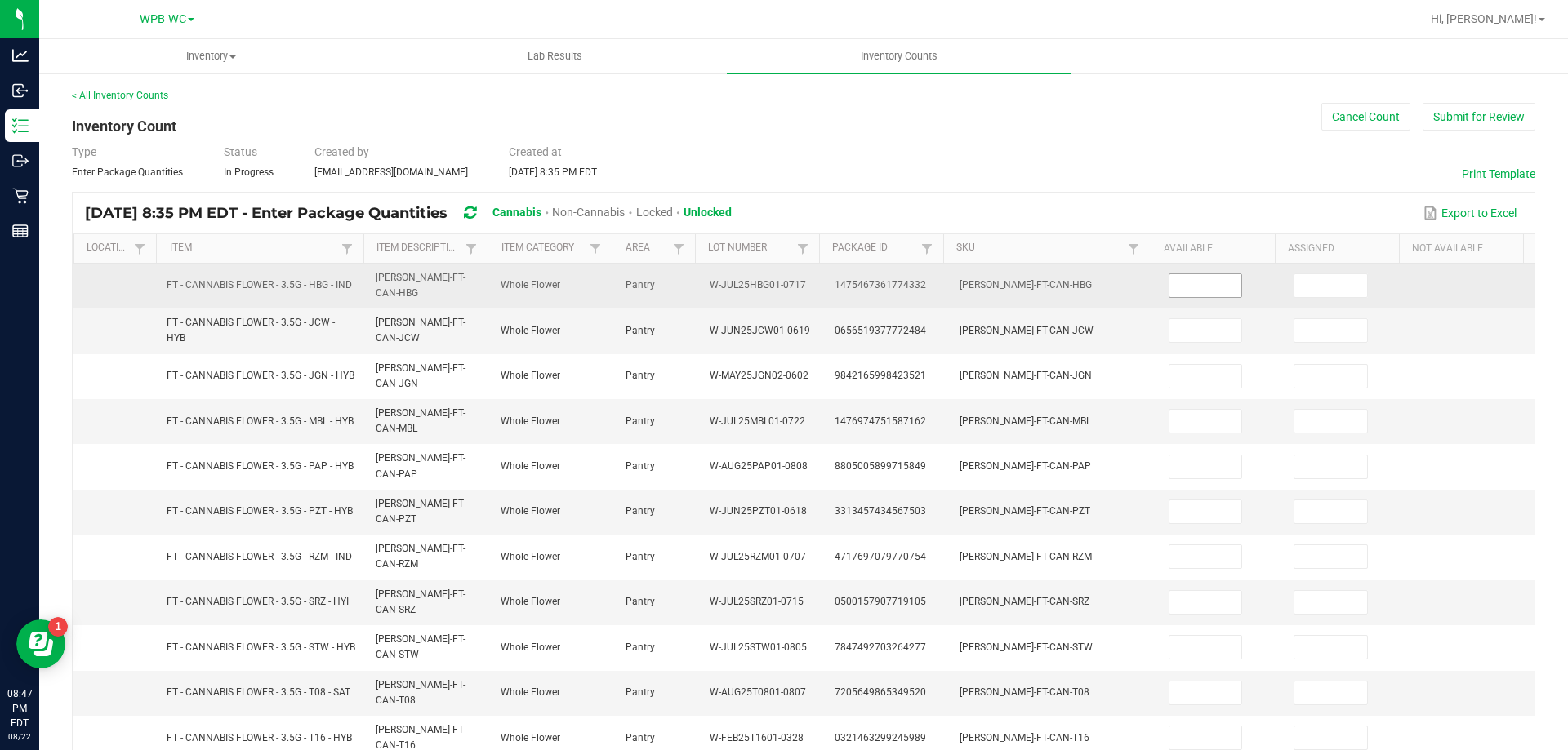
click at [1176, 288] on input at bounding box center [1205, 285] width 72 height 23
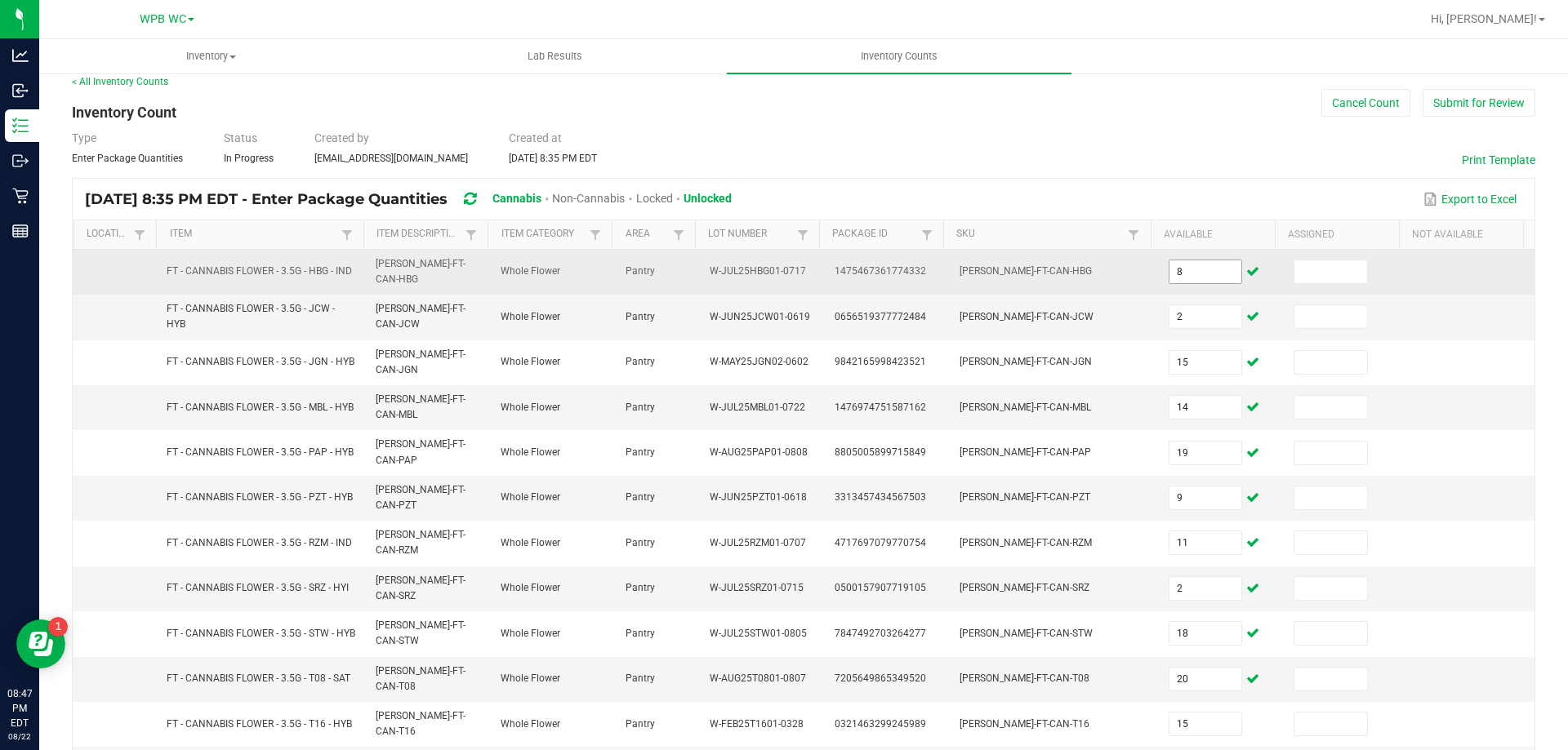
scroll to position [394, 0]
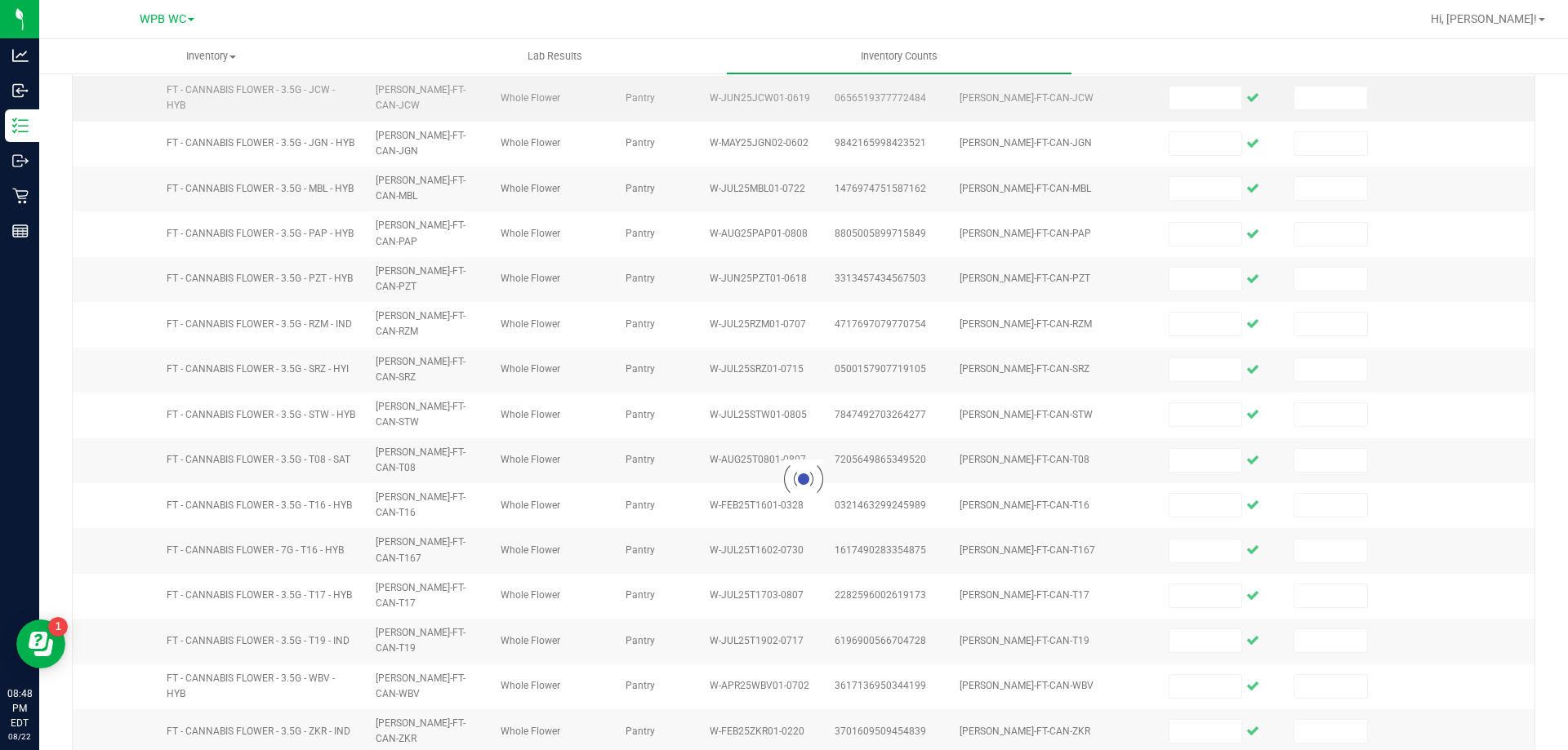
scroll to position [0, 0]
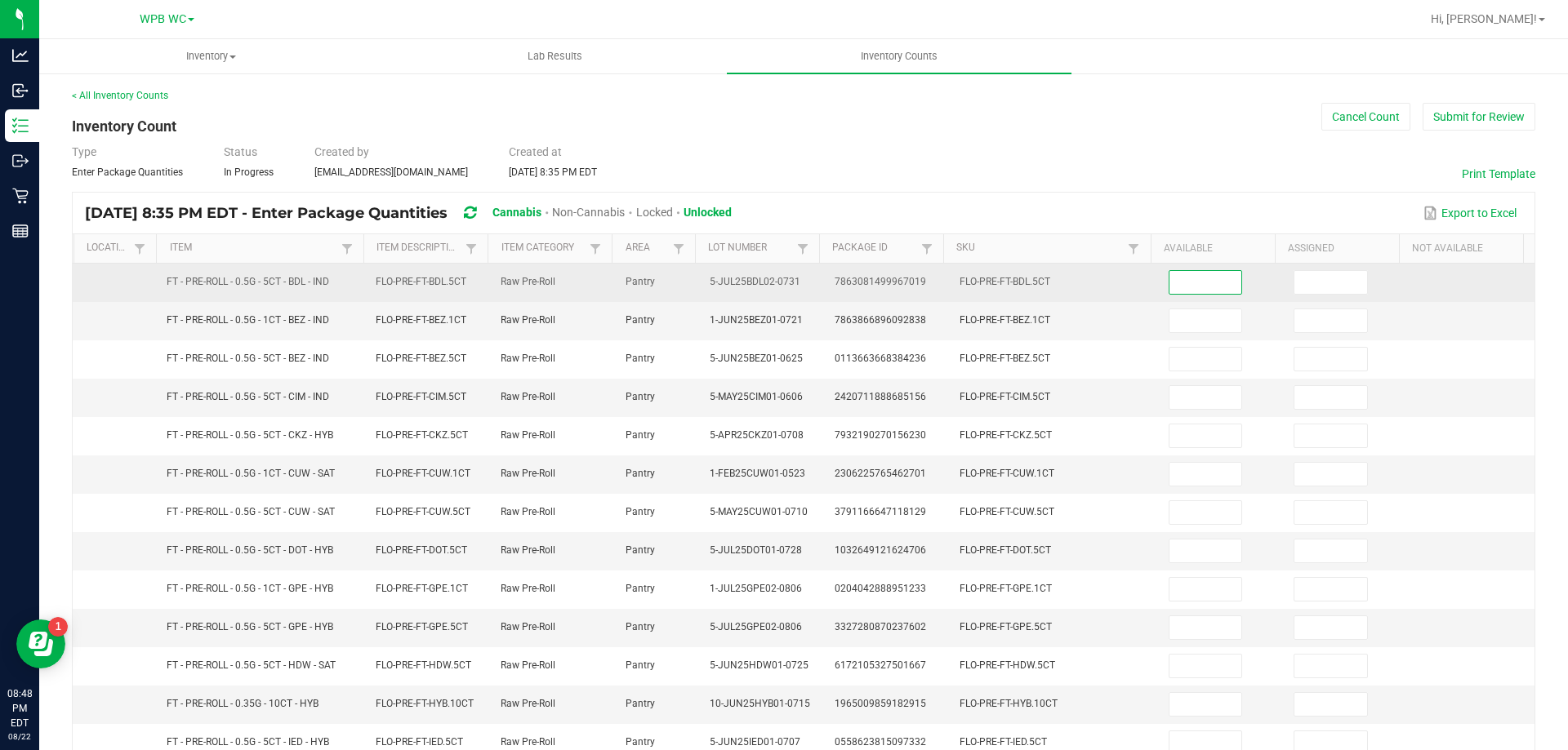
click at [1169, 293] on input at bounding box center [1205, 282] width 72 height 23
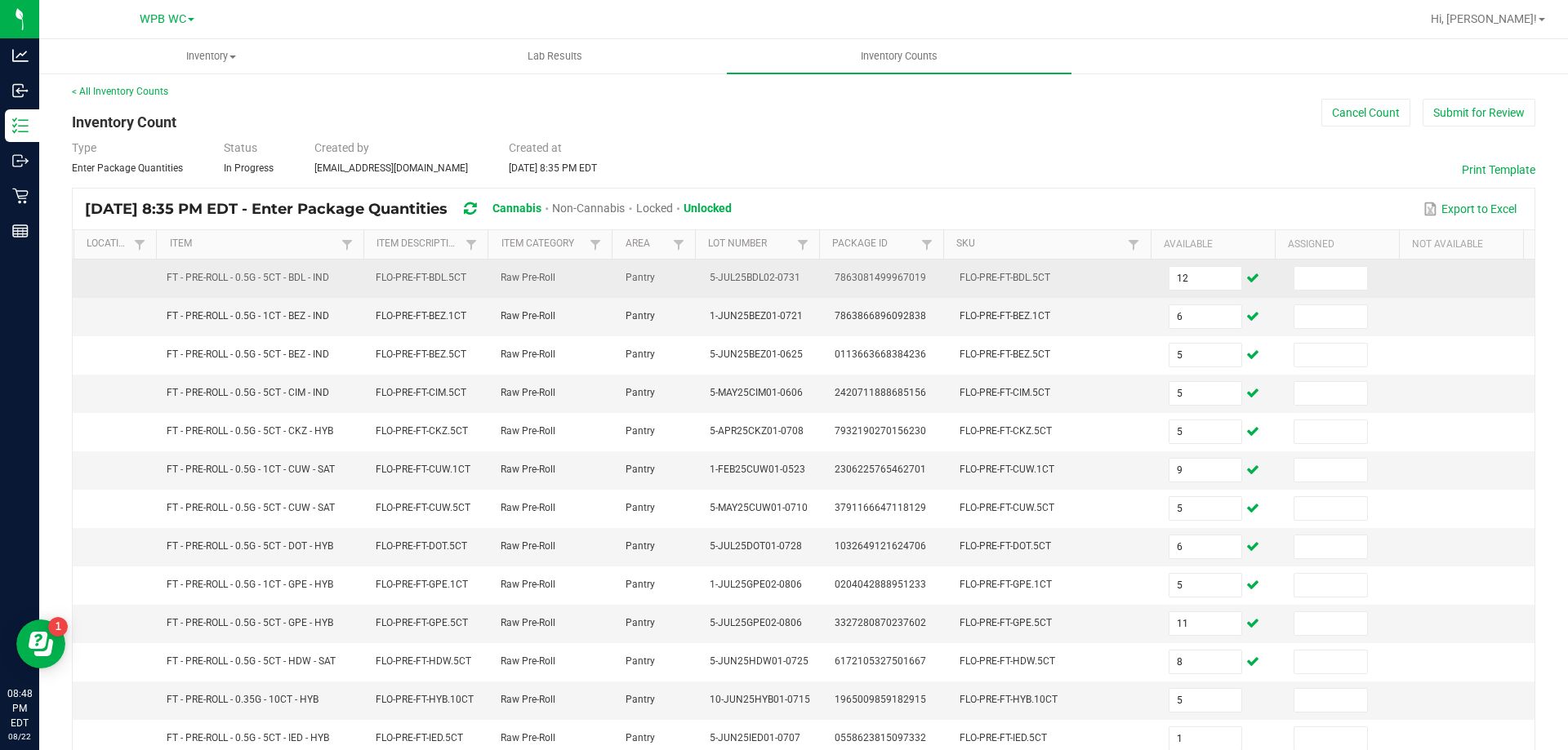
scroll to position [339, 0]
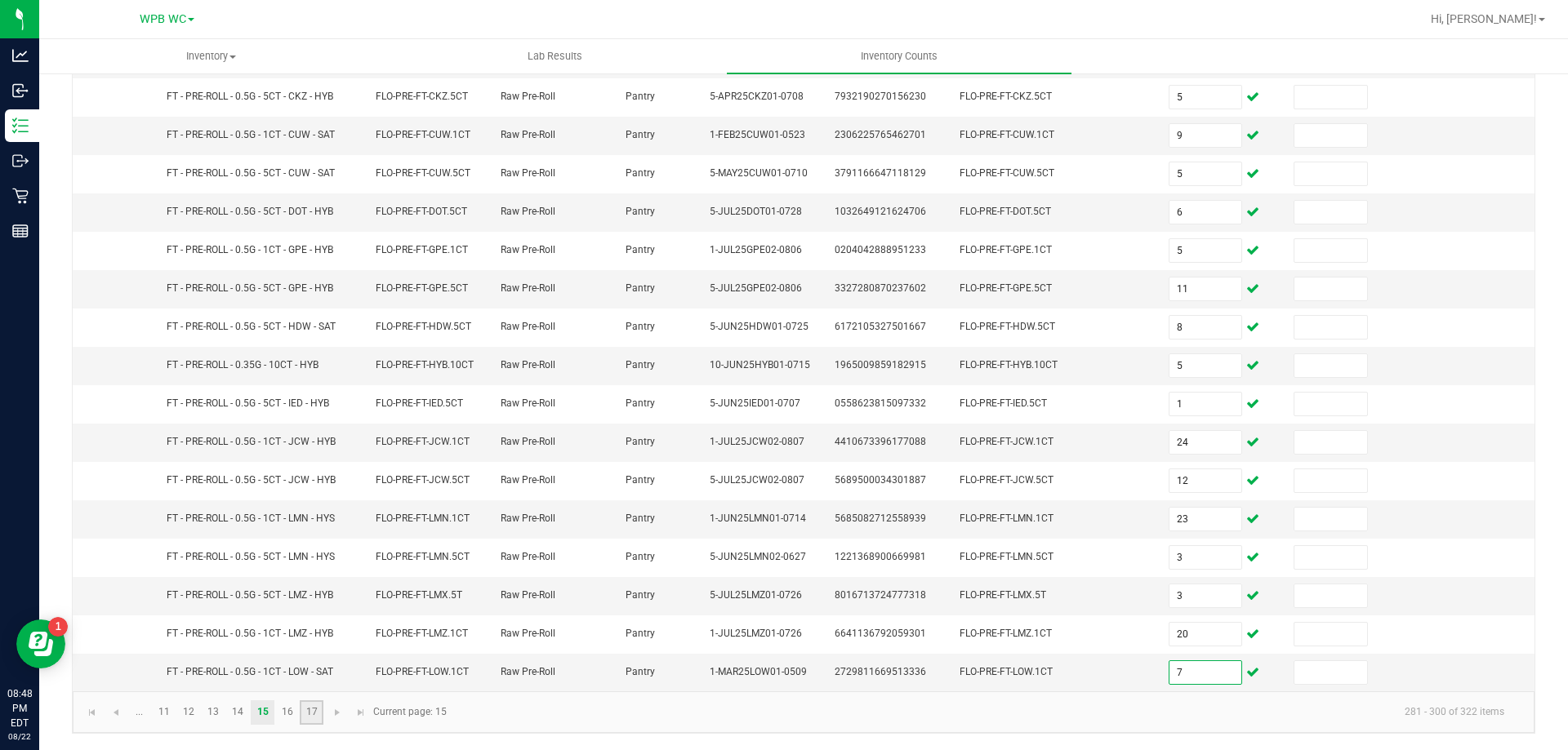
click at [303, 705] on link "17" at bounding box center [311, 712] width 24 height 24
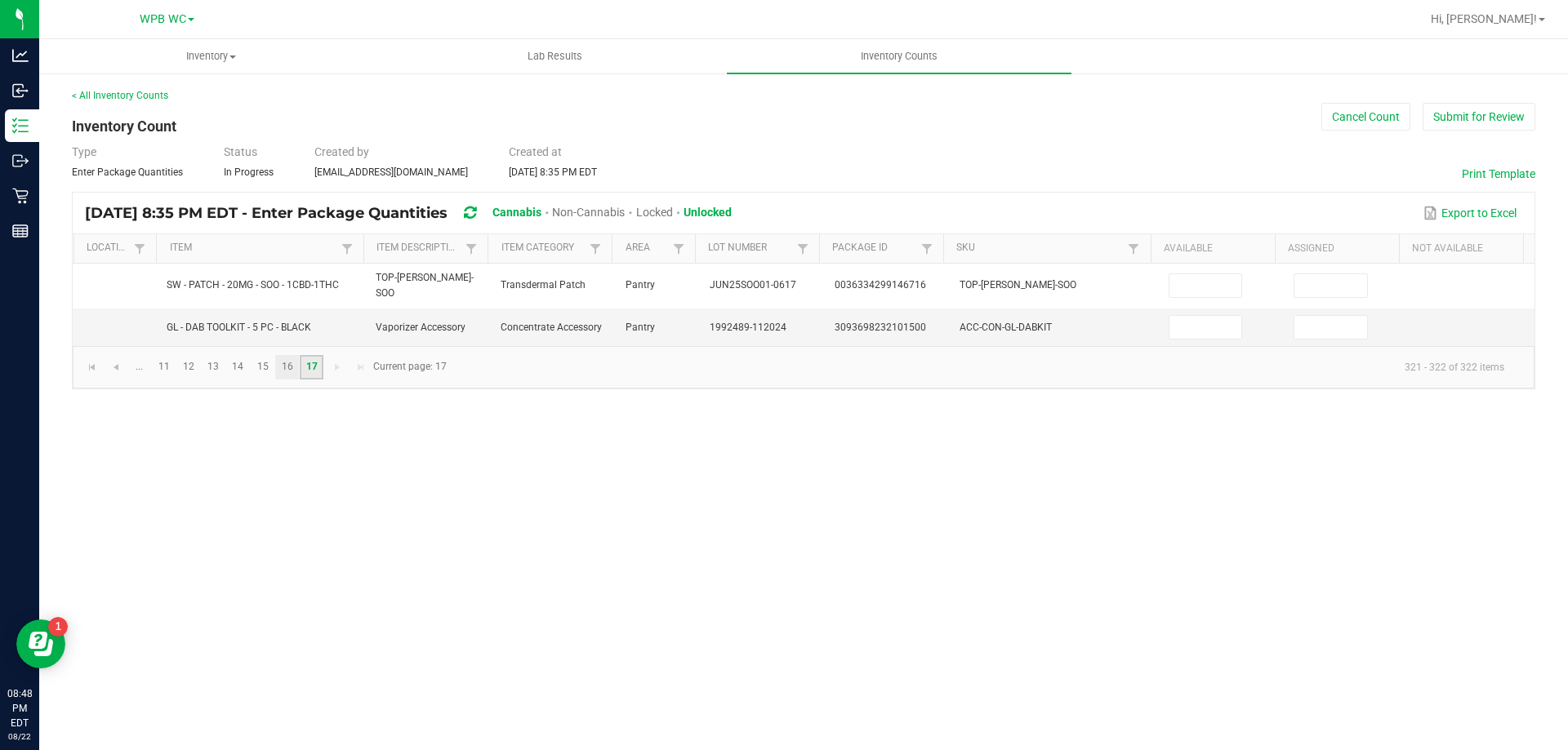
scroll to position [0, 0]
click at [295, 709] on div "Inventory All packages All inventory Waste log Create inventory Lab Results Inv…" at bounding box center [803, 394] width 1528 height 710
drag, startPoint x: 290, startPoint y: 376, endPoint x: 284, endPoint y: 361, distance: 16.2
click at [290, 374] on kendo-pager "... 11 12 13 14 15 16 17 321 - 322 of 322 items Current page: 17" at bounding box center [803, 367] width 1462 height 42
click at [284, 361] on link "16" at bounding box center [287, 367] width 24 height 24
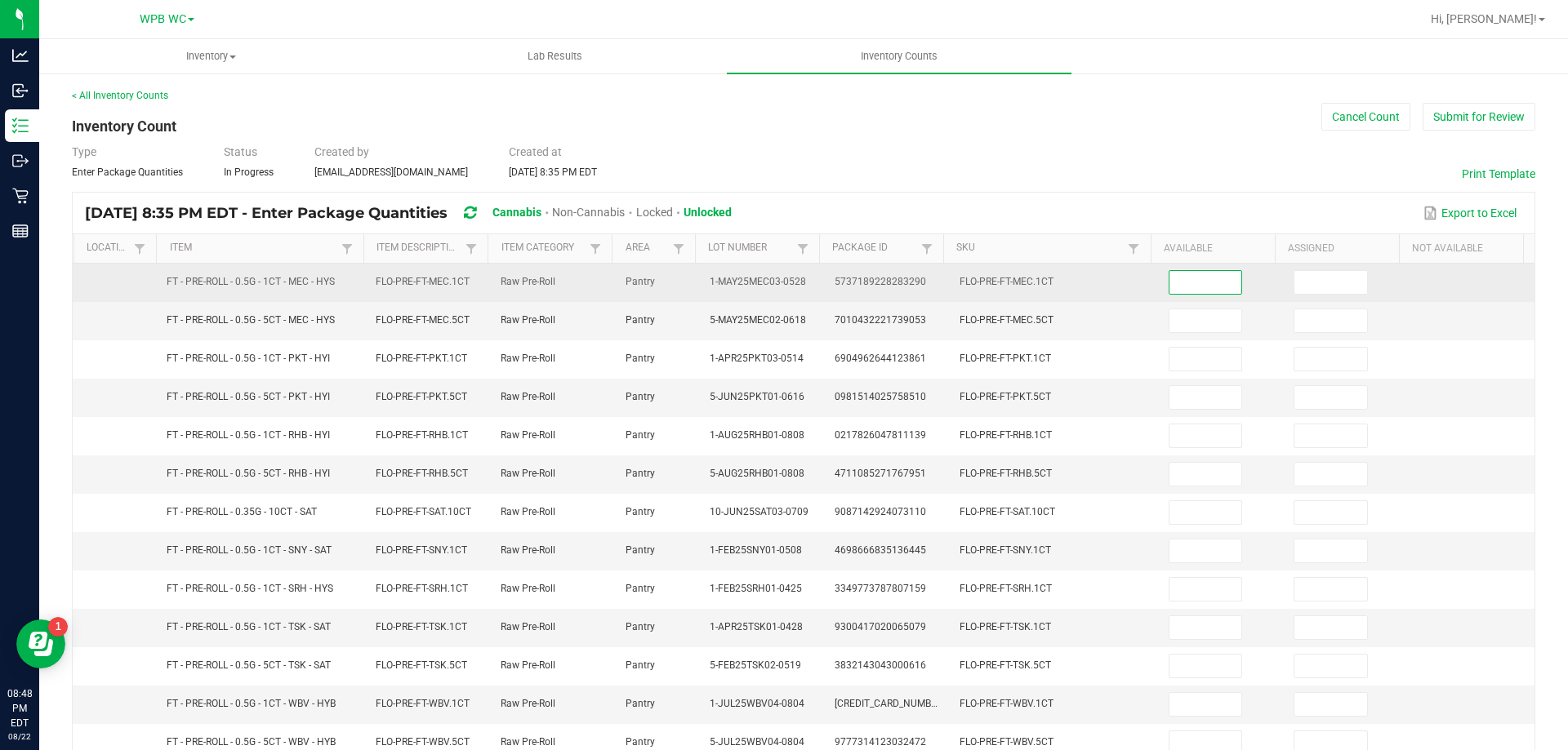
click at [1210, 288] on input at bounding box center [1205, 282] width 72 height 23
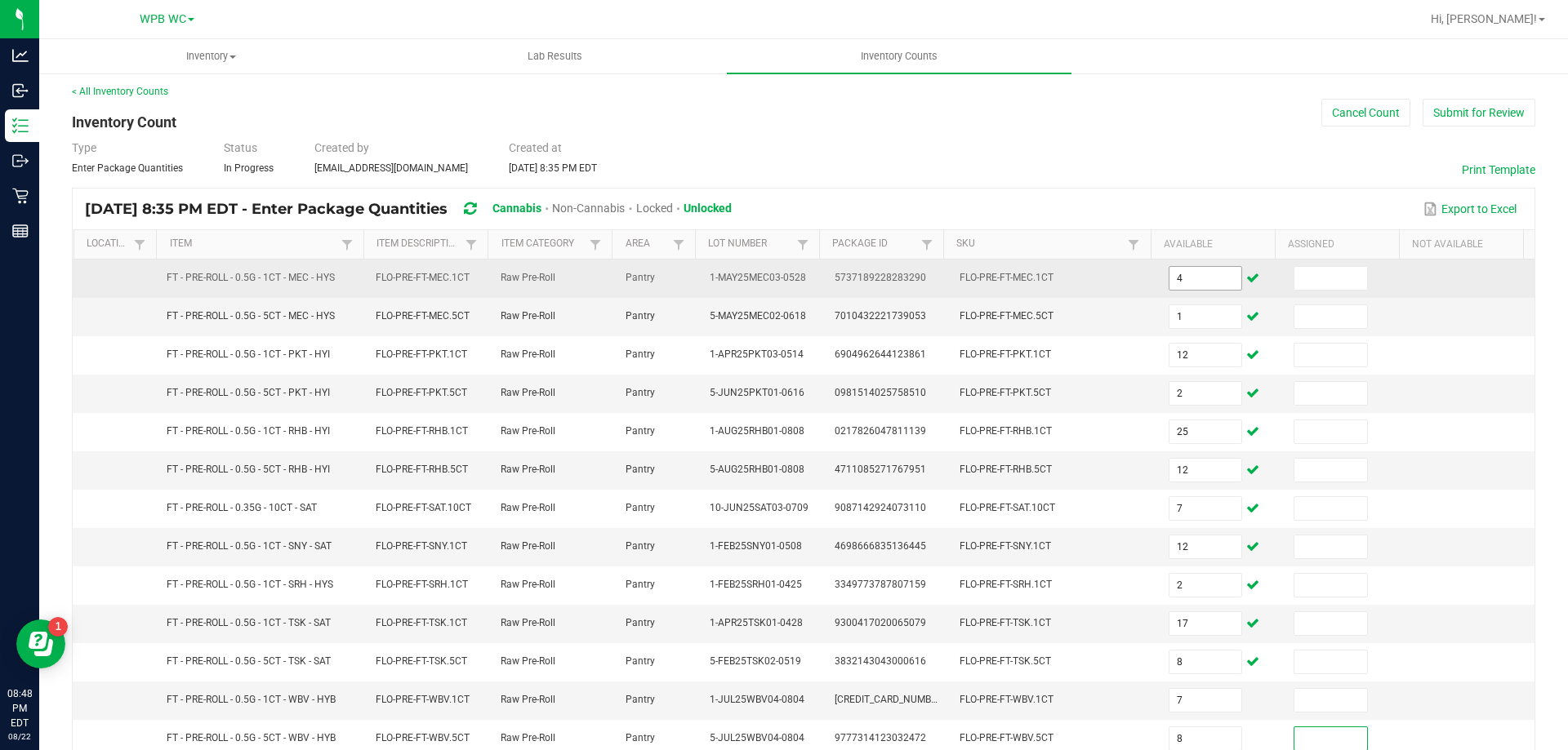
scroll to position [346, 0]
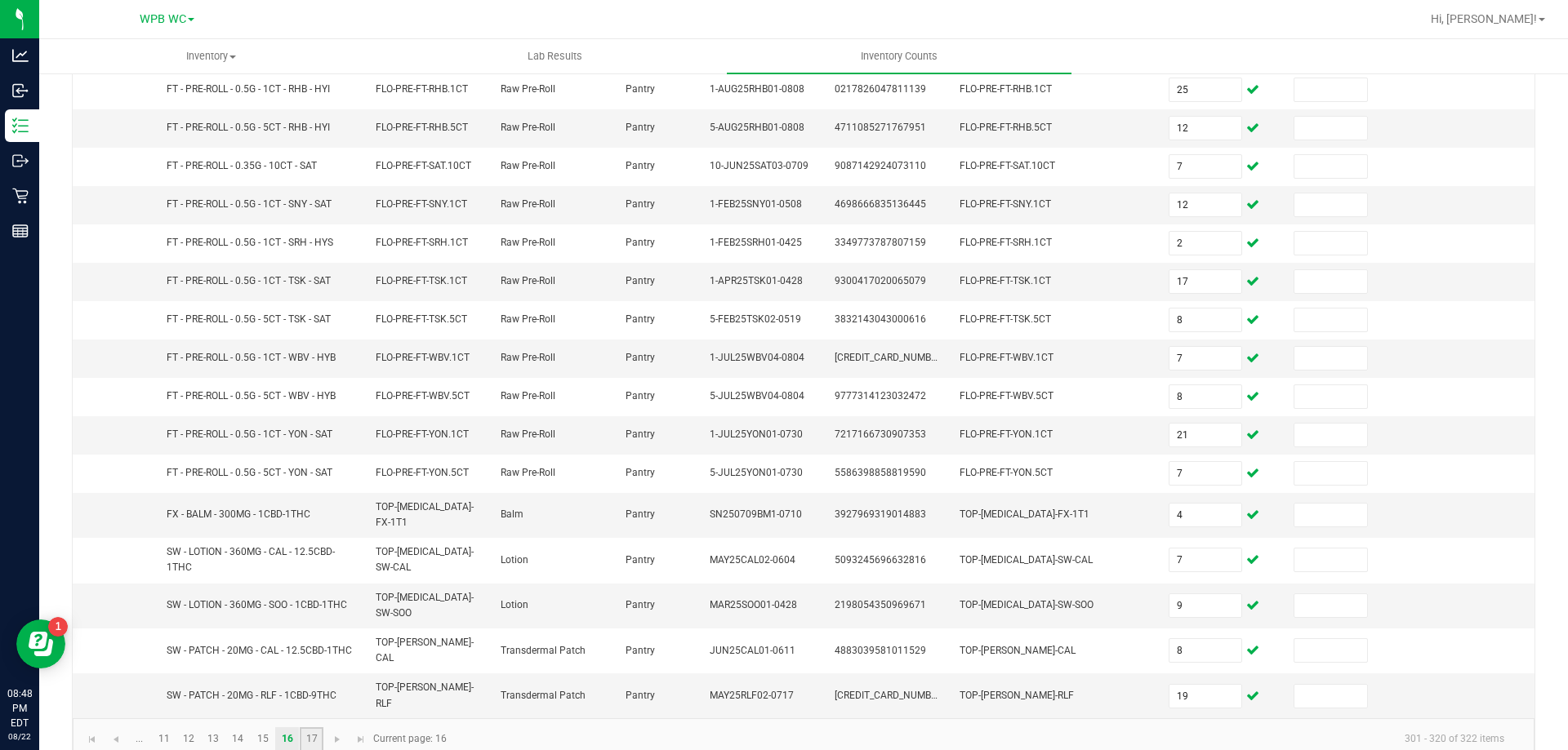
click at [314, 727] on link "17" at bounding box center [311, 739] width 24 height 24
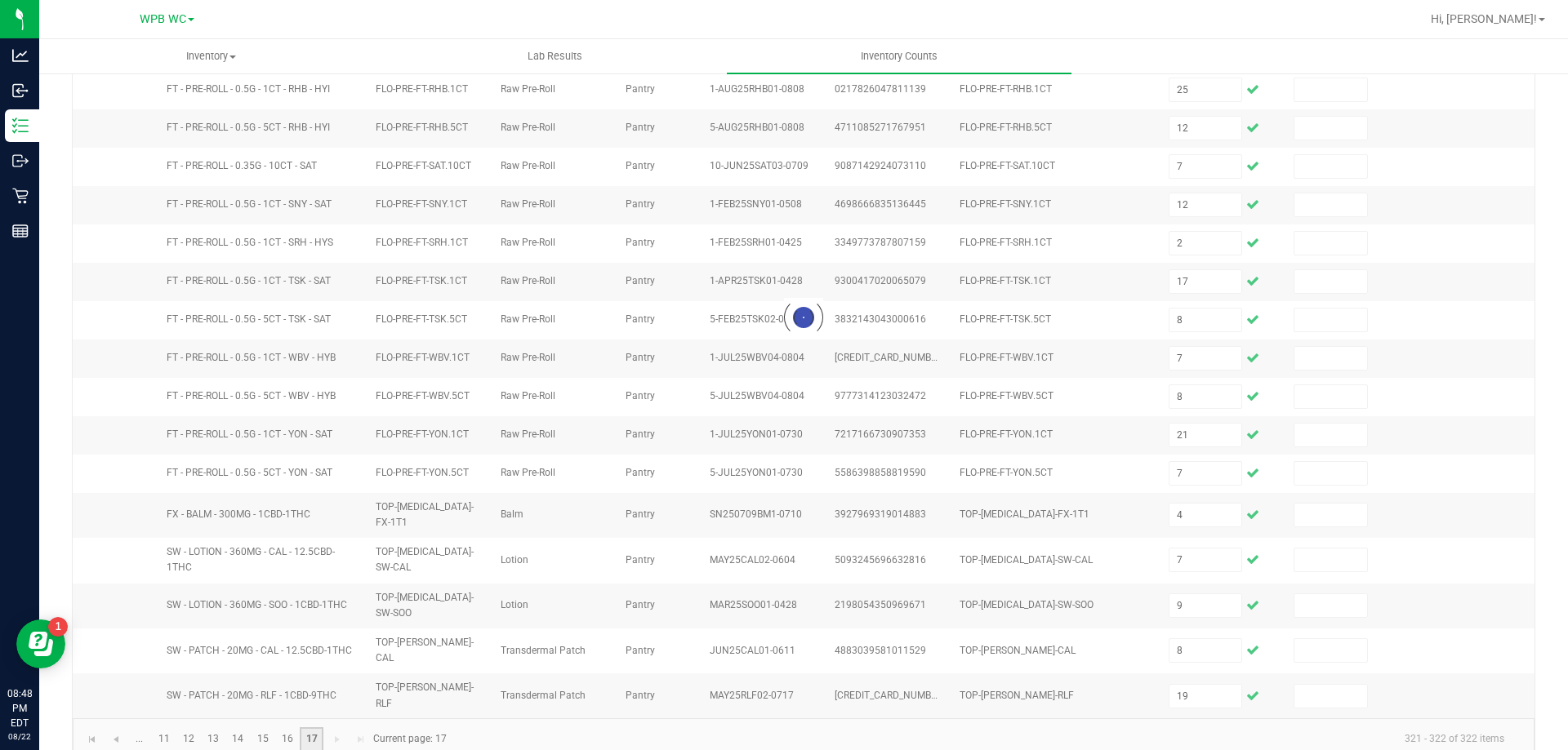
scroll to position [0, 0]
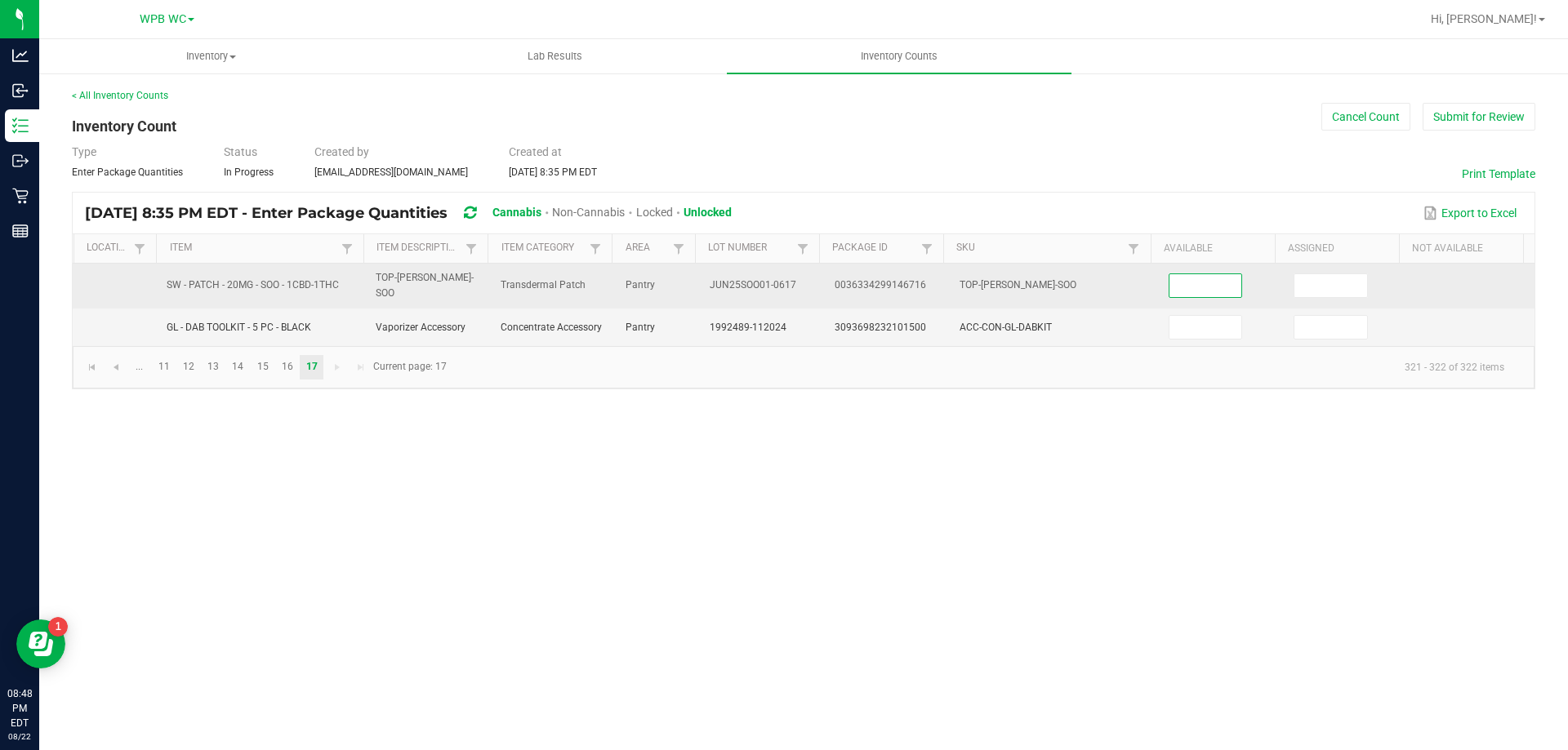
click at [1176, 289] on input at bounding box center [1205, 285] width 72 height 23
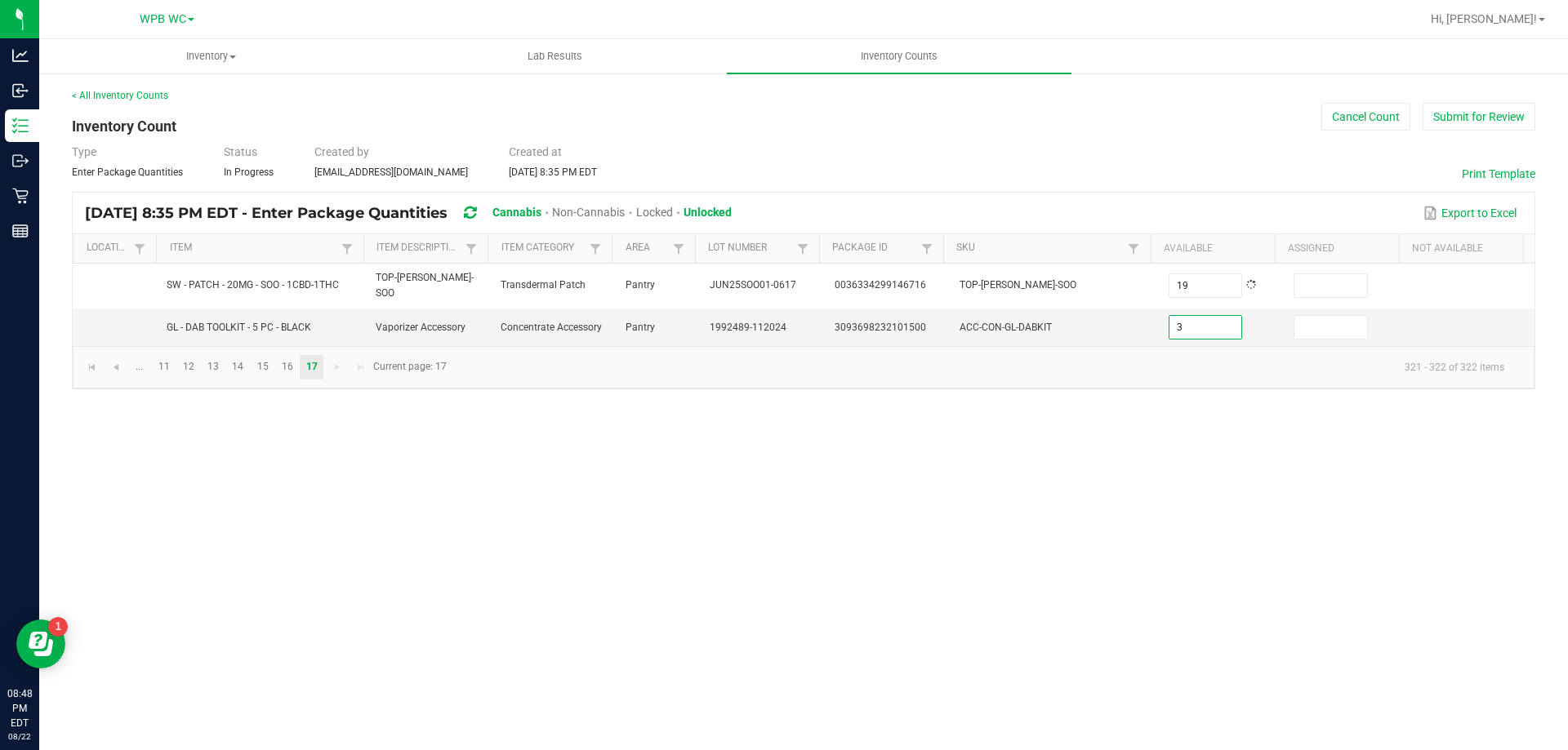
click at [665, 493] on div "Inventory All packages All inventory Waste log Create inventory Lab Results Inv…" at bounding box center [803, 394] width 1528 height 710
click at [1453, 110] on button "Submit for Review" at bounding box center [1479, 116] width 113 height 28
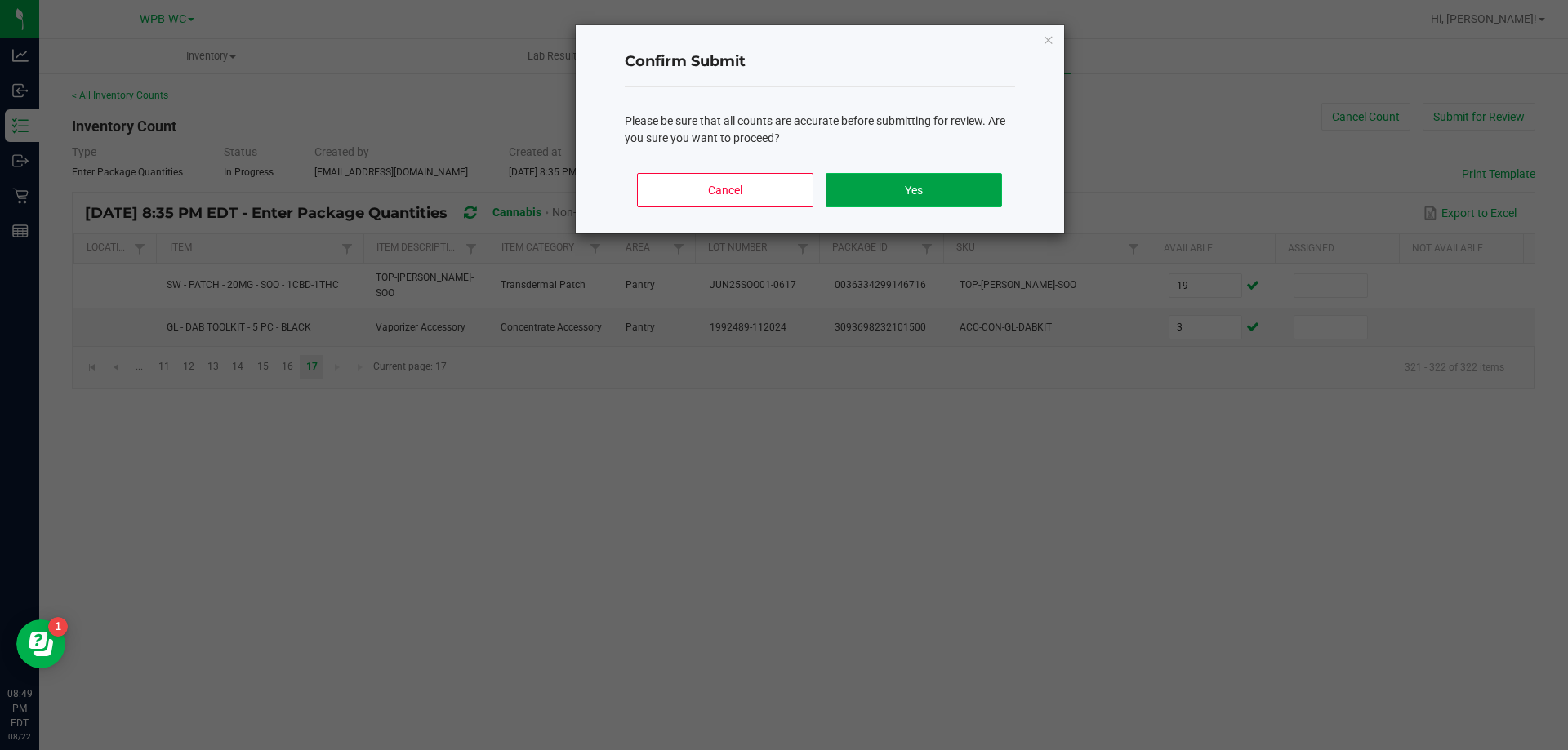
click at [947, 198] on button "Yes" at bounding box center [913, 190] width 176 height 34
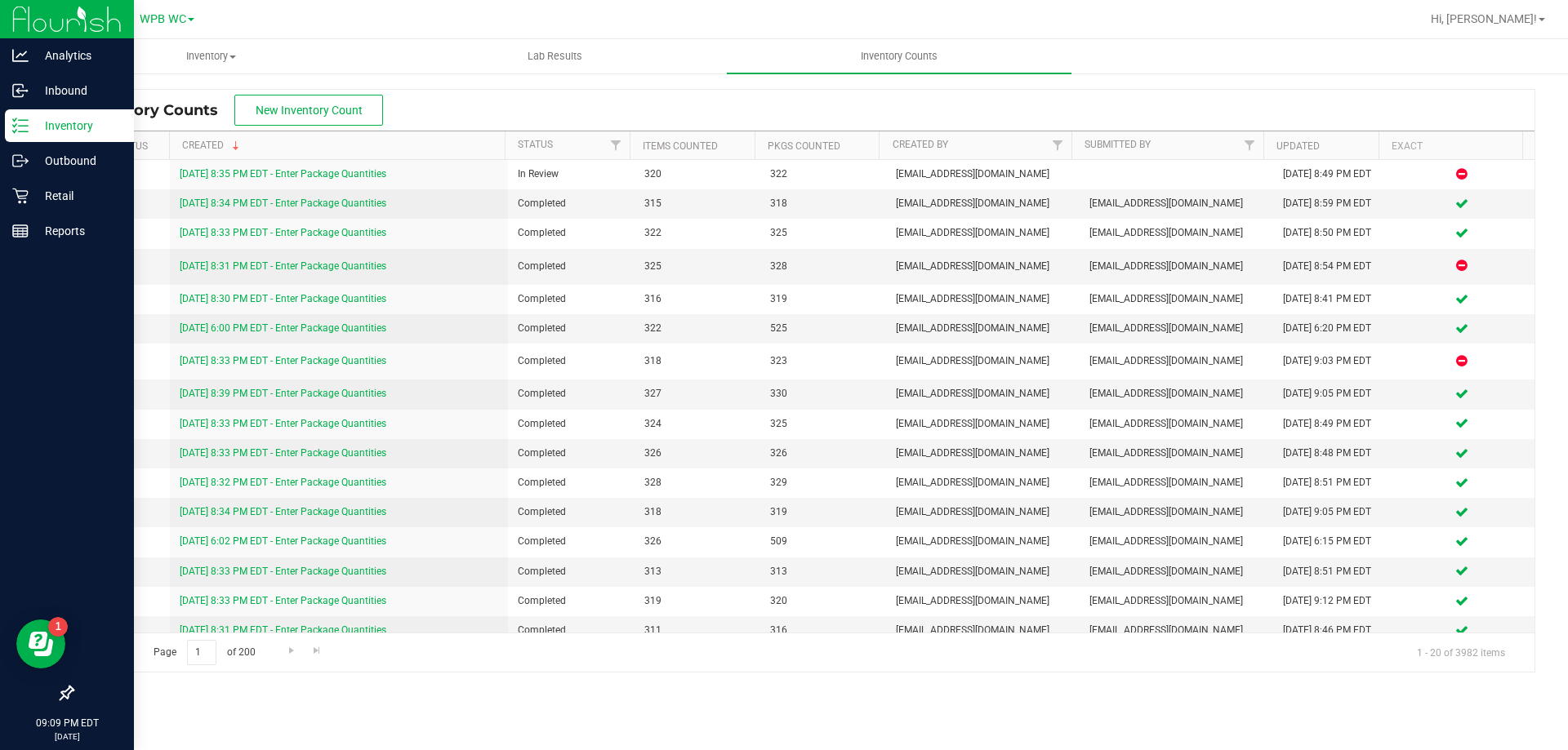
click at [71, 127] on p "Inventory" at bounding box center [77, 125] width 98 height 19
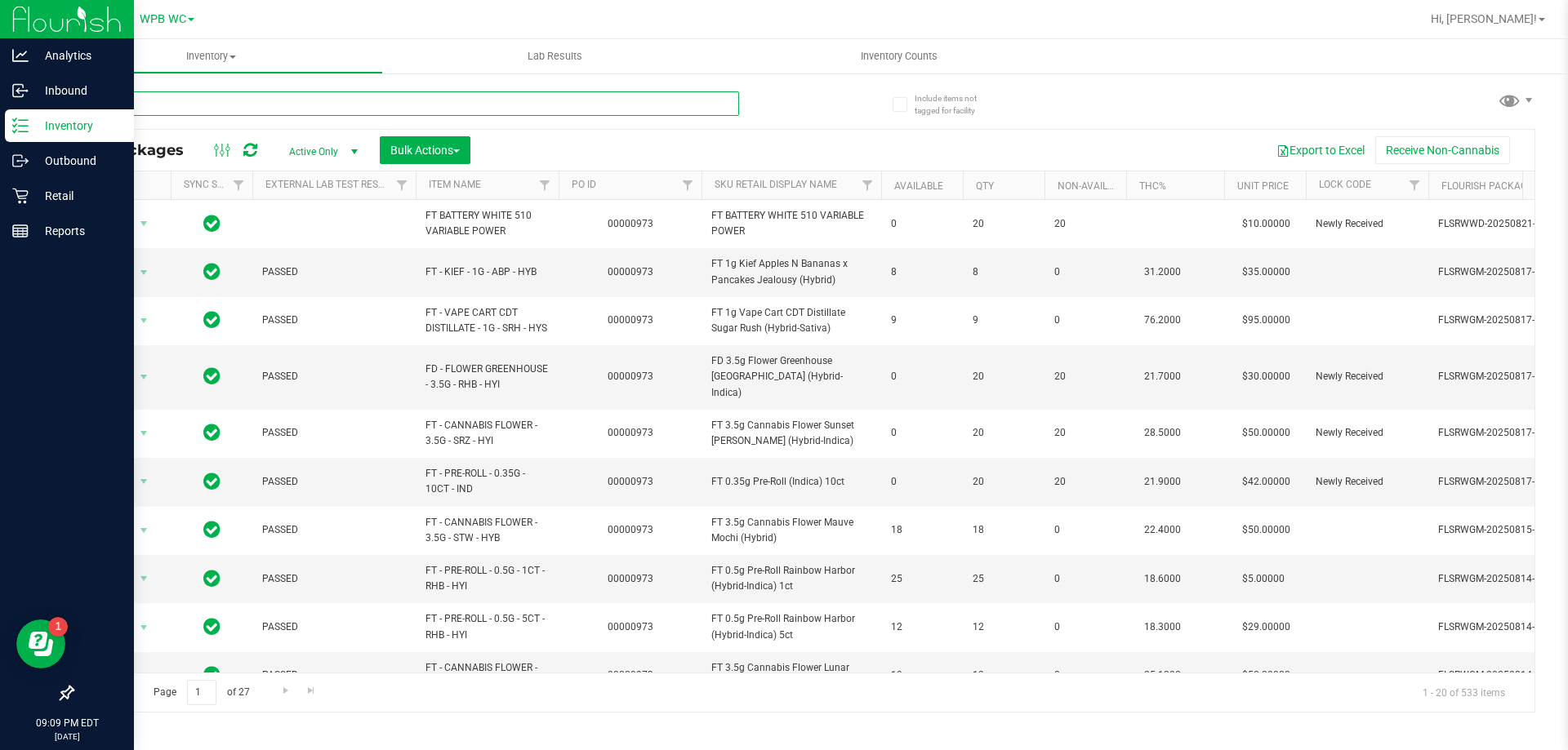
click at [493, 106] on input "text" at bounding box center [405, 103] width 667 height 24
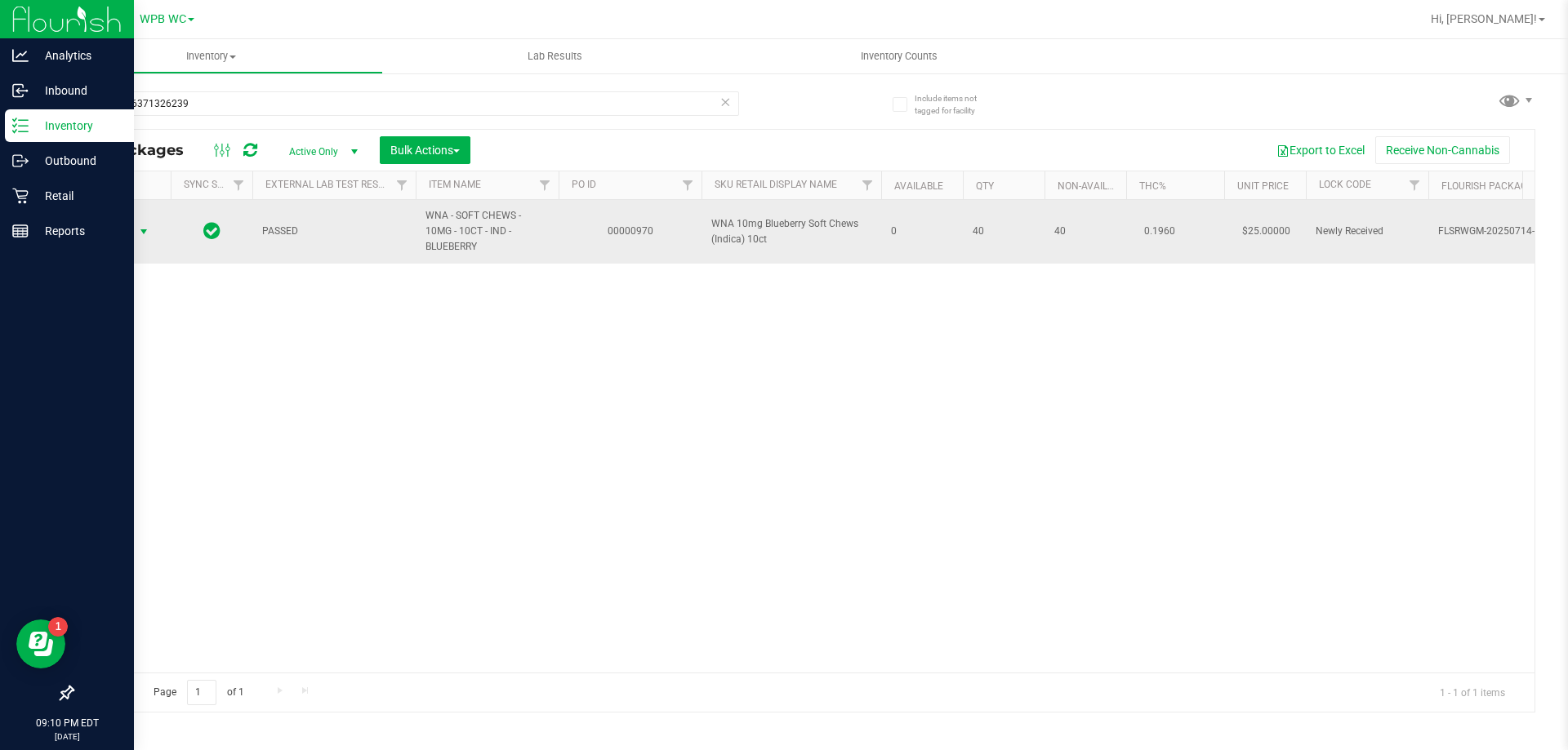
click at [138, 230] on span "select" at bounding box center [144, 232] width 13 height 13
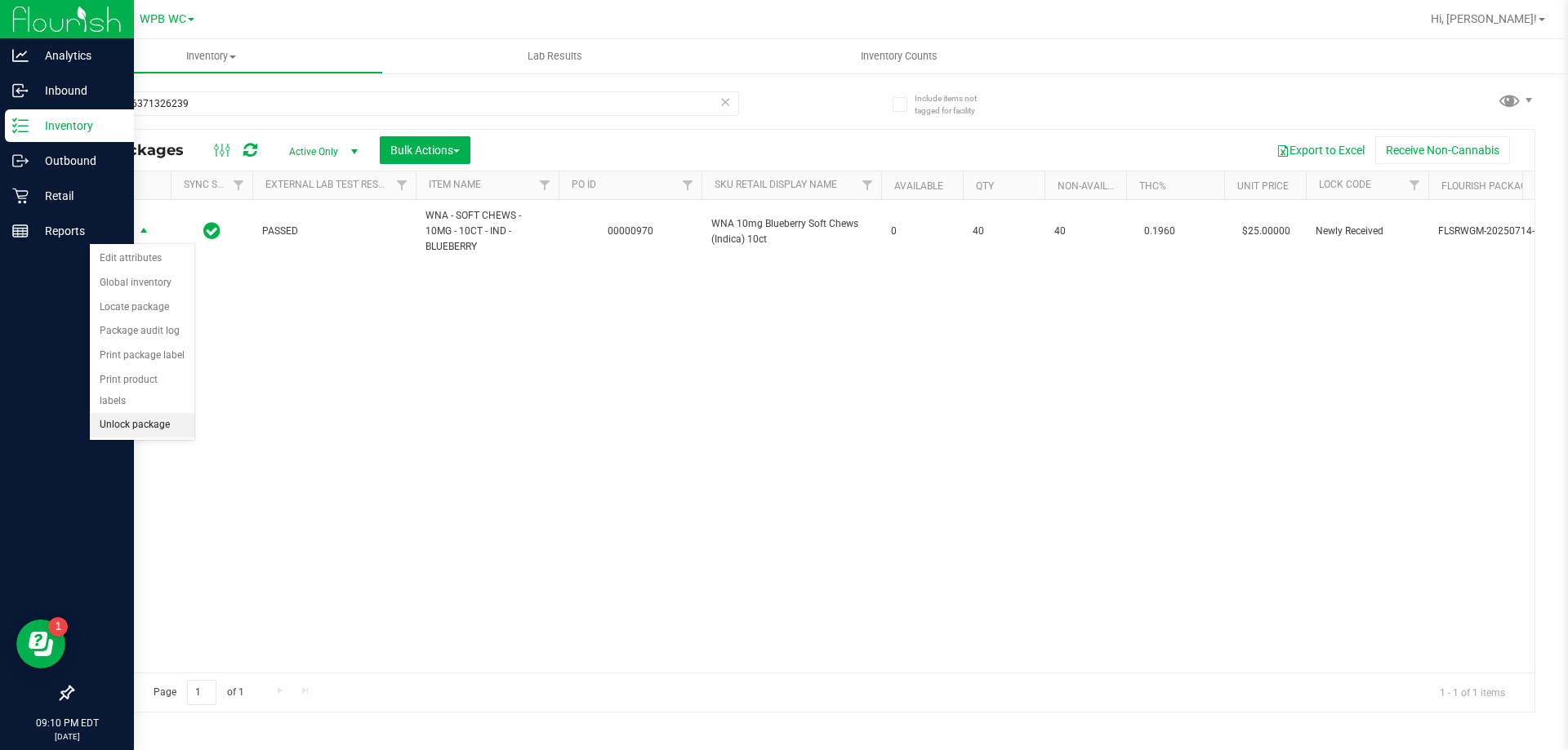
click at [152, 413] on li "Unlock package" at bounding box center [142, 425] width 104 height 24
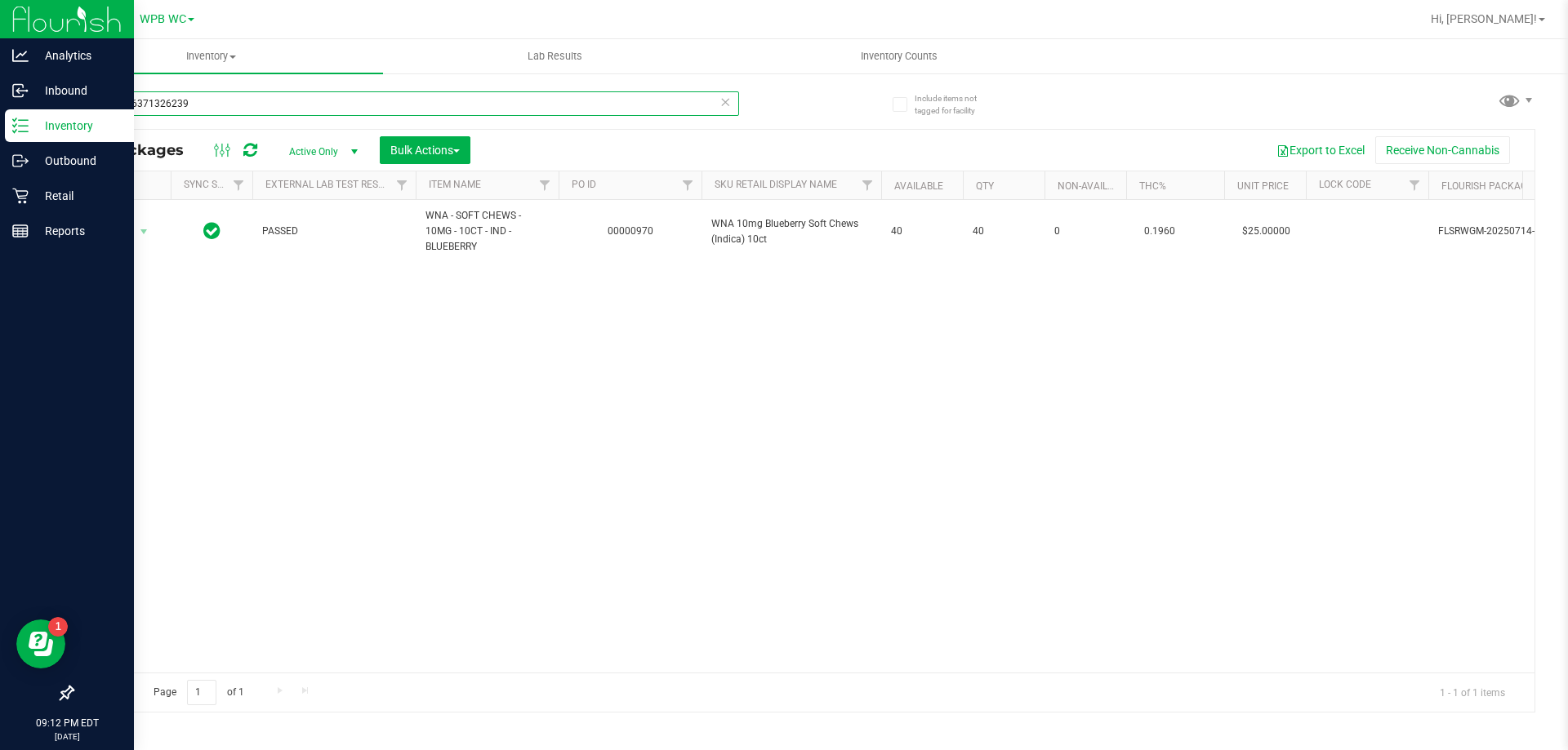
click at [222, 97] on input "7101266371326239" at bounding box center [405, 103] width 667 height 24
click at [222, 96] on input "7101266371326239" at bounding box center [405, 103] width 667 height 24
click at [222, 95] on input "7101266371326239" at bounding box center [405, 103] width 667 height 24
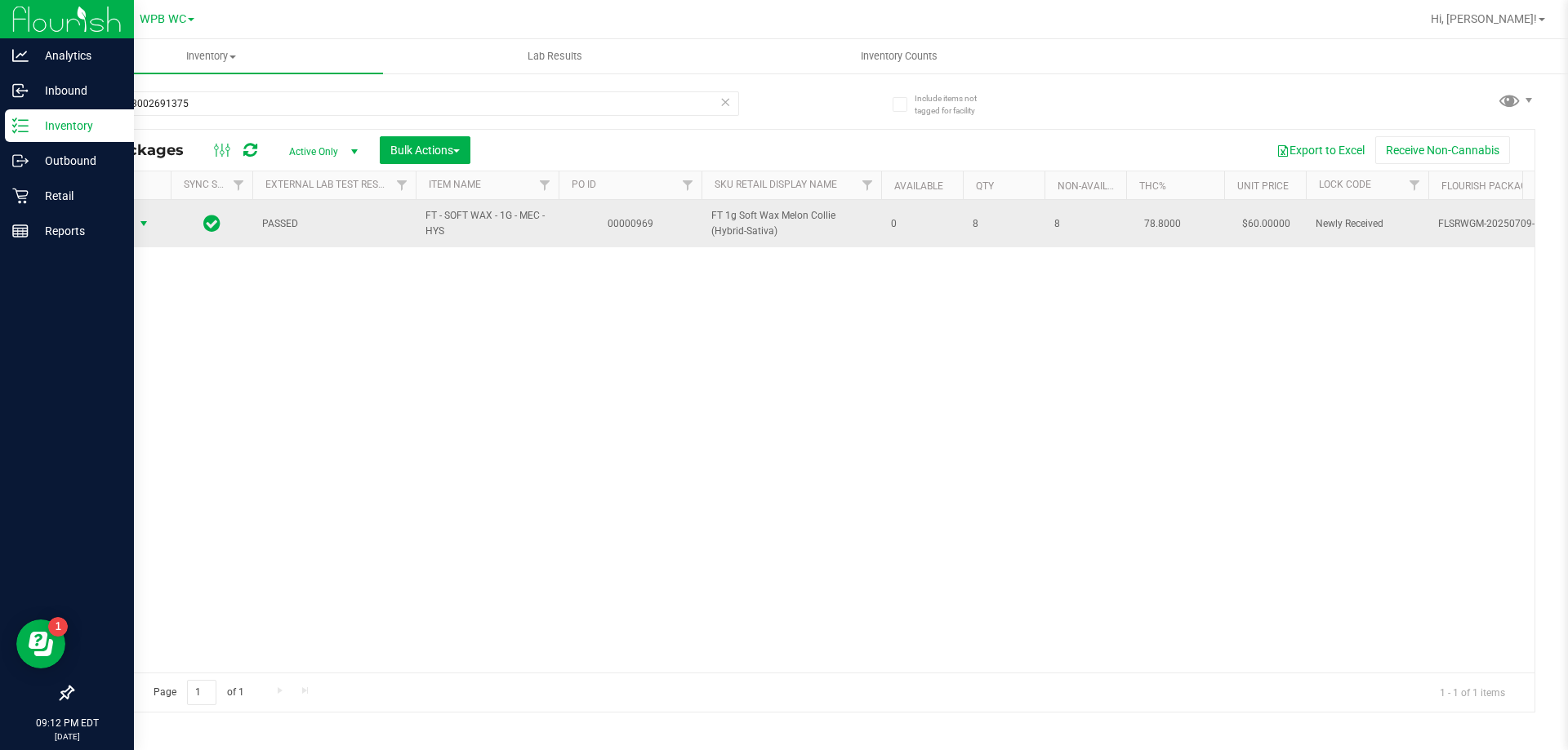
click at [134, 214] on span "select" at bounding box center [144, 223] width 20 height 23
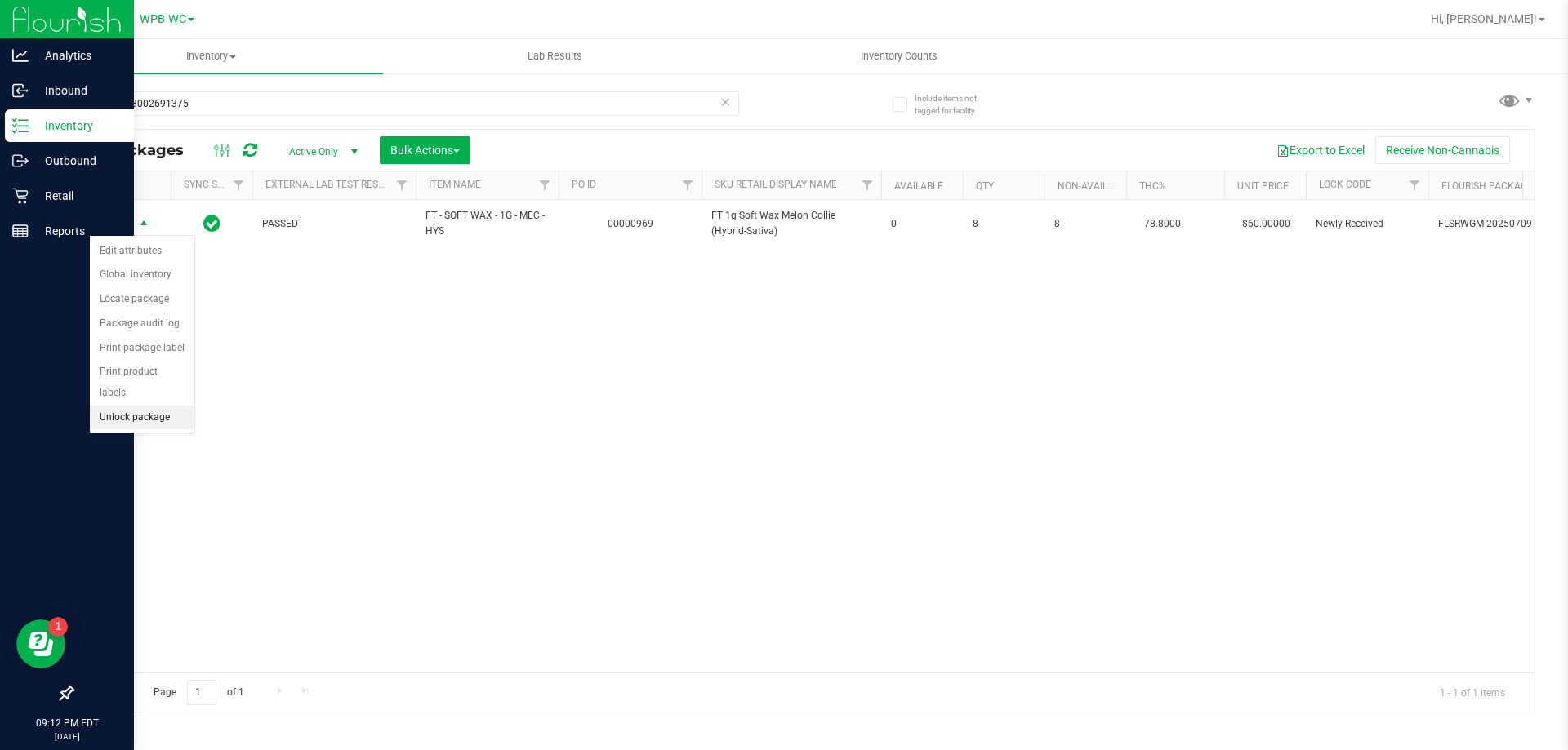
click at [126, 405] on li "Unlock package" at bounding box center [142, 417] width 104 height 24
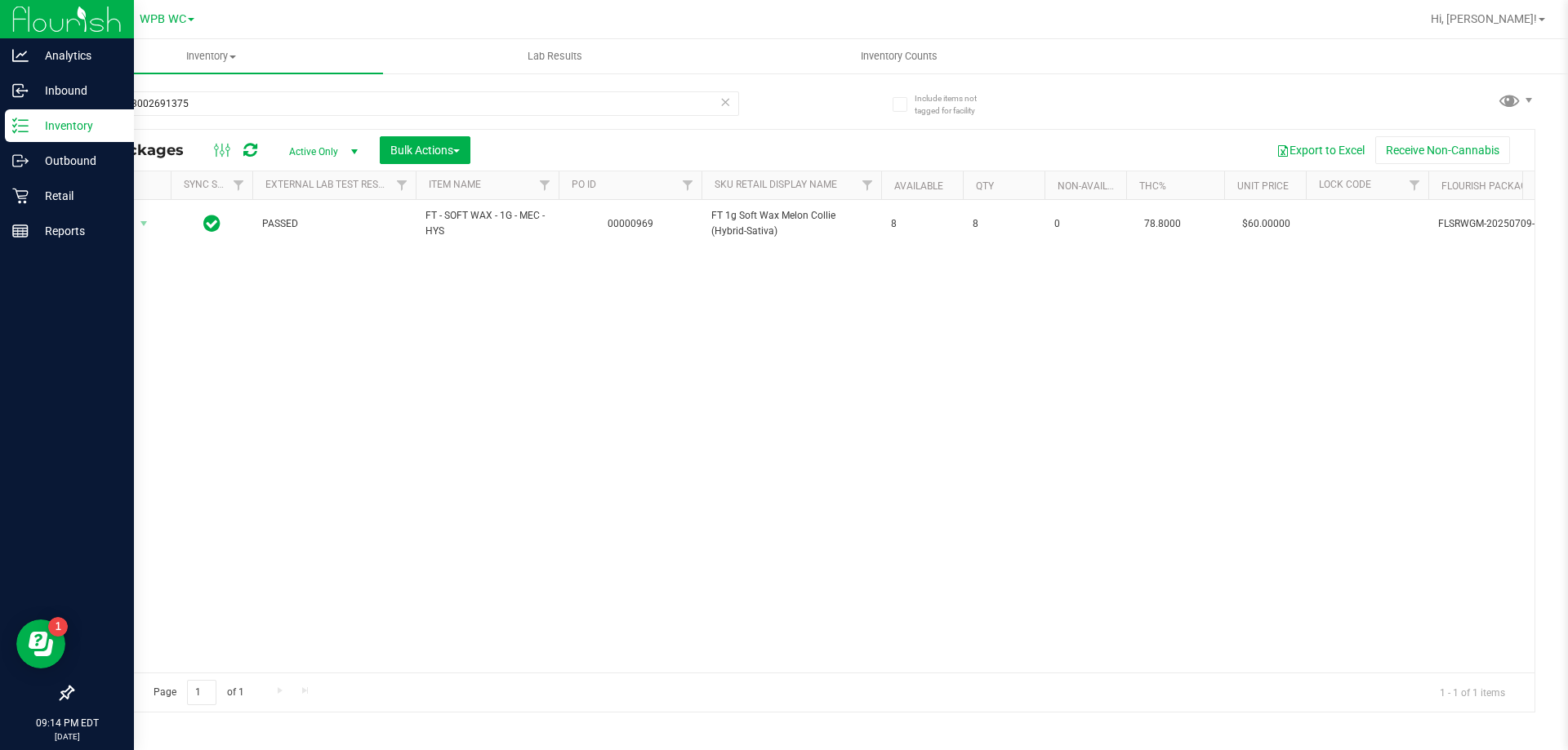
click at [217, 86] on div "1165433002691375" at bounding box center [437, 103] width 732 height 52
click at [213, 80] on div "1165433002691375" at bounding box center [437, 103] width 732 height 52
click at [209, 109] on input "1165433002691375" at bounding box center [405, 103] width 667 height 24
click at [209, 110] on input "1165433002691375" at bounding box center [405, 103] width 667 height 24
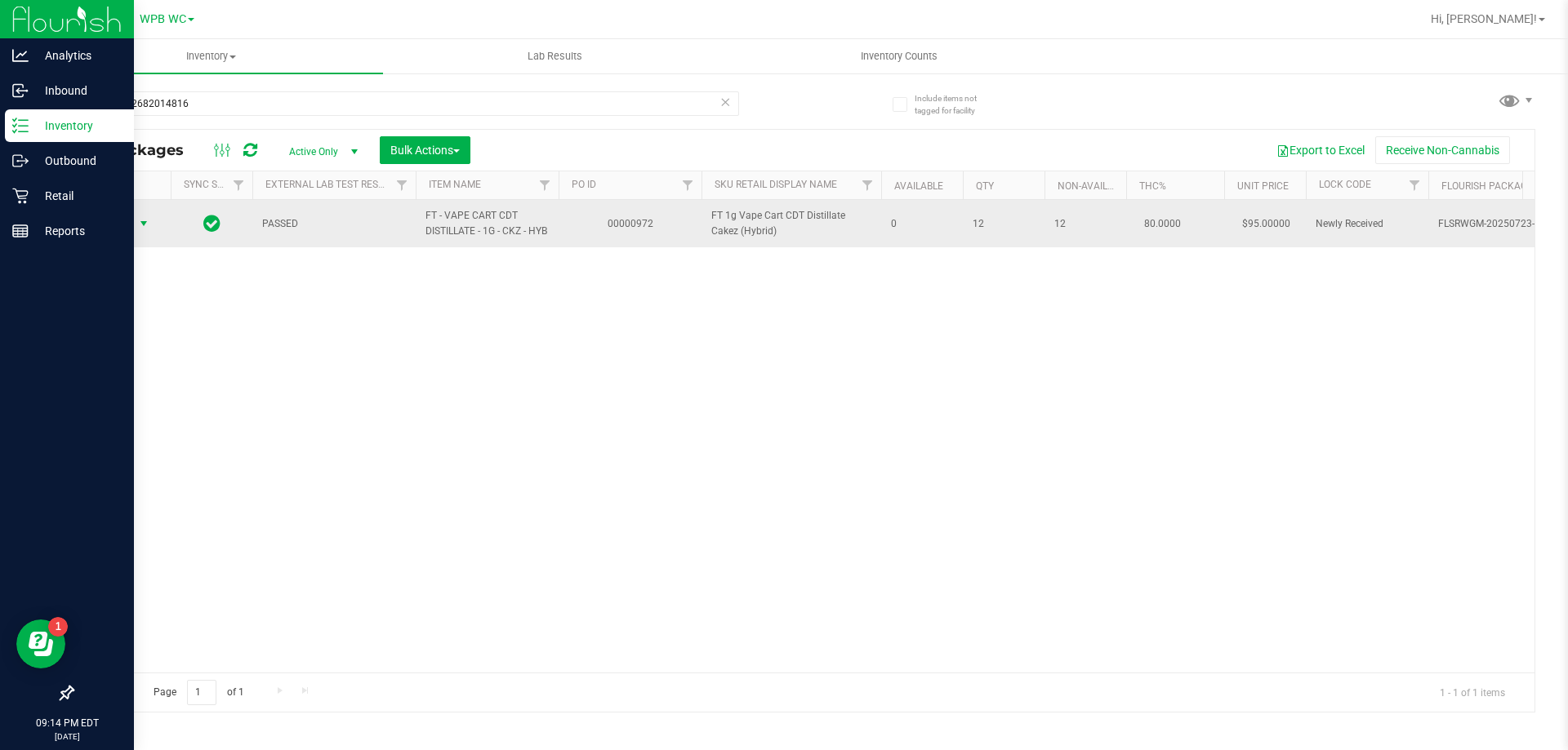
click at [132, 221] on span "Action" at bounding box center [111, 223] width 44 height 23
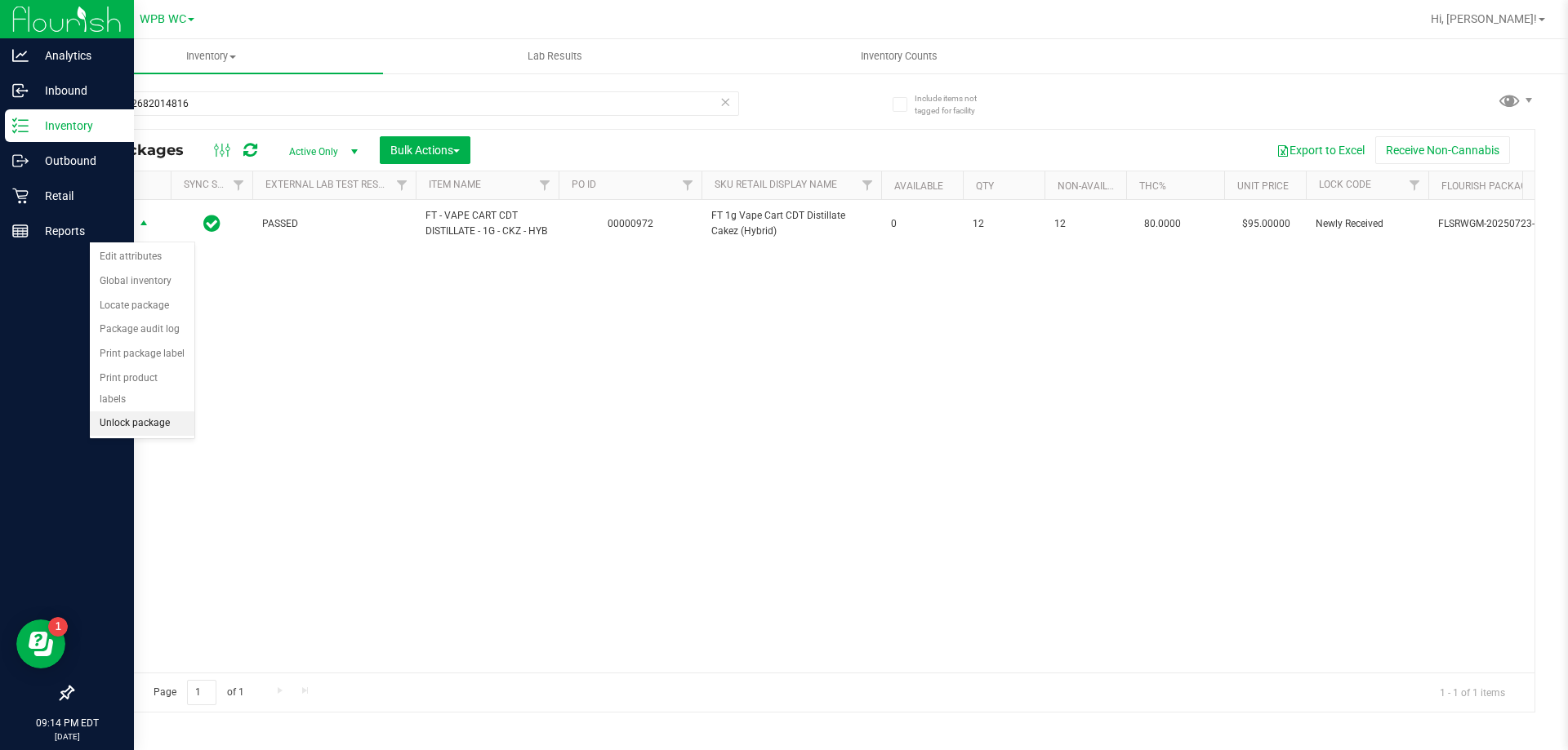
click at [142, 411] on li "Unlock package" at bounding box center [142, 423] width 104 height 24
